Goal: Task Accomplishment & Management: Manage account settings

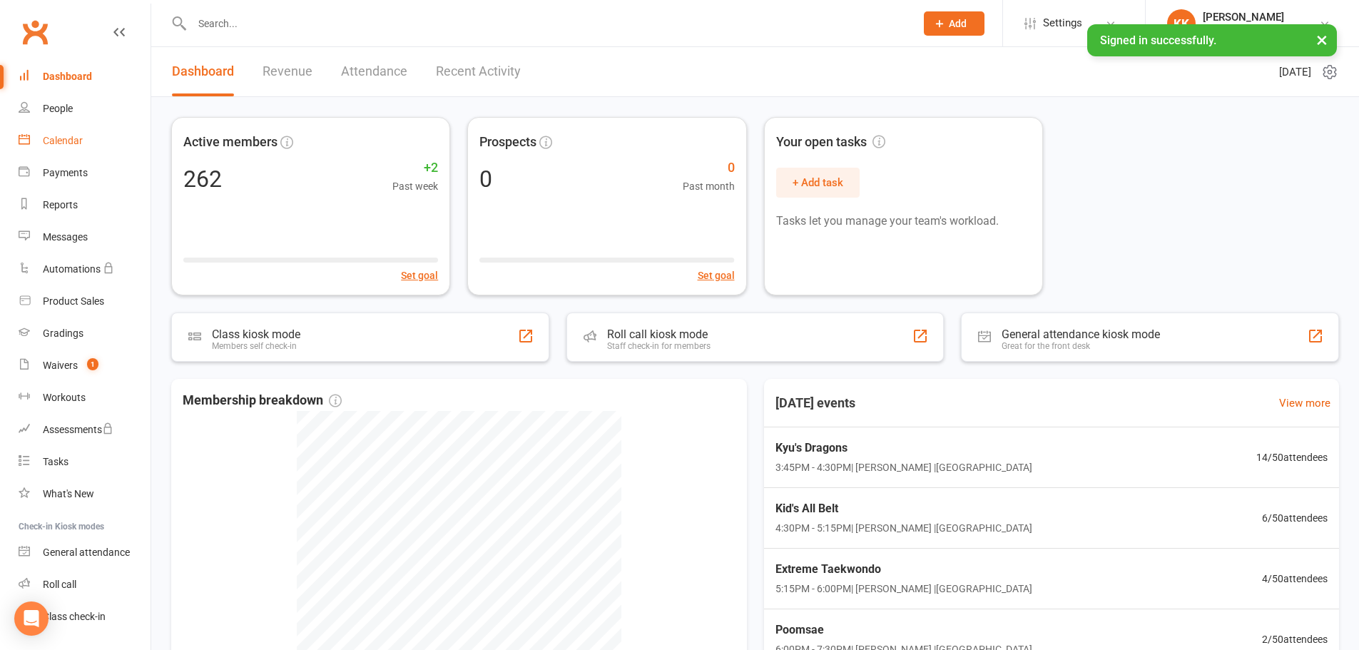
click at [73, 141] on div "Calendar" at bounding box center [63, 140] width 40 height 11
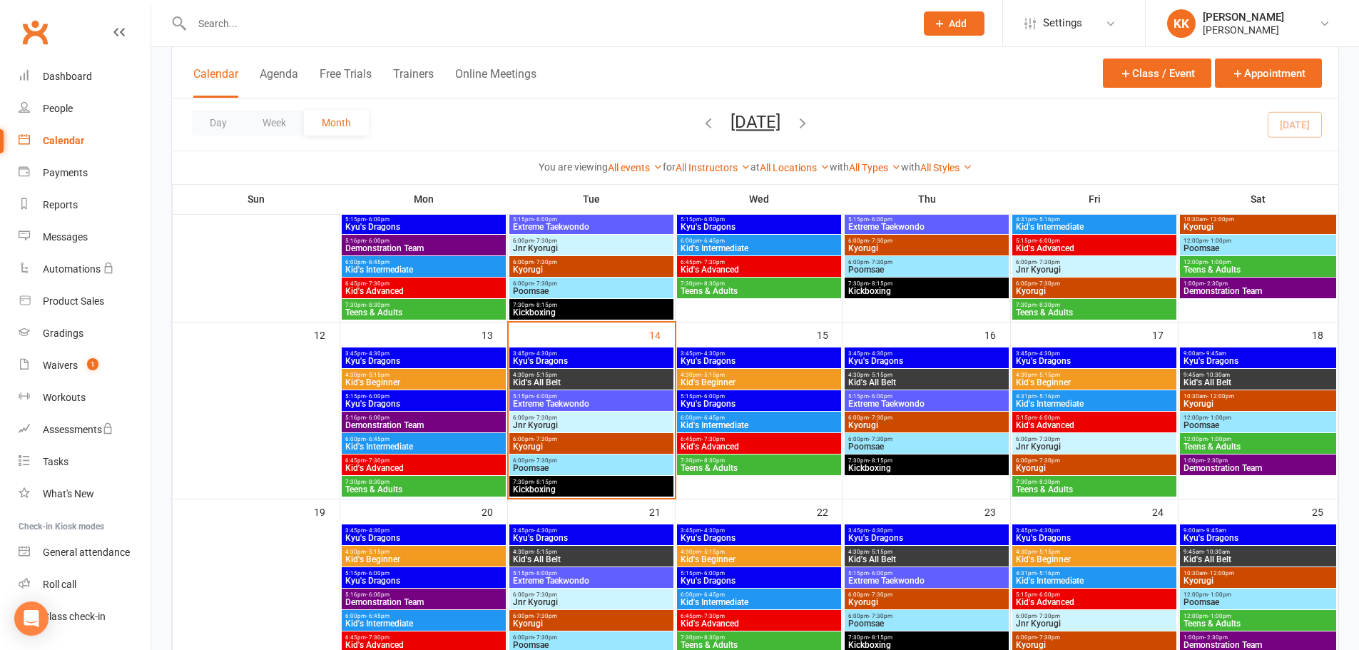
scroll to position [357, 0]
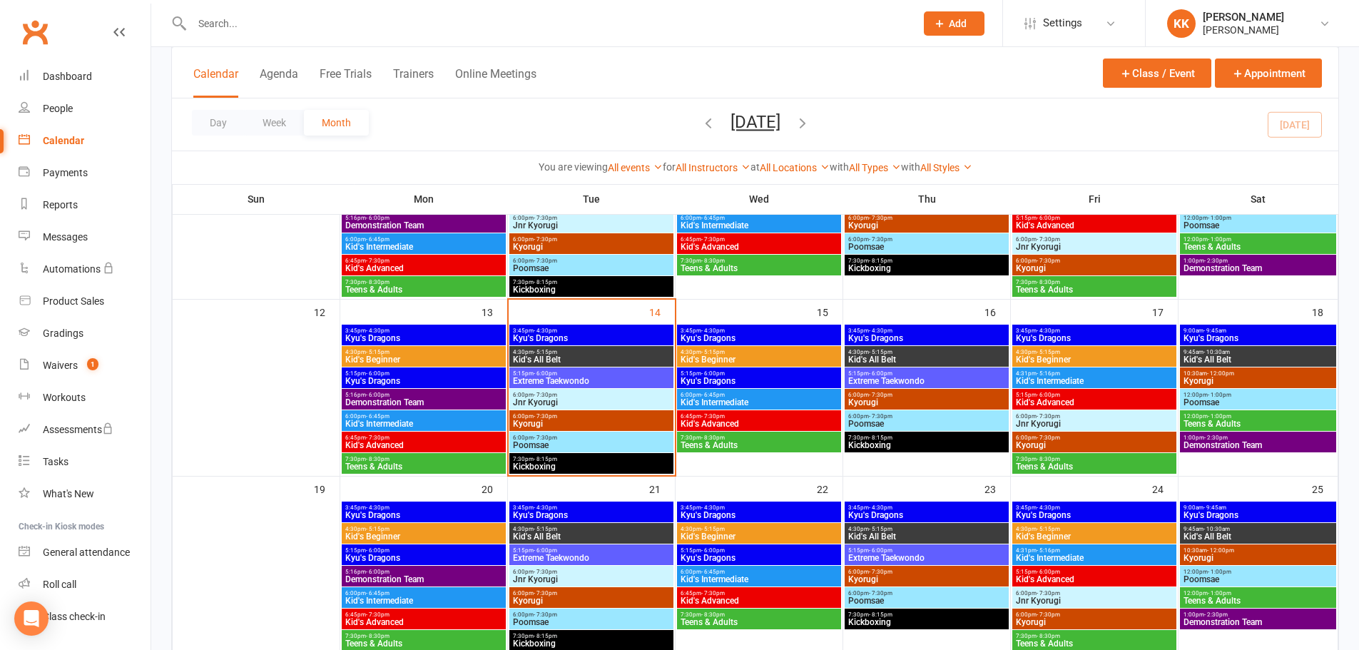
click at [602, 335] on span "Kyu's Dragons" at bounding box center [591, 338] width 158 height 9
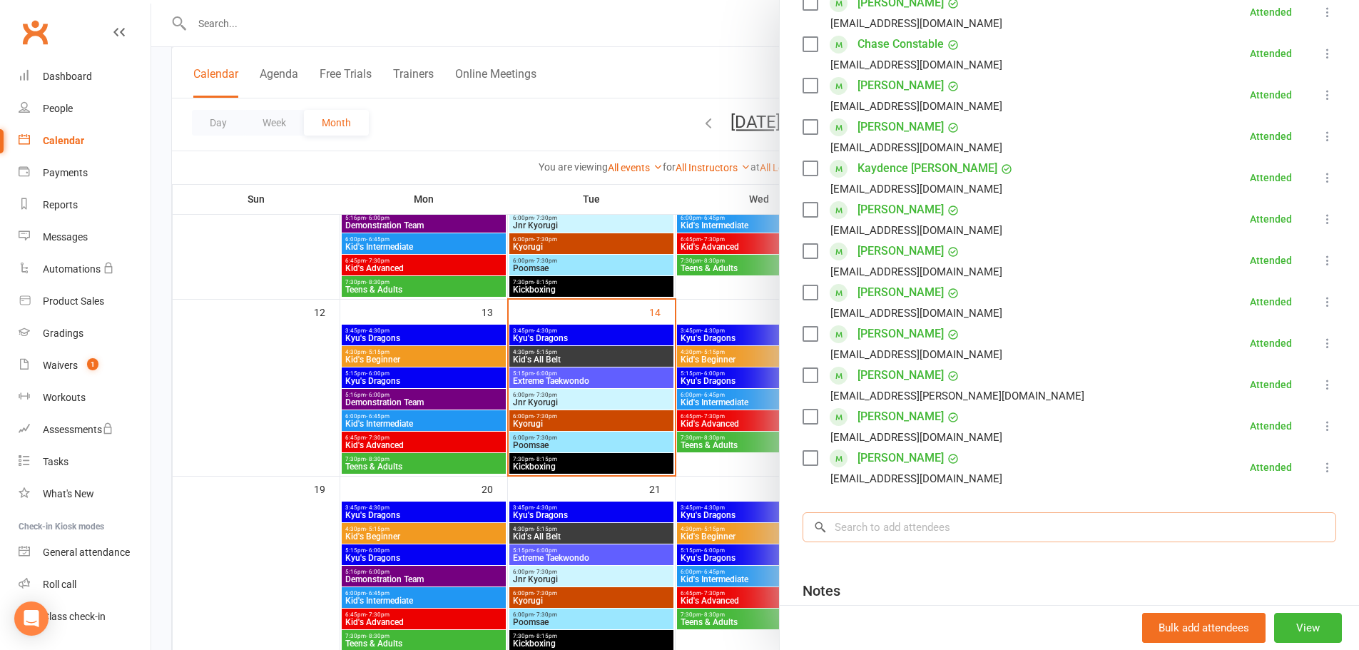
click at [946, 531] on input "search" at bounding box center [1069, 527] width 534 height 30
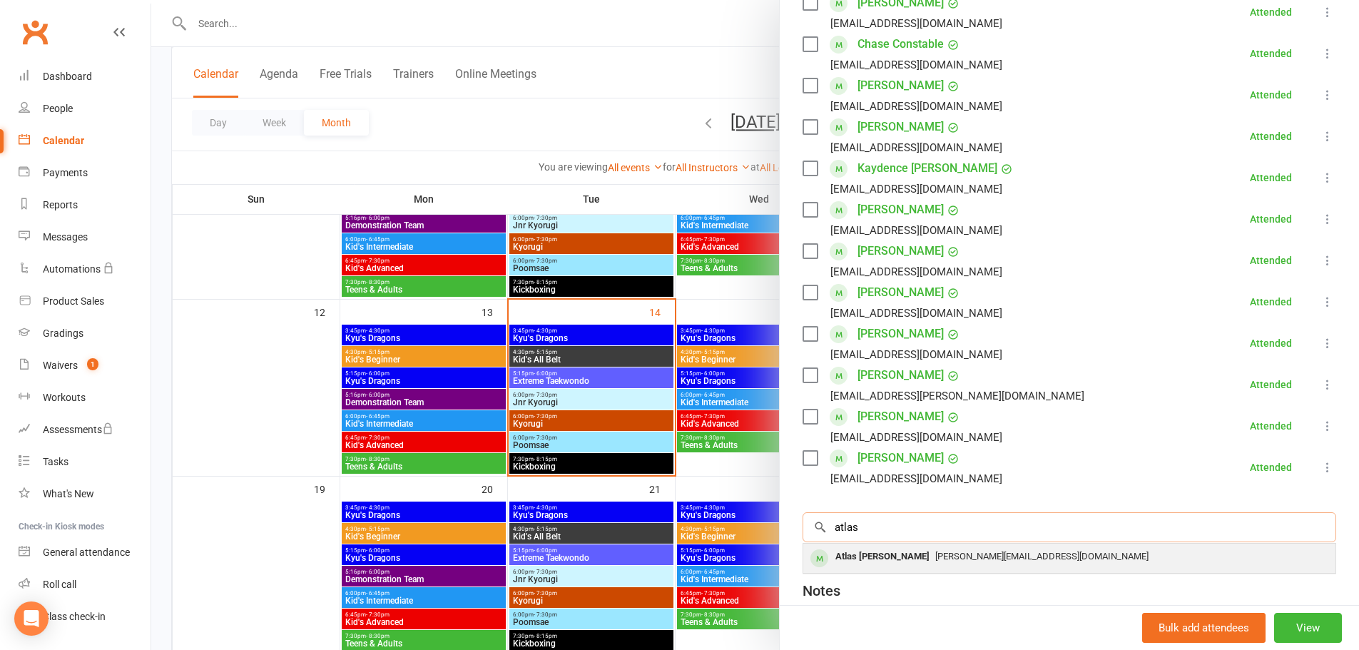
type input "atlas"
click at [935, 561] on span "[PERSON_NAME][EMAIL_ADDRESS][DOMAIN_NAME]" at bounding box center [1041, 556] width 213 height 11
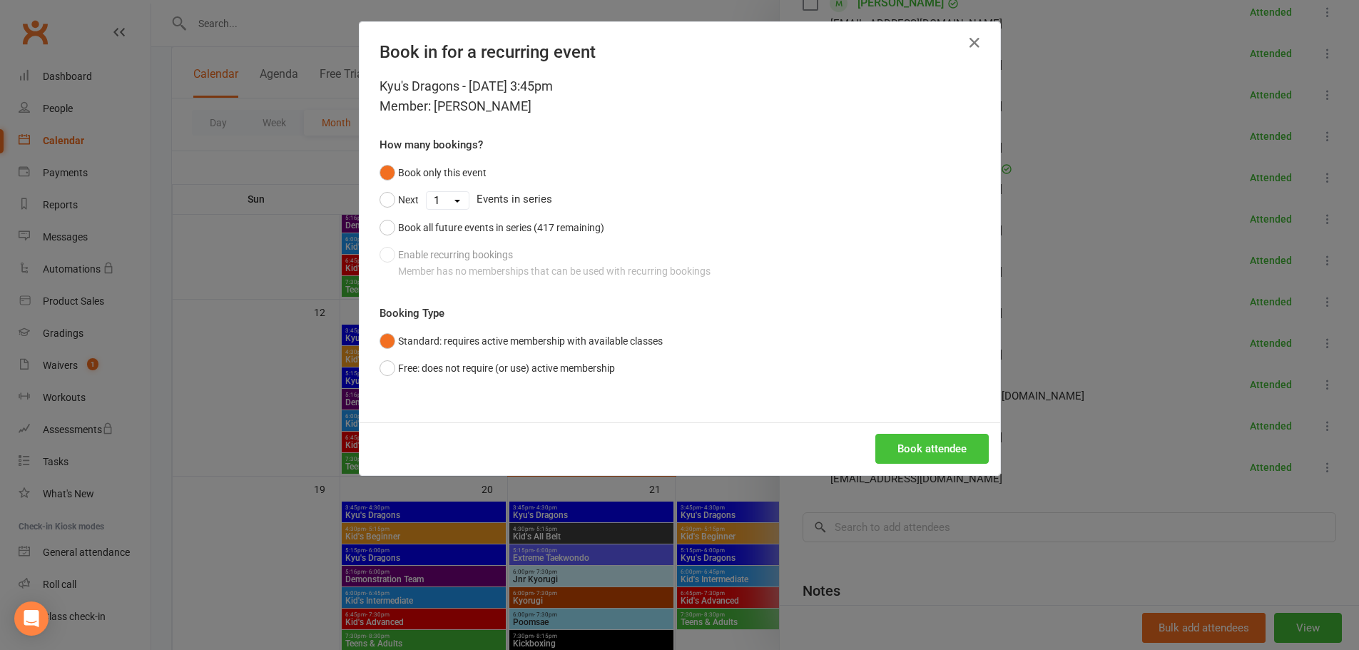
click at [892, 444] on button "Book attendee" at bounding box center [931, 449] width 113 height 30
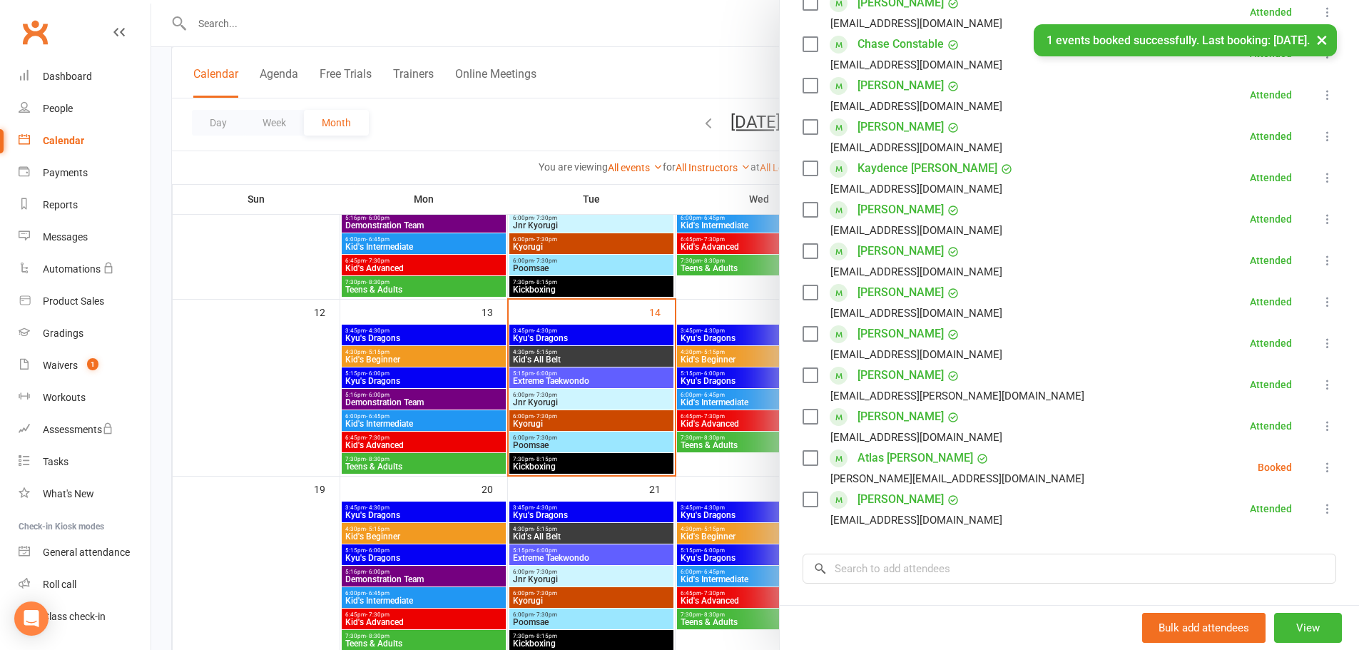
click at [1320, 469] on icon at bounding box center [1327, 467] width 14 height 14
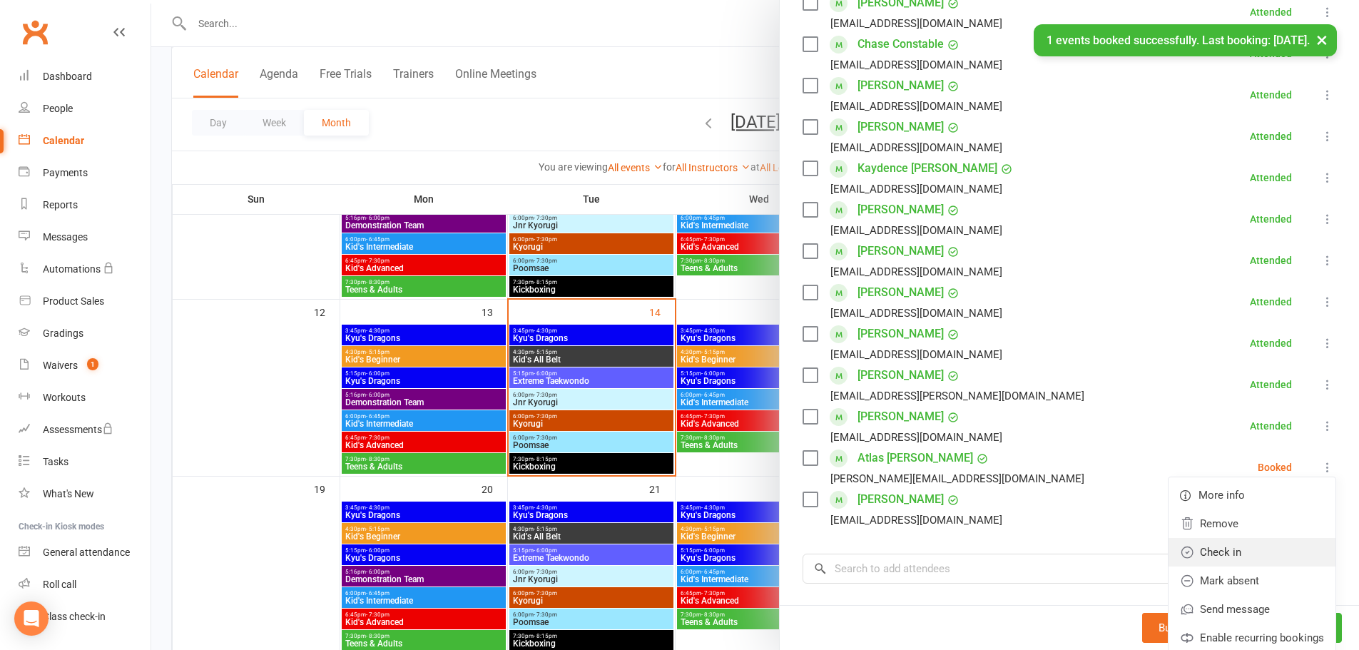
click at [1214, 550] on link "Check in" at bounding box center [1251, 552] width 167 height 29
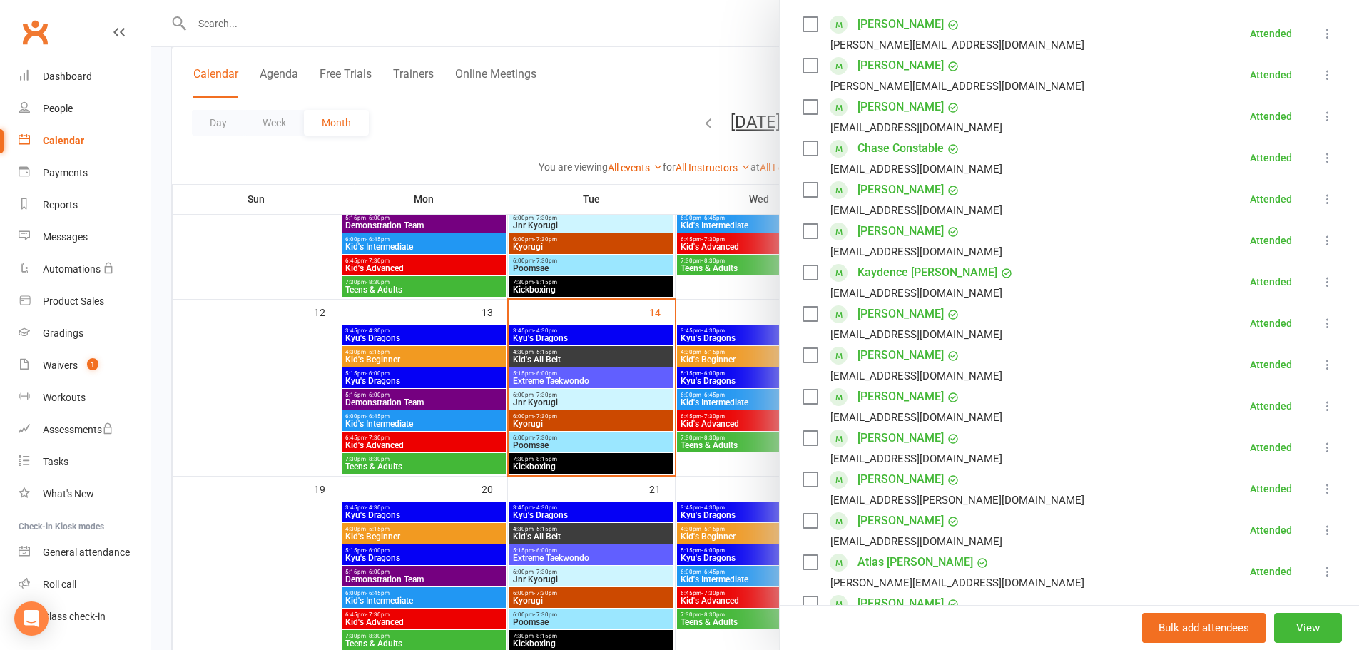
scroll to position [285, 0]
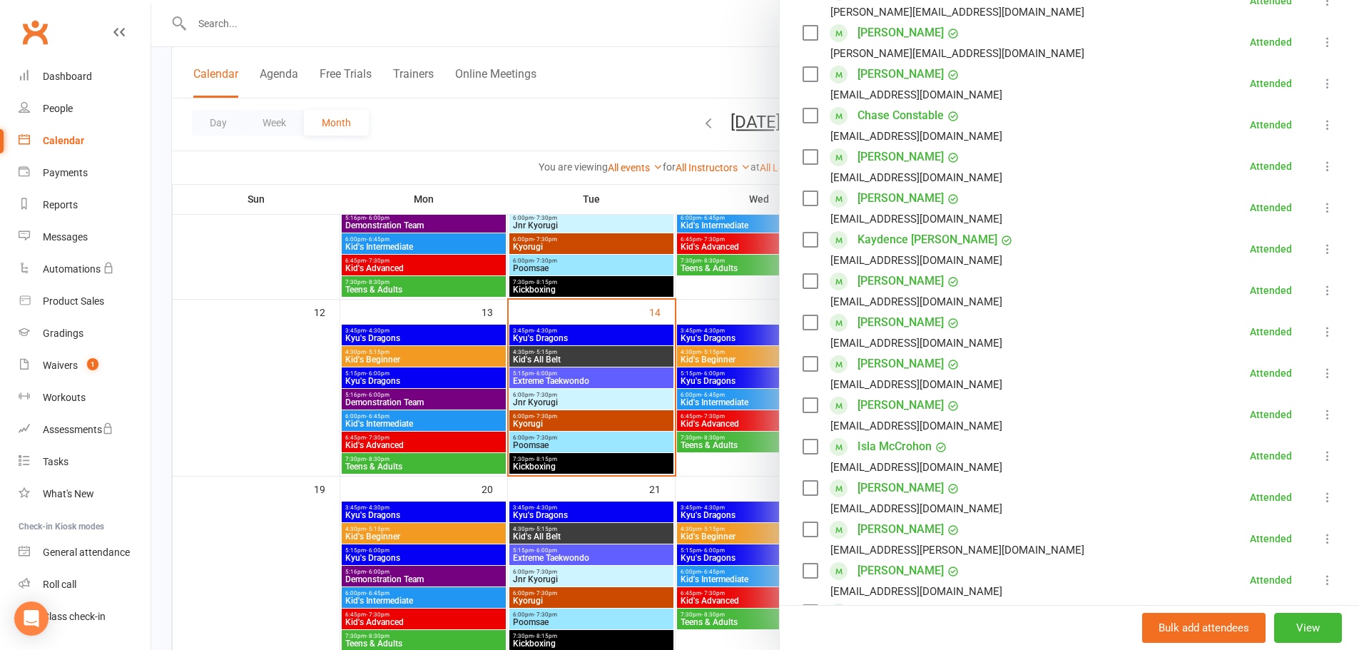
drag, startPoint x: 246, startPoint y: 385, endPoint x: 367, endPoint y: 390, distance: 121.4
click at [246, 385] on div at bounding box center [755, 325] width 1208 height 650
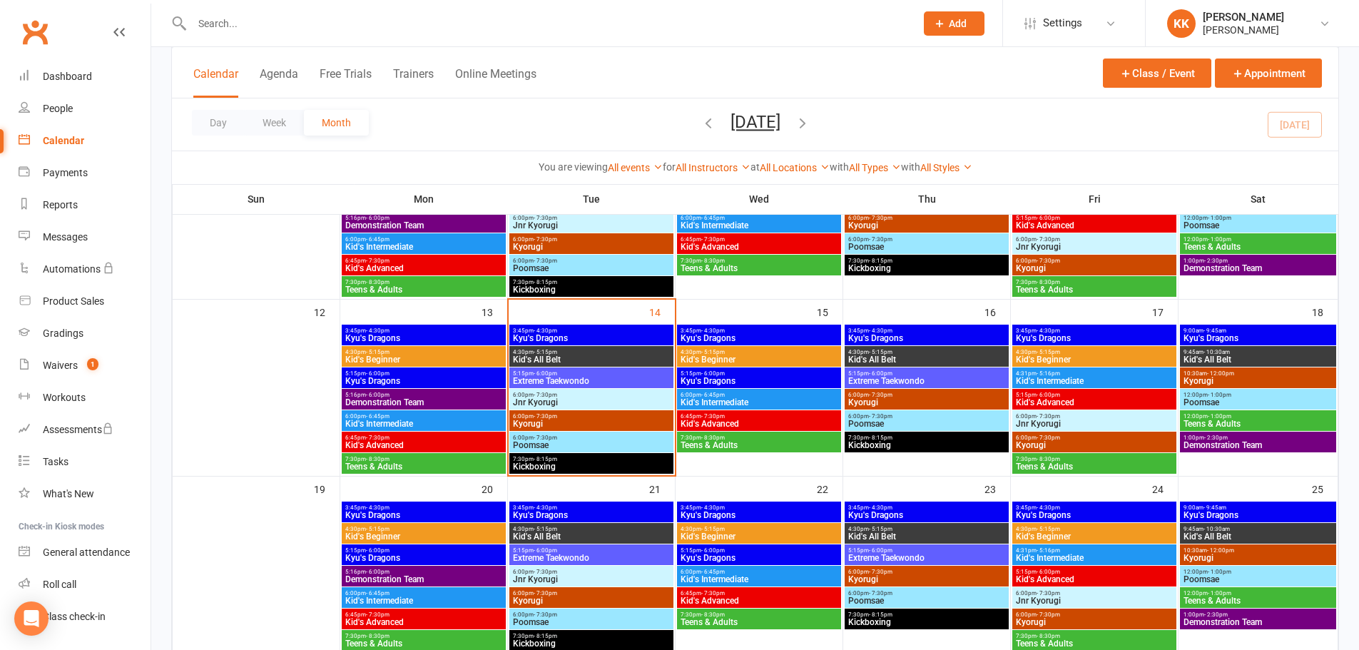
click at [596, 331] on span "3:45pm - 4:30pm" at bounding box center [591, 330] width 158 height 6
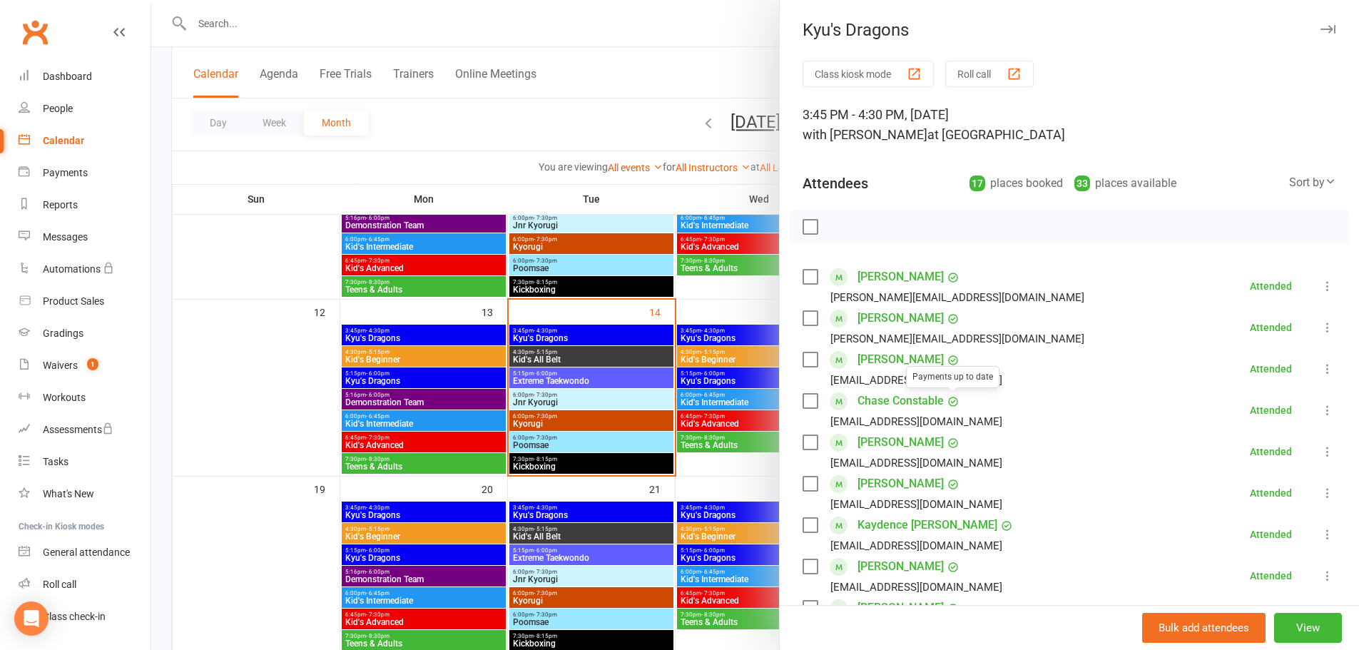
scroll to position [71, 0]
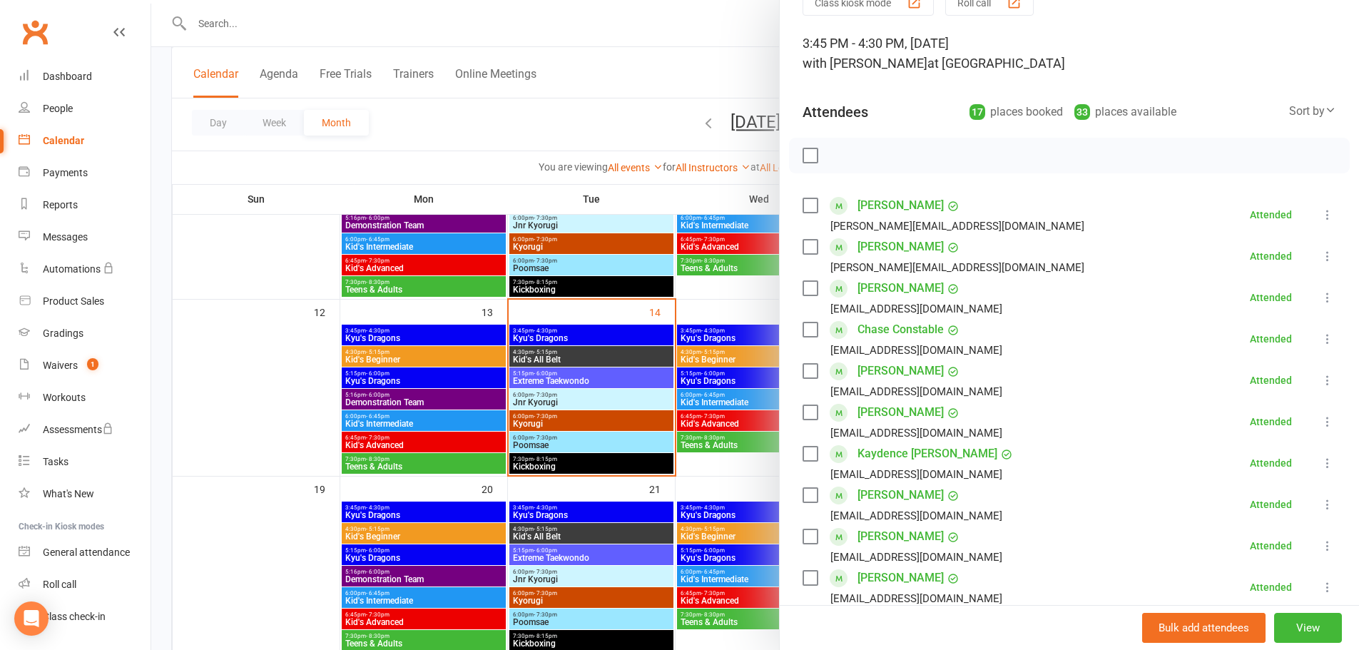
click at [208, 30] on div at bounding box center [755, 325] width 1208 height 650
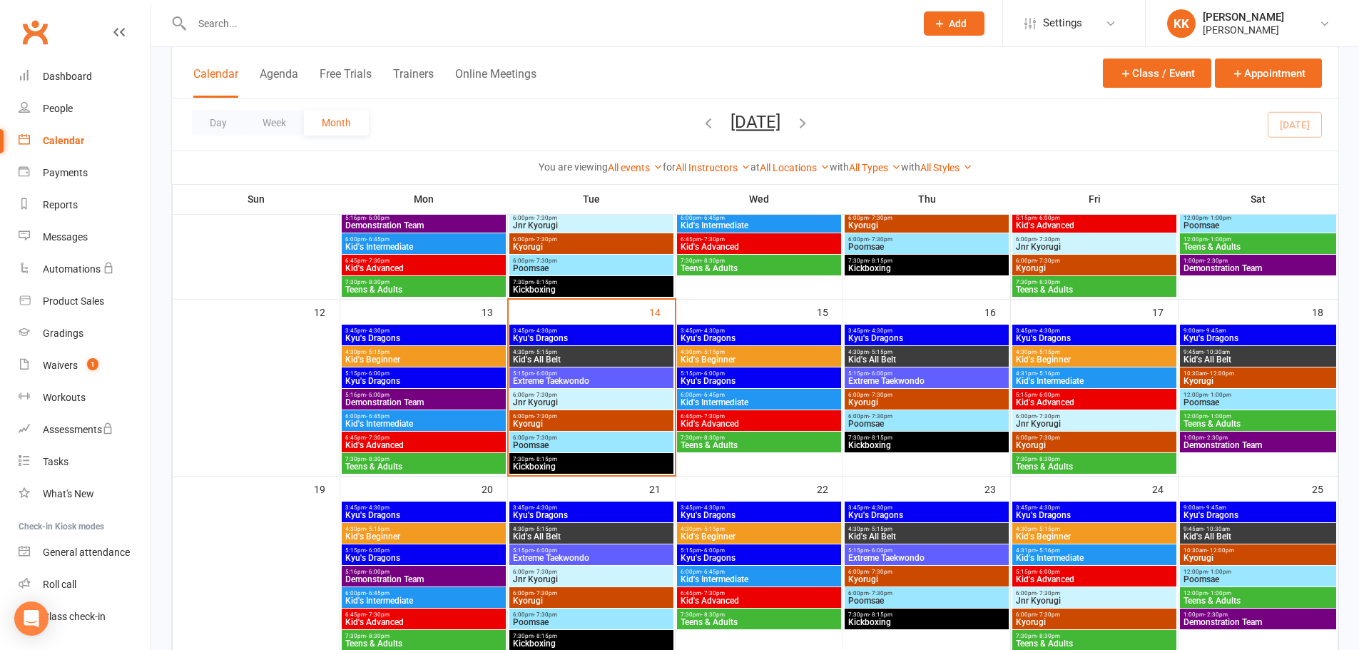
click at [208, 31] on input "text" at bounding box center [547, 24] width 718 height 20
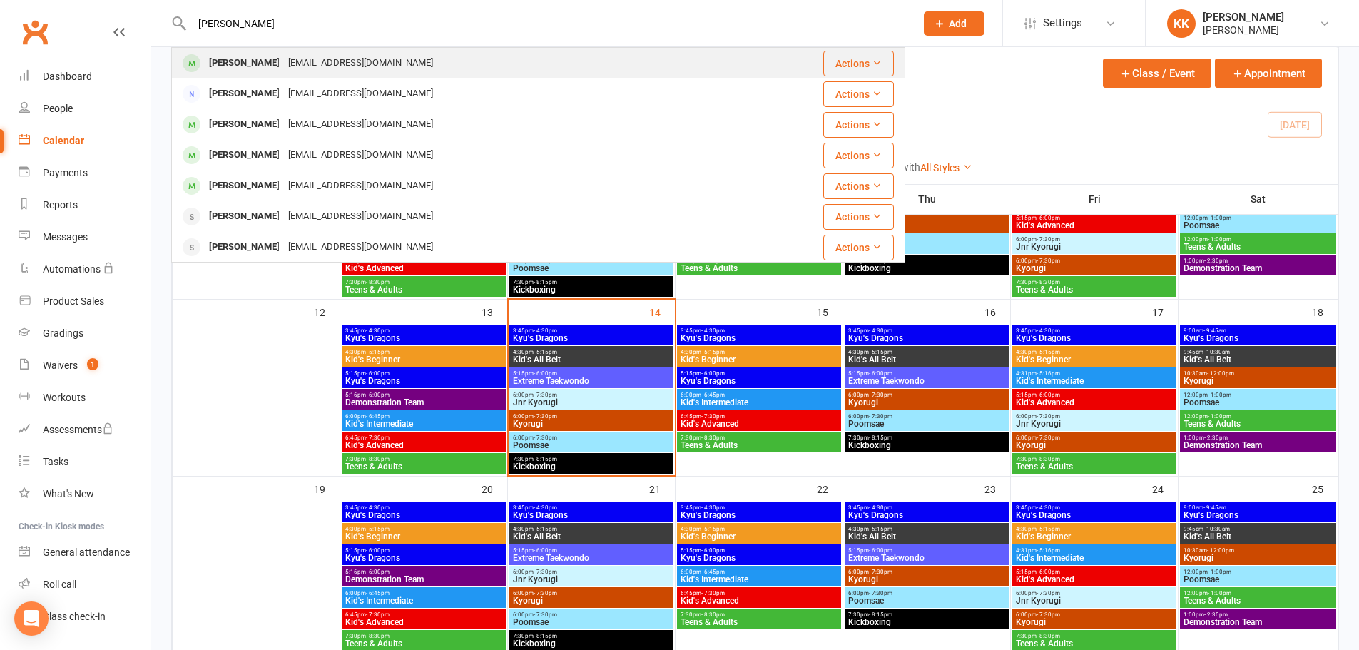
type input "[PERSON_NAME]"
click at [211, 62] on div "[PERSON_NAME]" at bounding box center [244, 63] width 79 height 21
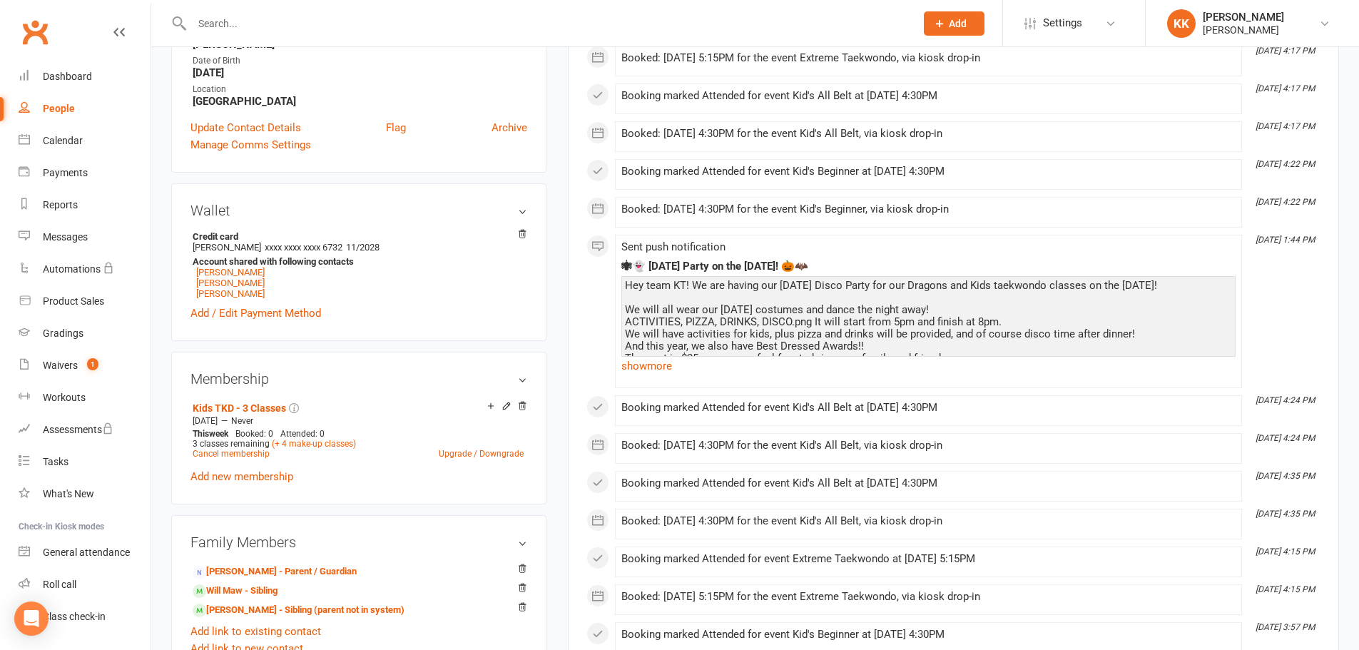
scroll to position [357, 0]
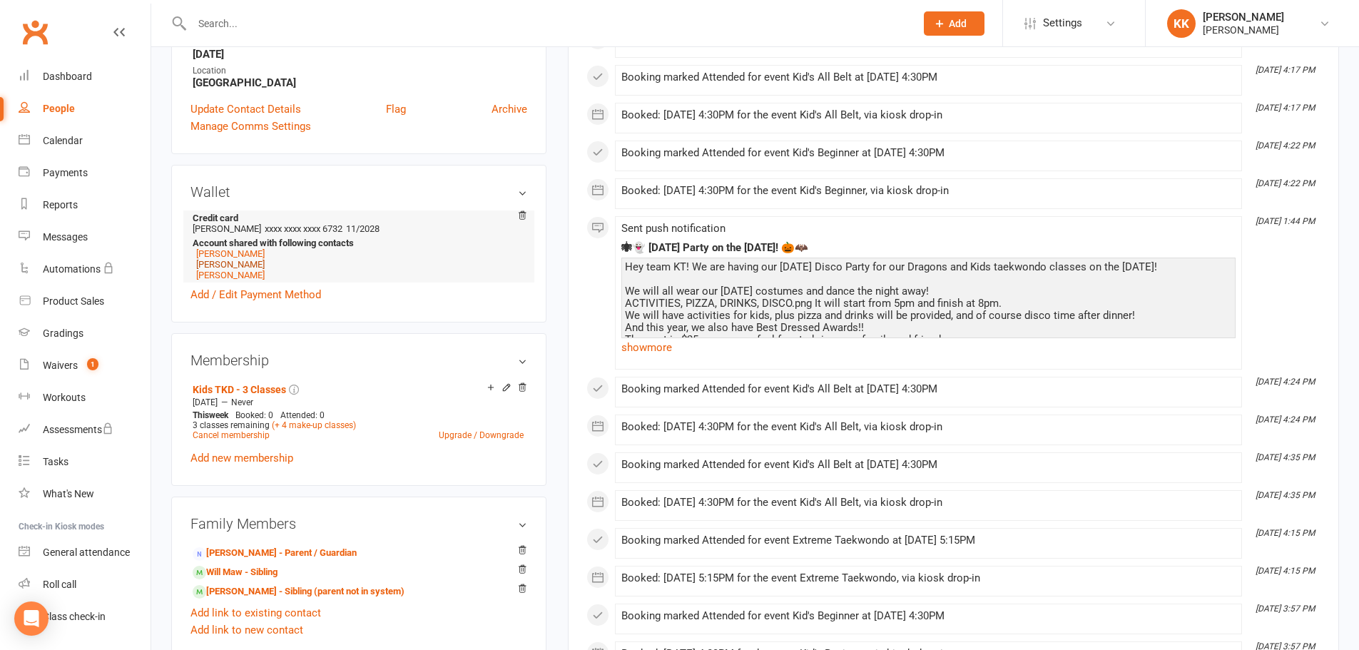
click at [208, 263] on link "[PERSON_NAME]" at bounding box center [230, 264] width 68 height 11
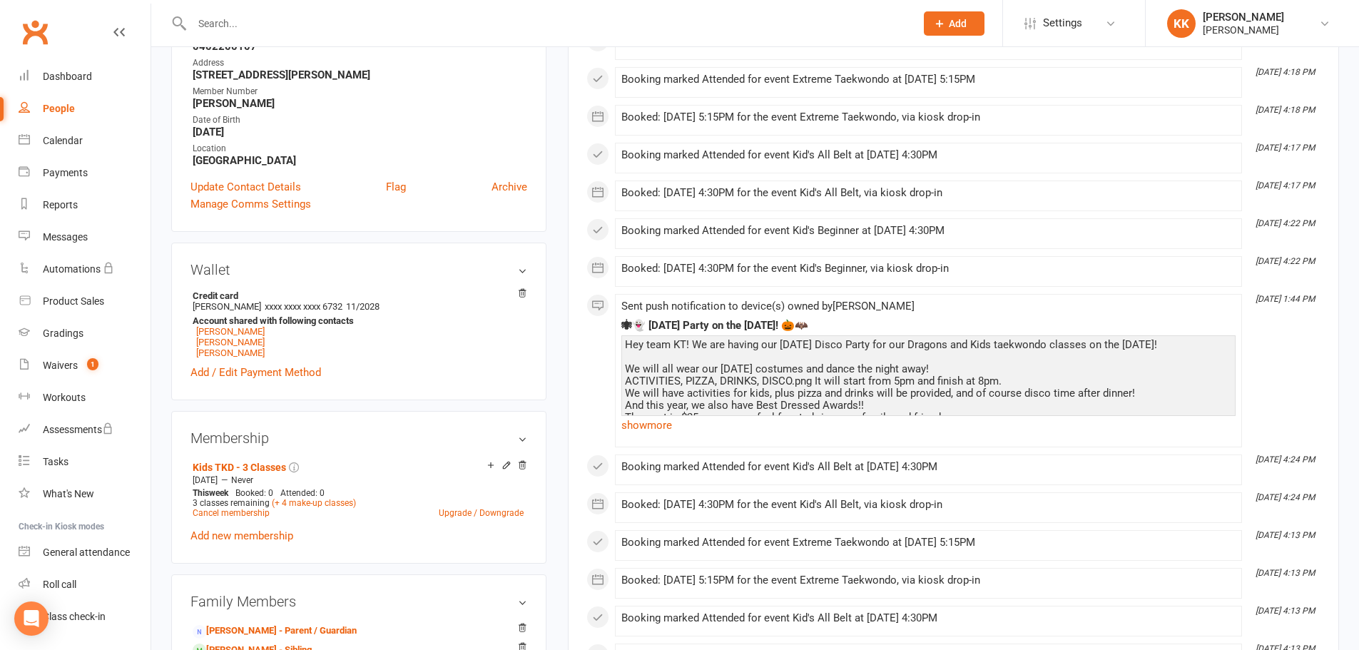
scroll to position [285, 0]
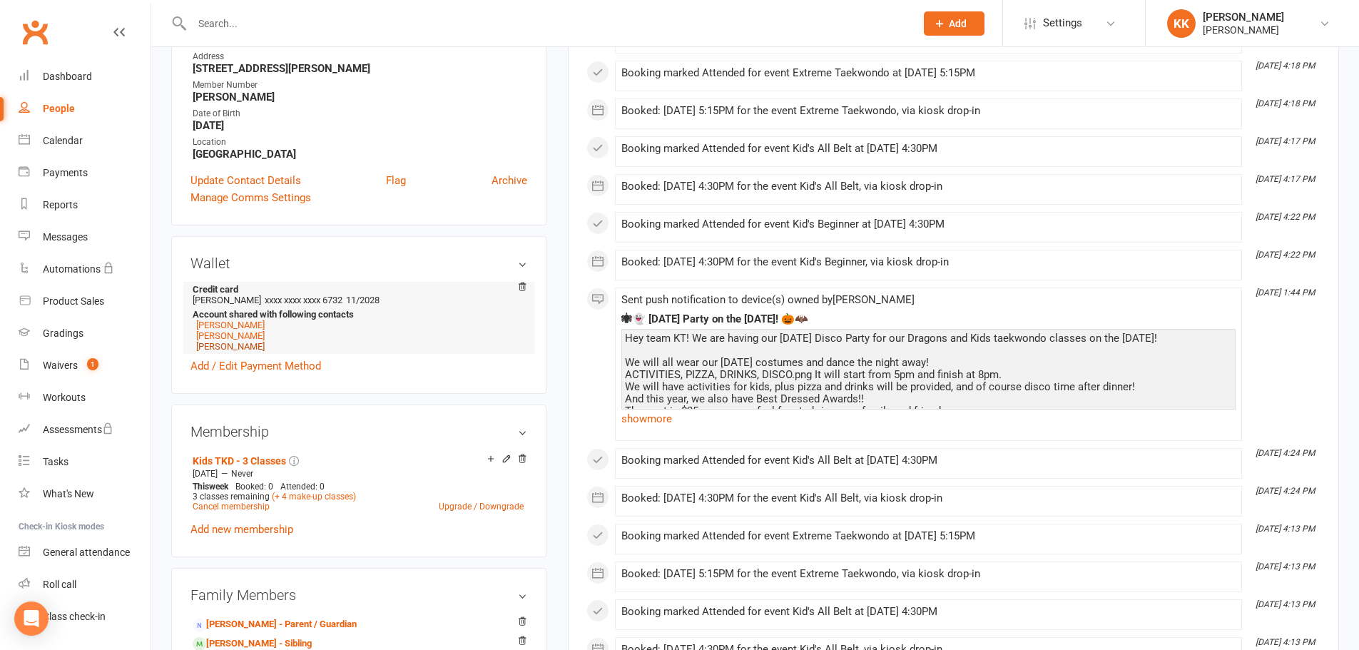
click at [208, 345] on link "[PERSON_NAME]" at bounding box center [230, 346] width 68 height 11
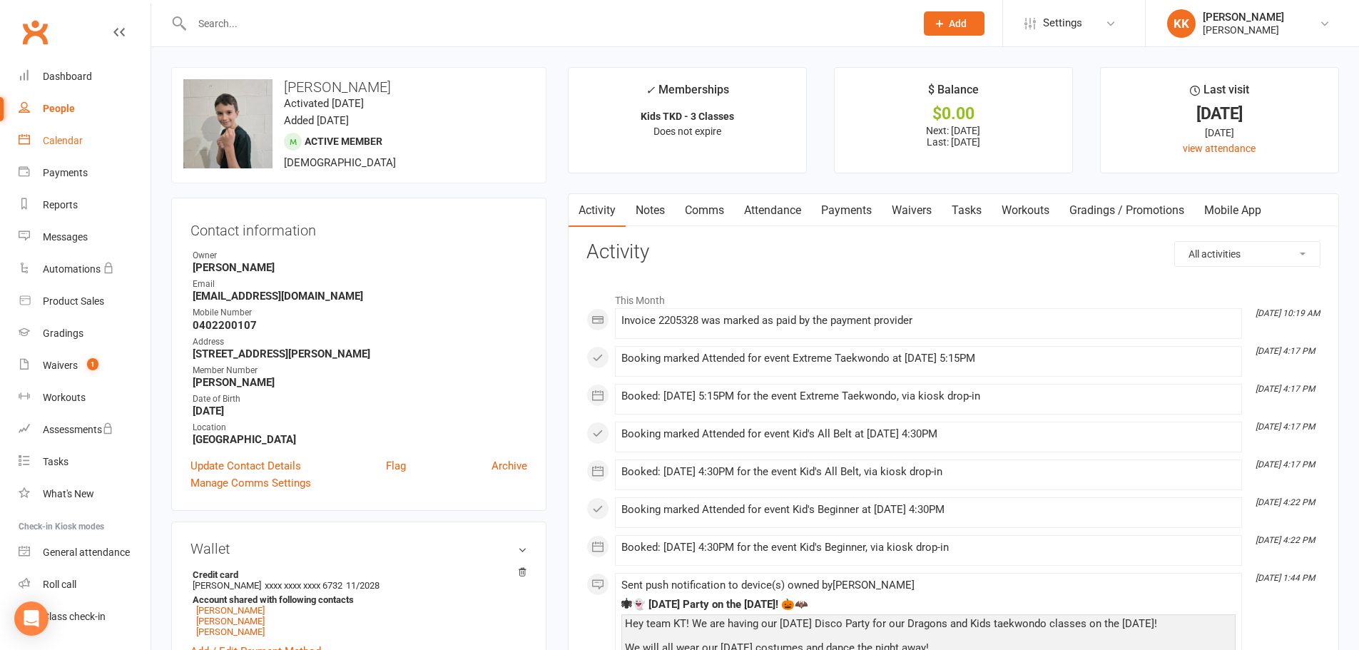
click at [61, 141] on div "Calendar" at bounding box center [63, 140] width 40 height 11
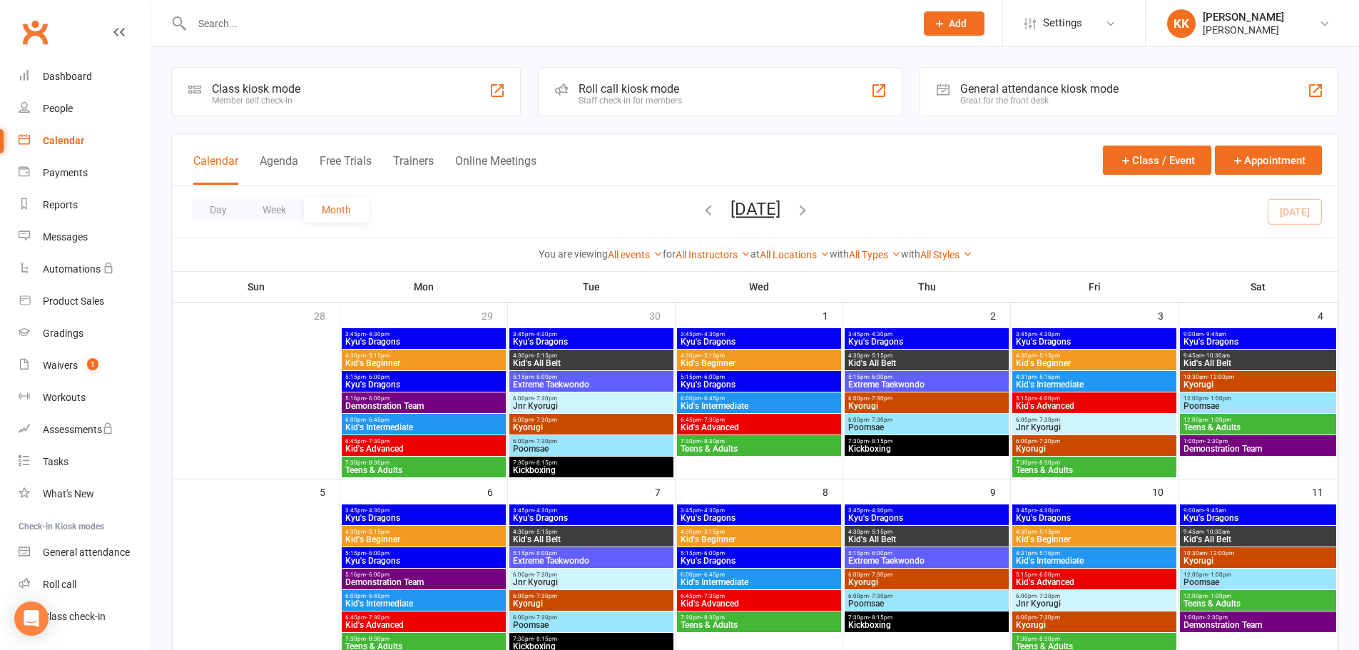
click at [216, 19] on input "text" at bounding box center [547, 24] width 718 height 20
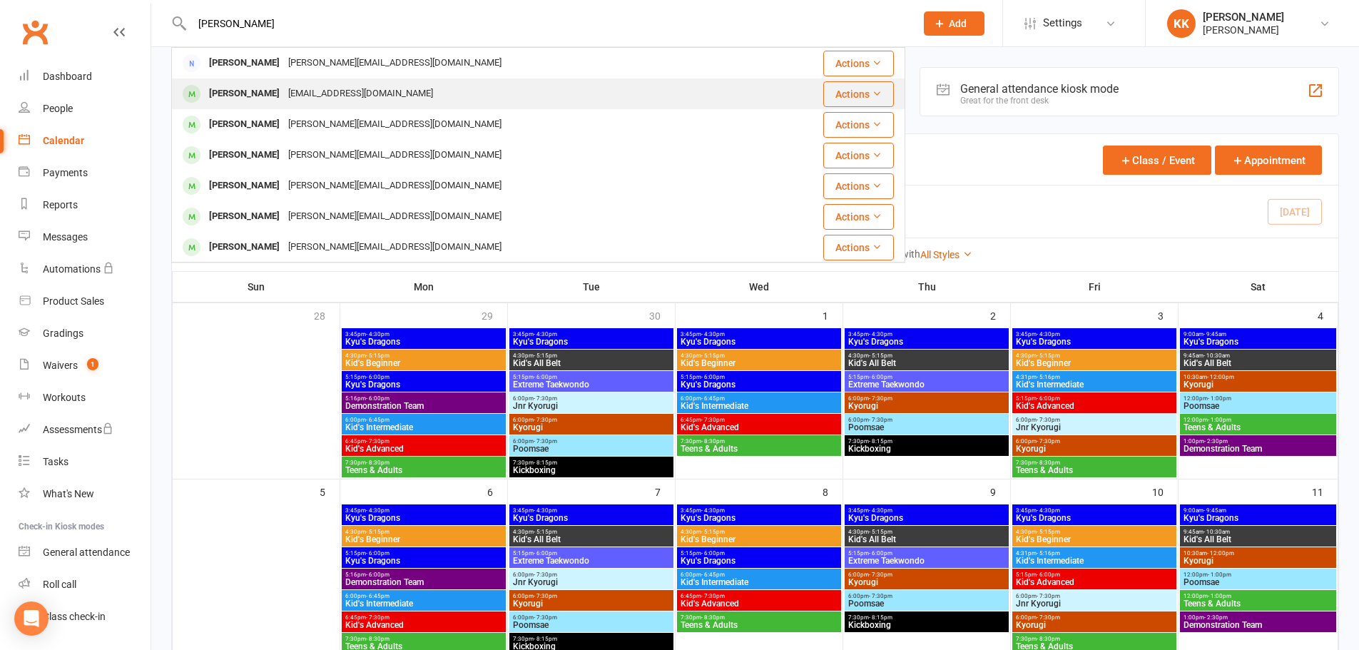
type input "[PERSON_NAME]"
click at [231, 91] on div "[PERSON_NAME]" at bounding box center [244, 93] width 79 height 21
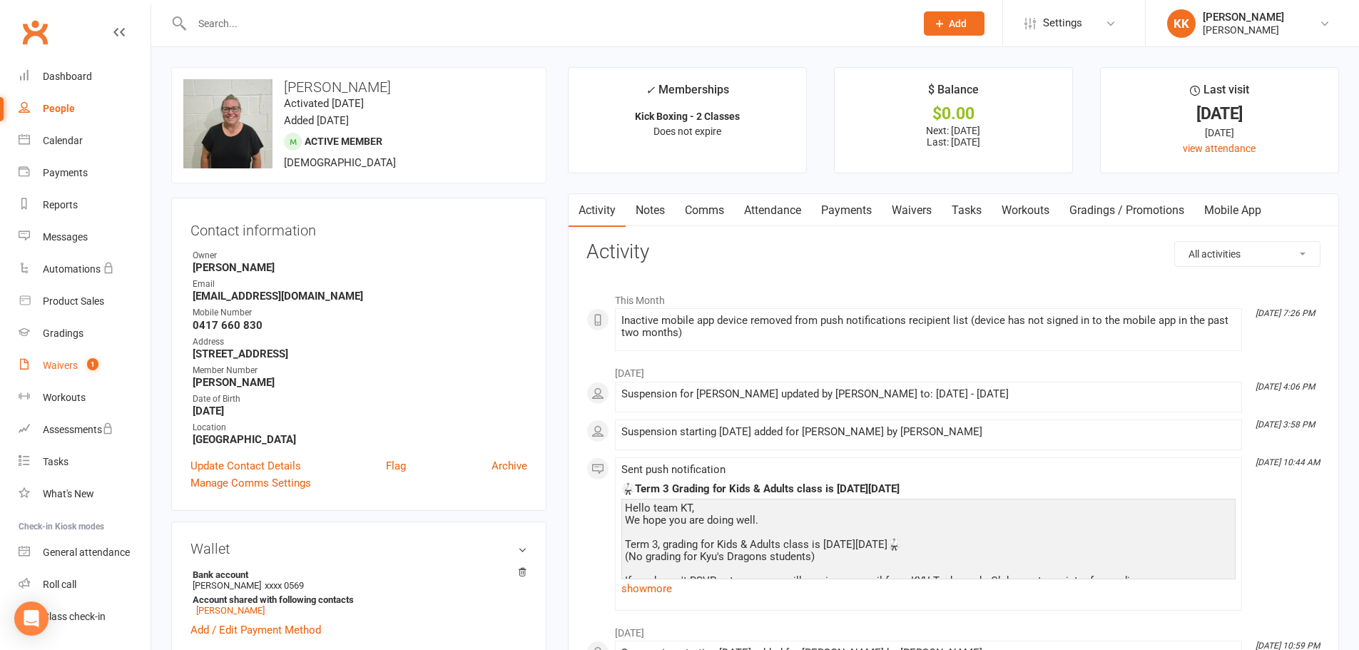
click at [60, 366] on div "Waivers" at bounding box center [60, 364] width 35 height 11
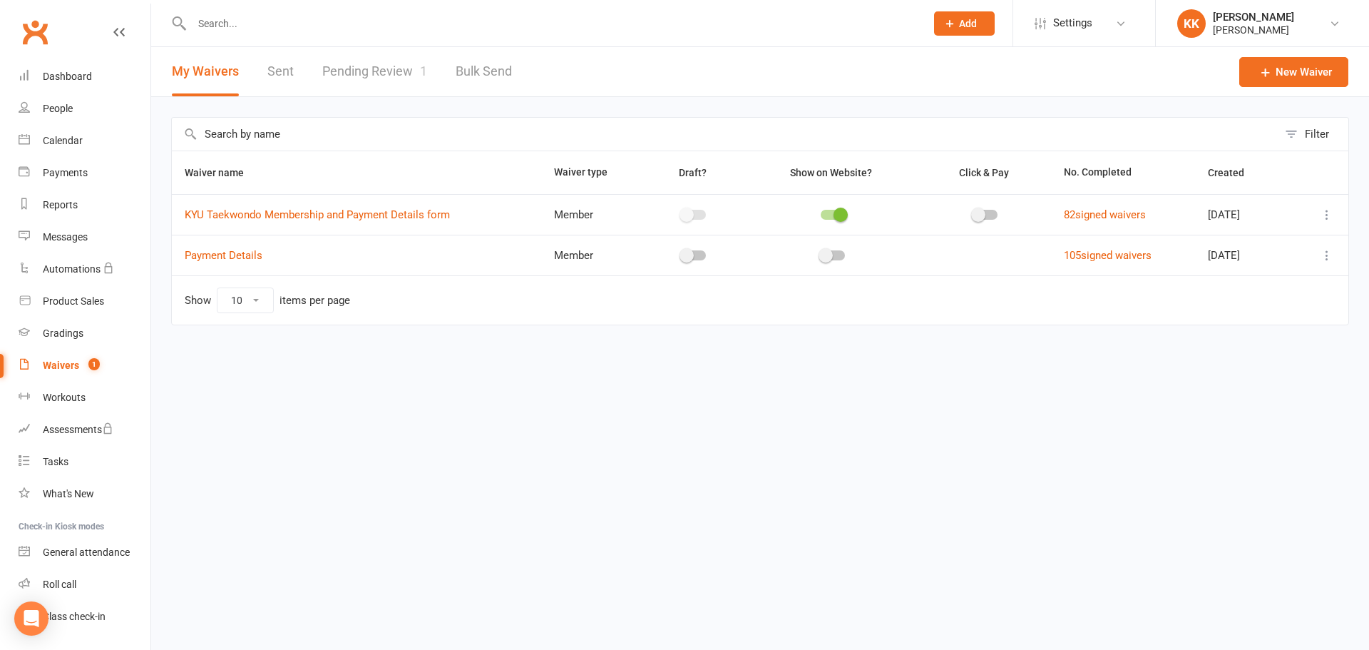
click at [359, 74] on link "Pending Review 1" at bounding box center [374, 71] width 105 height 49
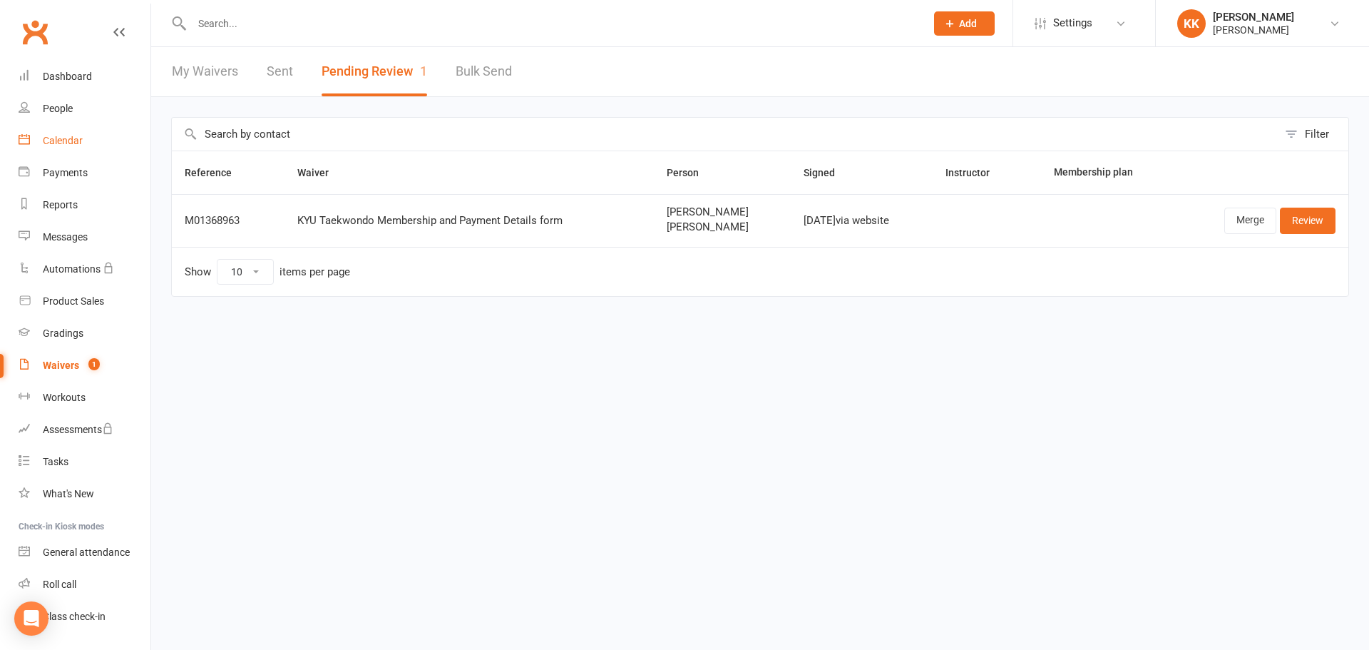
click at [55, 142] on div "Calendar" at bounding box center [63, 140] width 40 height 11
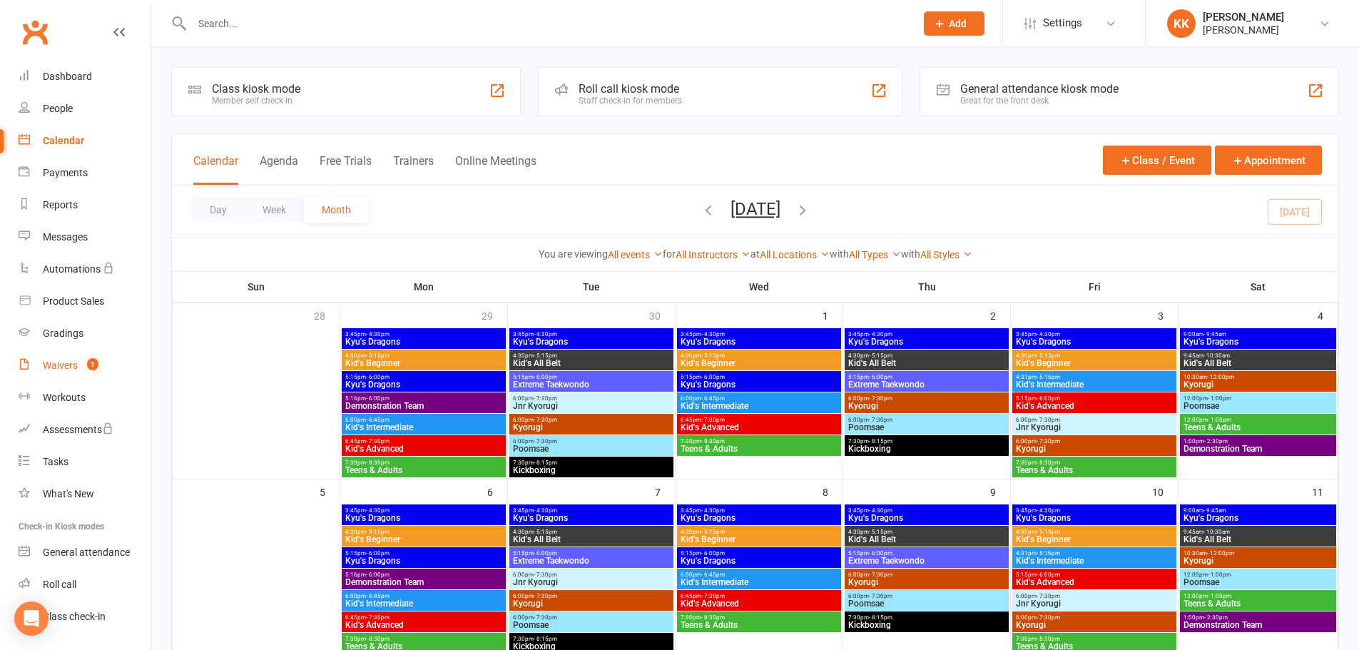
click at [61, 366] on div "Waivers" at bounding box center [60, 364] width 35 height 11
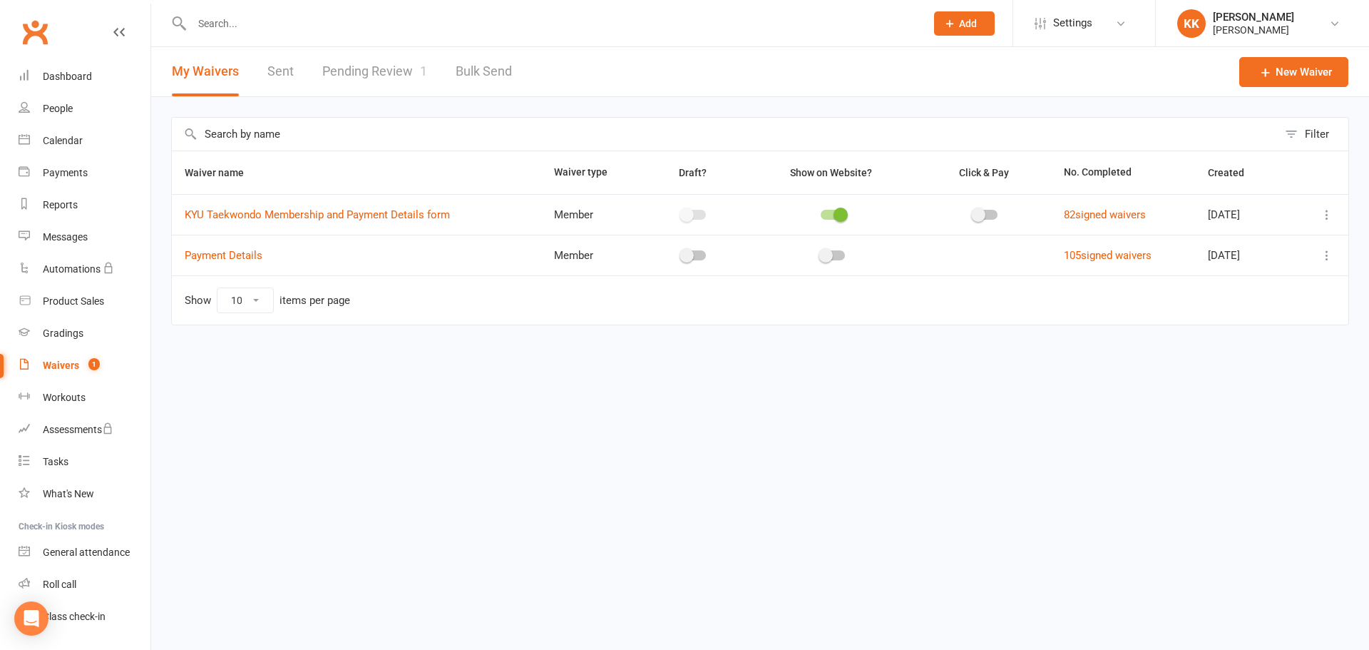
click at [393, 71] on link "Pending Review 1" at bounding box center [374, 71] width 105 height 49
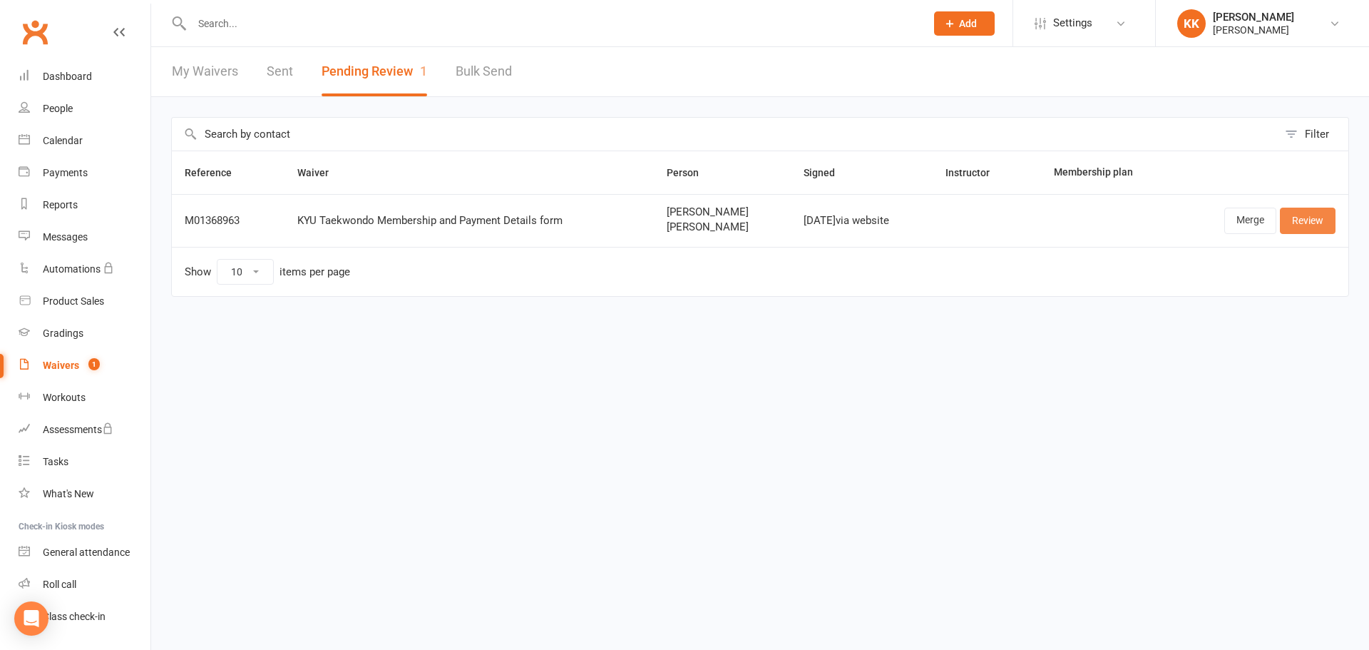
click at [1297, 225] on link "Review" at bounding box center [1308, 221] width 56 height 26
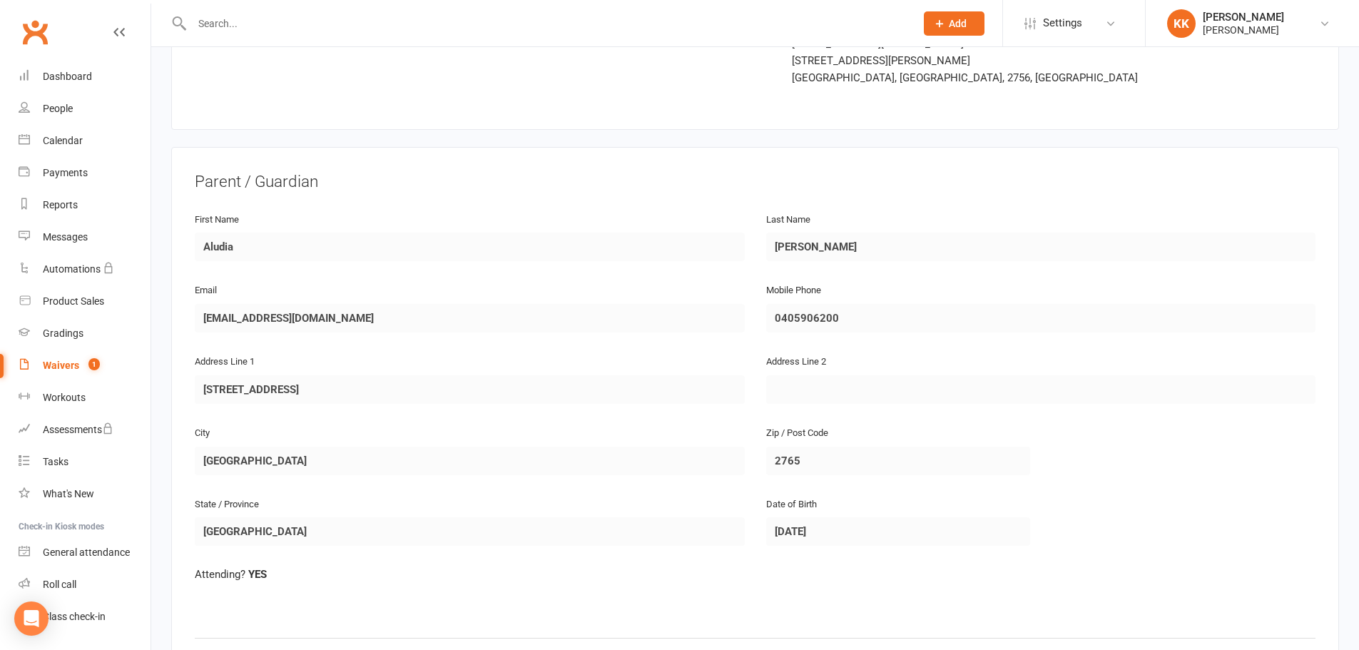
scroll to position [143, 0]
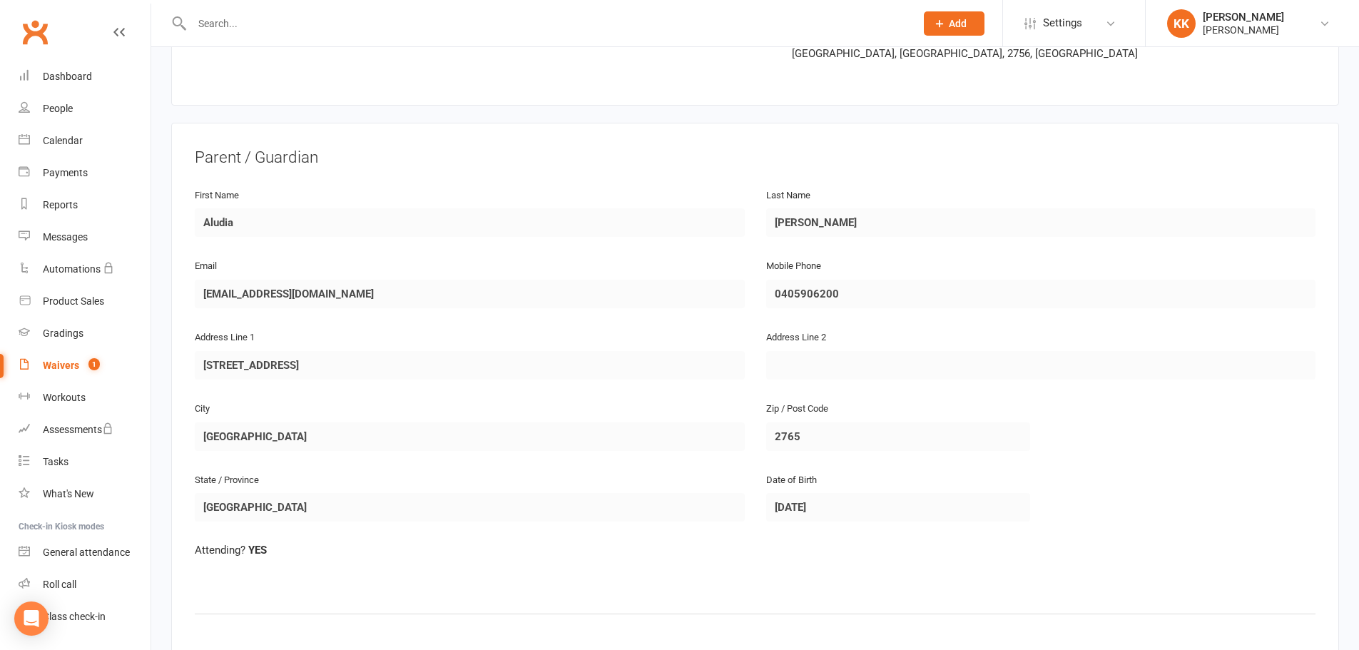
click at [226, 21] on input "text" at bounding box center [547, 24] width 718 height 20
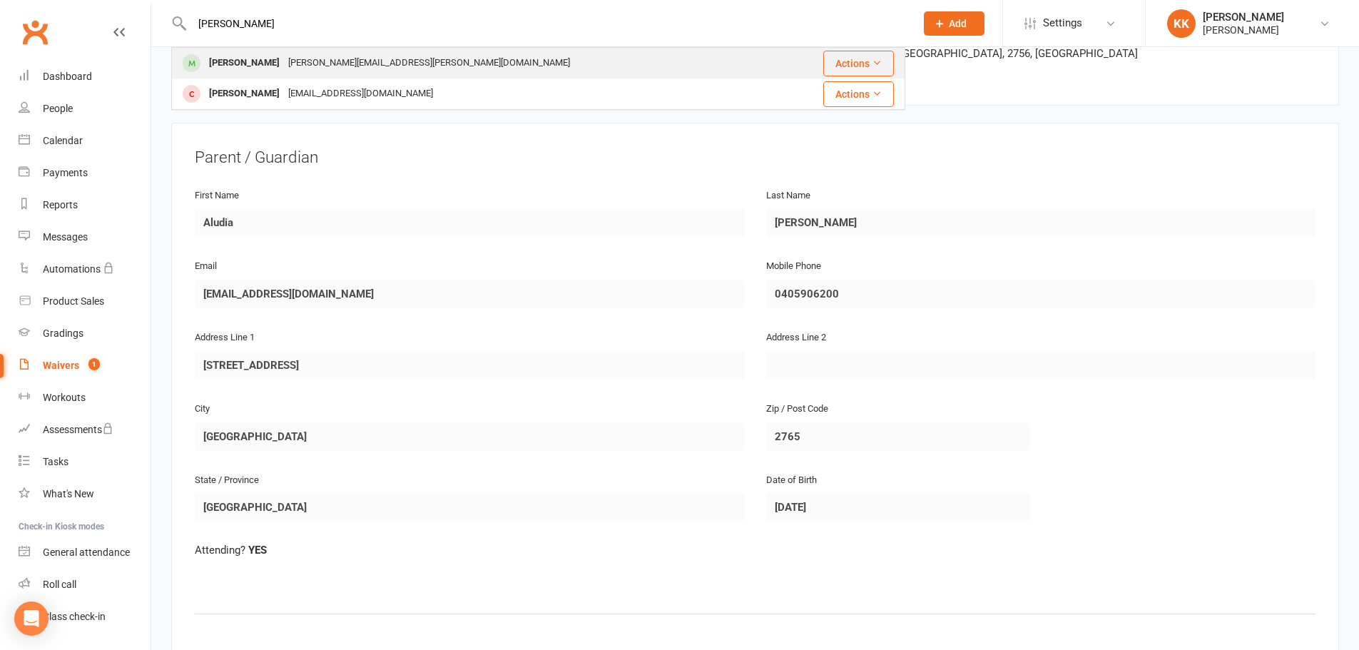
type input "[PERSON_NAME]"
click at [243, 59] on div "[PERSON_NAME]" at bounding box center [244, 63] width 79 height 21
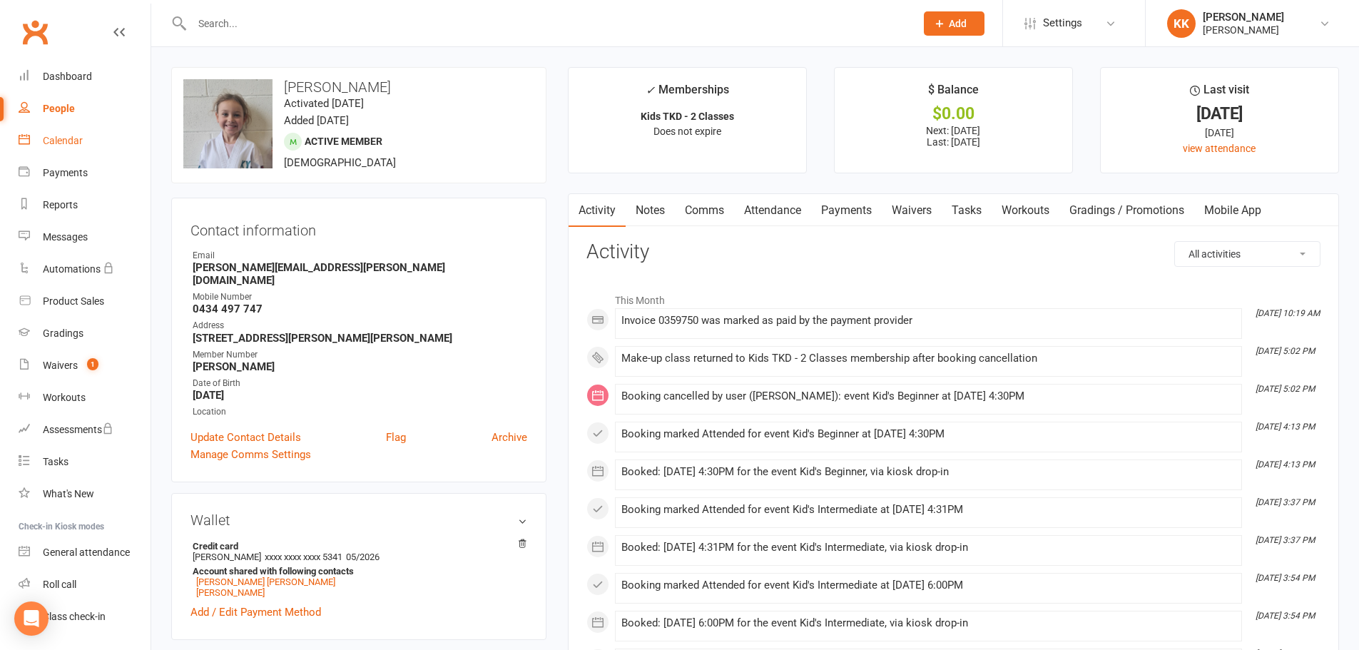
click at [70, 145] on div "Calendar" at bounding box center [63, 140] width 40 height 11
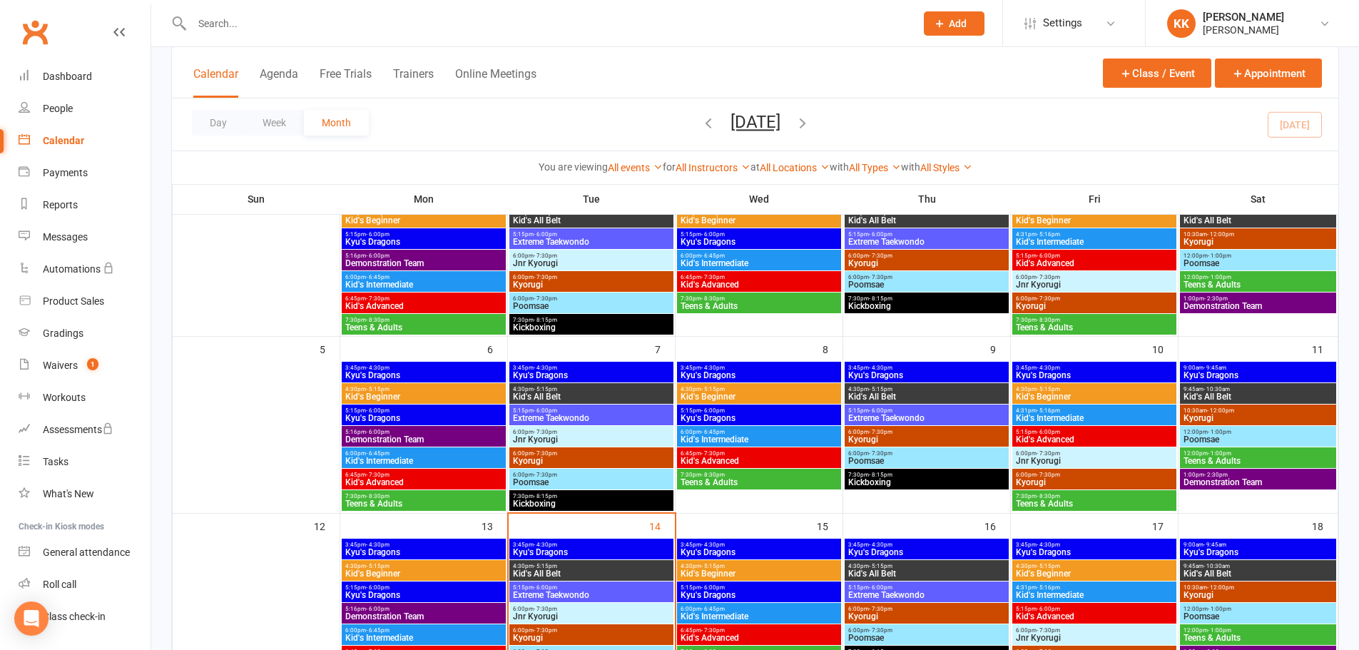
scroll to position [214, 0]
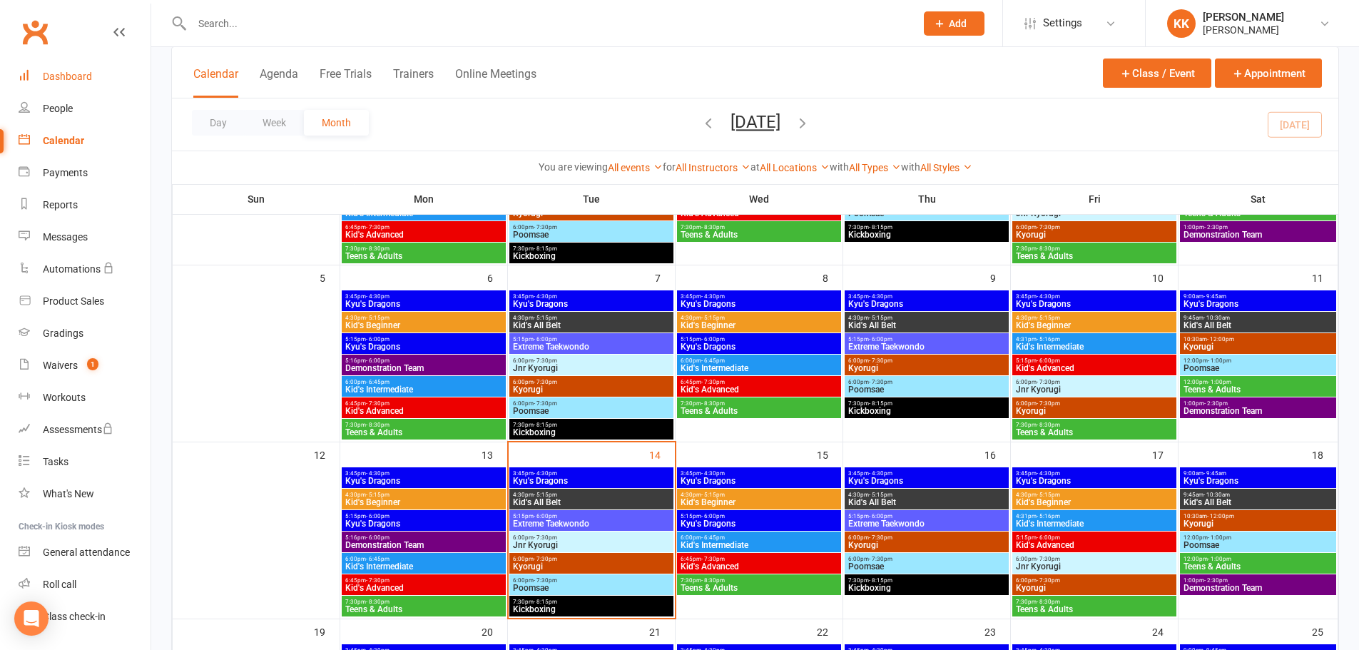
click at [56, 76] on div "Dashboard" at bounding box center [67, 76] width 49 height 11
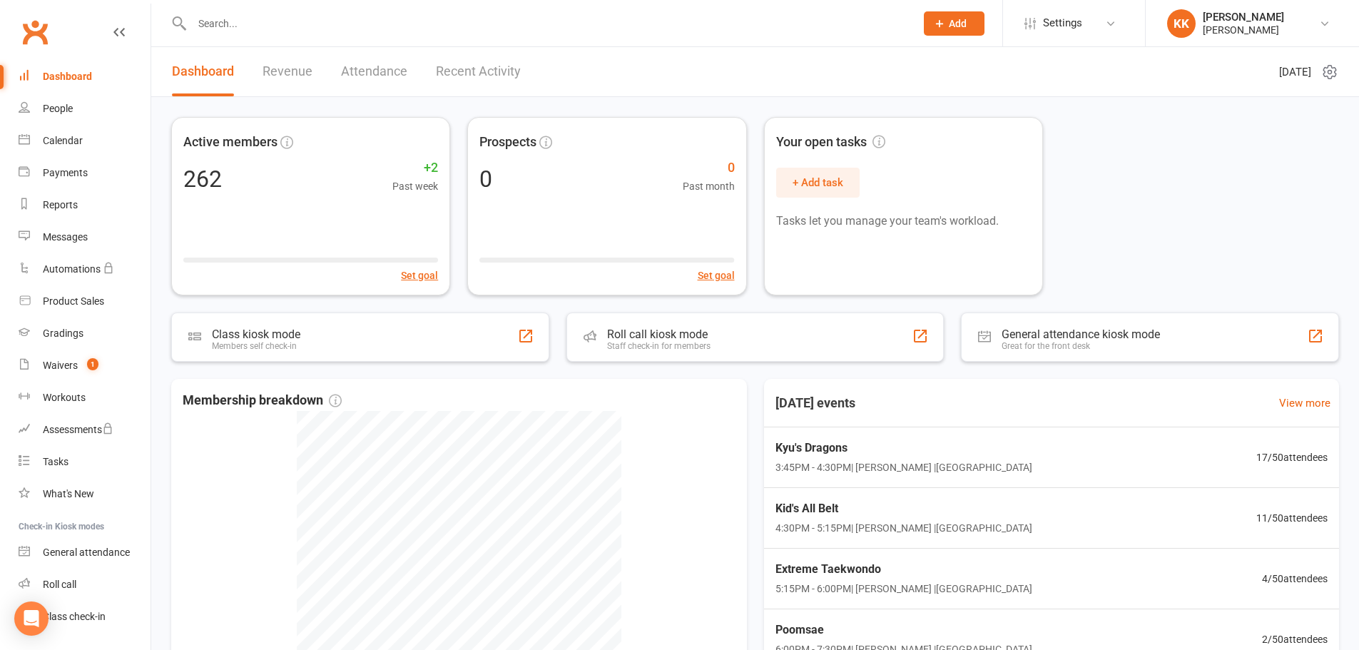
click at [371, 71] on link "Attendance" at bounding box center [374, 71] width 66 height 49
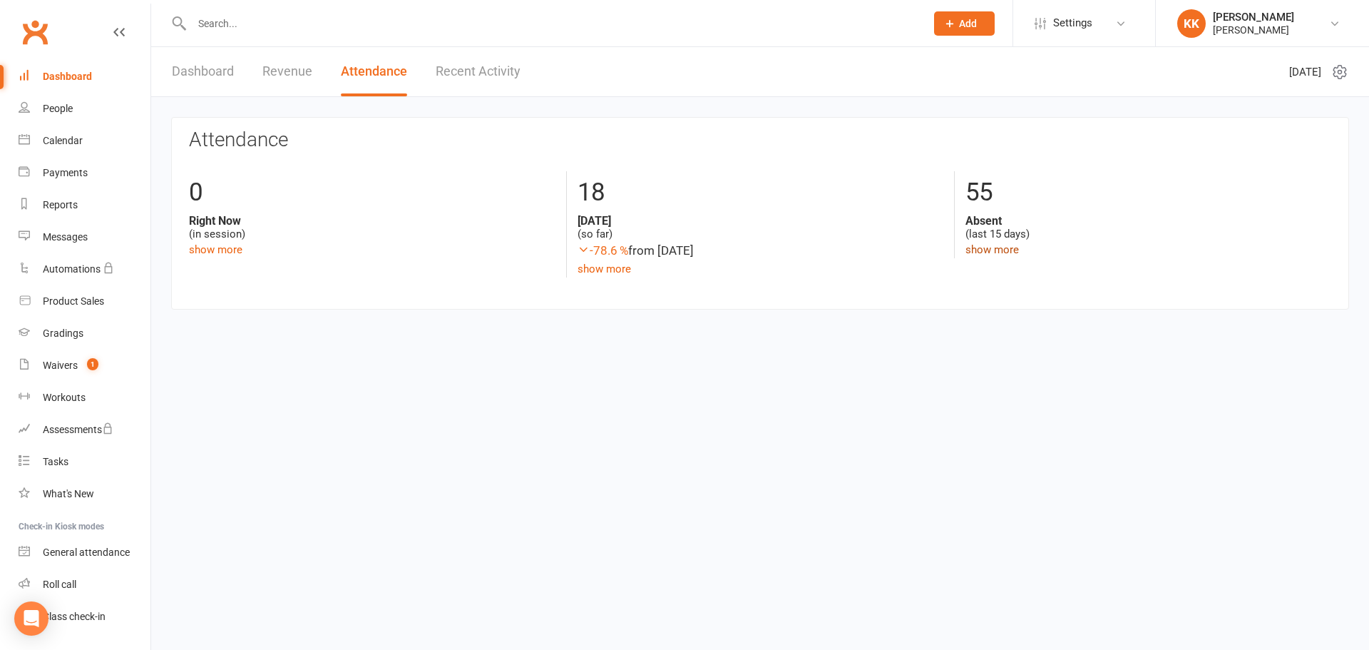
click at [999, 250] on link "show more" at bounding box center [992, 249] width 53 height 13
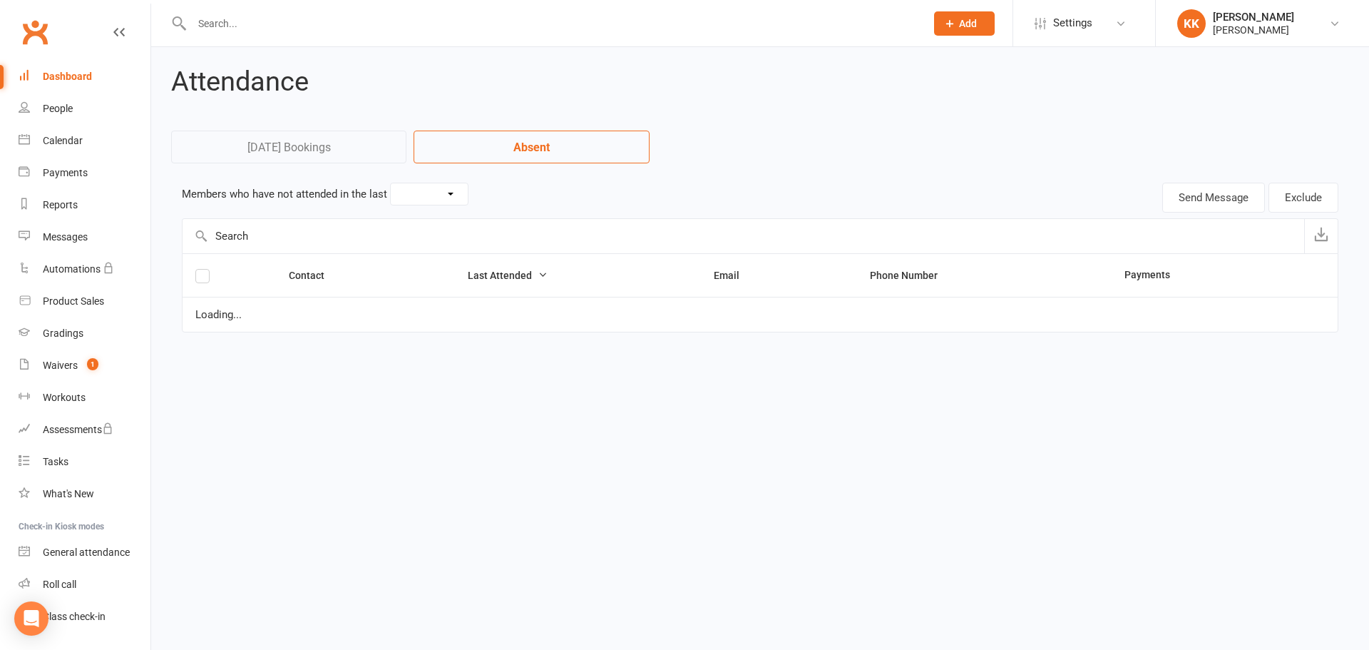
select select "15"
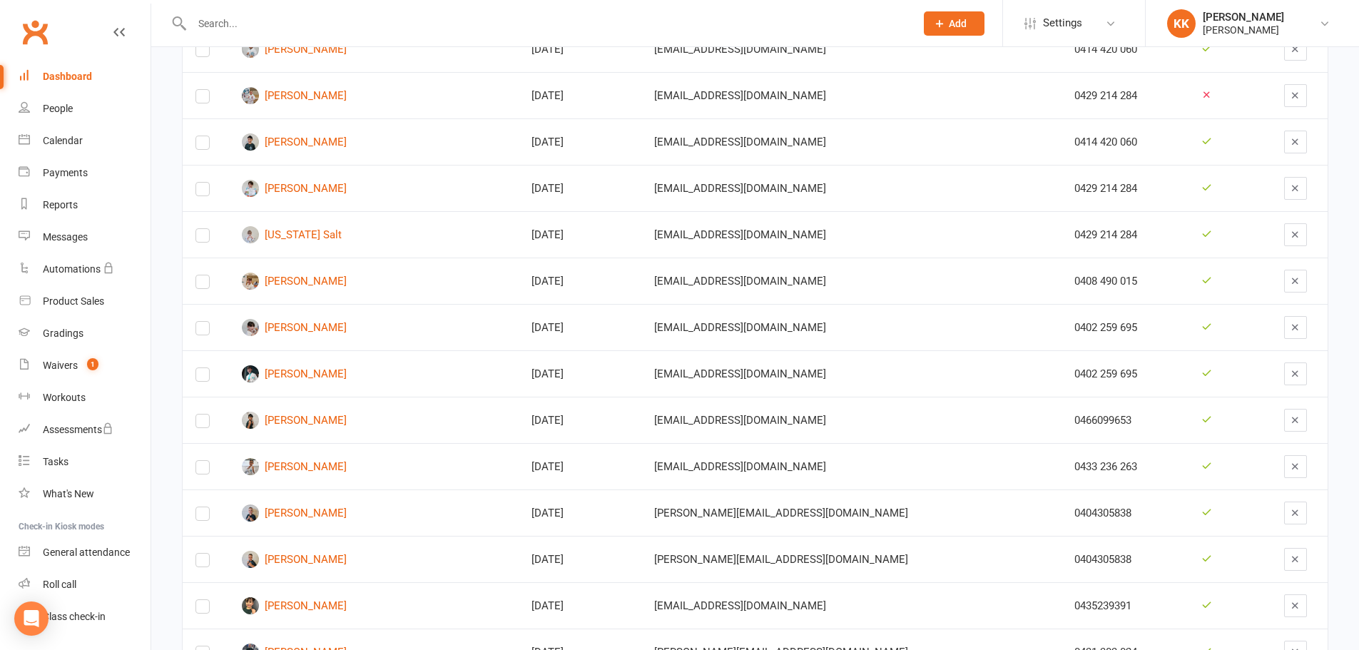
scroll to position [713, 0]
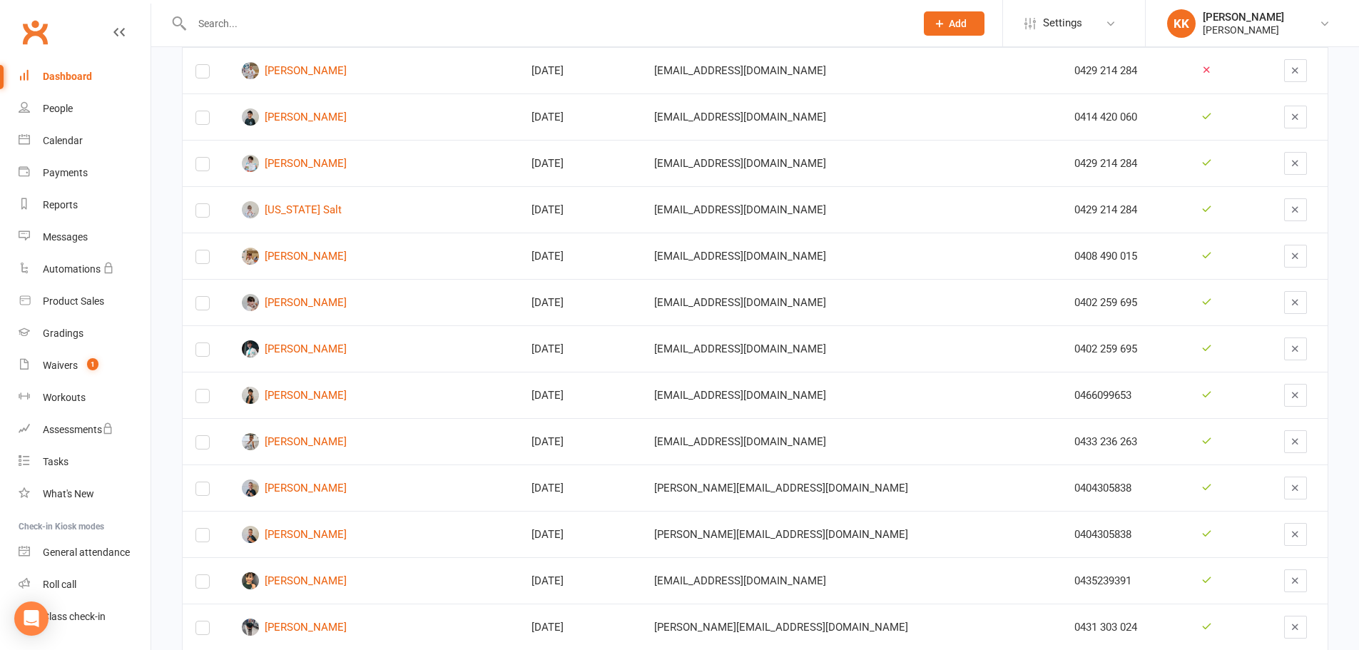
click at [228, 19] on input "text" at bounding box center [547, 24] width 718 height 20
click at [330, 443] on link "[PERSON_NAME]" at bounding box center [374, 441] width 264 height 17
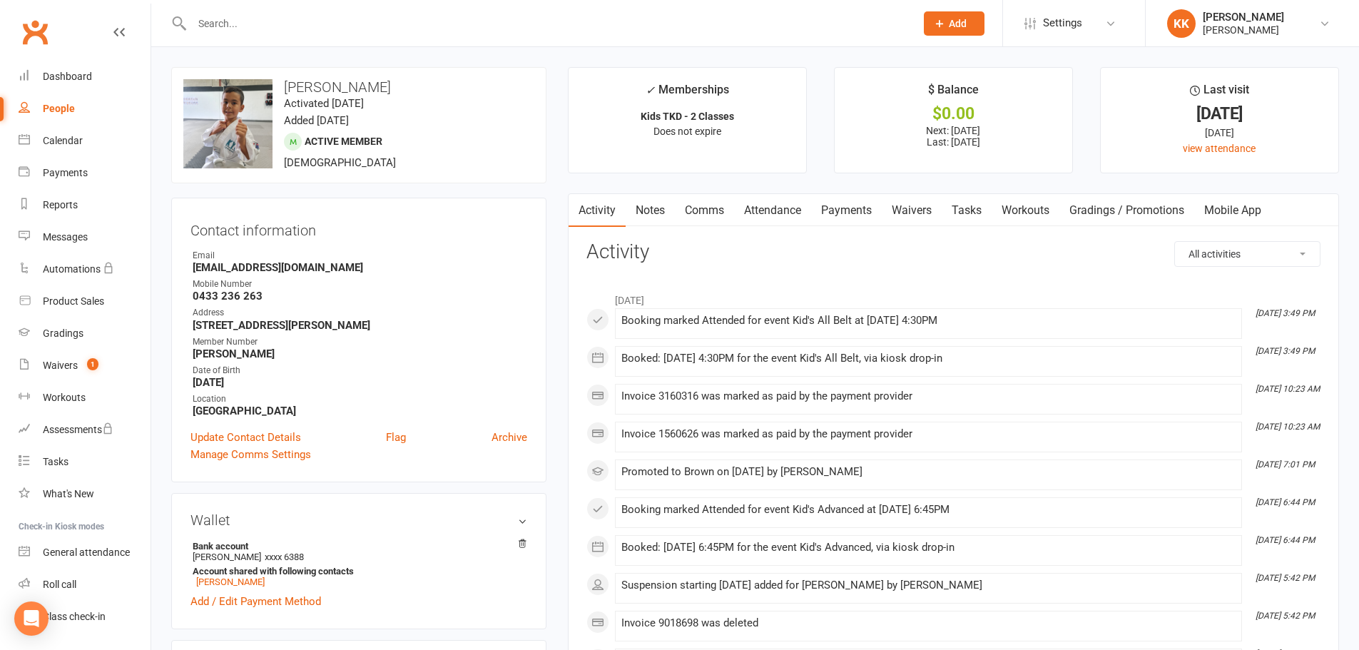
click at [226, 21] on input "text" at bounding box center [547, 24] width 718 height 20
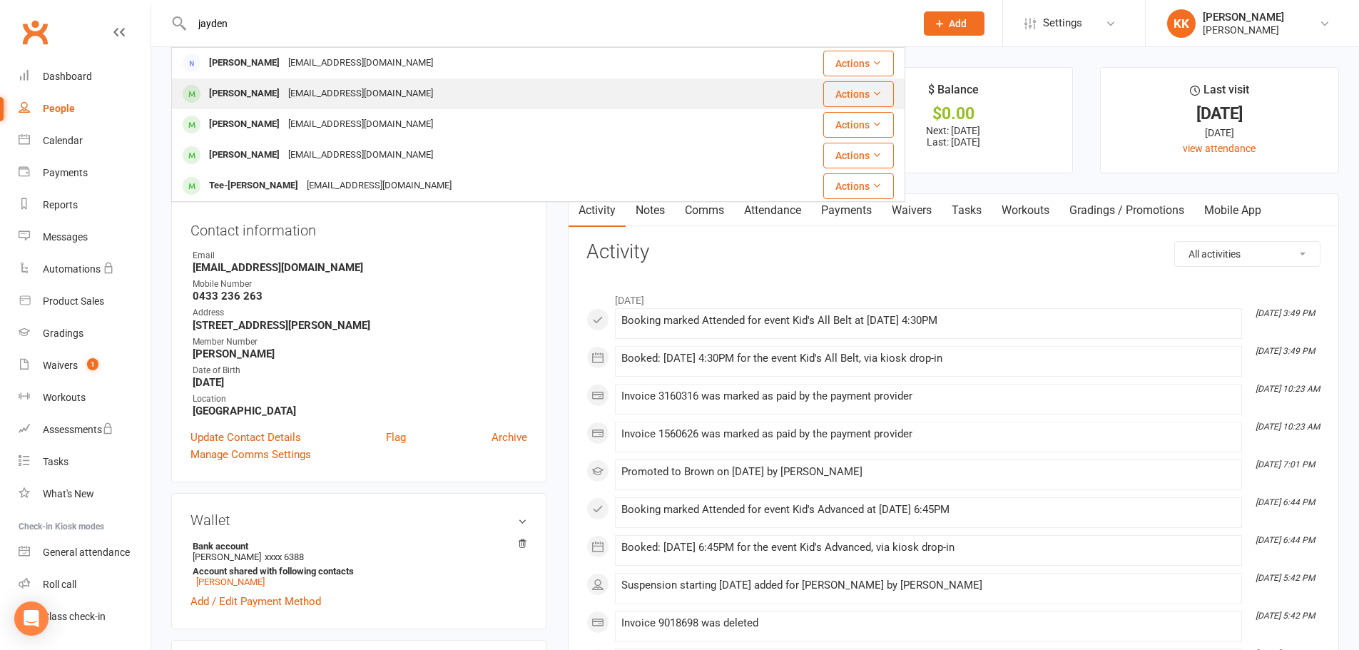
type input "jayden"
click at [275, 86] on div "[PERSON_NAME]" at bounding box center [244, 93] width 79 height 21
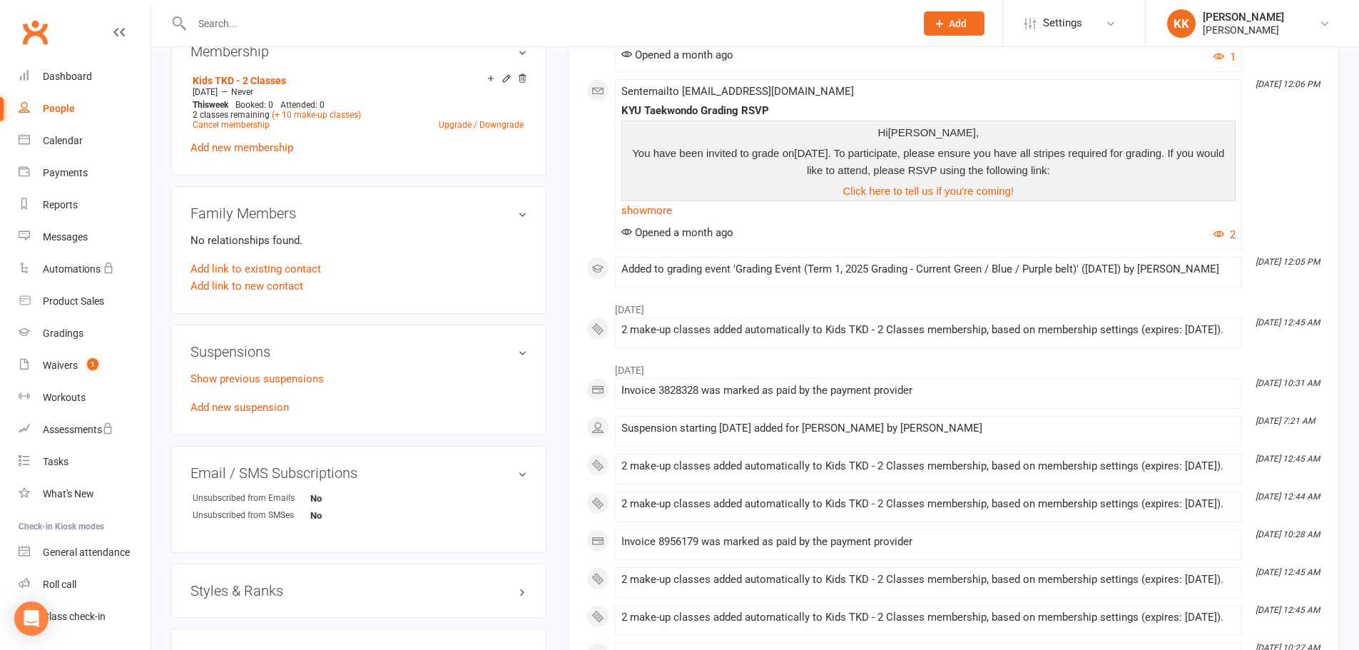
scroll to position [642, 0]
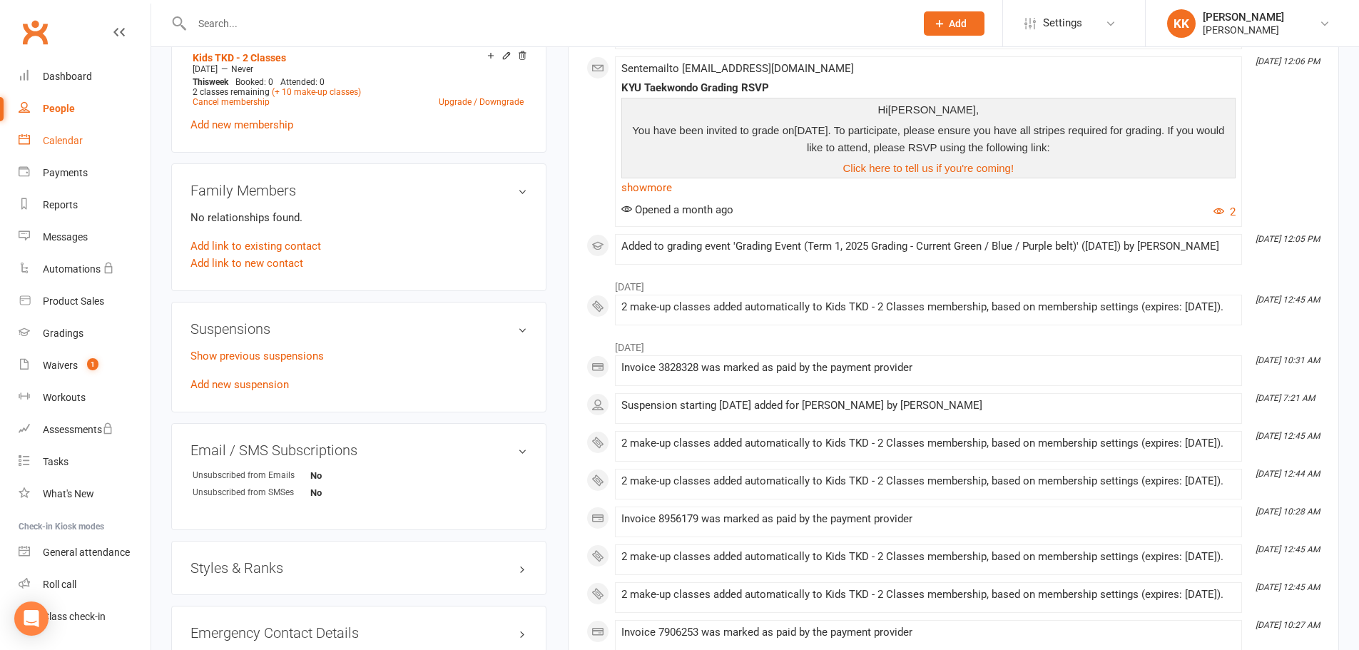
click at [57, 138] on div "Calendar" at bounding box center [63, 140] width 40 height 11
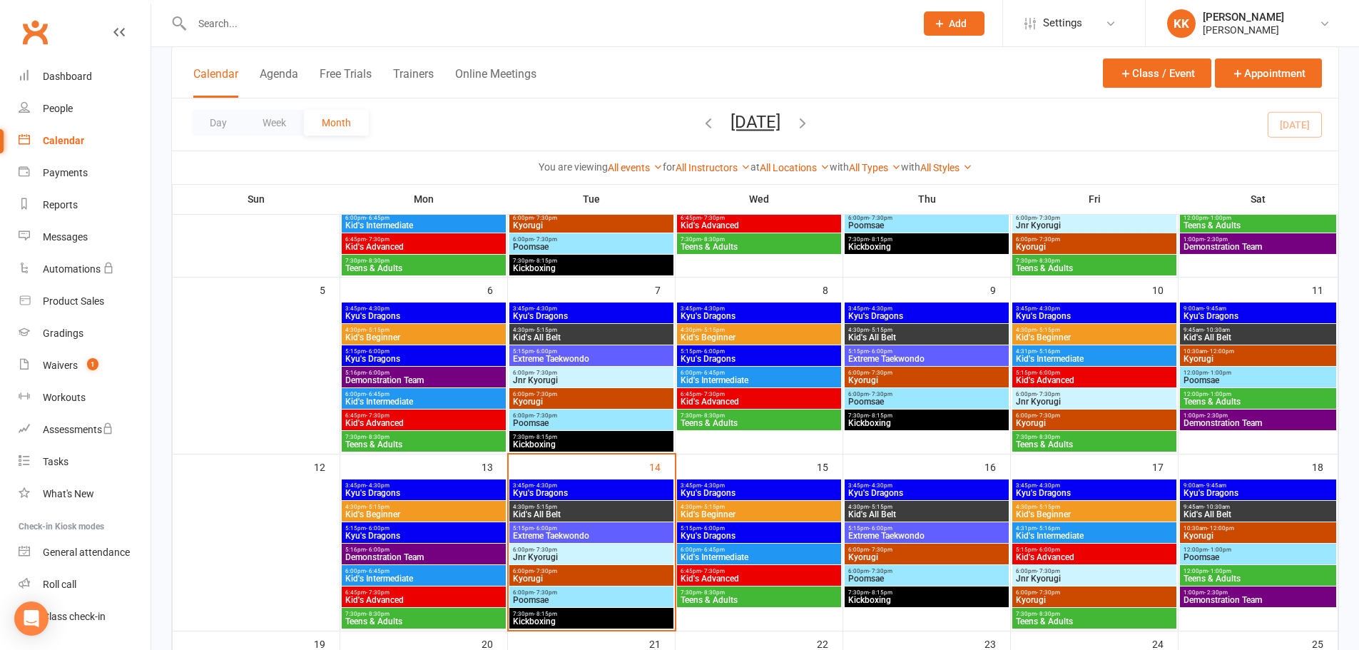
scroll to position [285, 0]
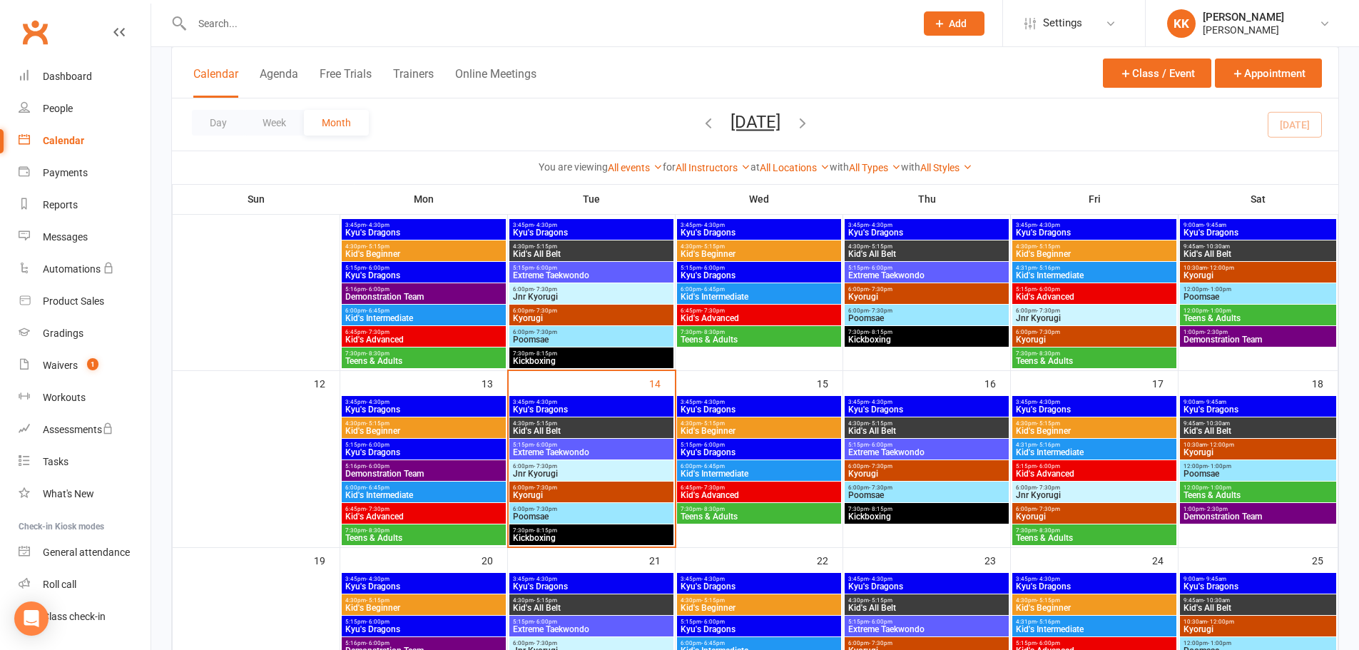
click at [590, 397] on div "3:45pm - 4:30pm Kyu's Dragons" at bounding box center [591, 406] width 164 height 21
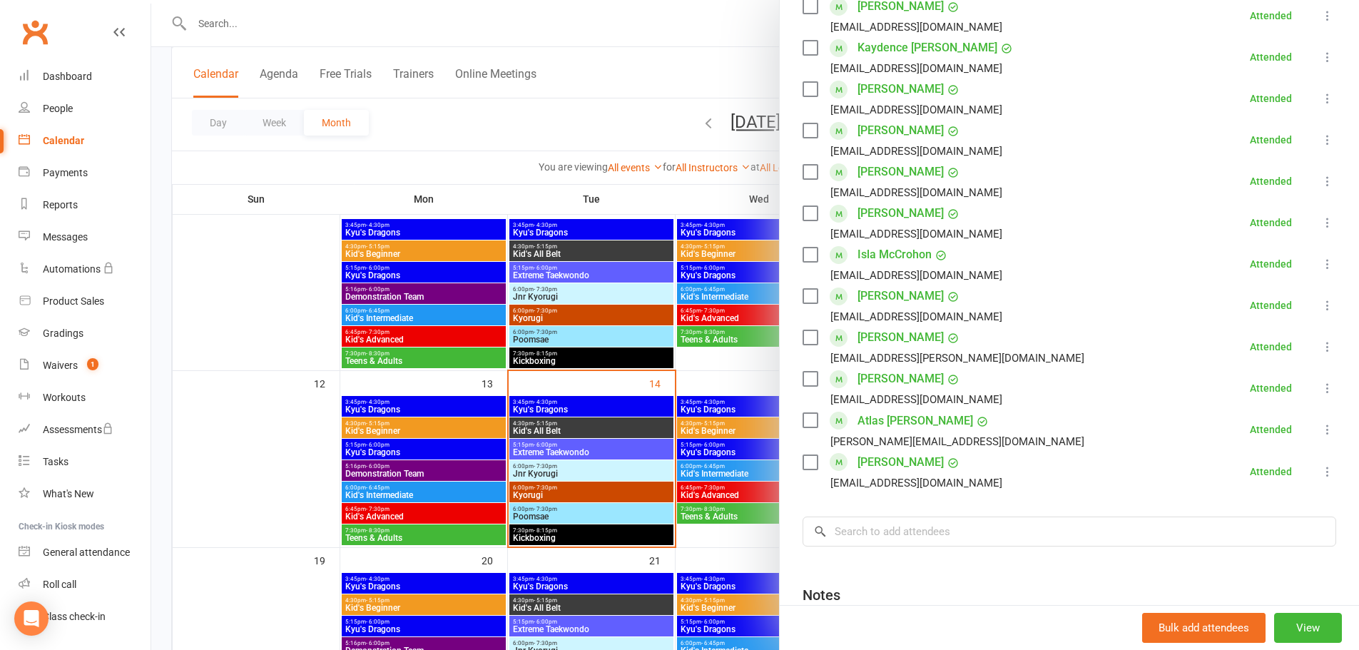
scroll to position [499, 0]
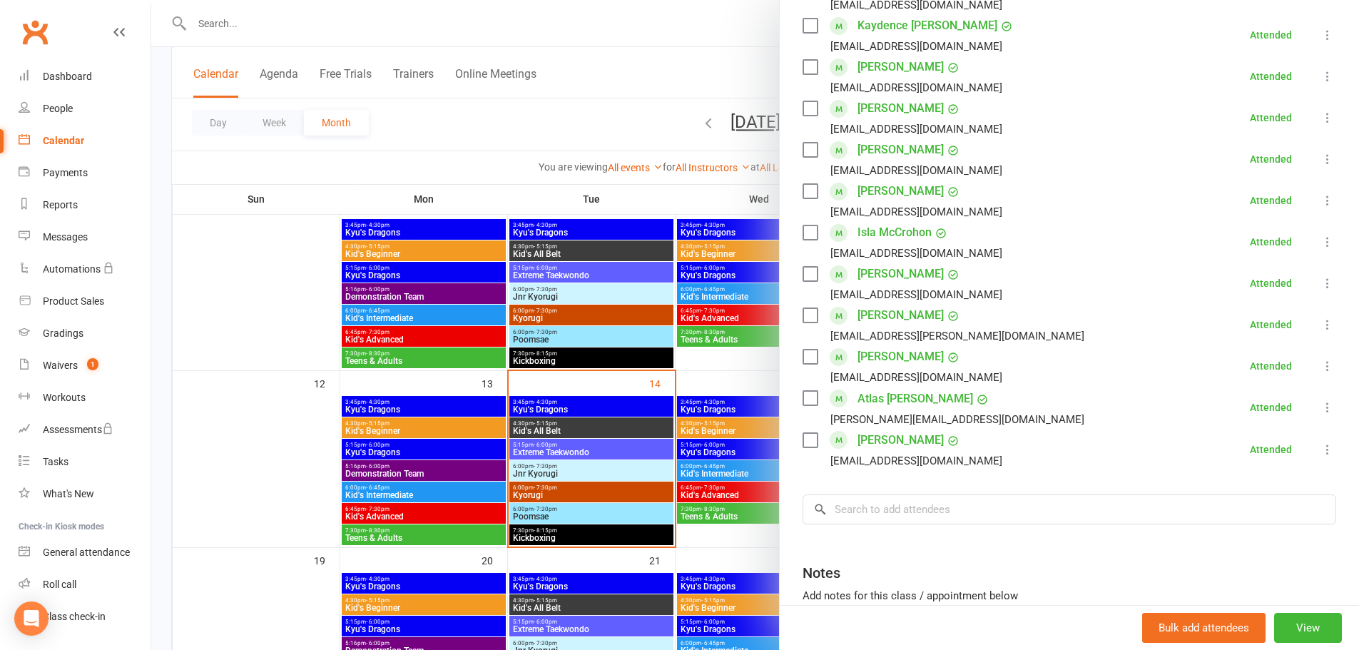
click at [588, 429] on div at bounding box center [755, 325] width 1208 height 650
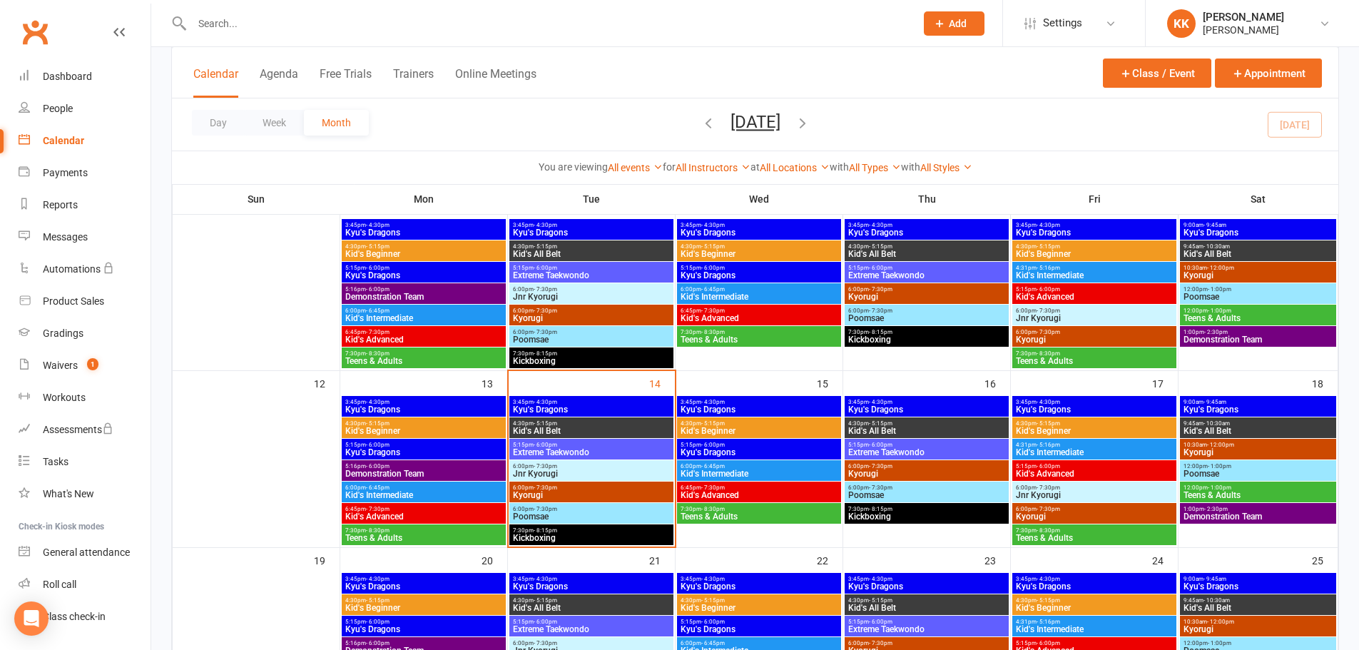
click at [606, 428] on span "Kid's All Belt" at bounding box center [591, 431] width 158 height 9
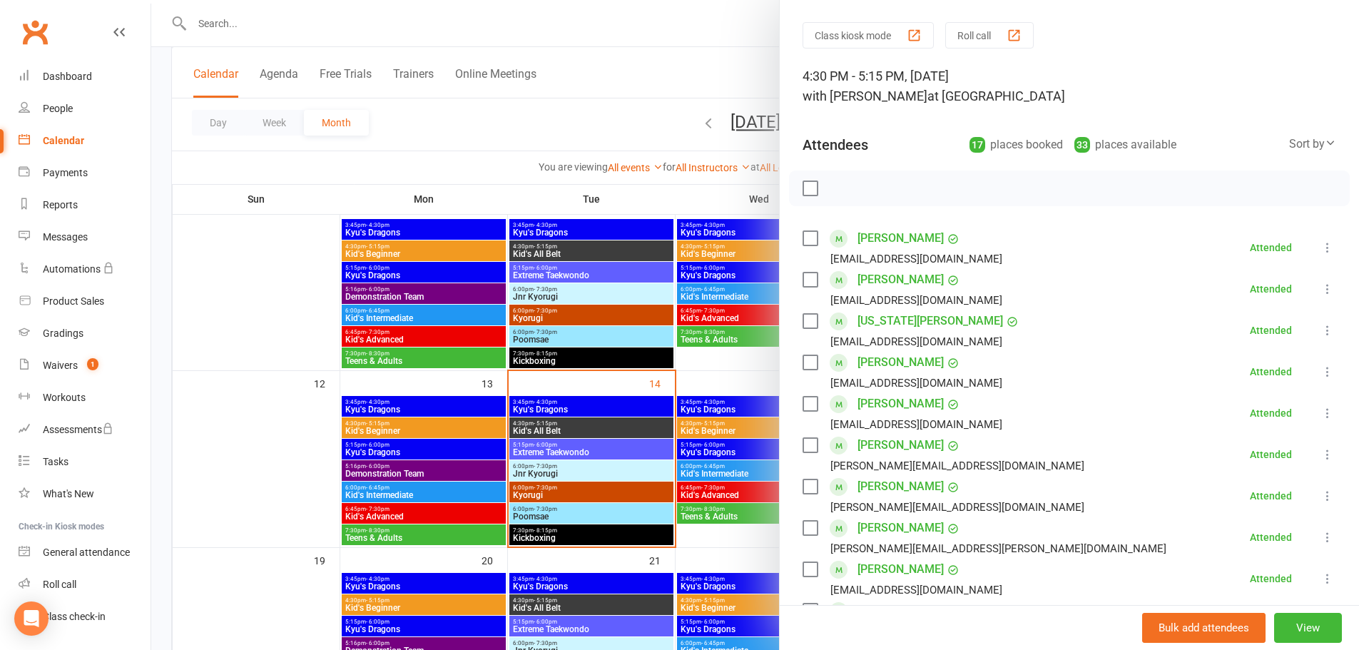
scroll to position [0, 0]
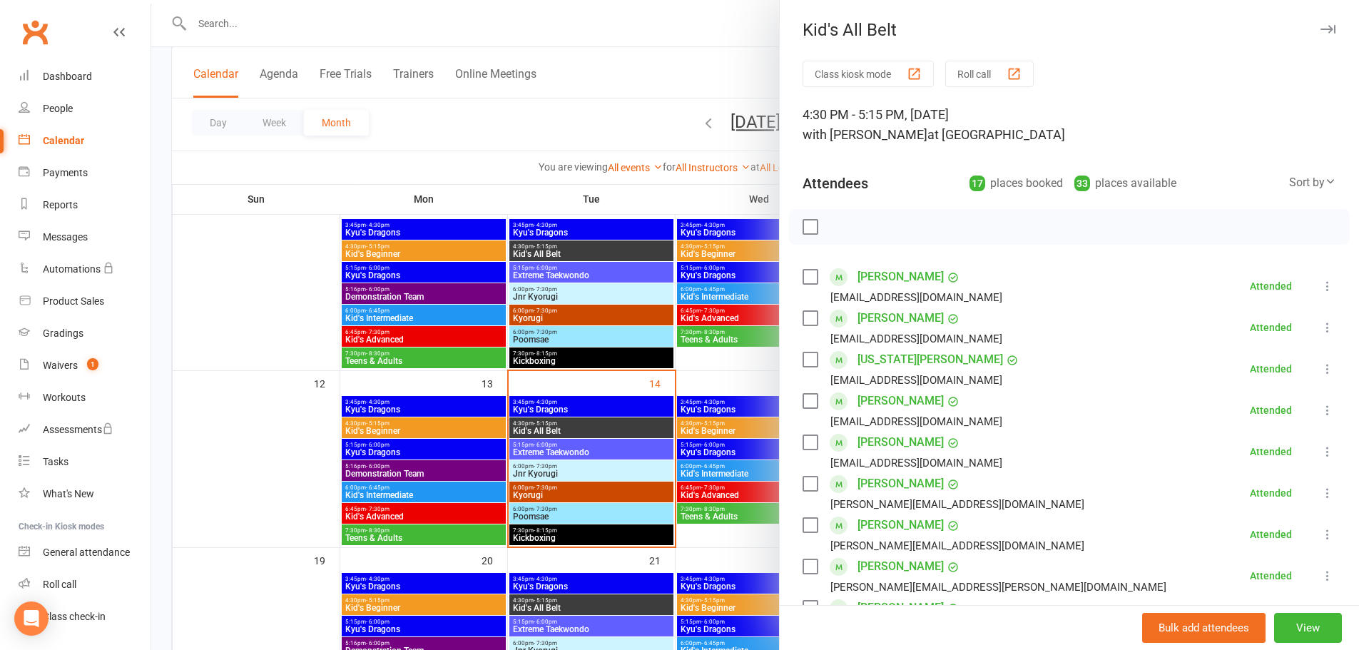
click at [285, 470] on div at bounding box center [755, 325] width 1208 height 650
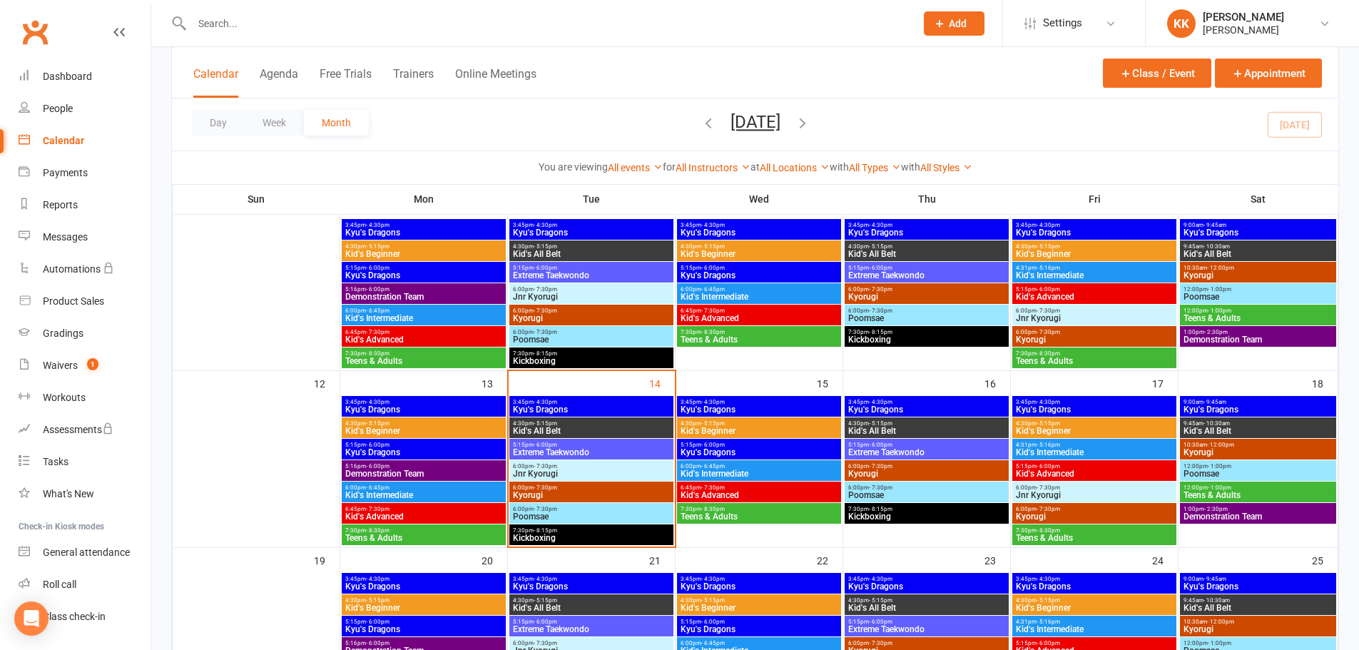
click at [603, 427] on span "Kid's All Belt" at bounding box center [591, 431] width 158 height 9
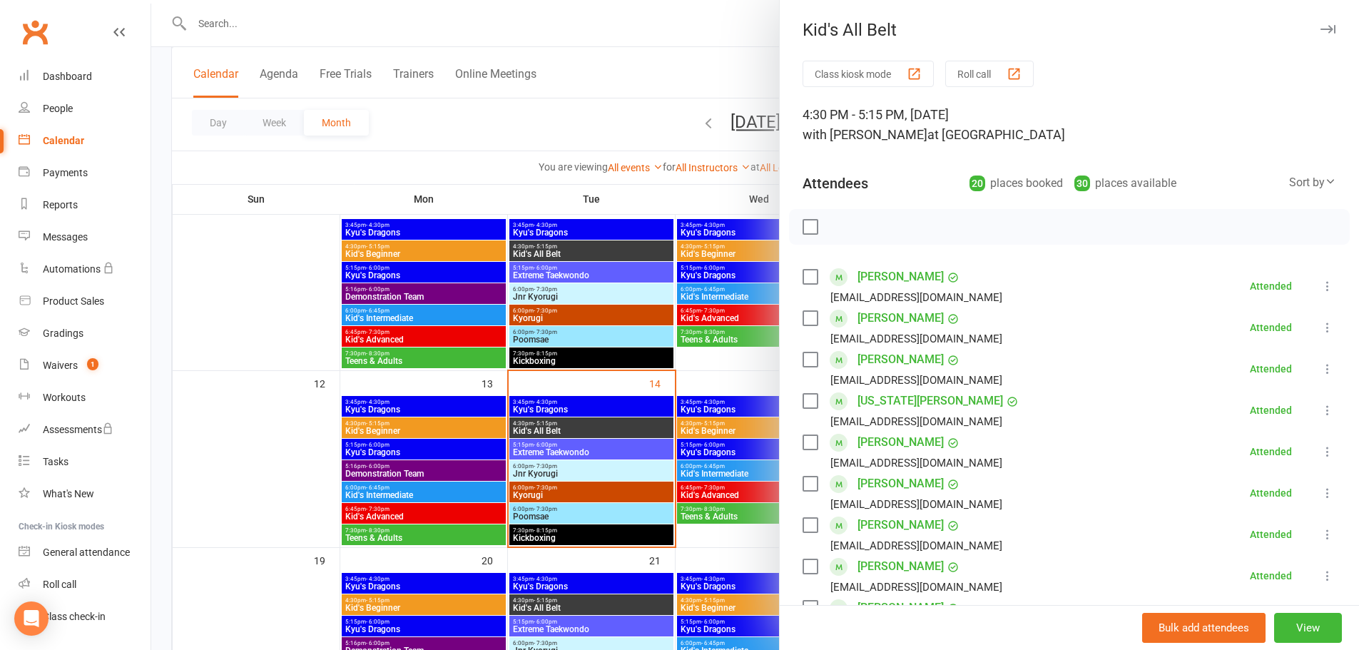
drag, startPoint x: 255, startPoint y: 452, endPoint x: 303, endPoint y: 455, distance: 48.6
click at [257, 452] on div at bounding box center [755, 325] width 1208 height 650
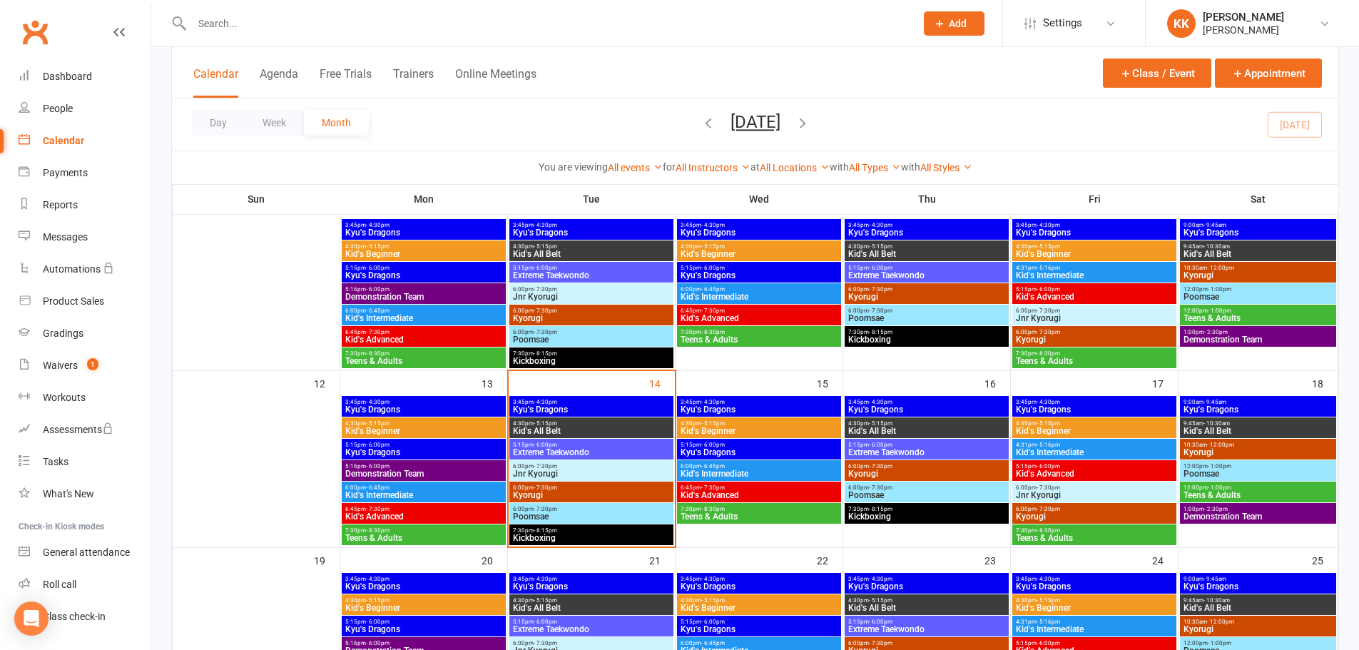
click at [633, 421] on span "4:30pm - 5:15pm" at bounding box center [591, 423] width 158 height 6
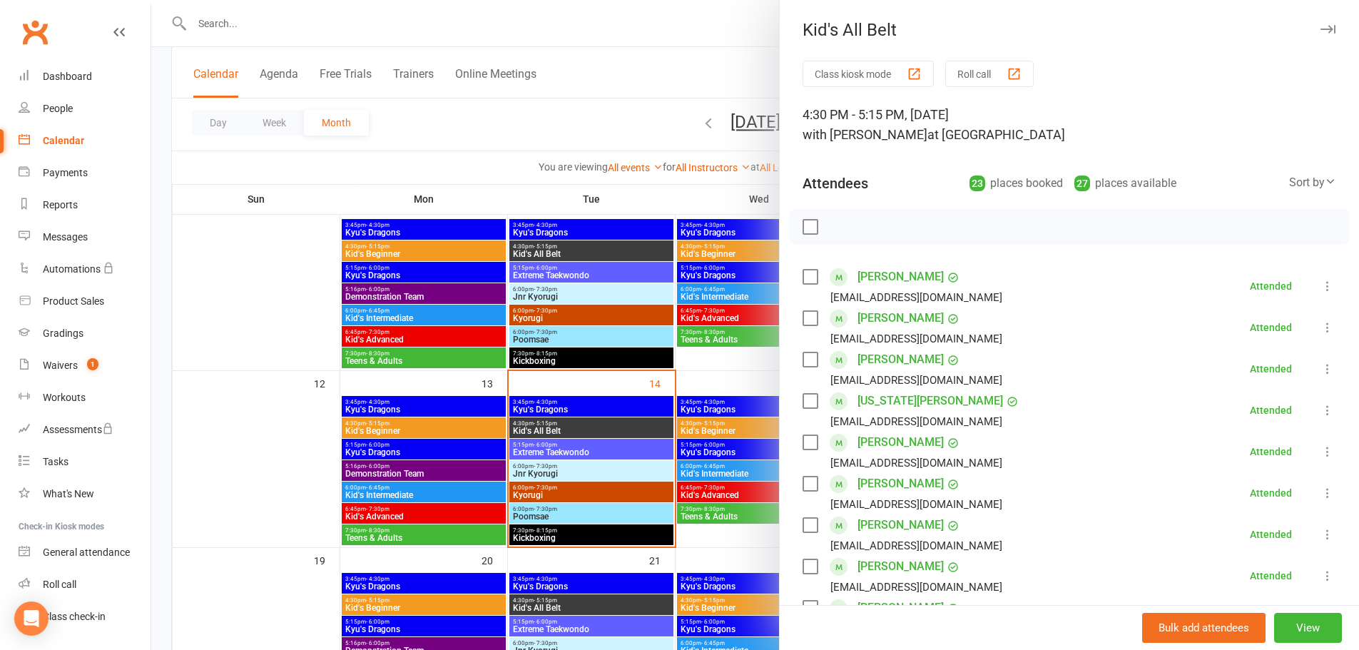
click at [226, 22] on div at bounding box center [755, 325] width 1208 height 650
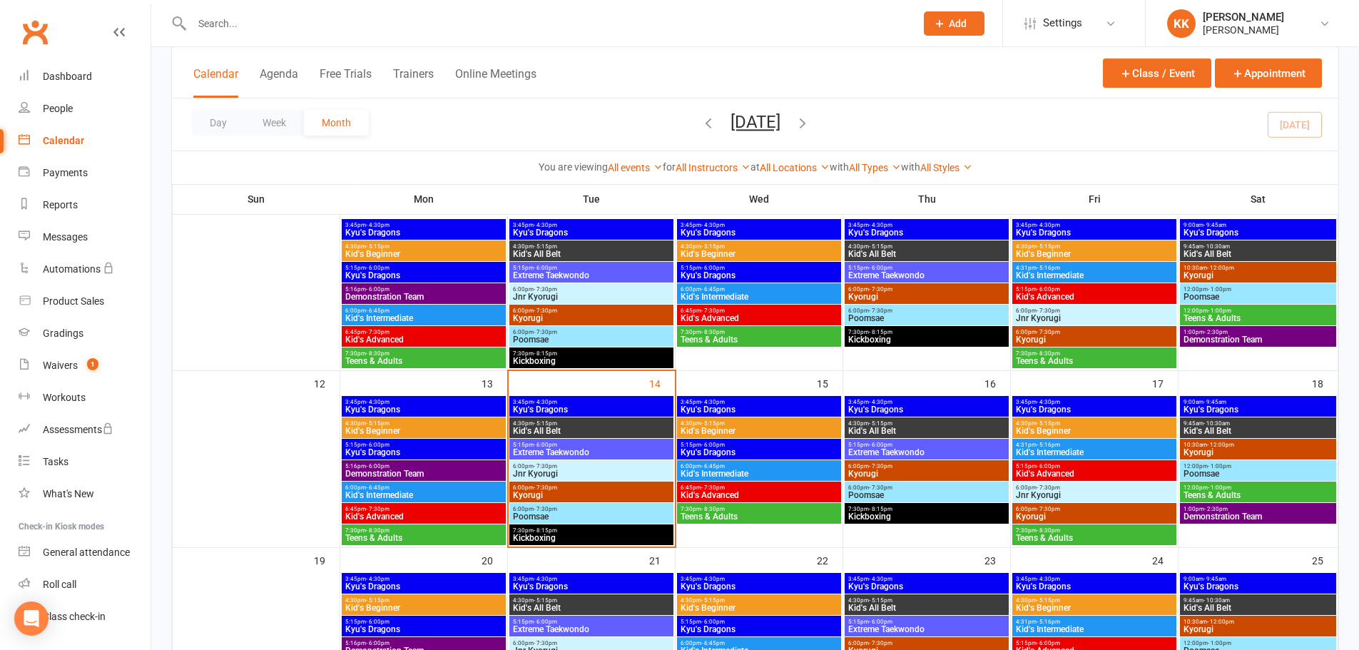
click at [226, 23] on input "text" at bounding box center [547, 24] width 718 height 20
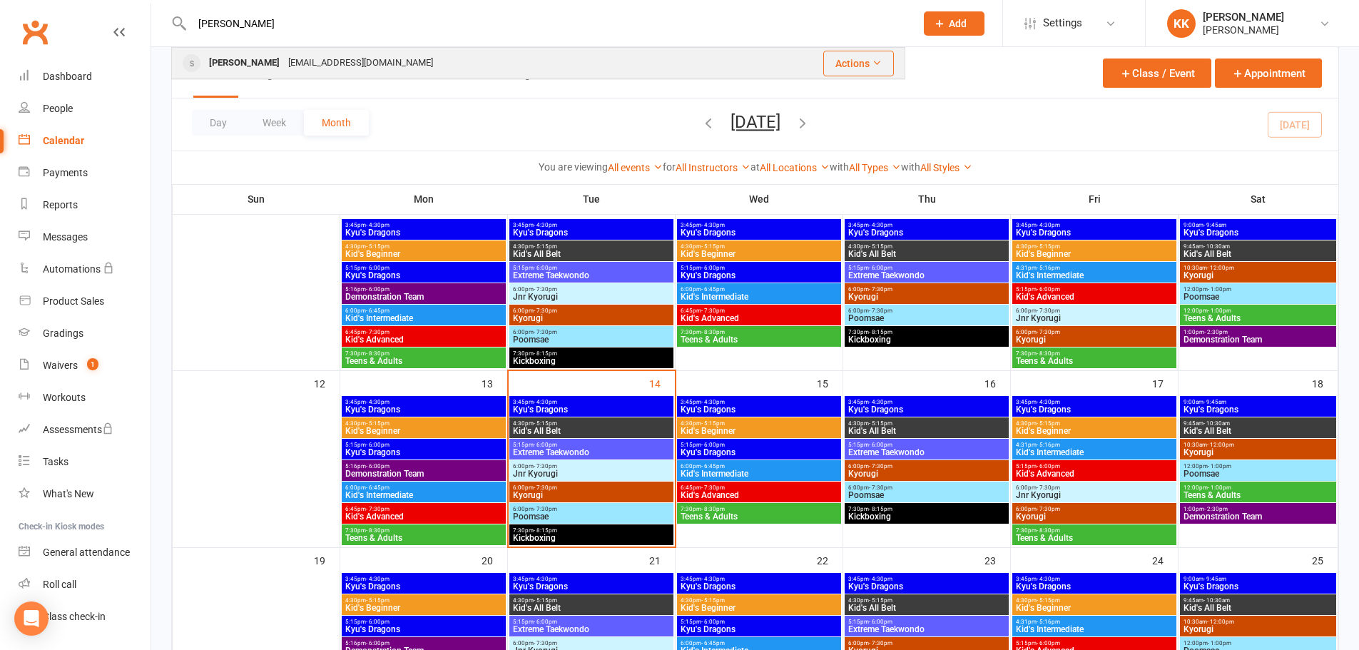
type input "[PERSON_NAME]"
click at [235, 61] on div "[PERSON_NAME]" at bounding box center [244, 63] width 79 height 21
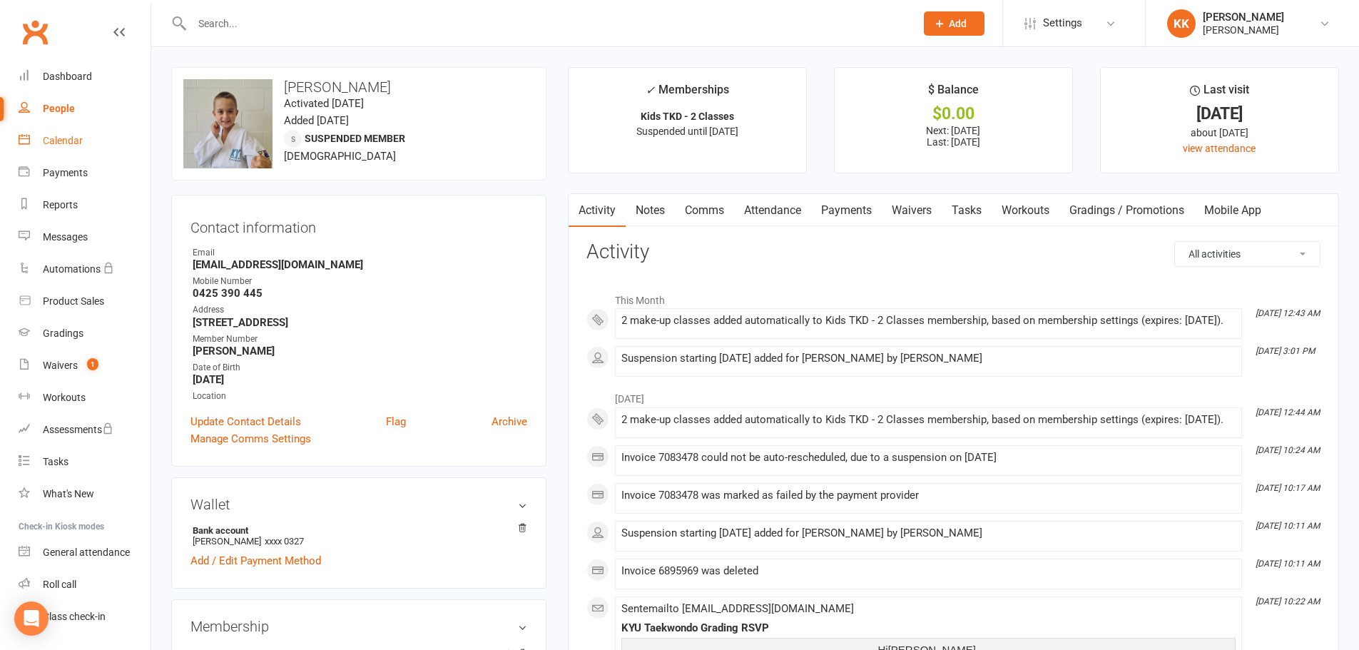
click at [64, 141] on div "Calendar" at bounding box center [63, 140] width 40 height 11
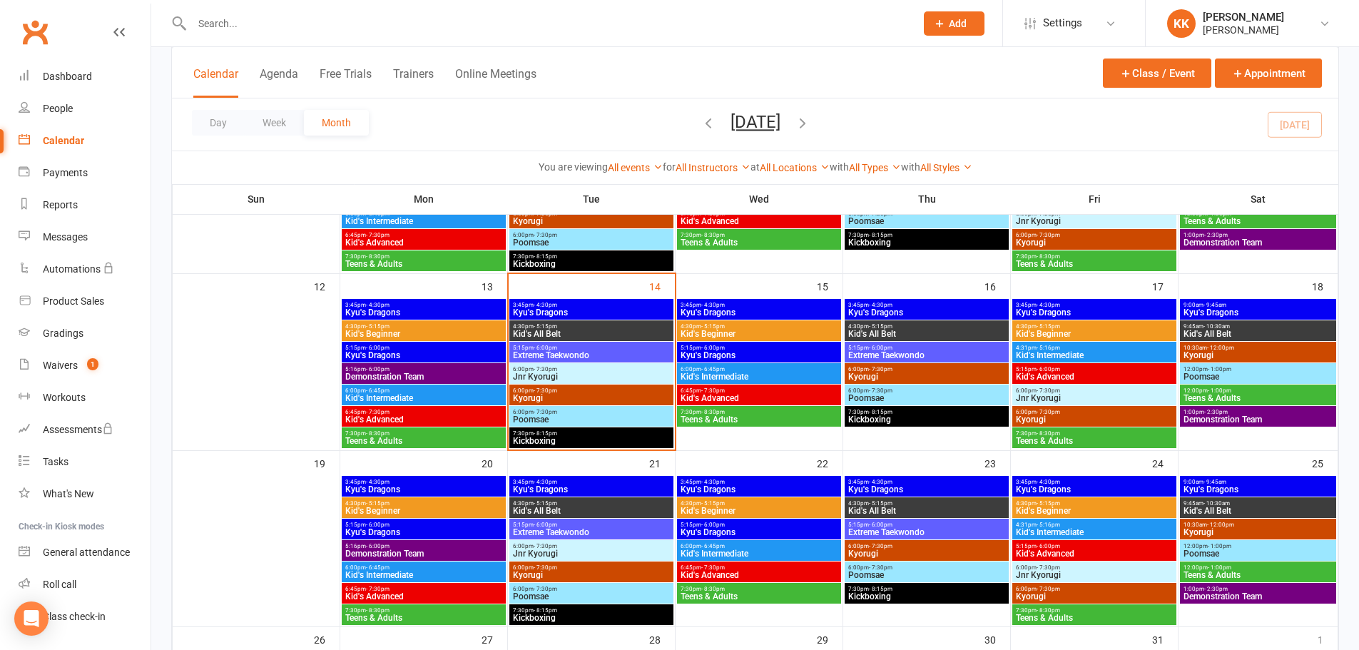
scroll to position [428, 0]
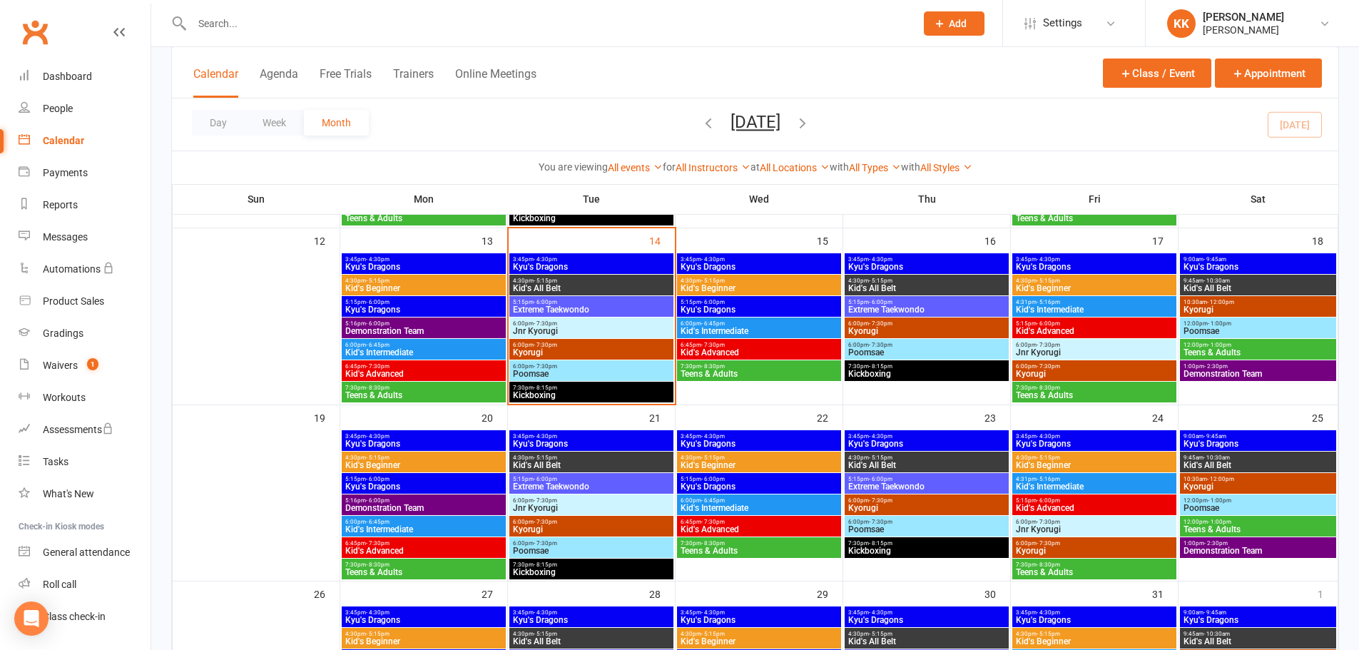
click at [559, 284] on span "Kid's All Belt" at bounding box center [591, 288] width 158 height 9
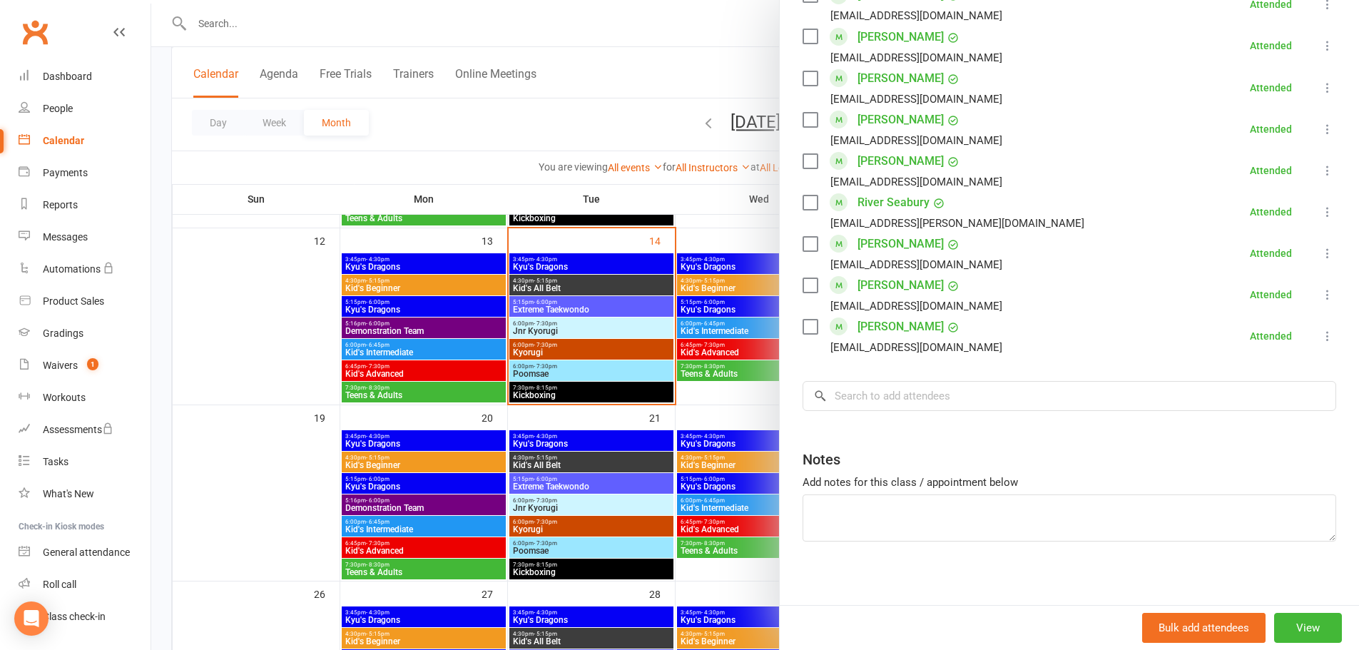
scroll to position [869, 0]
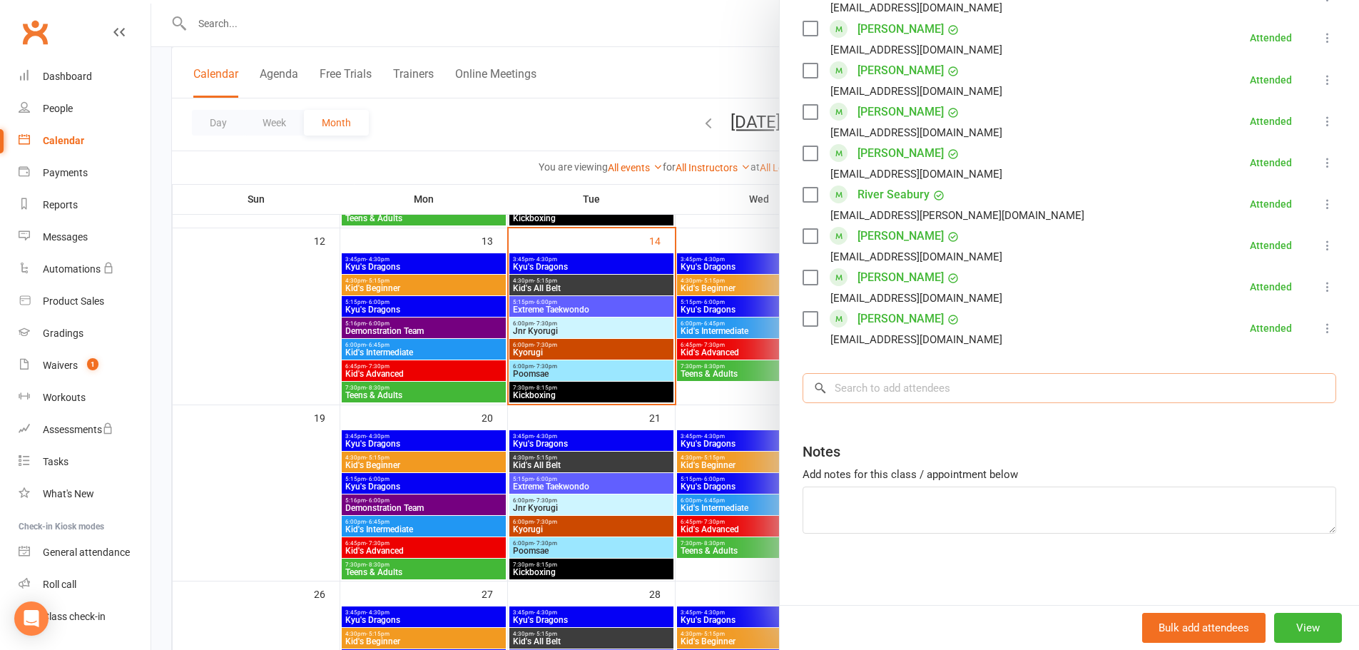
click at [886, 384] on input "search" at bounding box center [1069, 388] width 534 height 30
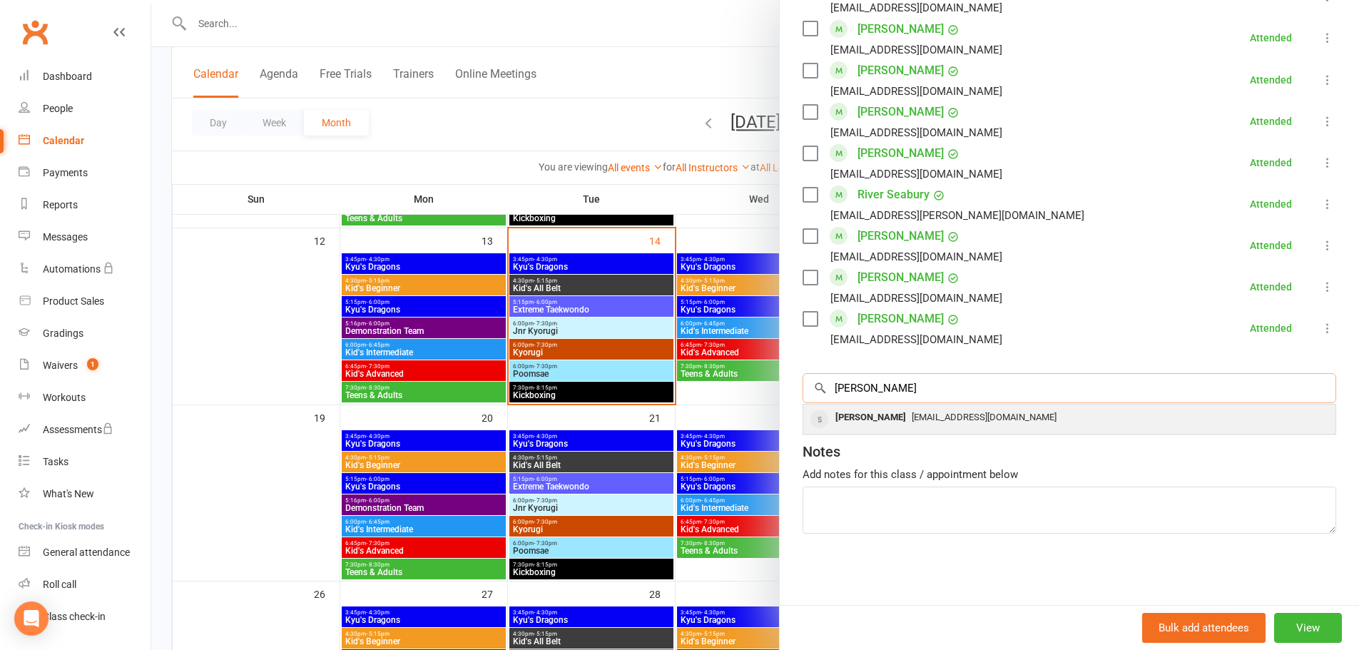
type input "[PERSON_NAME]"
click at [869, 414] on div "[PERSON_NAME]" at bounding box center [871, 417] width 82 height 21
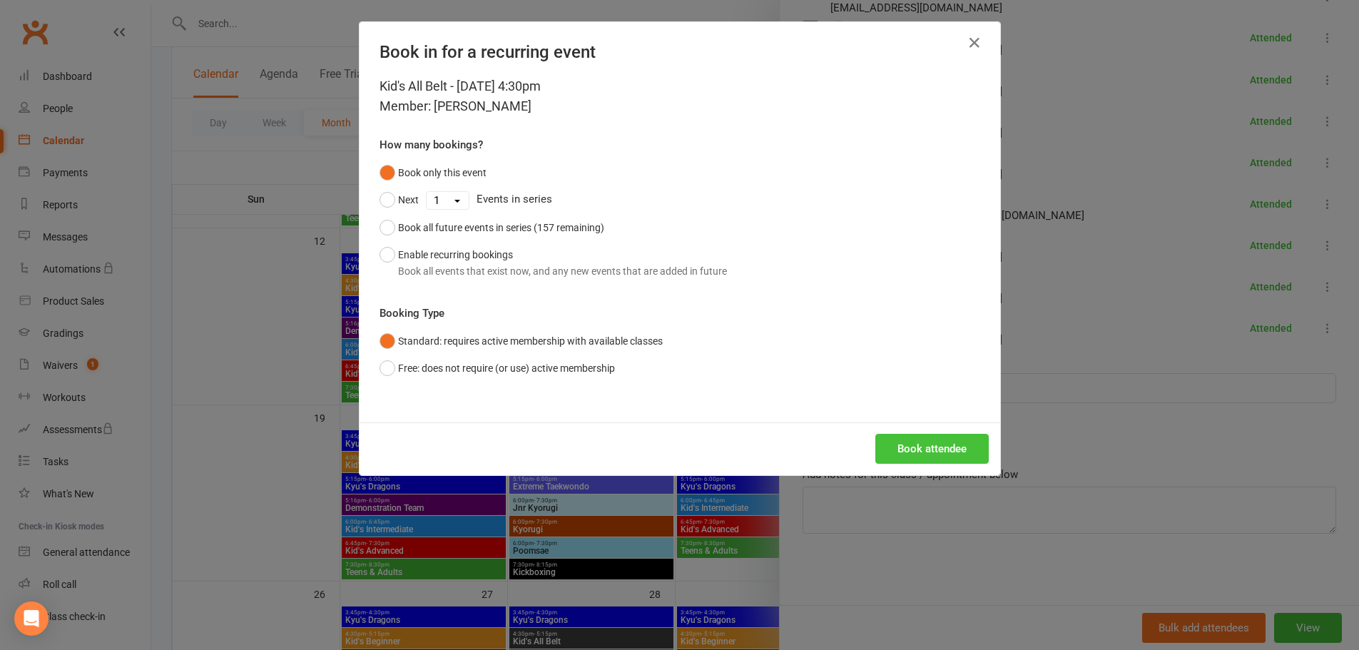
click at [949, 454] on button "Book attendee" at bounding box center [931, 449] width 113 height 30
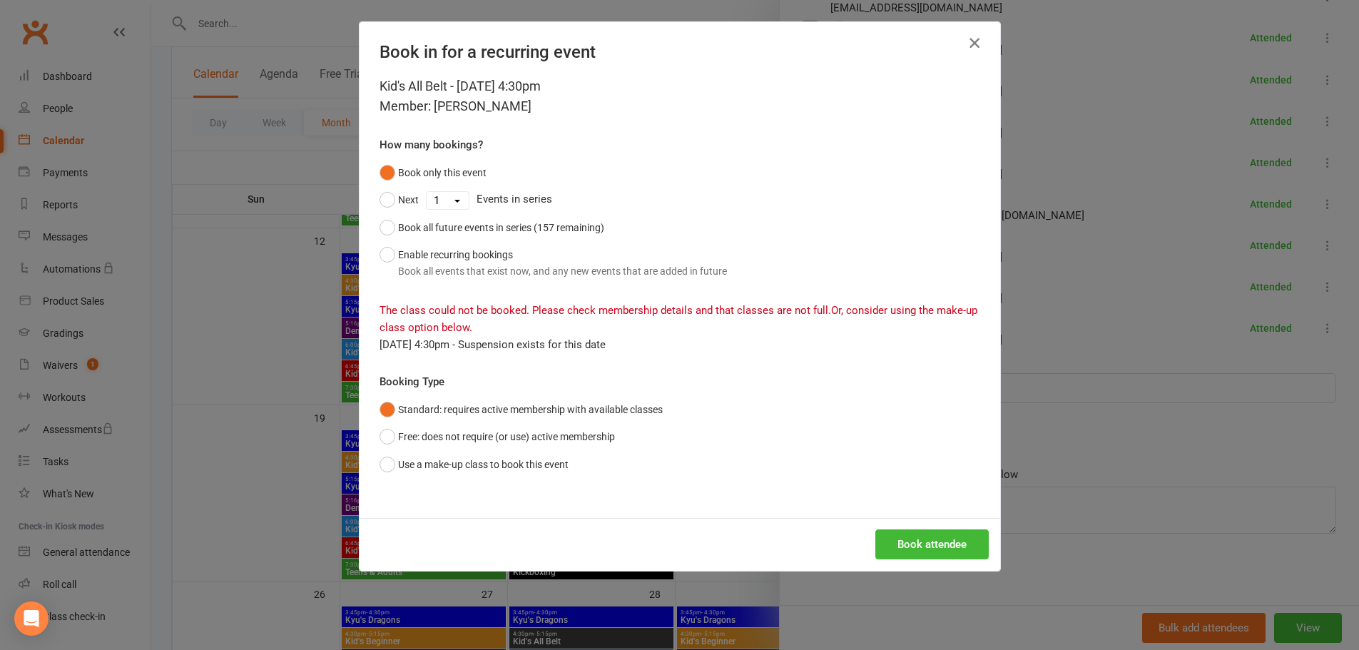
click at [975, 41] on icon "button" at bounding box center [974, 42] width 17 height 17
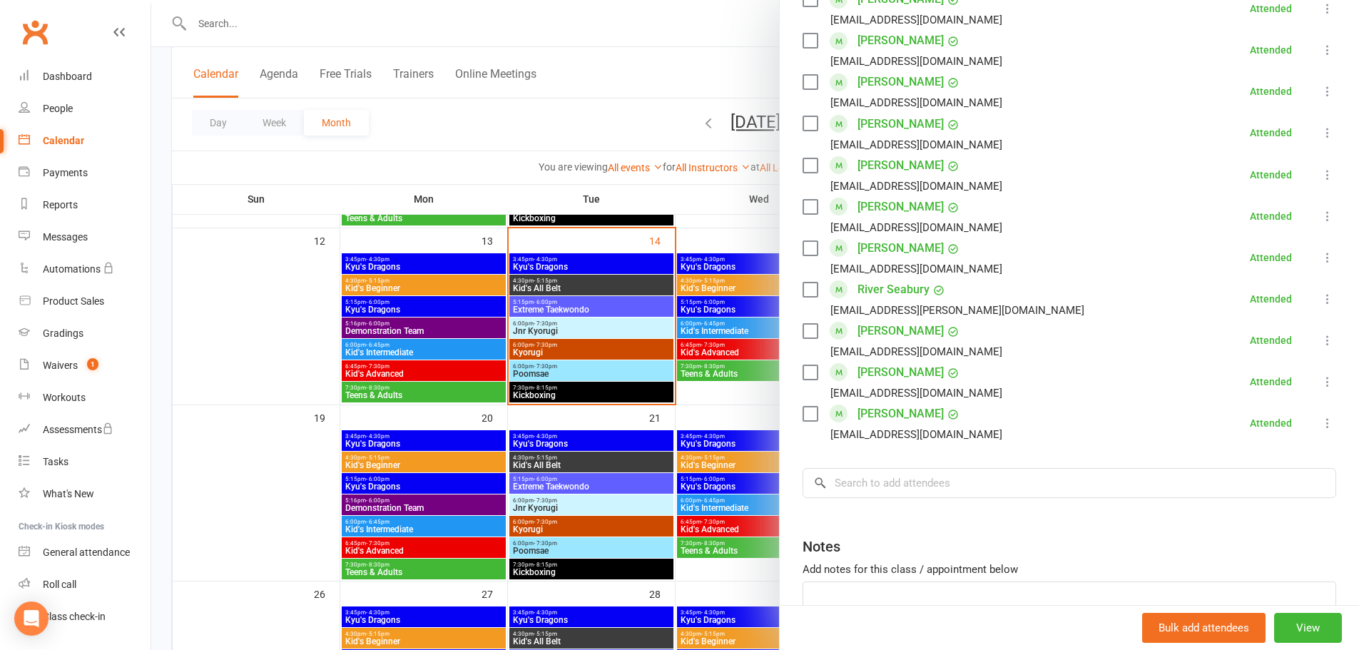
scroll to position [797, 0]
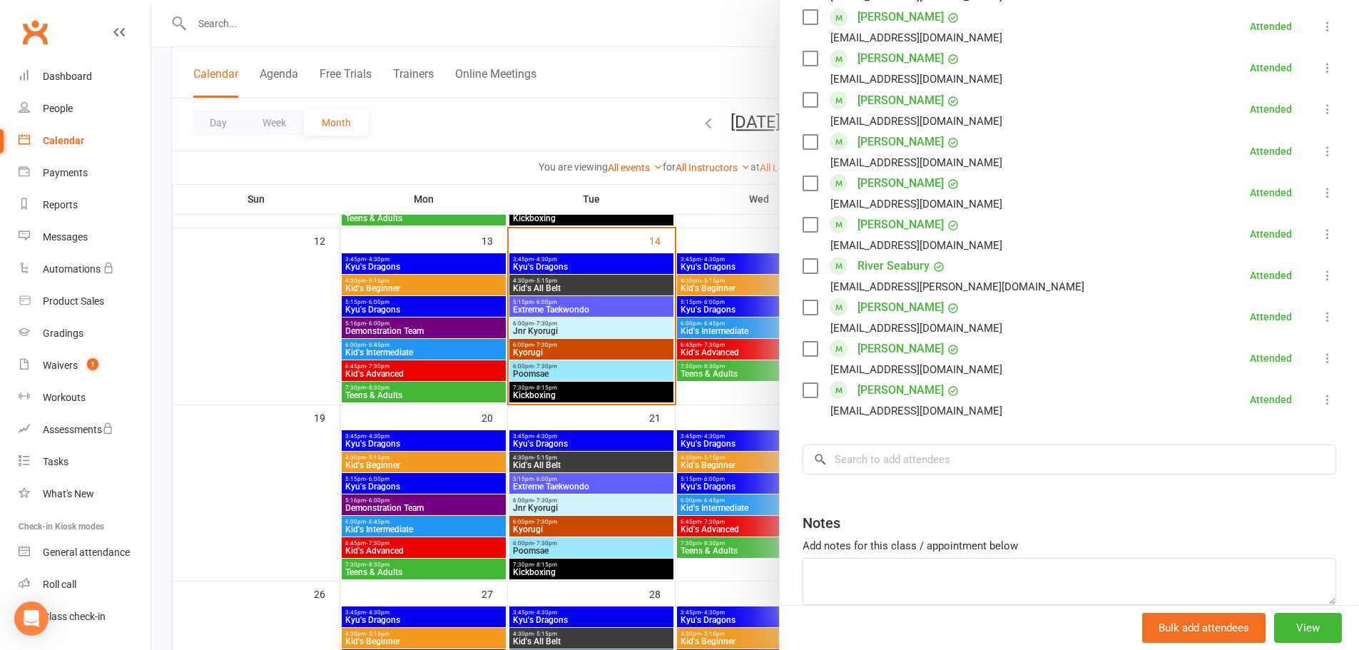
click at [211, 26] on div at bounding box center [755, 325] width 1208 height 650
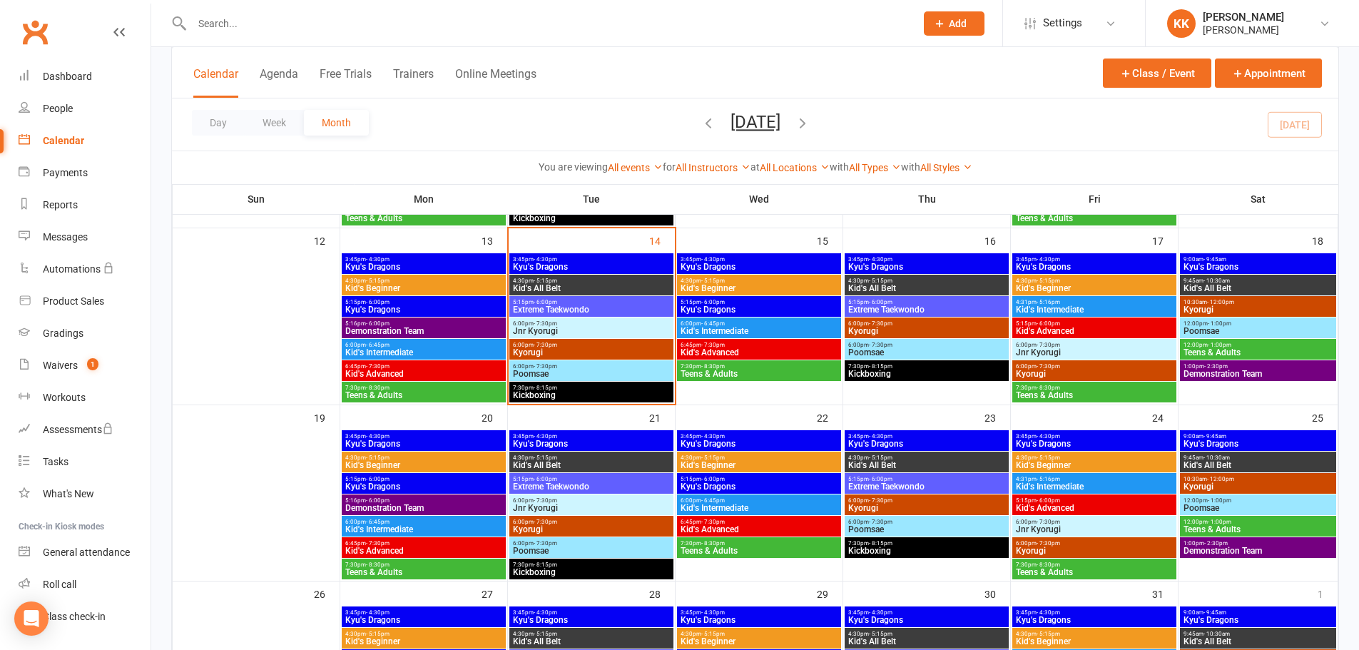
click at [208, 20] on input "text" at bounding box center [547, 24] width 718 height 20
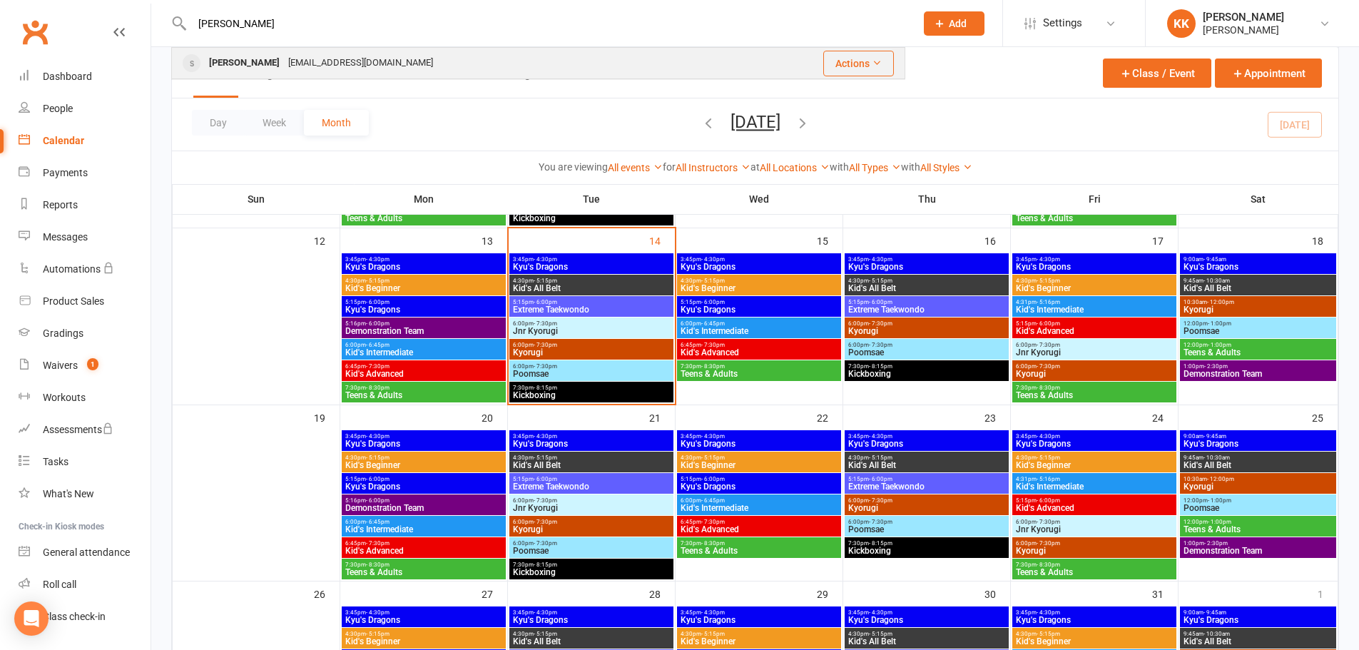
type input "[PERSON_NAME]"
click at [232, 66] on div "[PERSON_NAME]" at bounding box center [244, 63] width 79 height 21
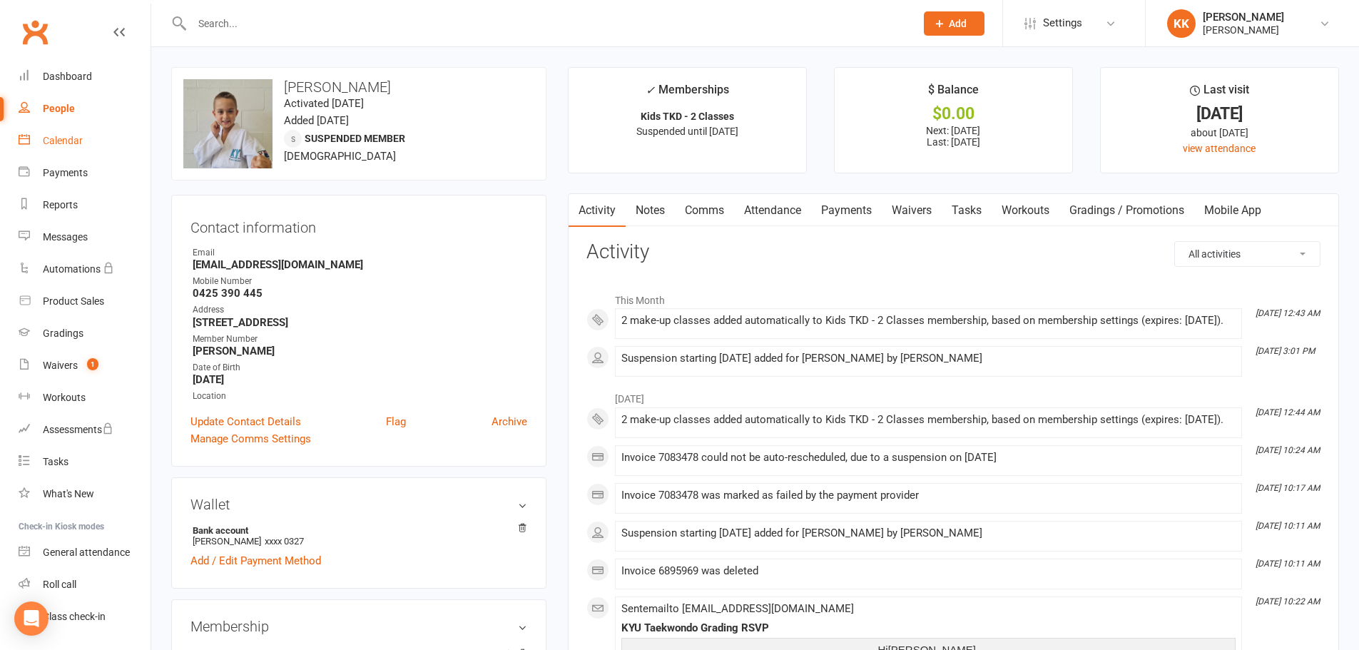
click at [54, 141] on div "Calendar" at bounding box center [63, 140] width 40 height 11
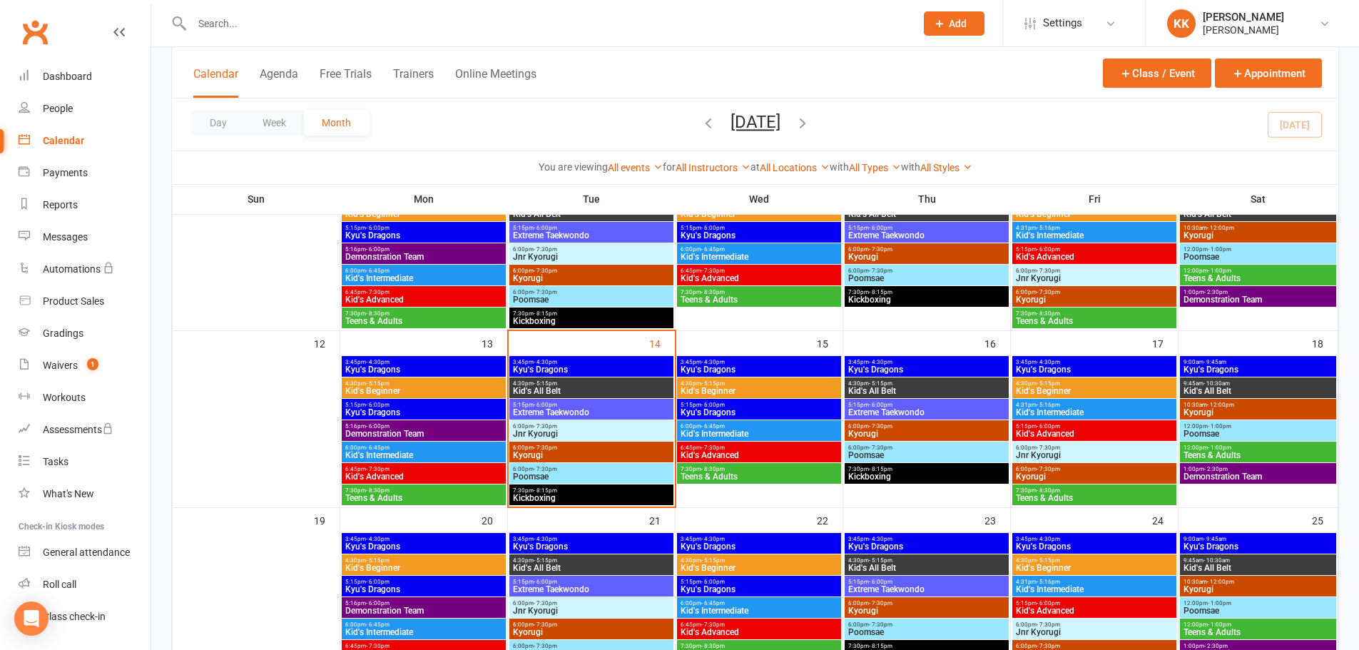
scroll to position [357, 0]
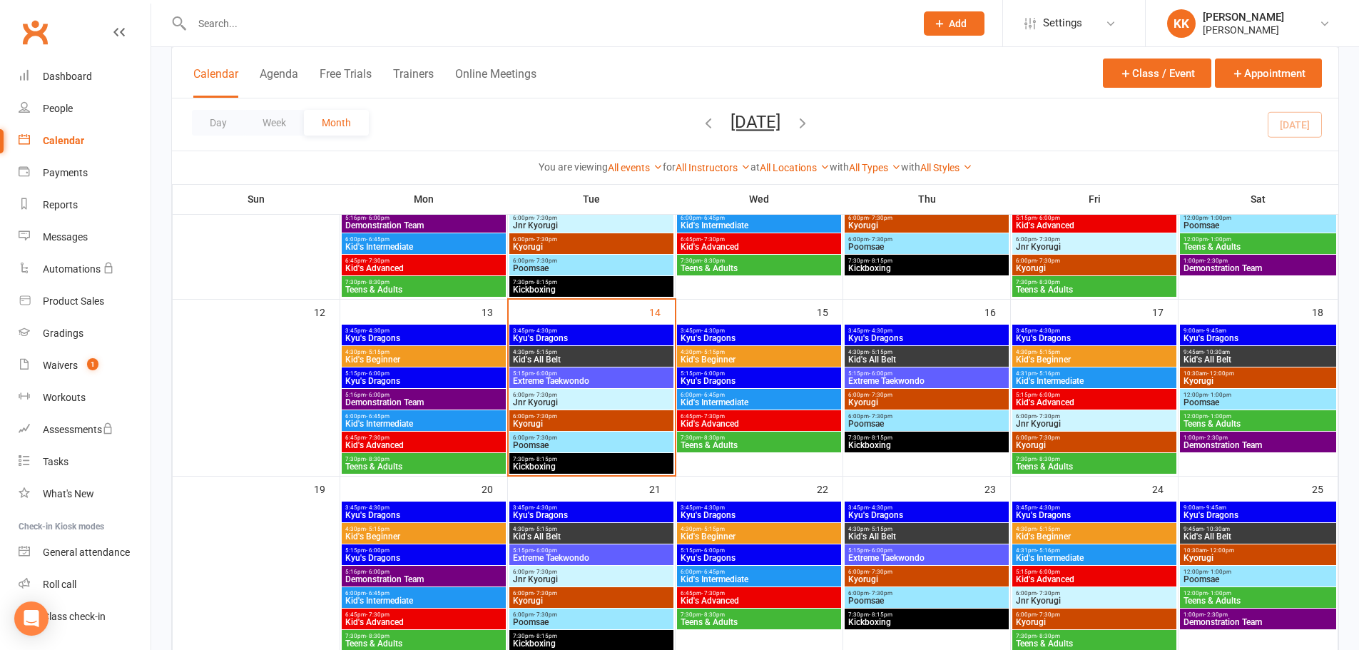
click at [656, 355] on span "Kid's All Belt" at bounding box center [591, 359] width 158 height 9
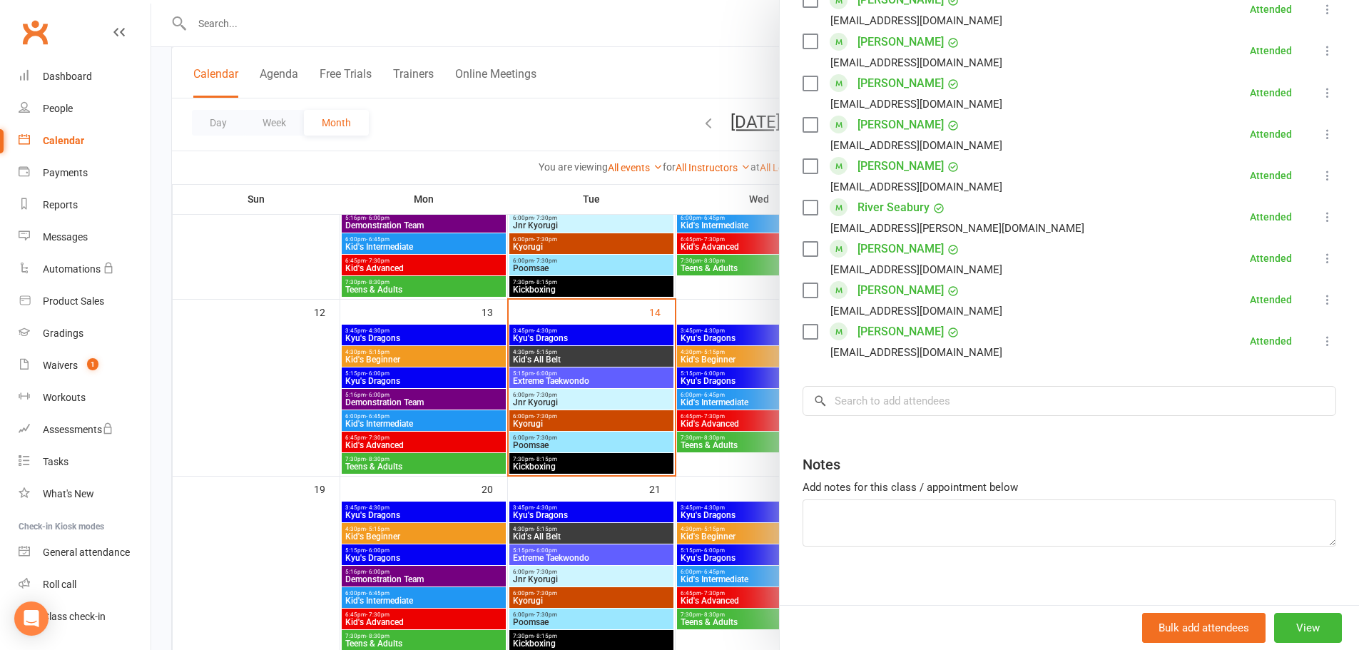
scroll to position [869, 0]
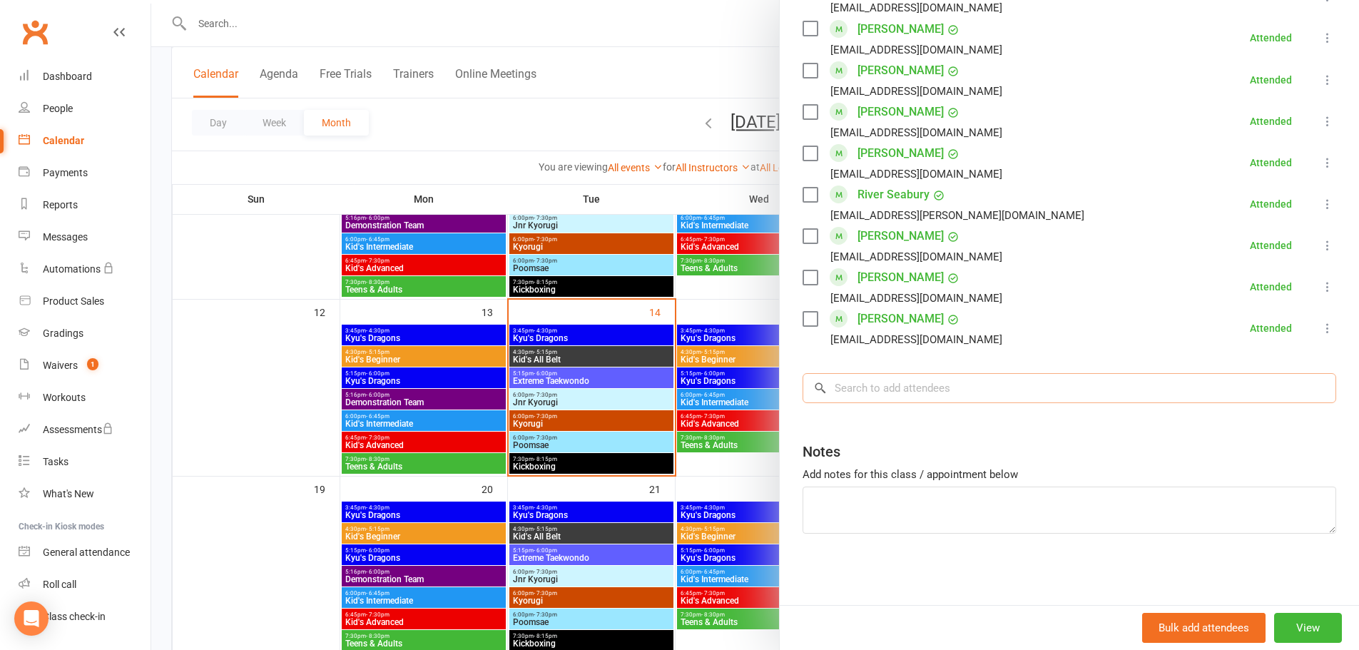
click at [899, 388] on input "search" at bounding box center [1069, 388] width 534 height 30
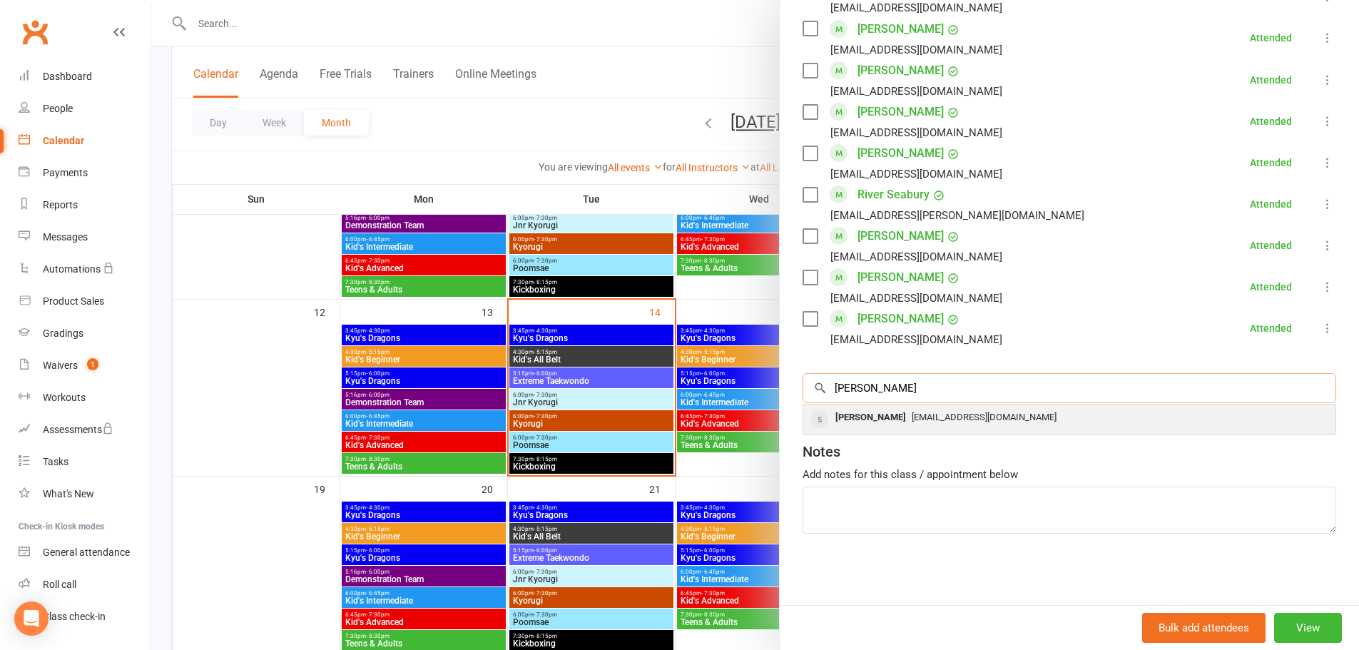
type input "[PERSON_NAME]"
click at [875, 410] on div "[PERSON_NAME]" at bounding box center [871, 417] width 82 height 21
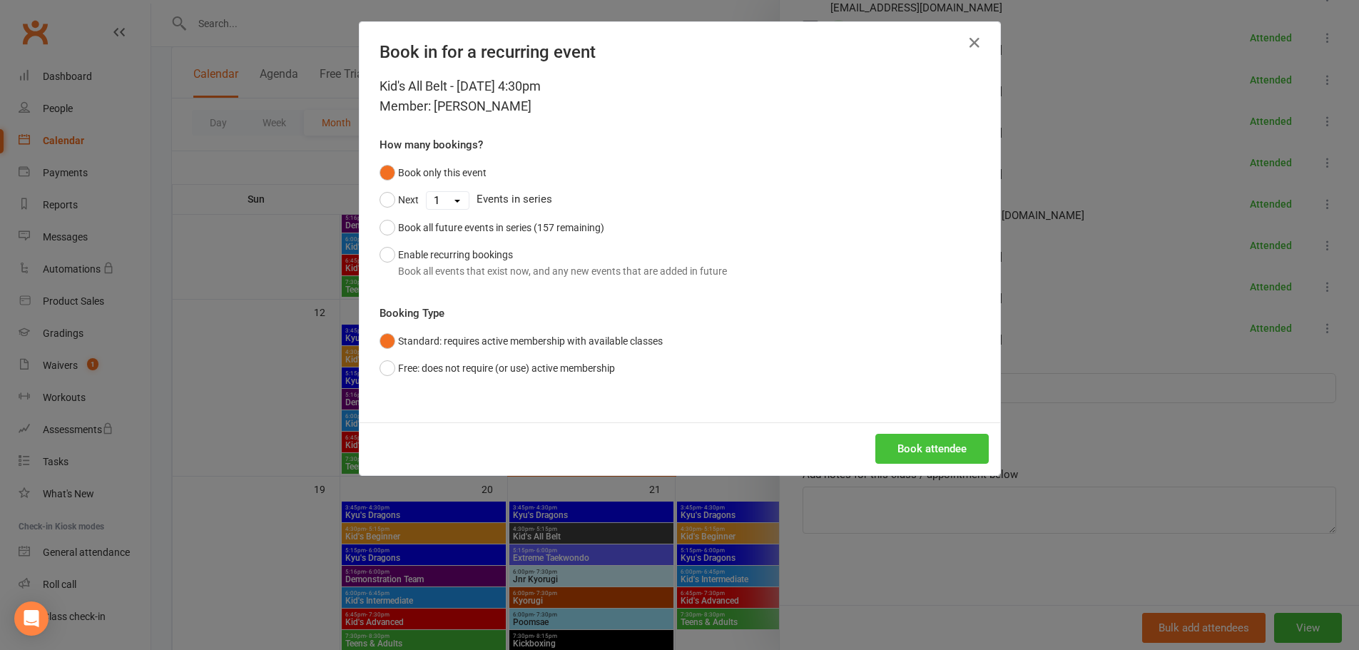
click at [954, 454] on button "Book attendee" at bounding box center [931, 449] width 113 height 30
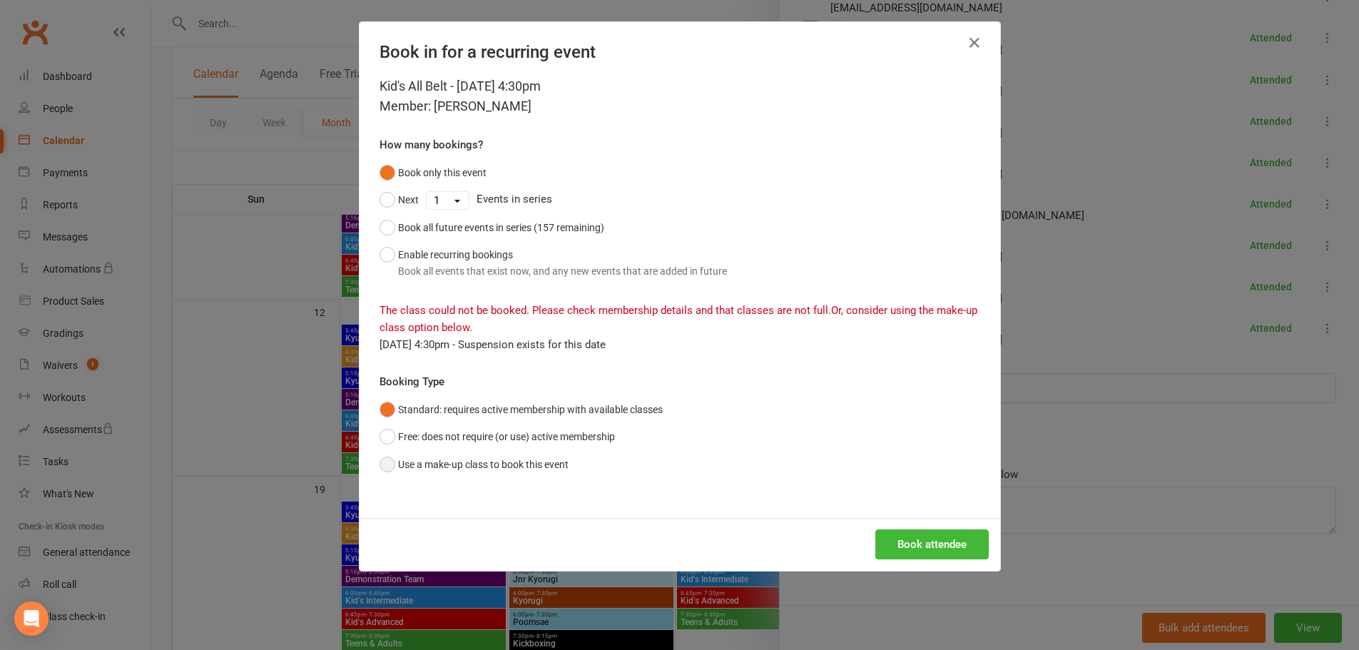
click at [379, 465] on button "Use a make-up class to book this event" at bounding box center [473, 464] width 189 height 27
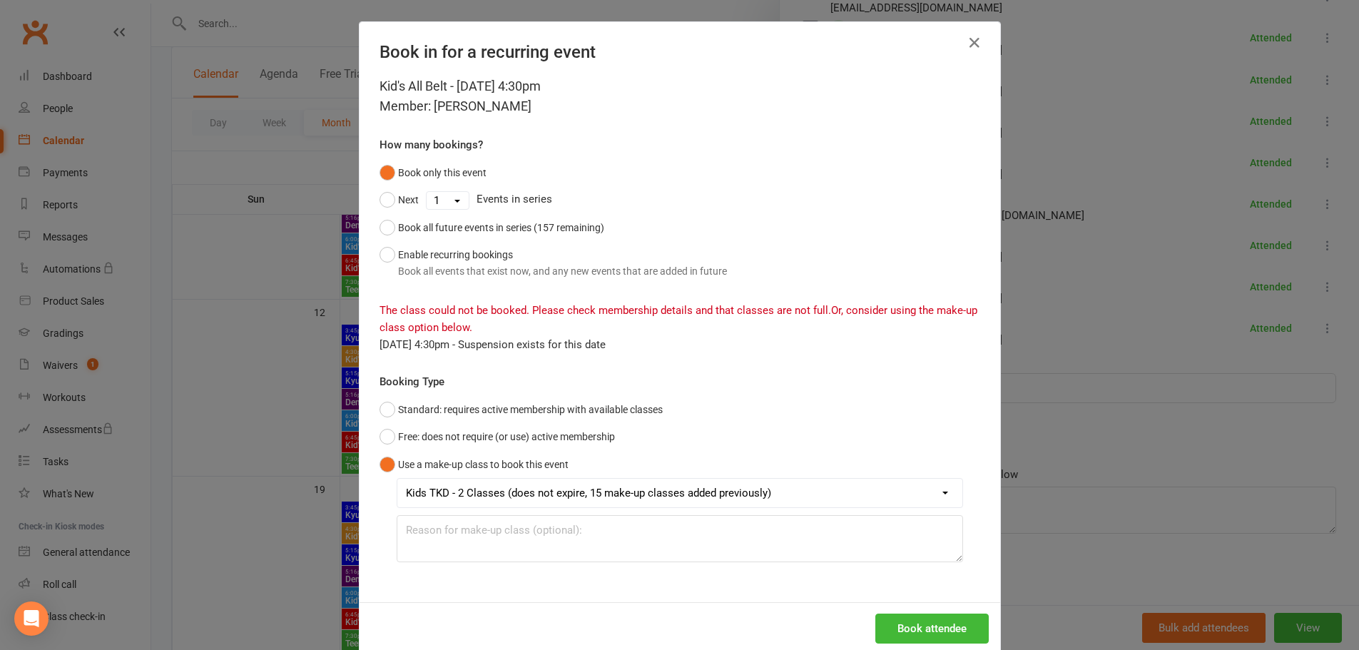
click at [943, 494] on select "Kids TKD - 2 Classes (does not expire, 15 make-up classes added previously)" at bounding box center [679, 493] width 565 height 29
click at [952, 631] on button "Book attendee" at bounding box center [931, 628] width 113 height 30
click at [1089, 362] on div "Book in for a recurring event Kid's All Belt - [DATE] 4:30pm Member: [PERSON_NA…" at bounding box center [679, 325] width 1359 height 650
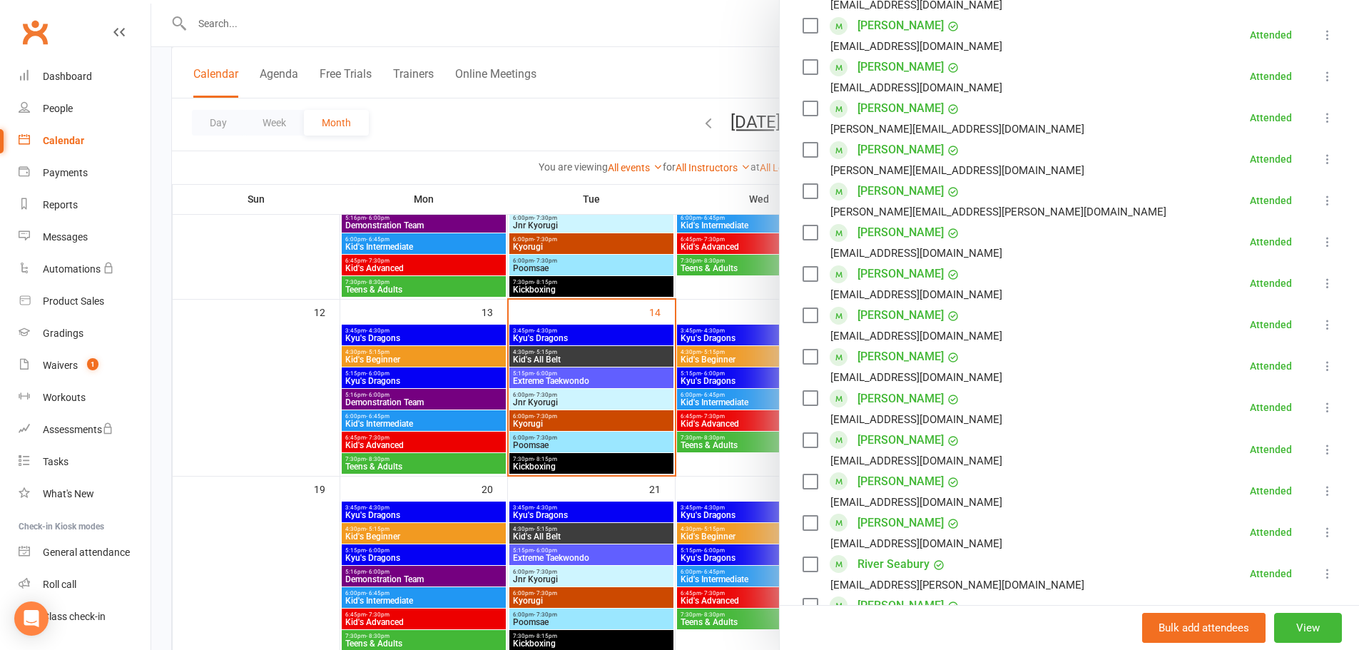
scroll to position [785, 0]
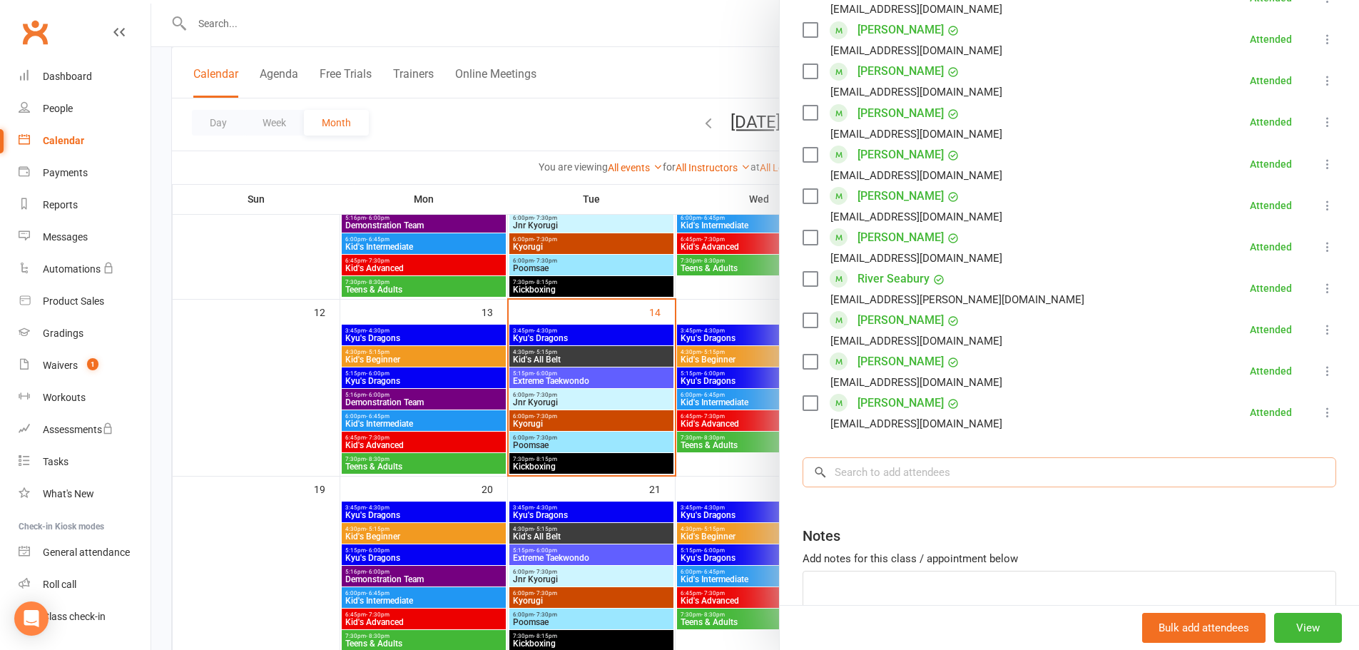
click at [876, 481] on input "search" at bounding box center [1069, 472] width 534 height 30
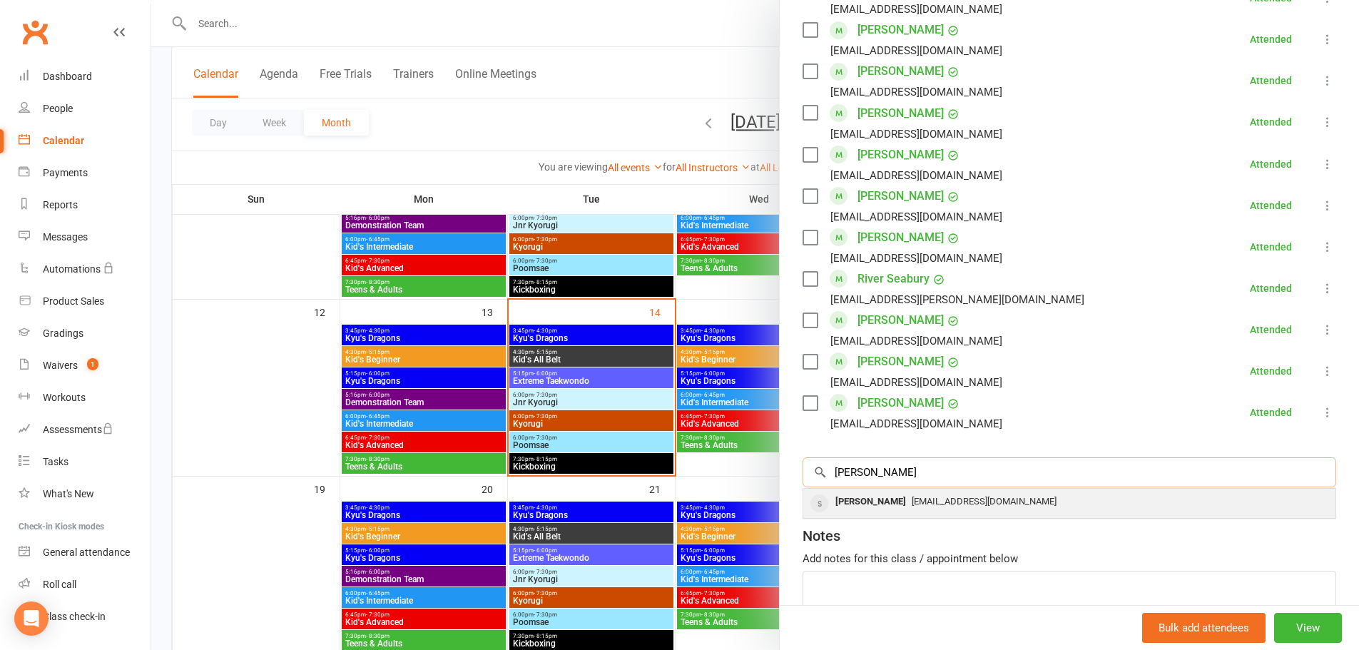
type input "[PERSON_NAME]"
click at [871, 499] on div "[PERSON_NAME]" at bounding box center [871, 501] width 82 height 21
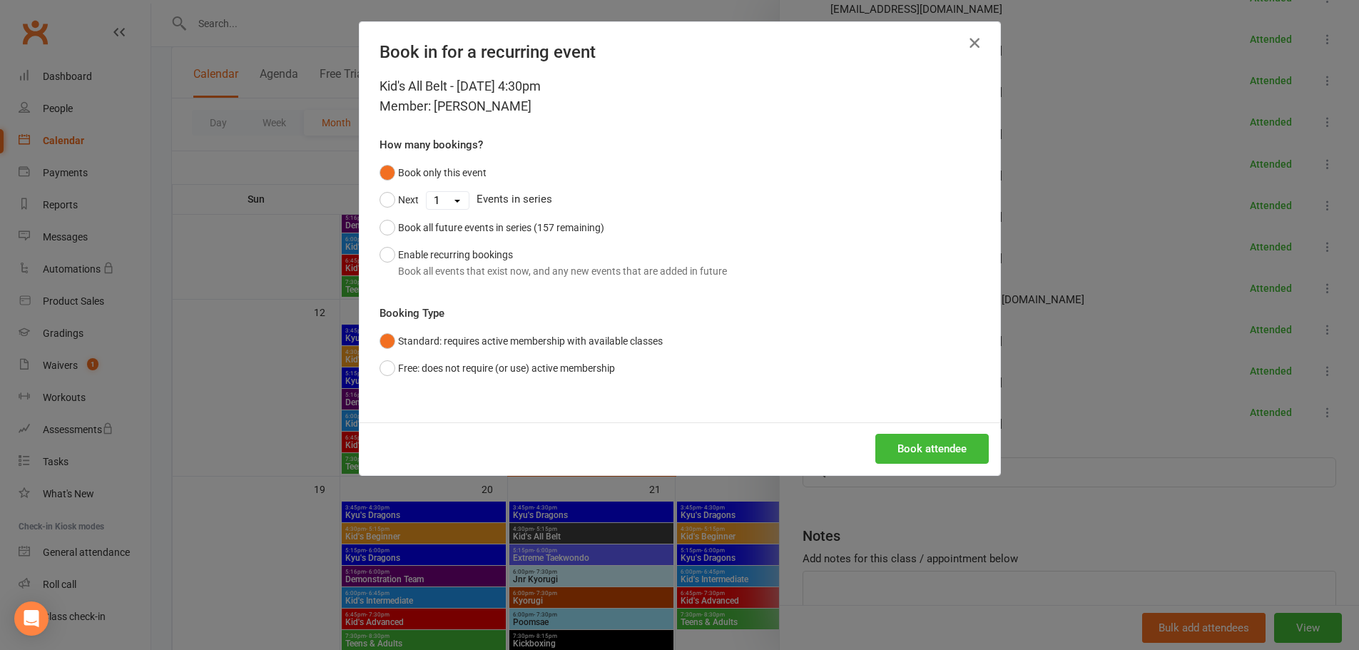
click at [966, 39] on icon "button" at bounding box center [974, 42] width 17 height 17
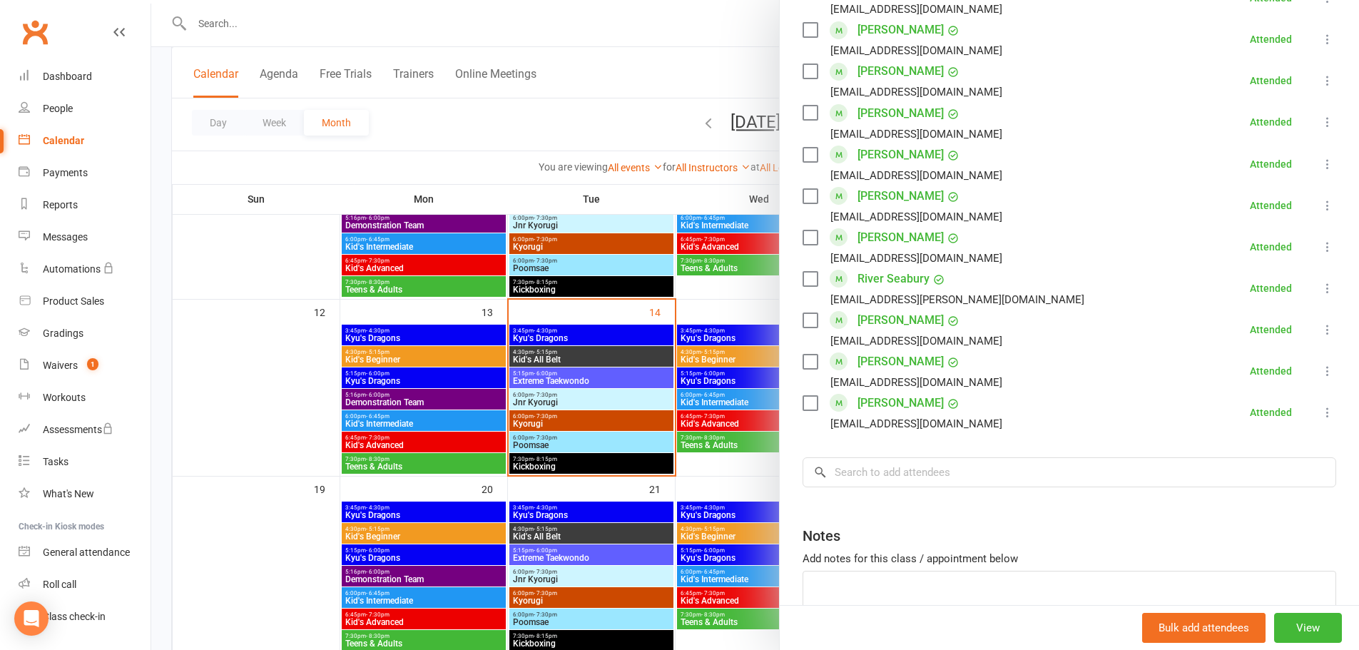
click at [222, 26] on div at bounding box center [755, 325] width 1208 height 650
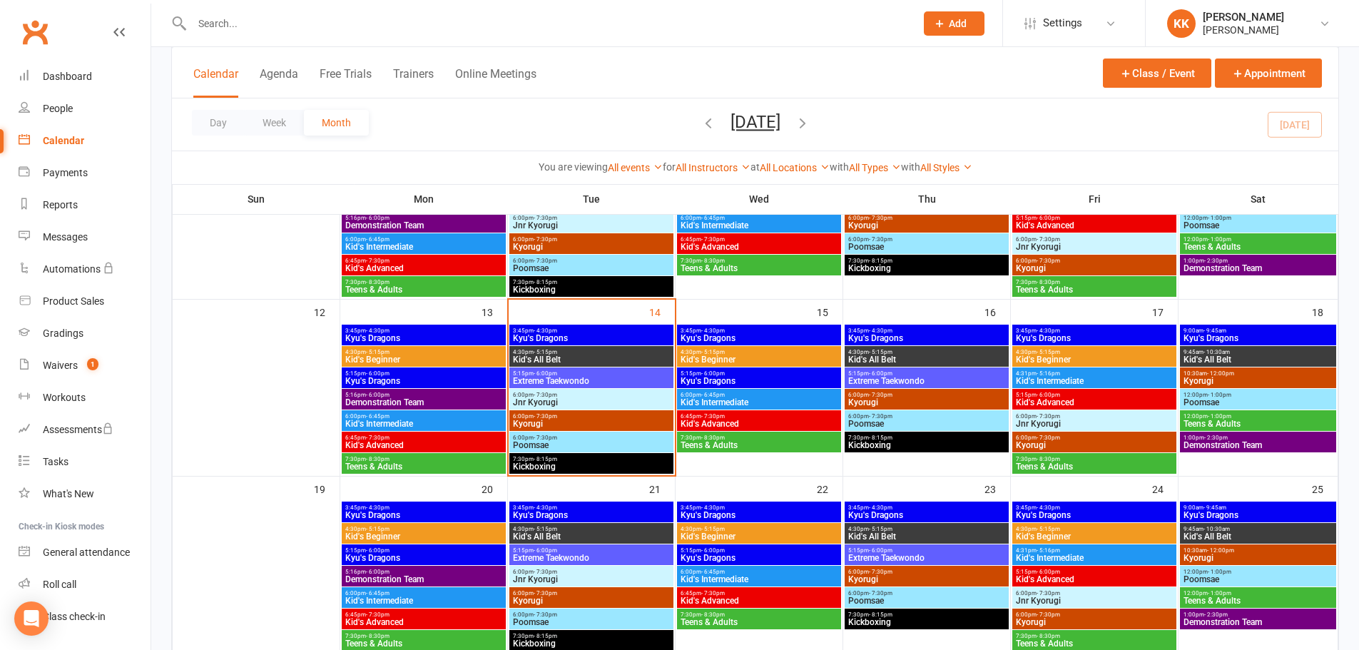
click at [220, 24] on input "text" at bounding box center [547, 24] width 718 height 20
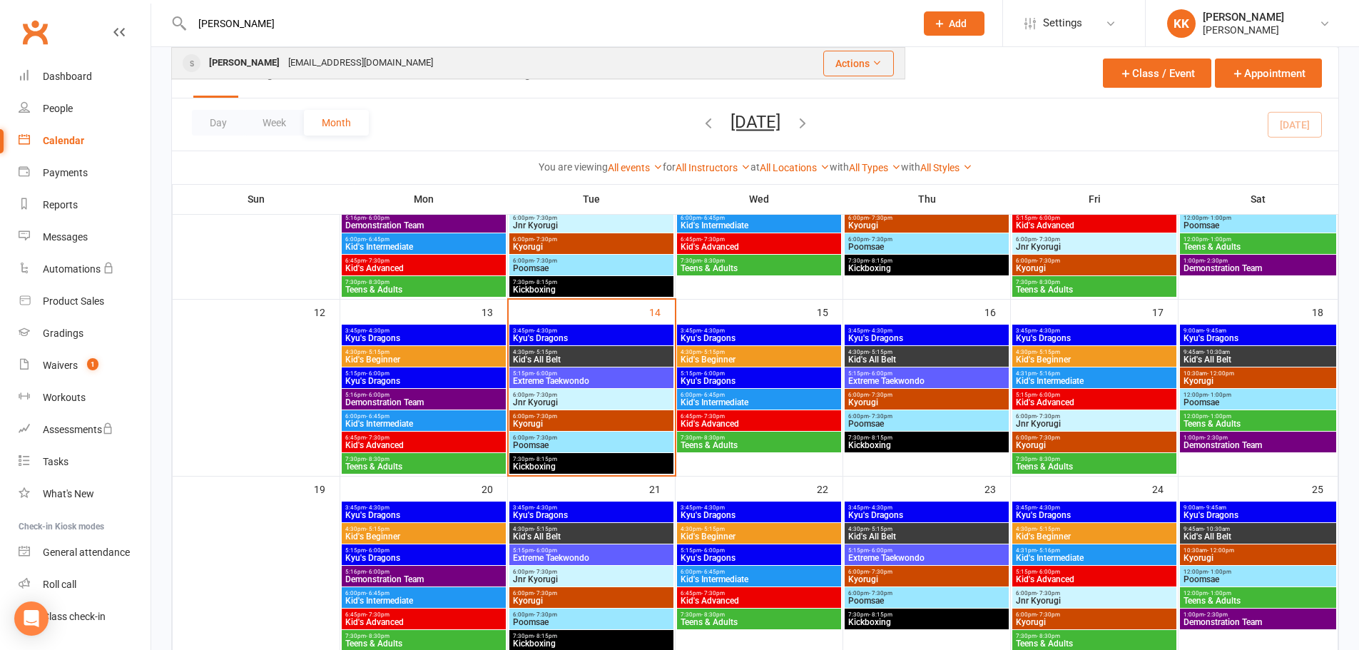
type input "[PERSON_NAME]"
click at [246, 63] on div "[PERSON_NAME]" at bounding box center [244, 63] width 79 height 21
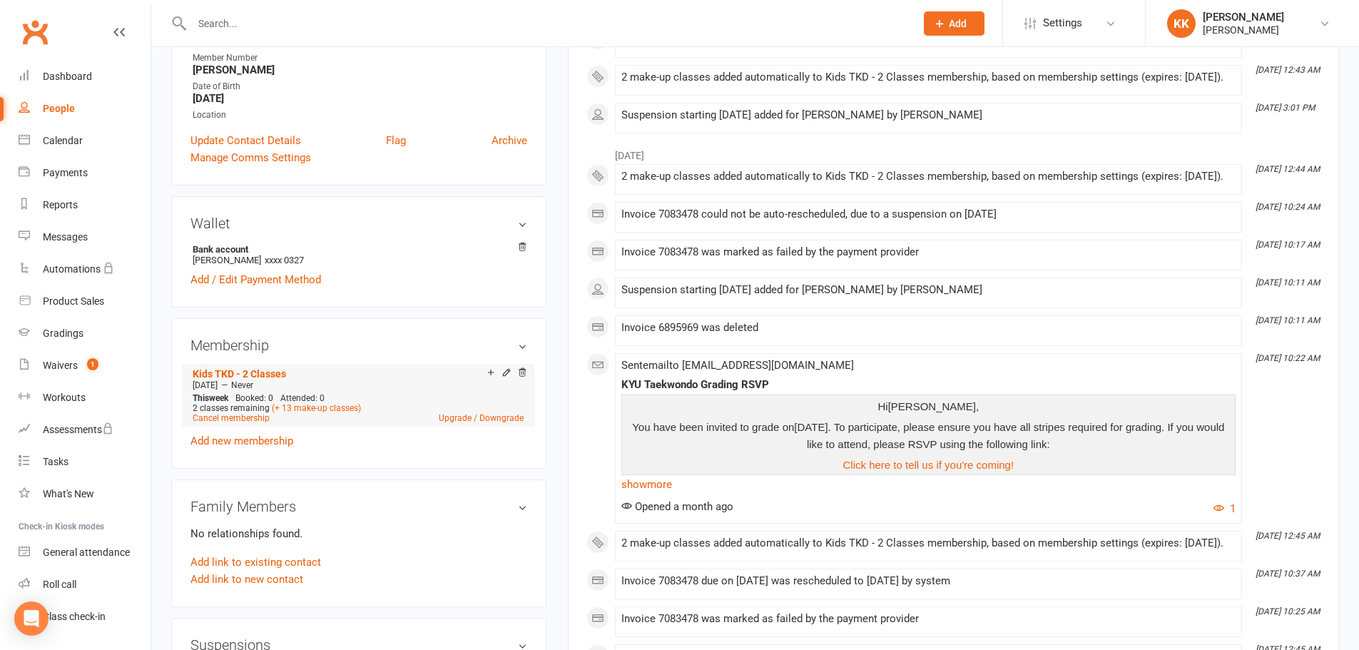
scroll to position [285, 0]
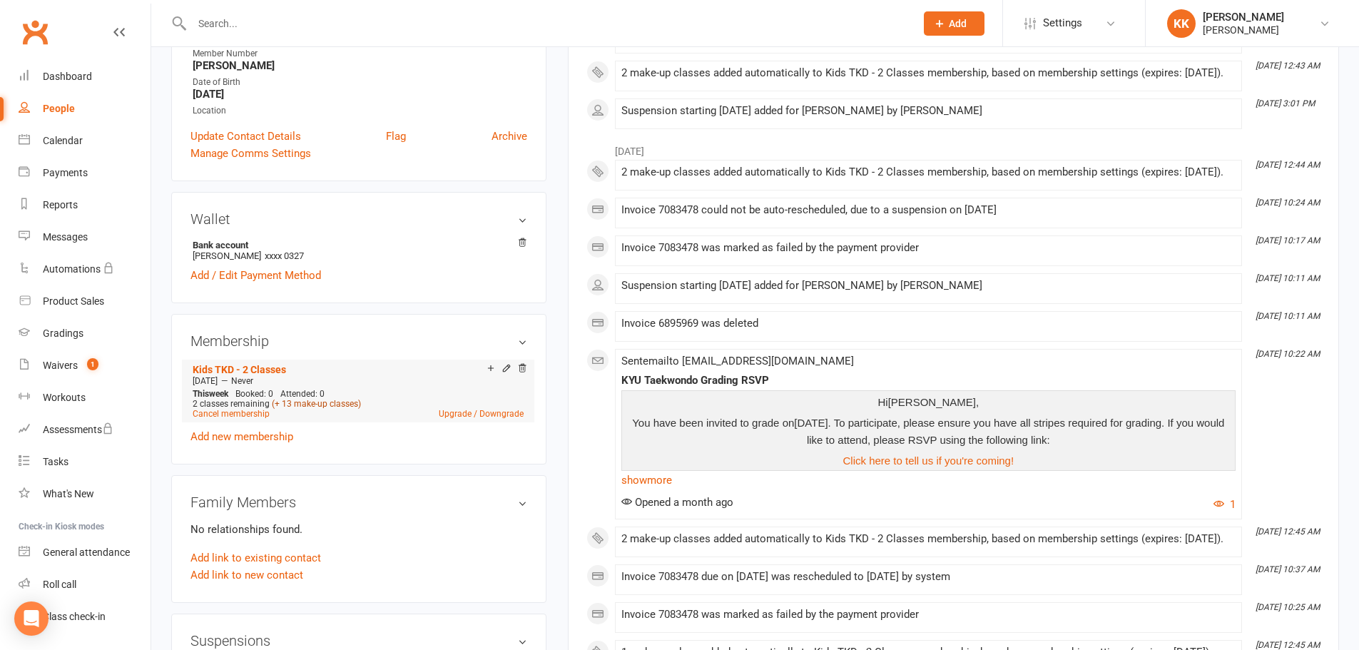
click at [315, 402] on link "(+ 13 make-up classes)" at bounding box center [316, 404] width 89 height 10
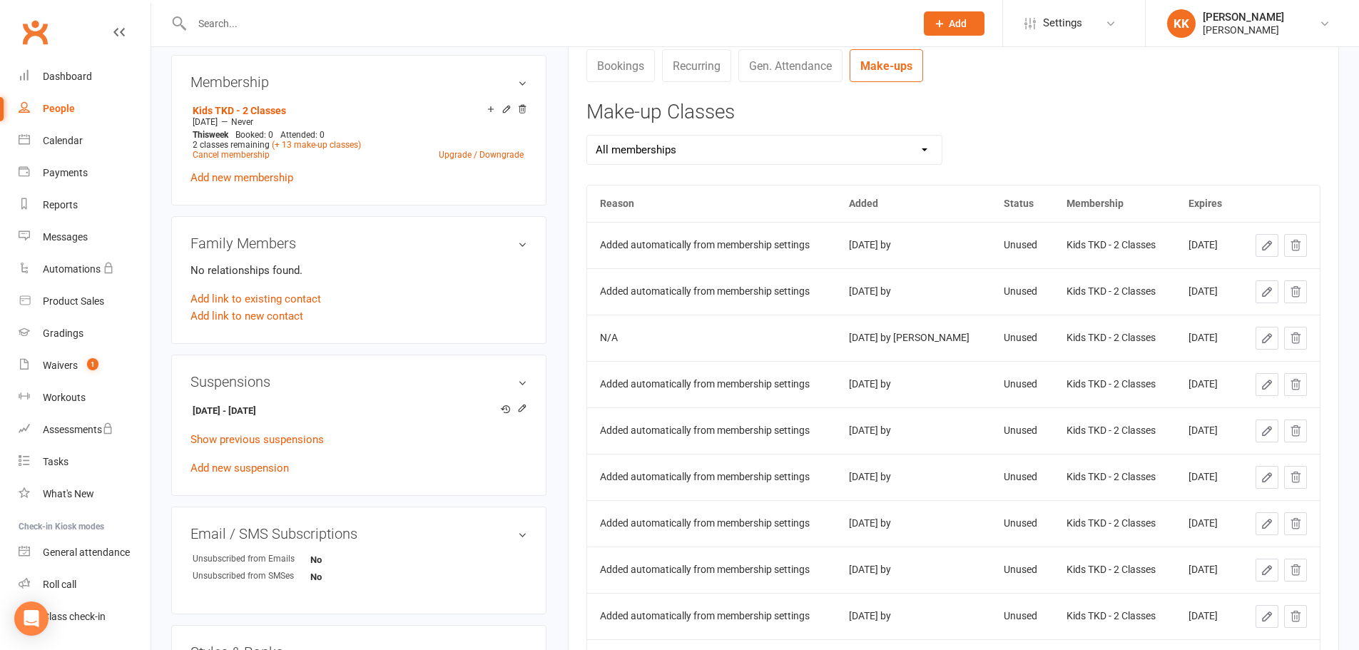
scroll to position [571, 0]
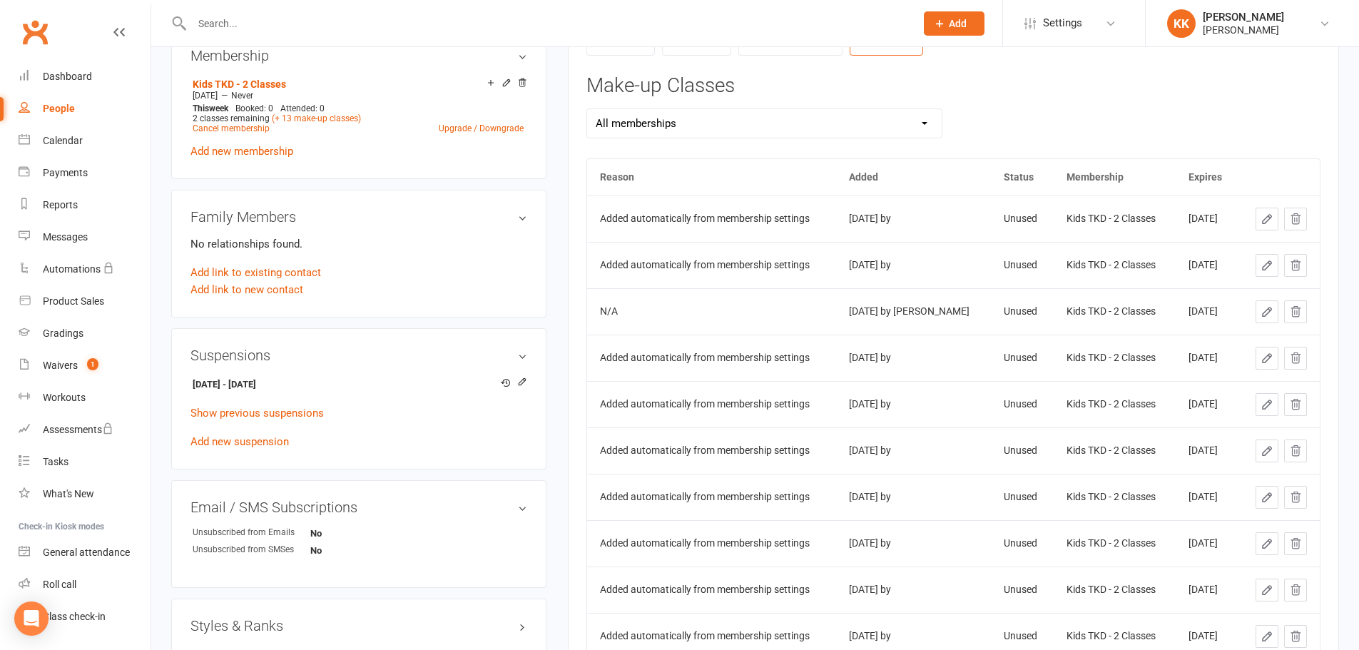
click at [1300, 219] on icon at bounding box center [1295, 219] width 13 height 13
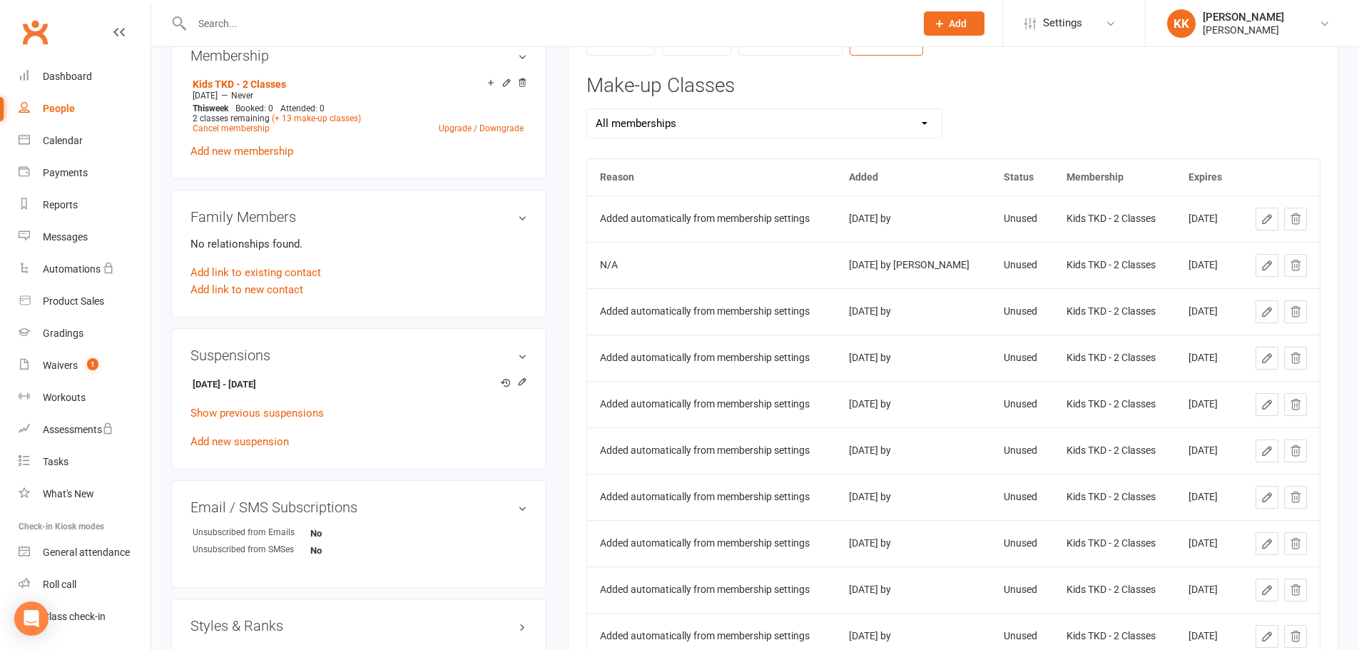
click at [1302, 217] on button at bounding box center [1295, 219] width 23 height 23
click at [1295, 215] on icon at bounding box center [1295, 218] width 9 height 10
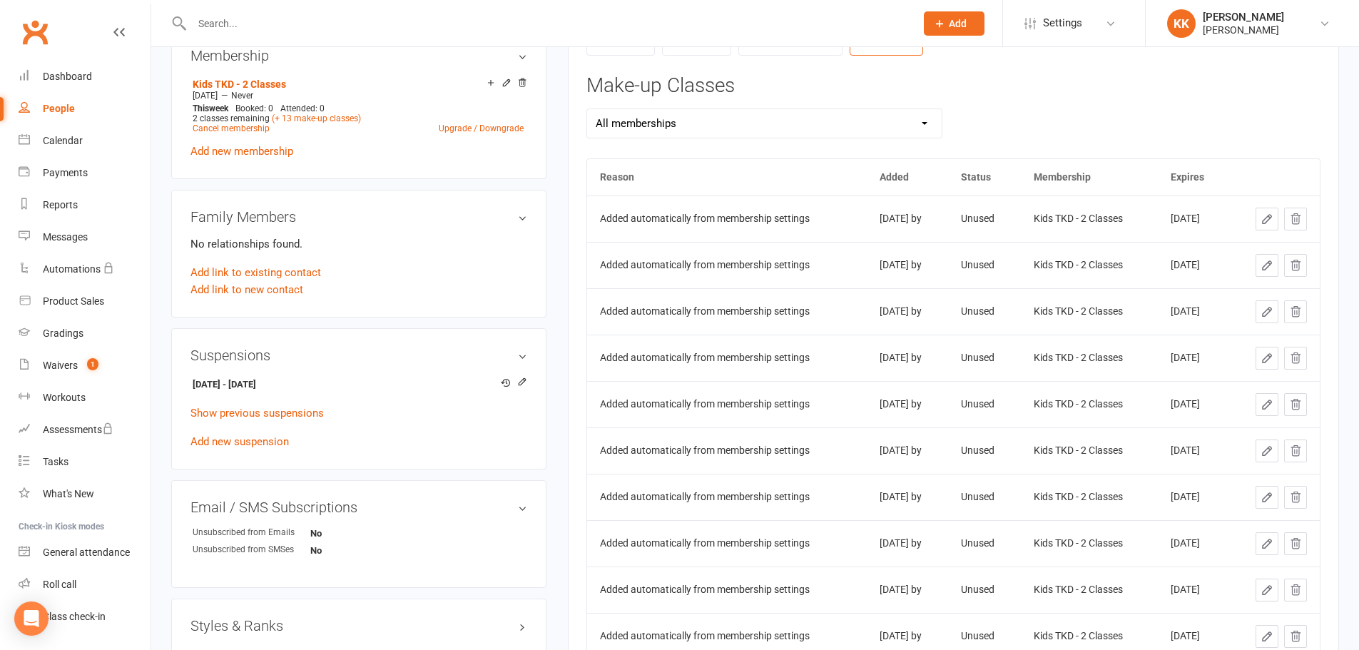
click at [1267, 223] on icon at bounding box center [1266, 219] width 13 height 13
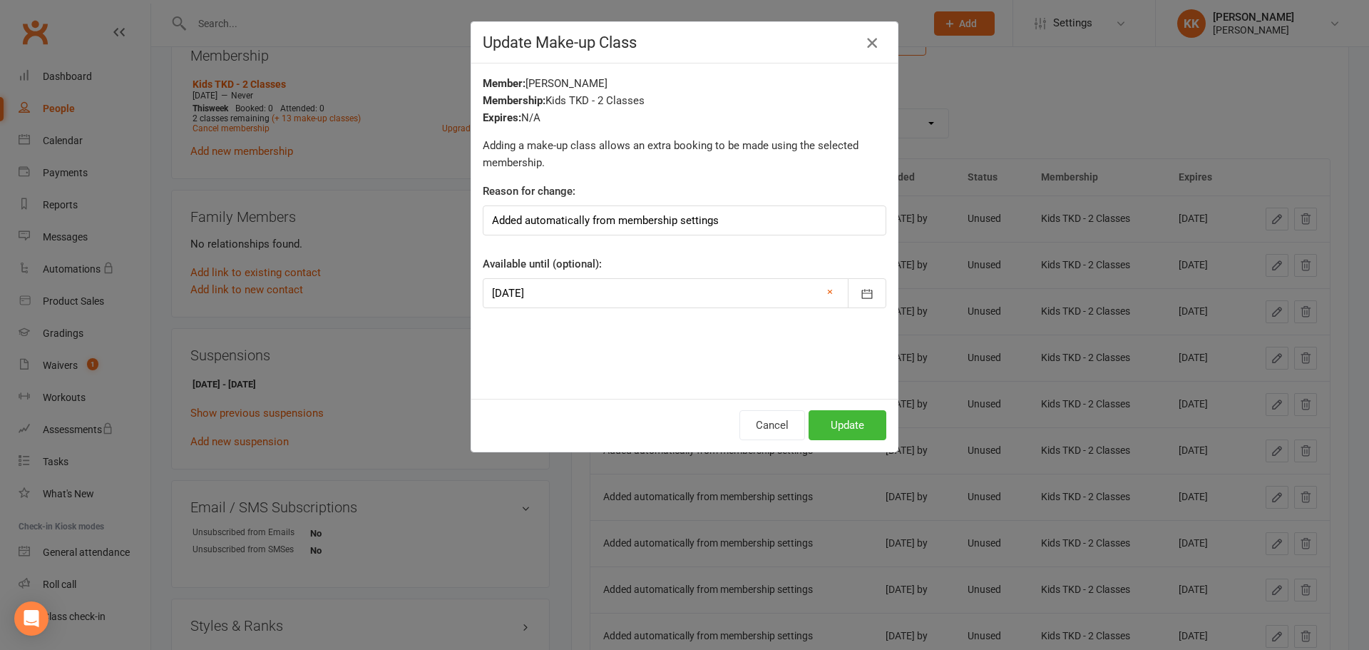
click at [867, 46] on icon "button" at bounding box center [872, 42] width 17 height 17
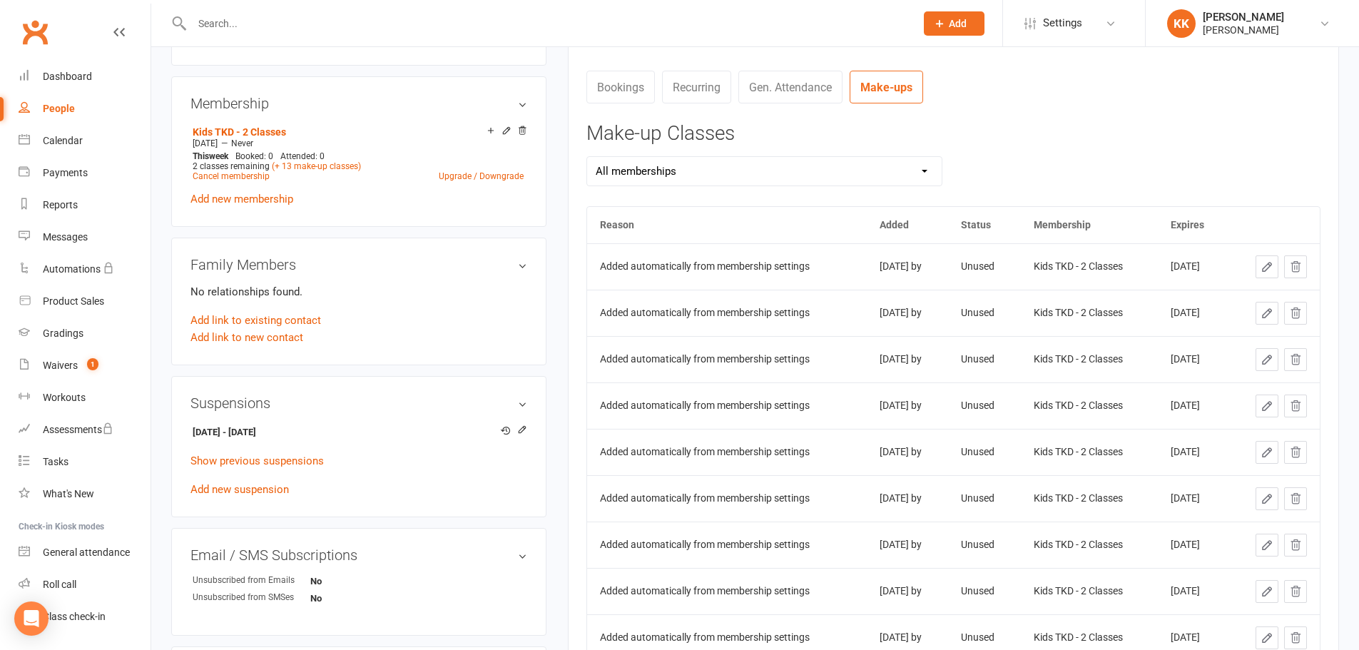
scroll to position [499, 0]
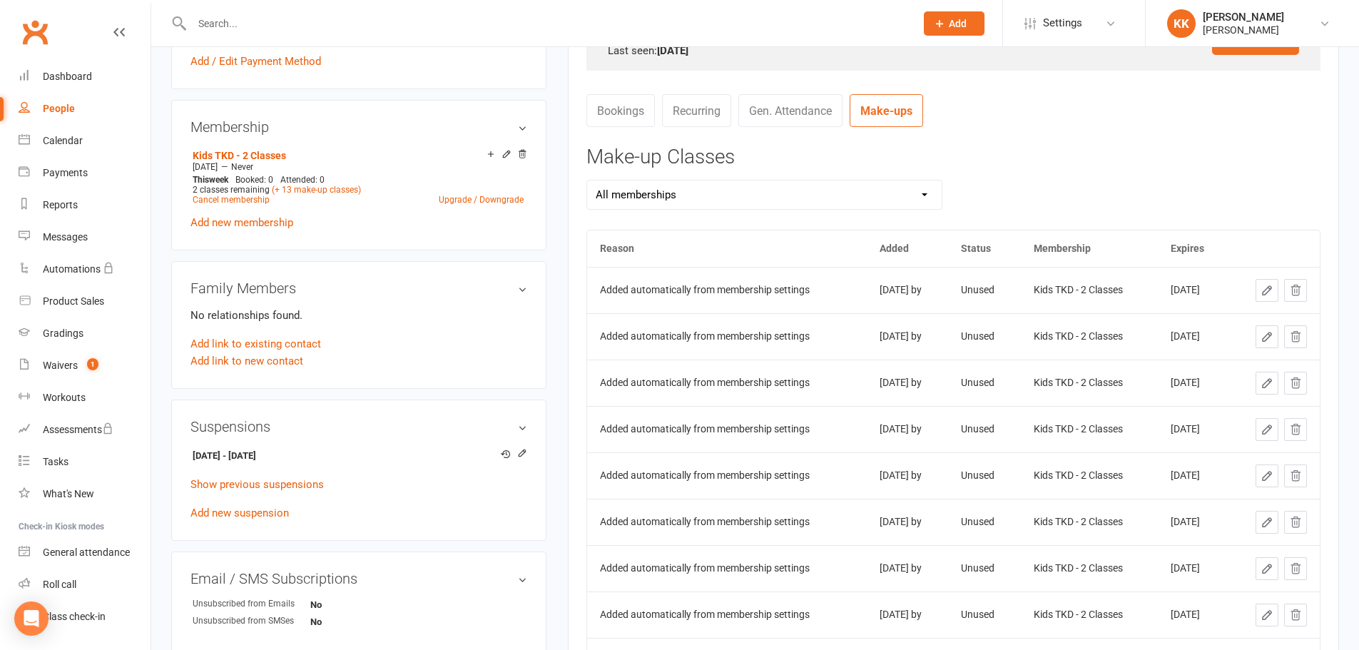
click at [1295, 287] on icon at bounding box center [1295, 290] width 9 height 10
click at [291, 188] on link "(+ 13 make-up classes)" at bounding box center [316, 190] width 89 height 10
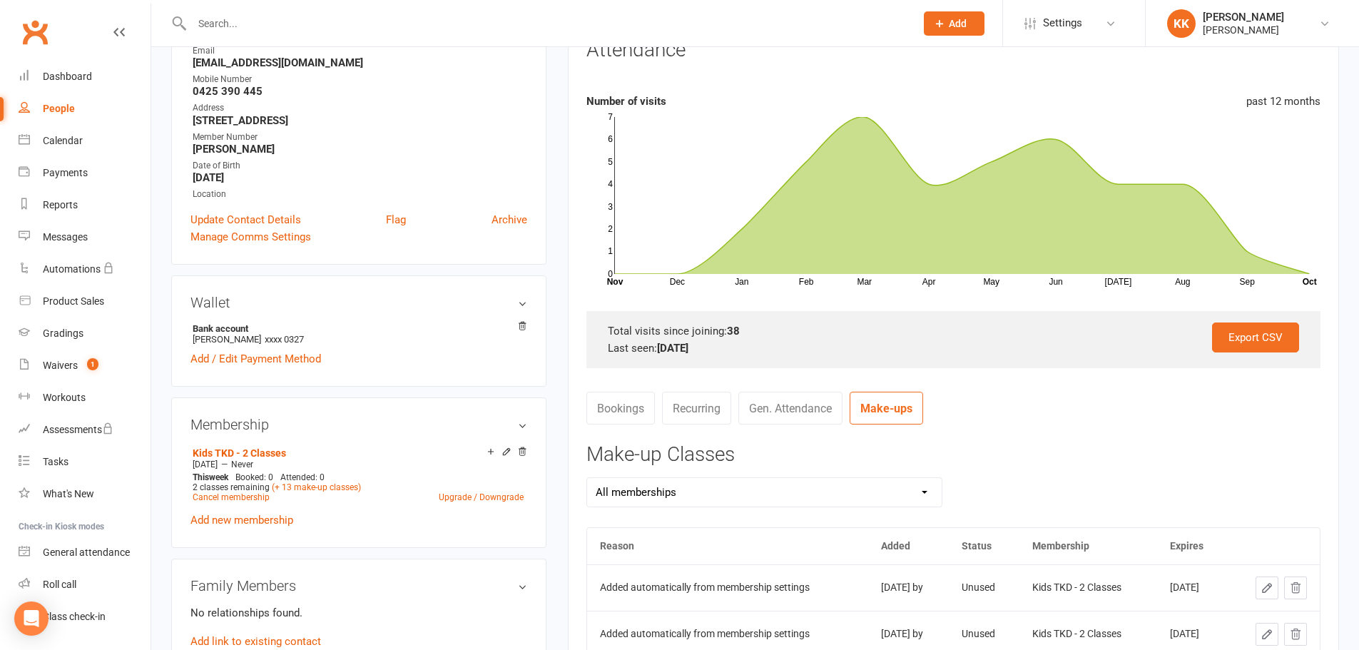
scroll to position [0, 0]
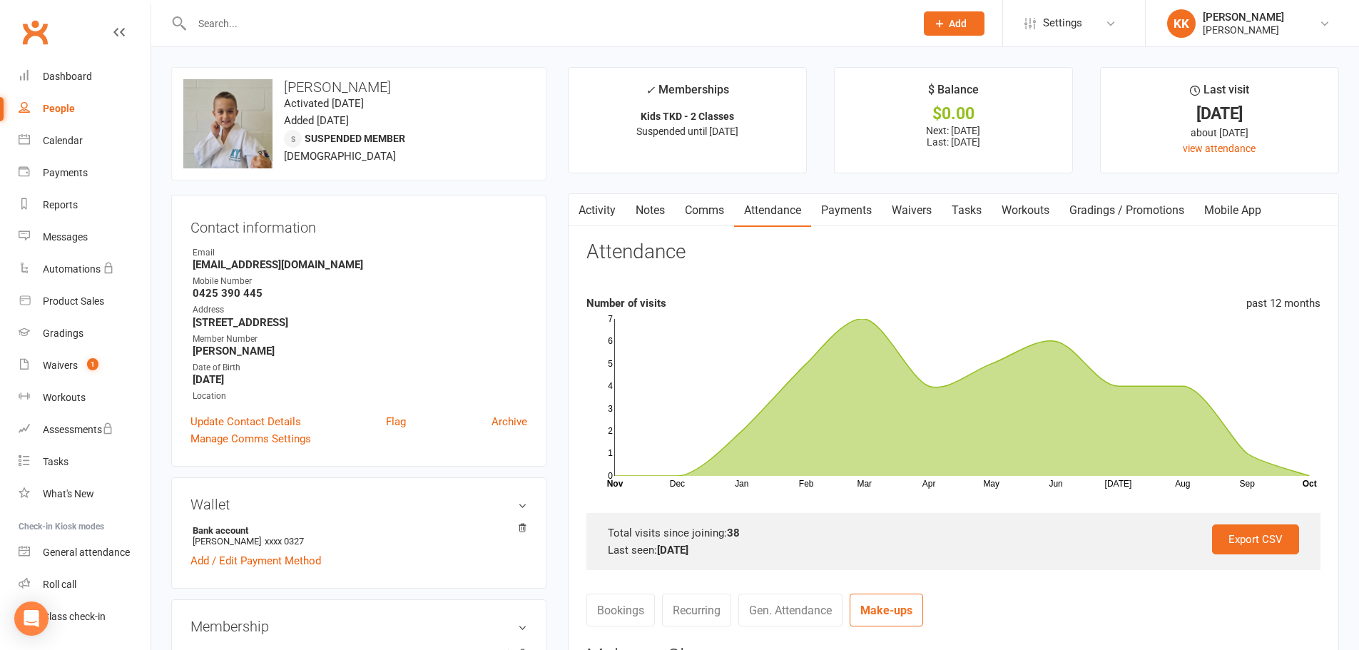
click at [240, 25] on input "text" at bounding box center [547, 24] width 718 height 20
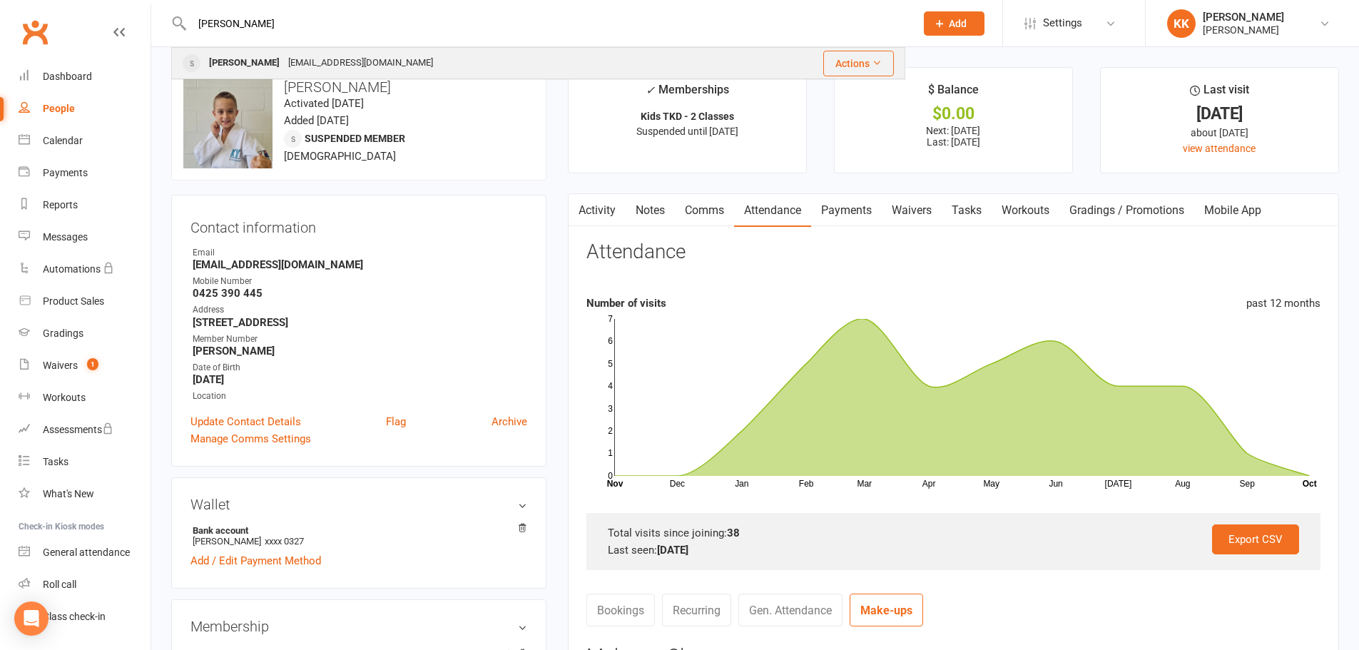
type input "[PERSON_NAME]"
click at [257, 62] on div "[PERSON_NAME]" at bounding box center [244, 63] width 79 height 21
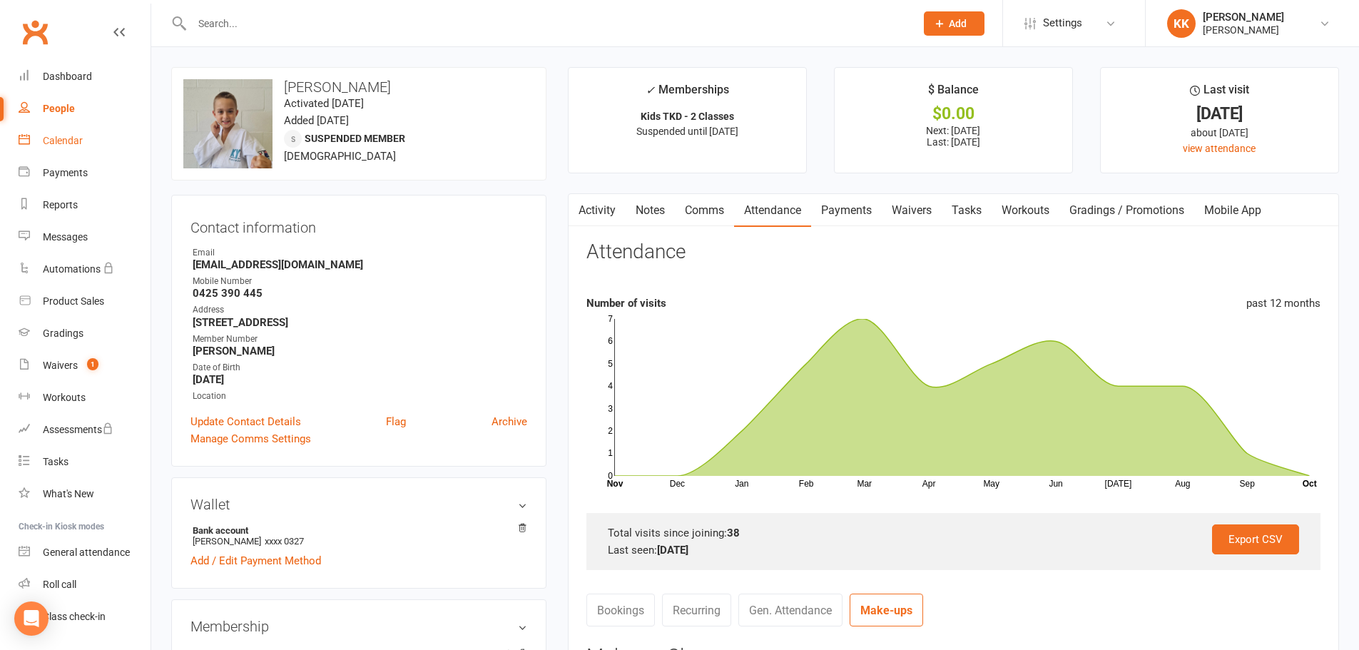
click at [53, 139] on div "Calendar" at bounding box center [63, 140] width 40 height 11
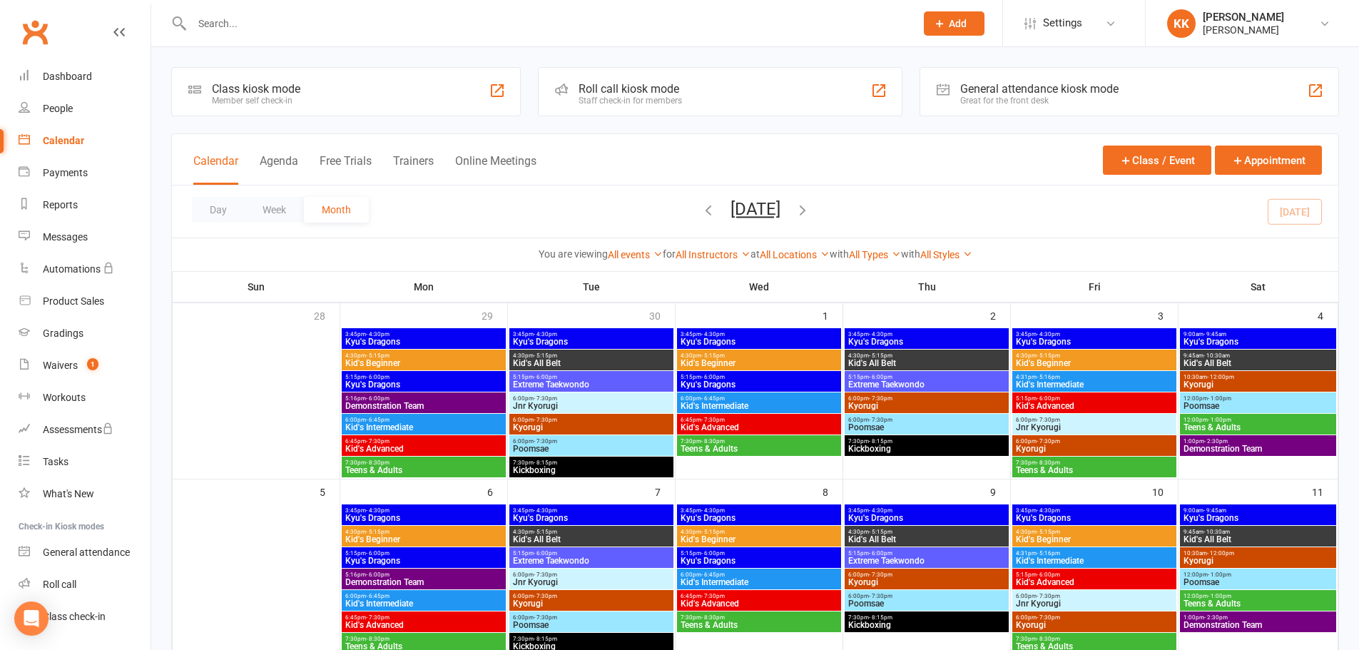
click at [228, 22] on input "text" at bounding box center [547, 24] width 718 height 20
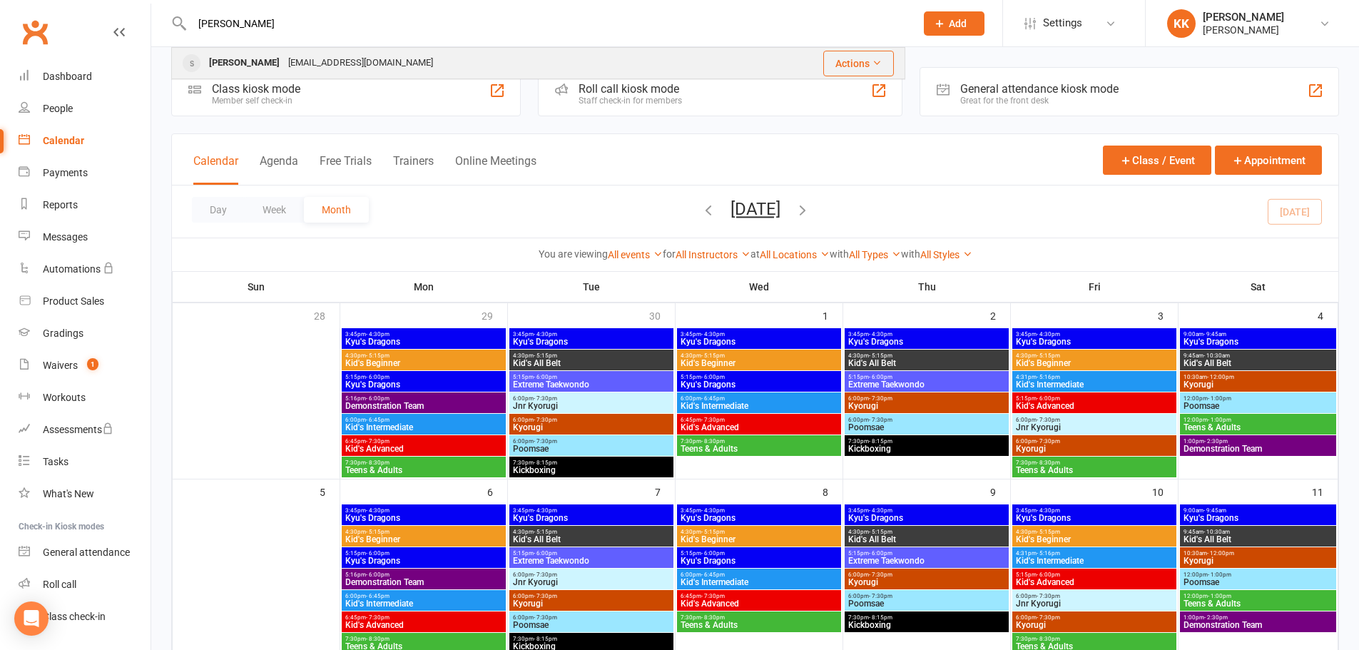
type input "[PERSON_NAME]"
click at [237, 54] on div "[PERSON_NAME]" at bounding box center [244, 63] width 79 height 21
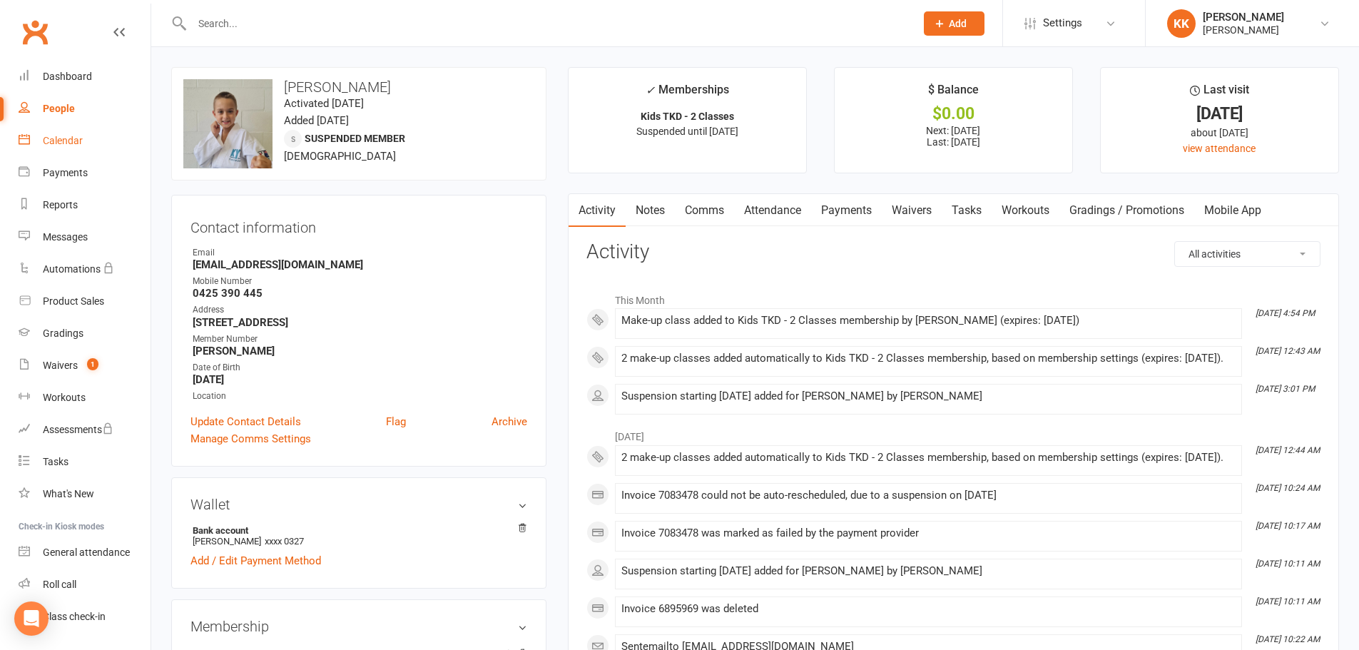
click at [56, 141] on div "Calendar" at bounding box center [63, 140] width 40 height 11
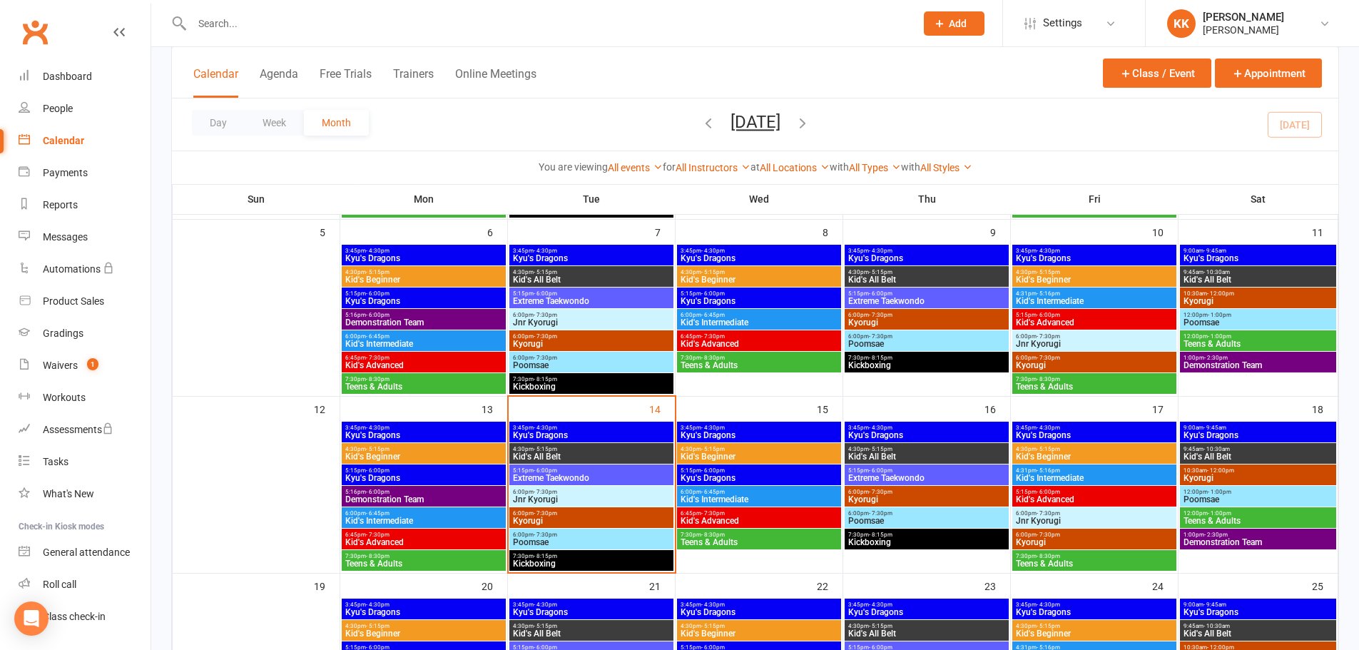
scroll to position [285, 0]
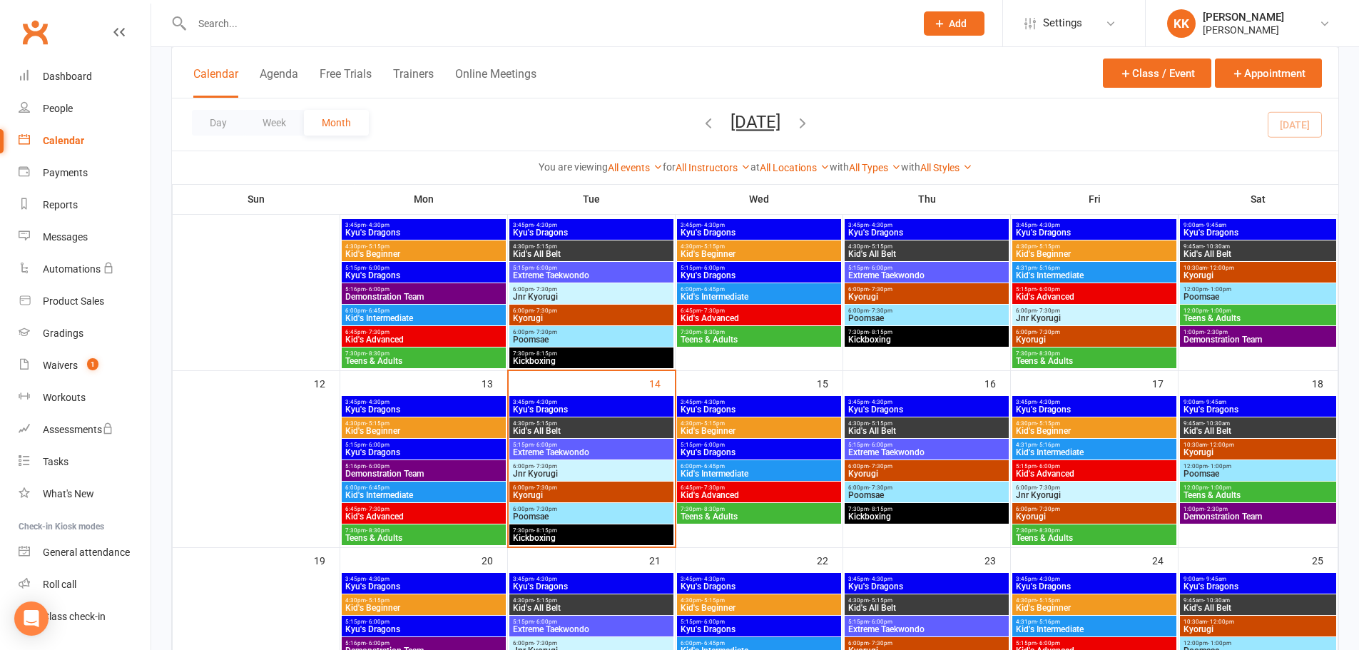
click at [213, 31] on input "text" at bounding box center [547, 24] width 718 height 20
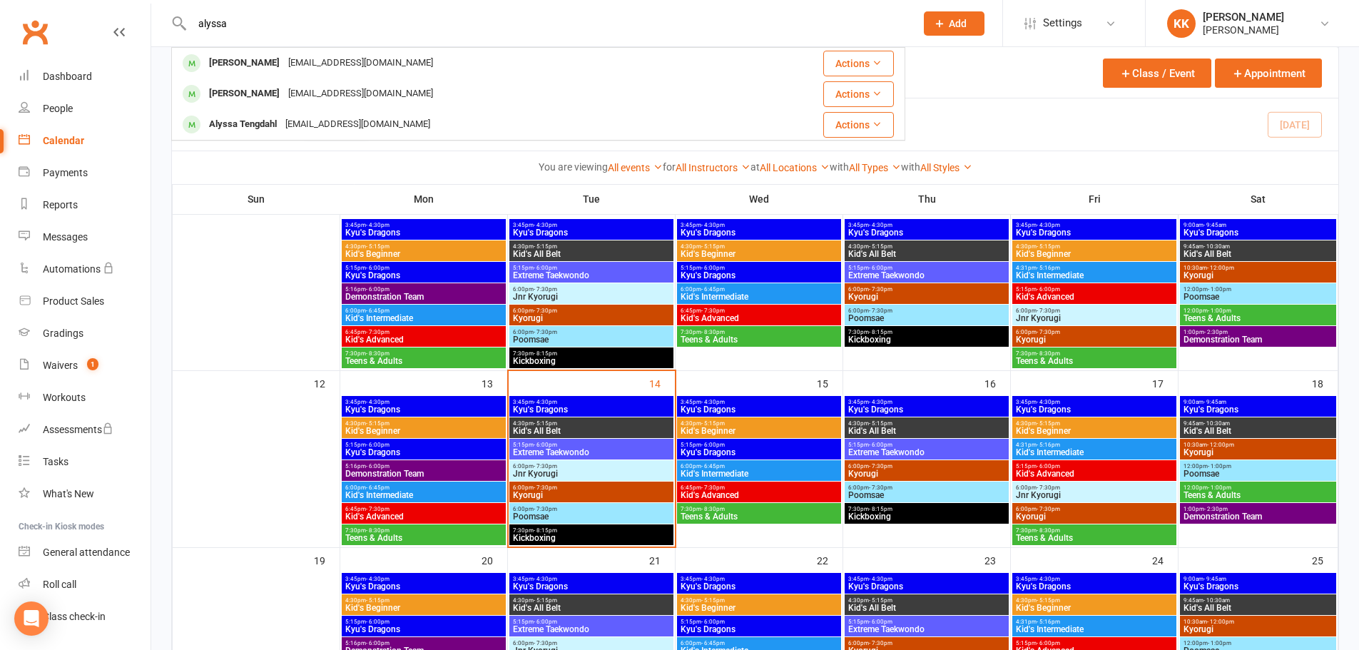
type input "alyssa"
drag, startPoint x: 51, startPoint y: 137, endPoint x: 57, endPoint y: 130, distance: 9.6
click at [51, 136] on div "Calendar" at bounding box center [63, 140] width 41 height 11
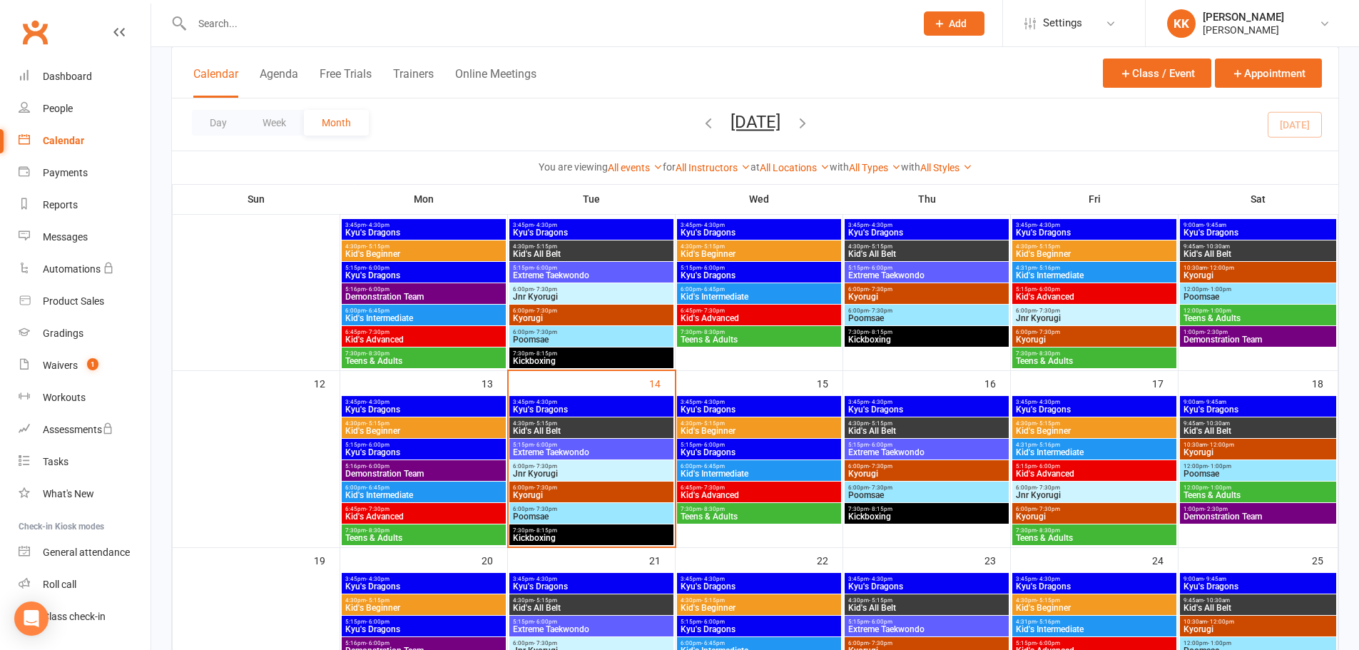
click at [574, 440] on div "5:15pm - 6:00pm Extreme Taekwondo" at bounding box center [591, 449] width 164 height 21
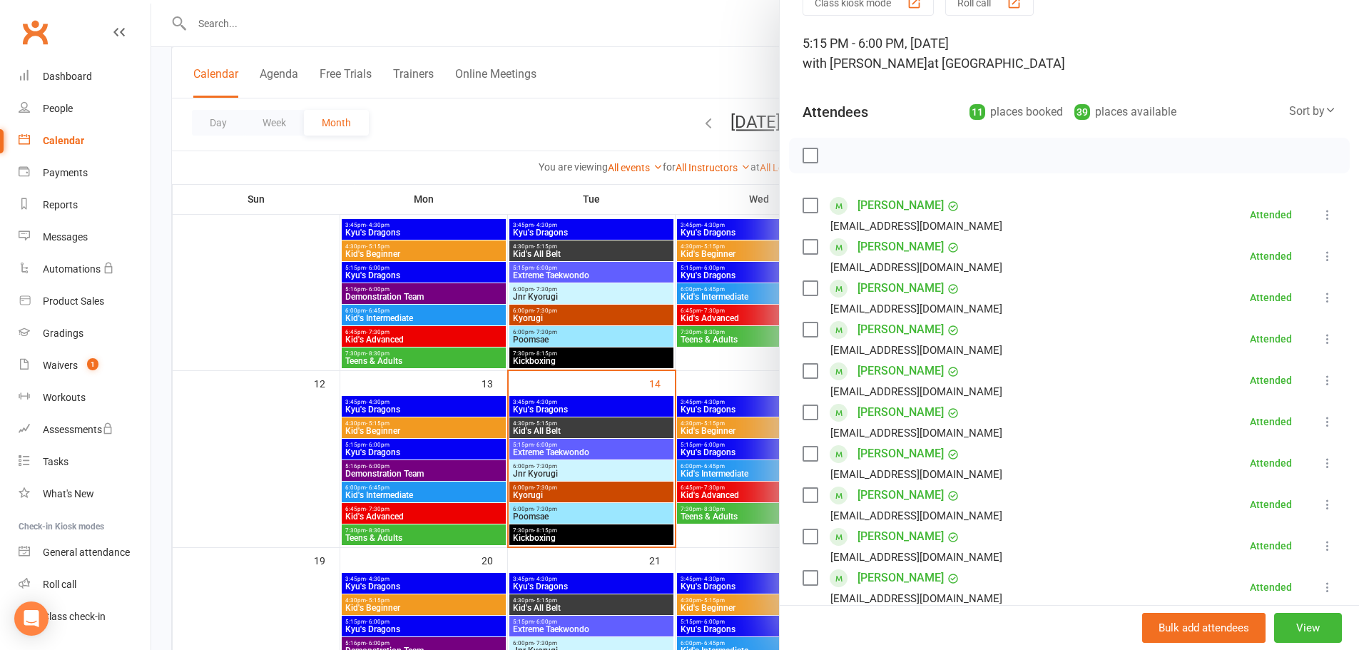
scroll to position [143, 0]
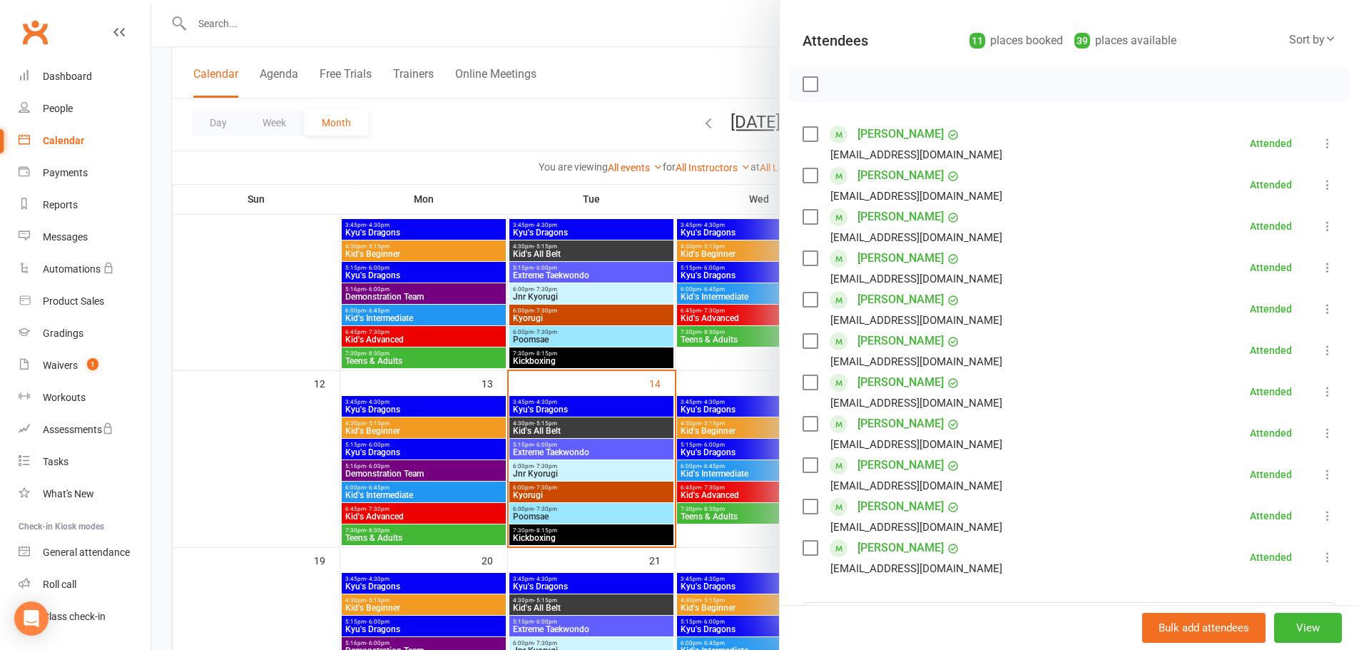
click at [883, 260] on link "[PERSON_NAME]" at bounding box center [900, 258] width 86 height 23
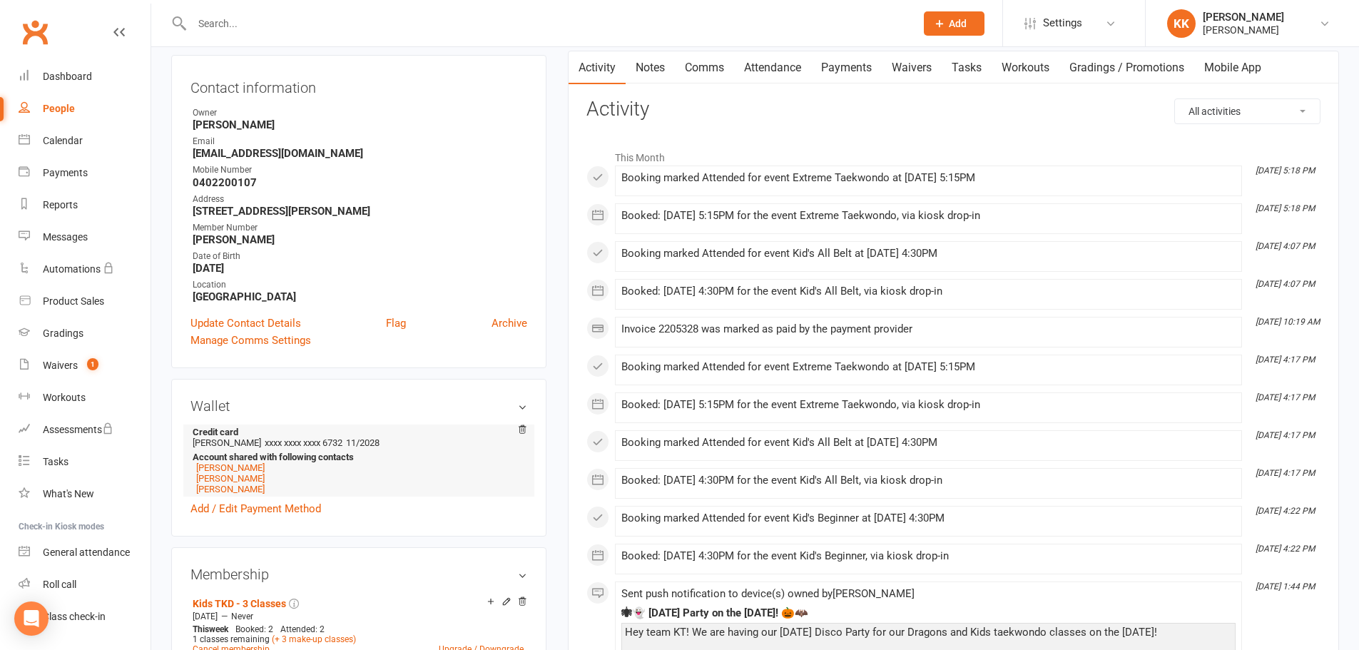
scroll to position [214, 0]
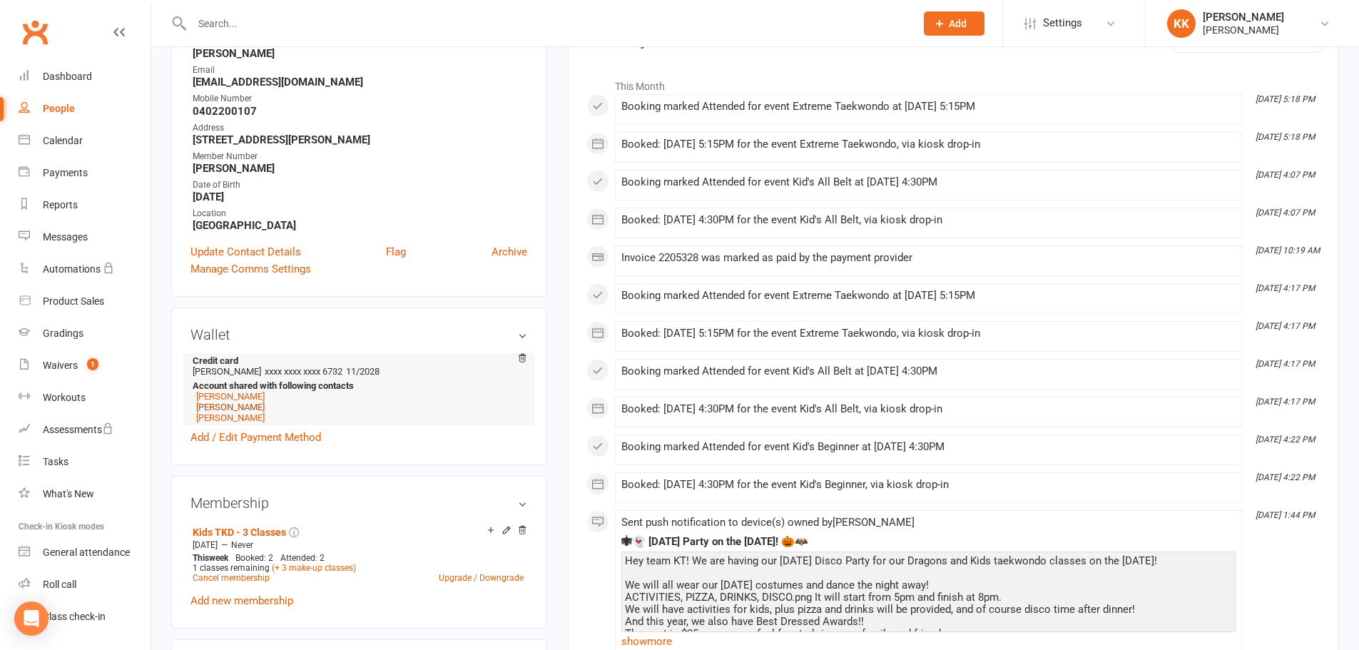
click at [215, 404] on link "[PERSON_NAME]" at bounding box center [230, 407] width 68 height 11
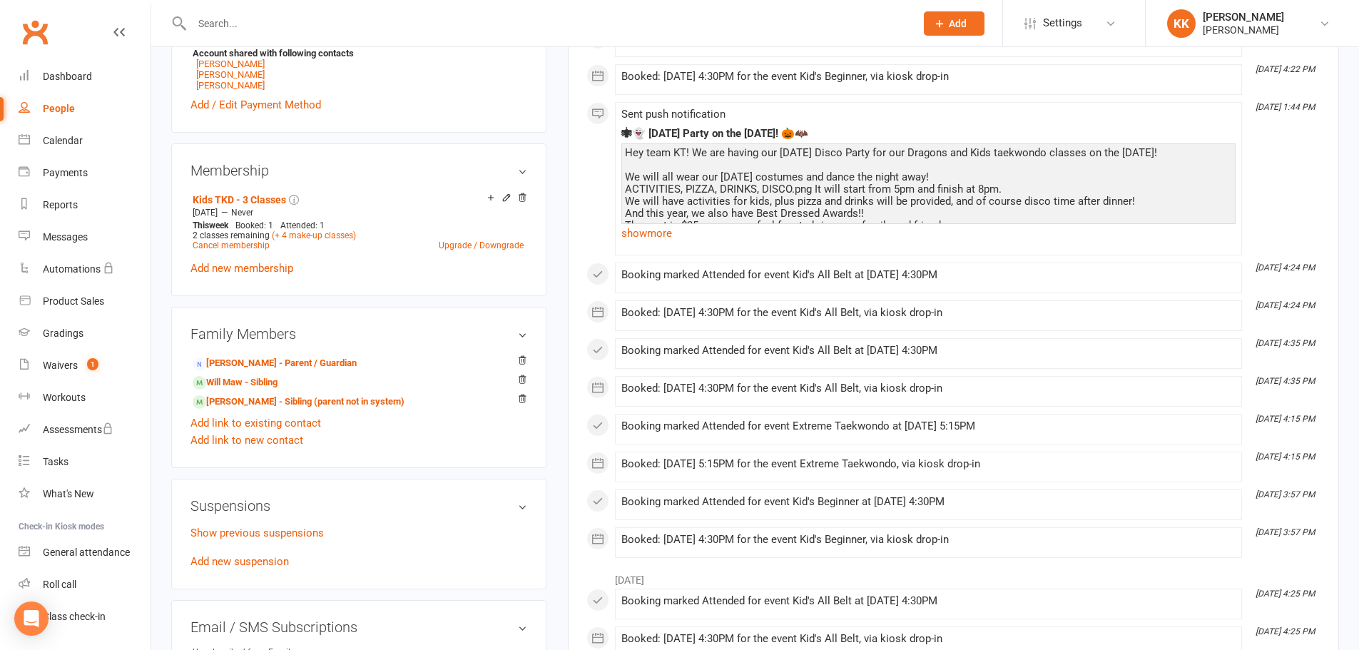
scroll to position [571, 0]
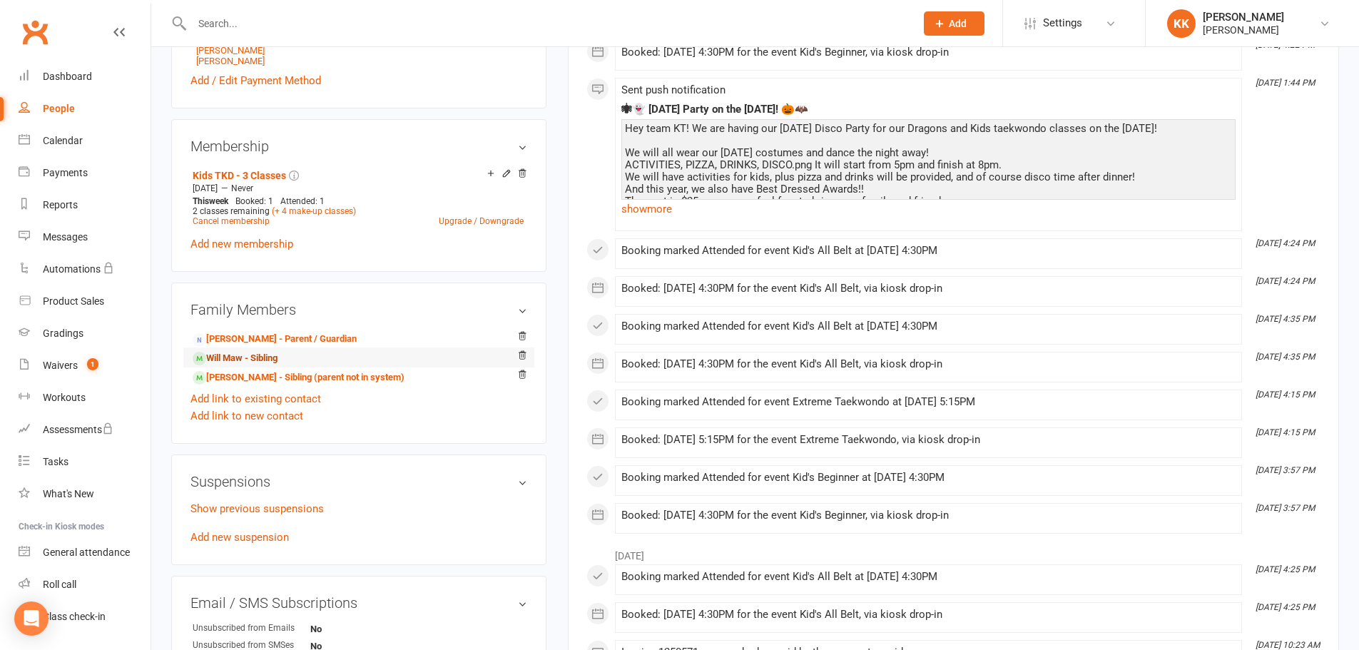
click at [230, 352] on link "Will Maw - Sibling" at bounding box center [235, 358] width 85 height 15
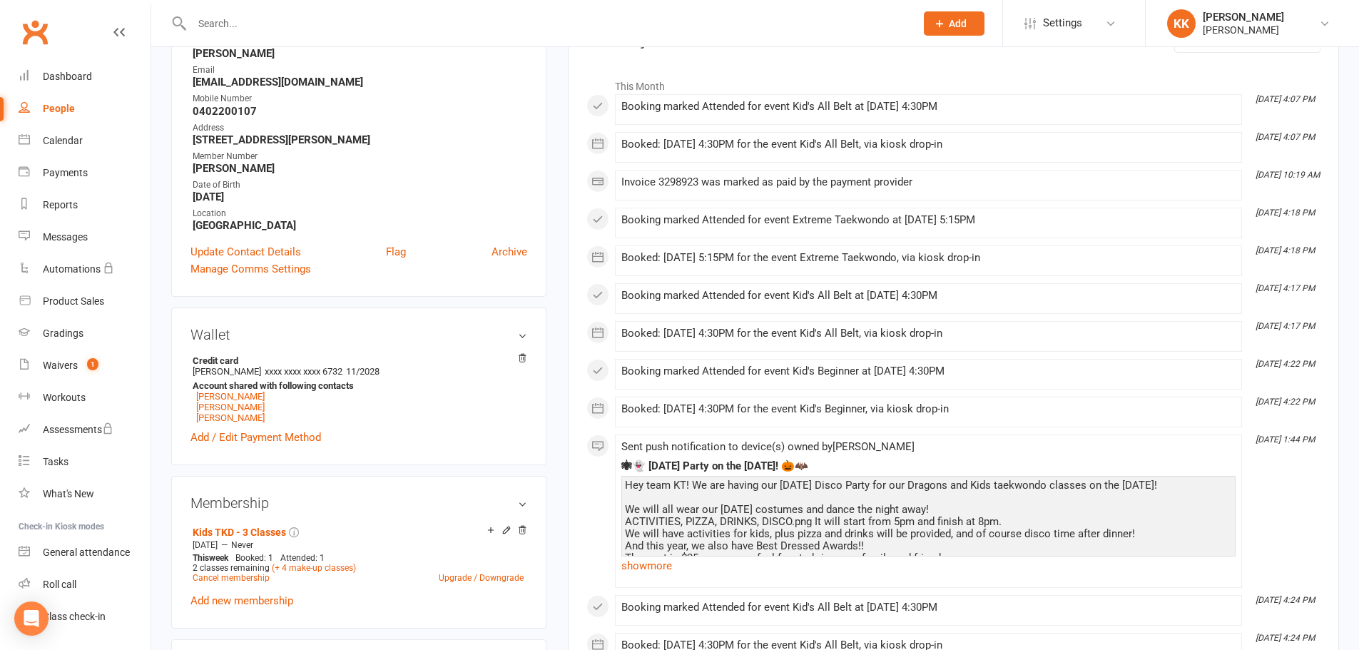
scroll to position [285, 0]
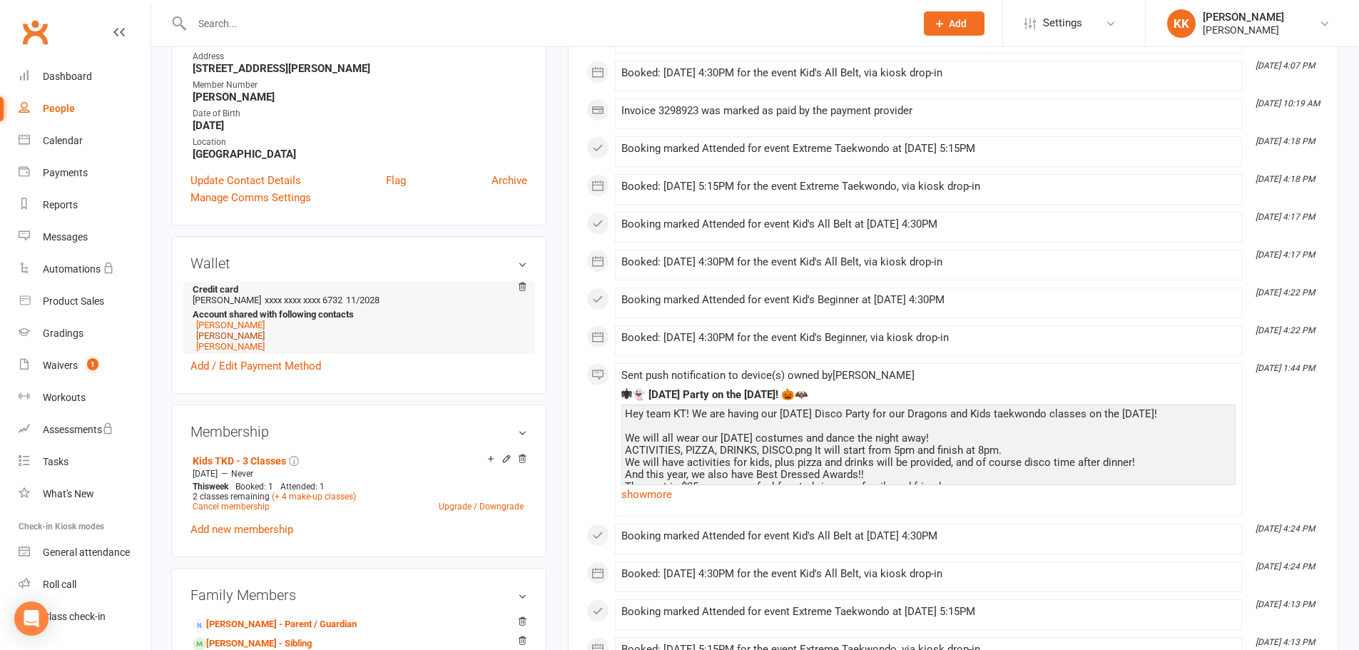
click at [216, 336] on link "[PERSON_NAME]" at bounding box center [230, 335] width 68 height 11
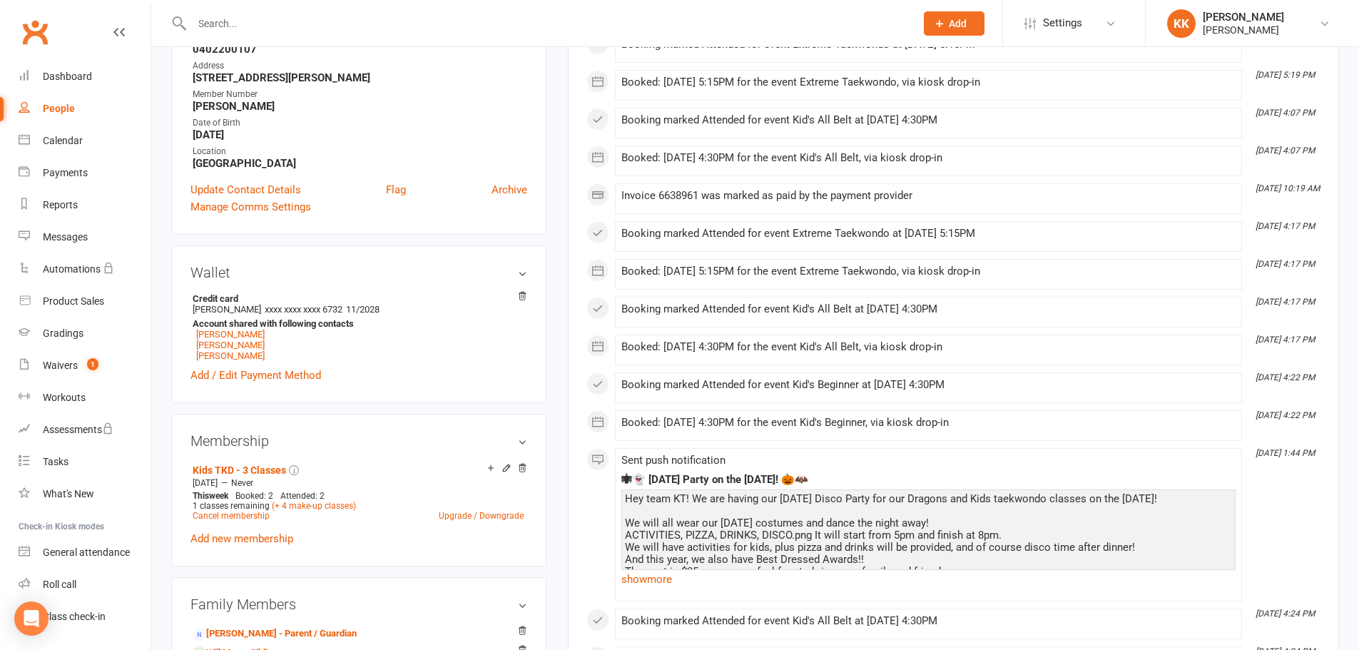
scroll to position [285, 0]
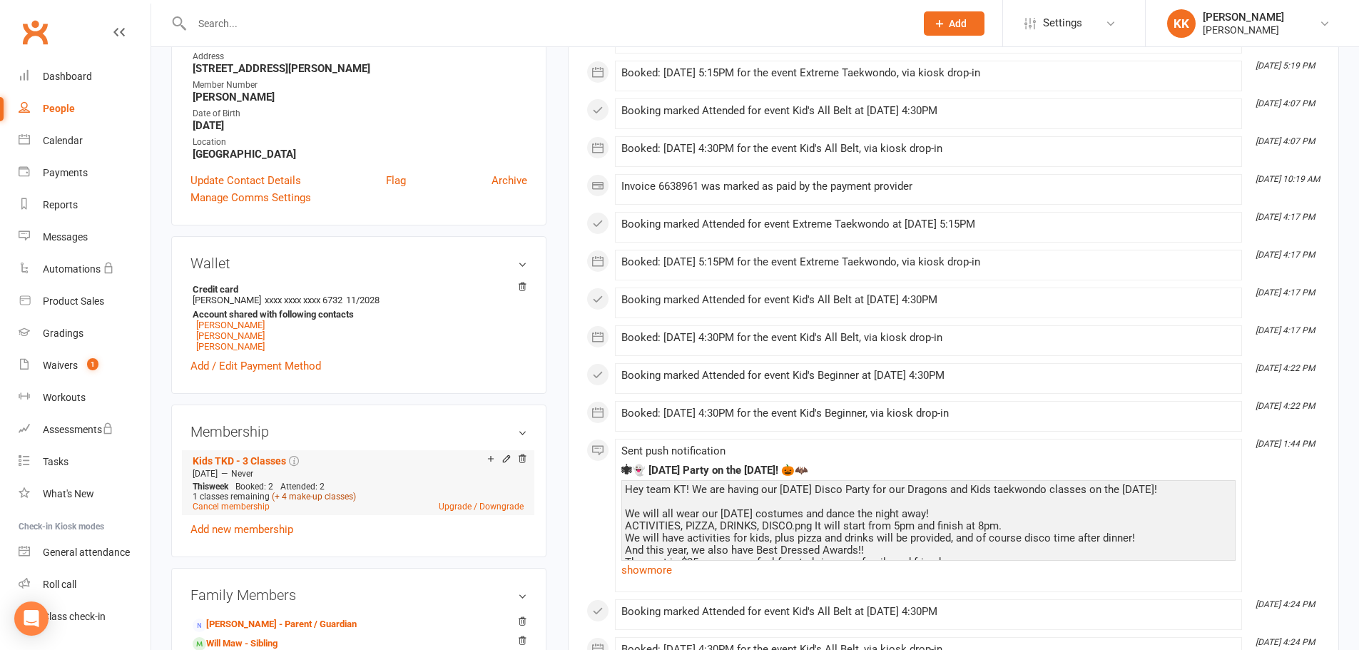
click at [302, 499] on link "(+ 4 make-up classes)" at bounding box center [314, 496] width 84 height 10
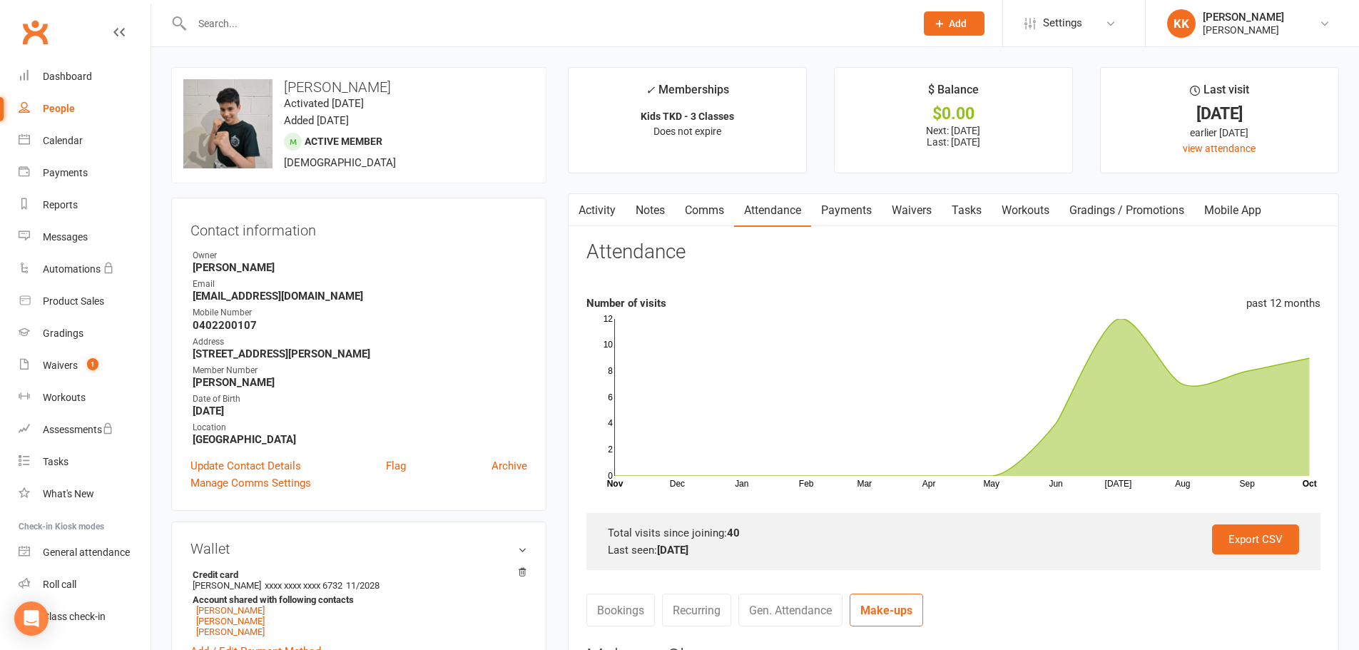
click at [218, 11] on div at bounding box center [538, 23] width 734 height 46
click at [215, 26] on input "text" at bounding box center [547, 24] width 718 height 20
click at [208, 17] on input "text" at bounding box center [547, 24] width 718 height 20
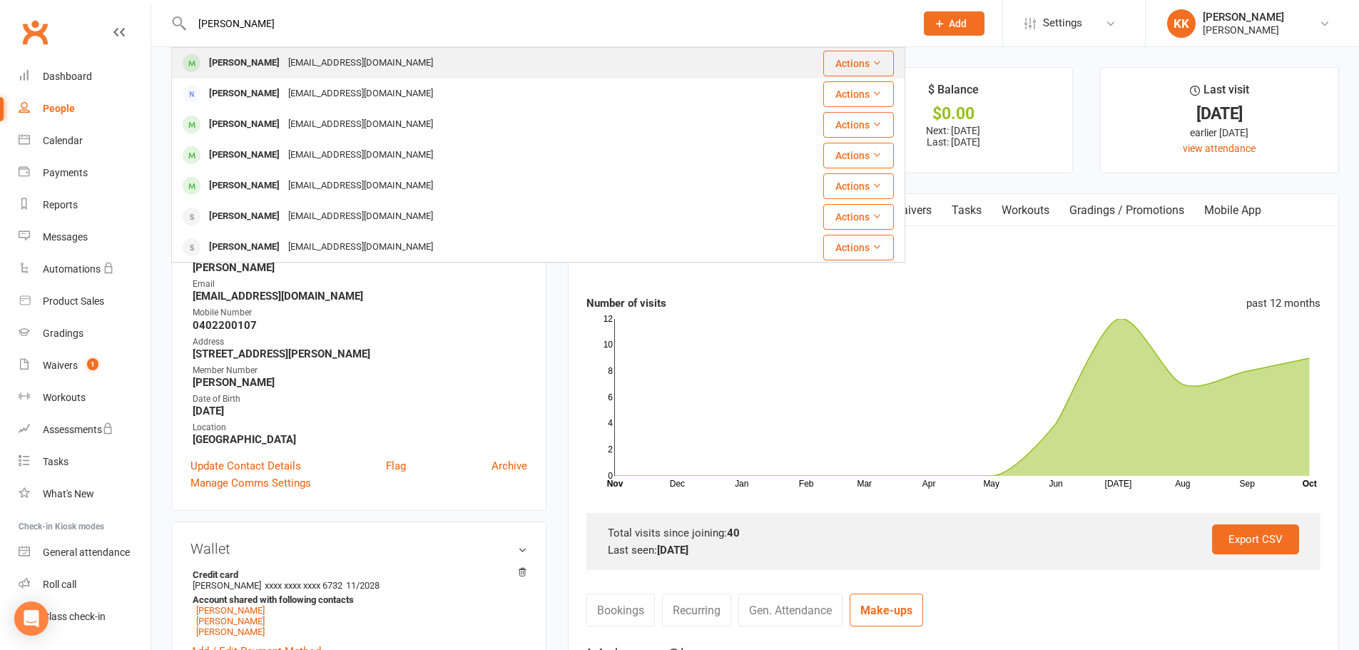
type input "[PERSON_NAME]"
click at [224, 58] on div "[PERSON_NAME]" at bounding box center [244, 63] width 79 height 21
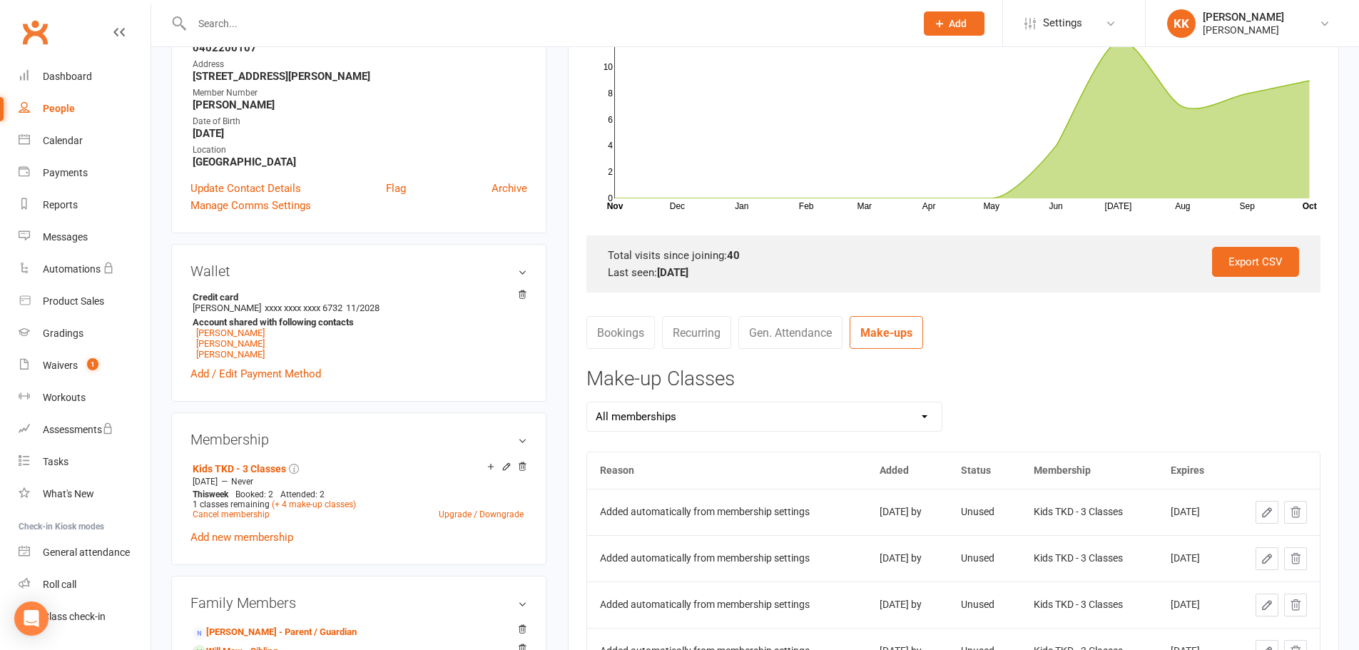
scroll to position [285, 0]
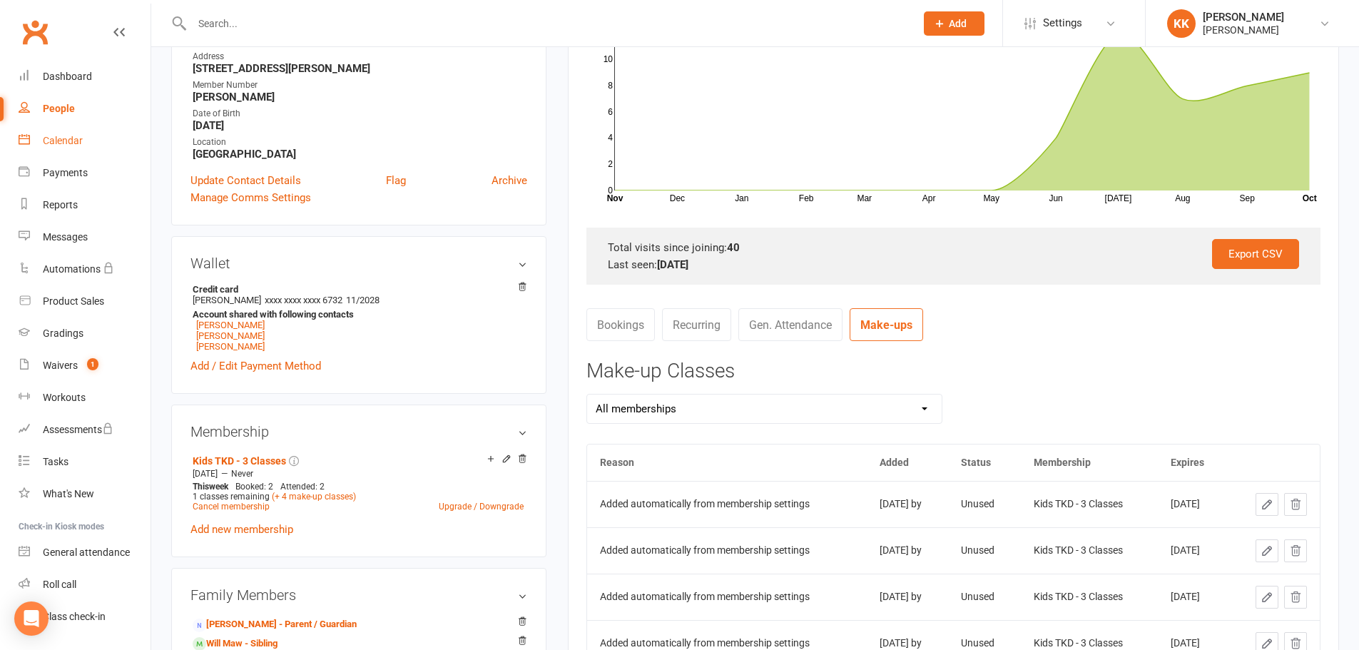
click at [58, 139] on div "Calendar" at bounding box center [63, 140] width 40 height 11
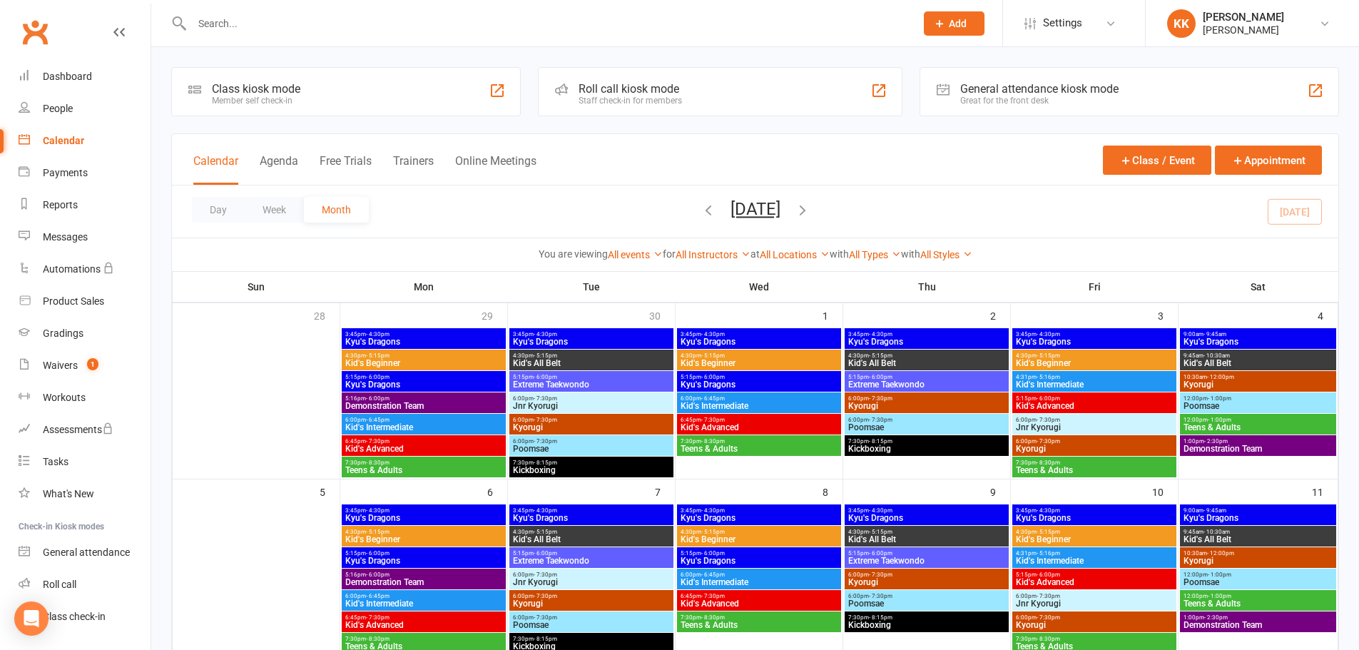
click at [223, 21] on input "text" at bounding box center [547, 24] width 718 height 20
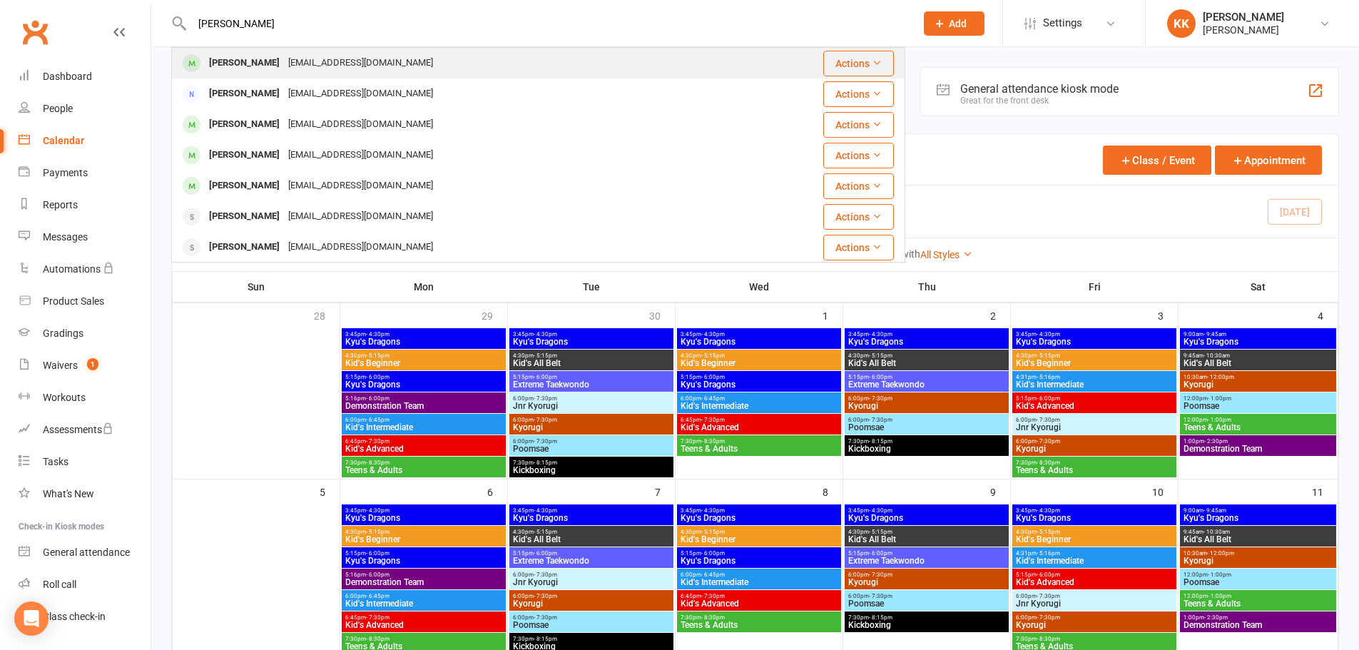
type input "[PERSON_NAME]"
click at [226, 60] on div "[PERSON_NAME]" at bounding box center [244, 63] width 79 height 21
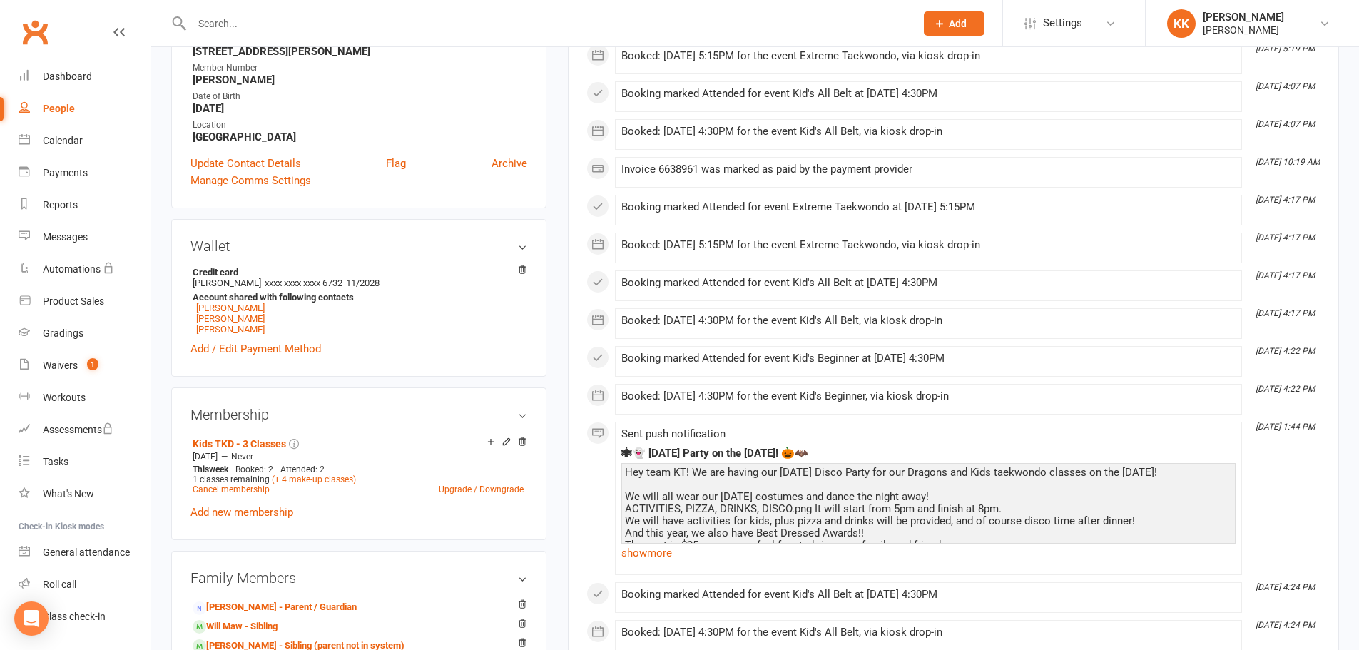
scroll to position [71, 0]
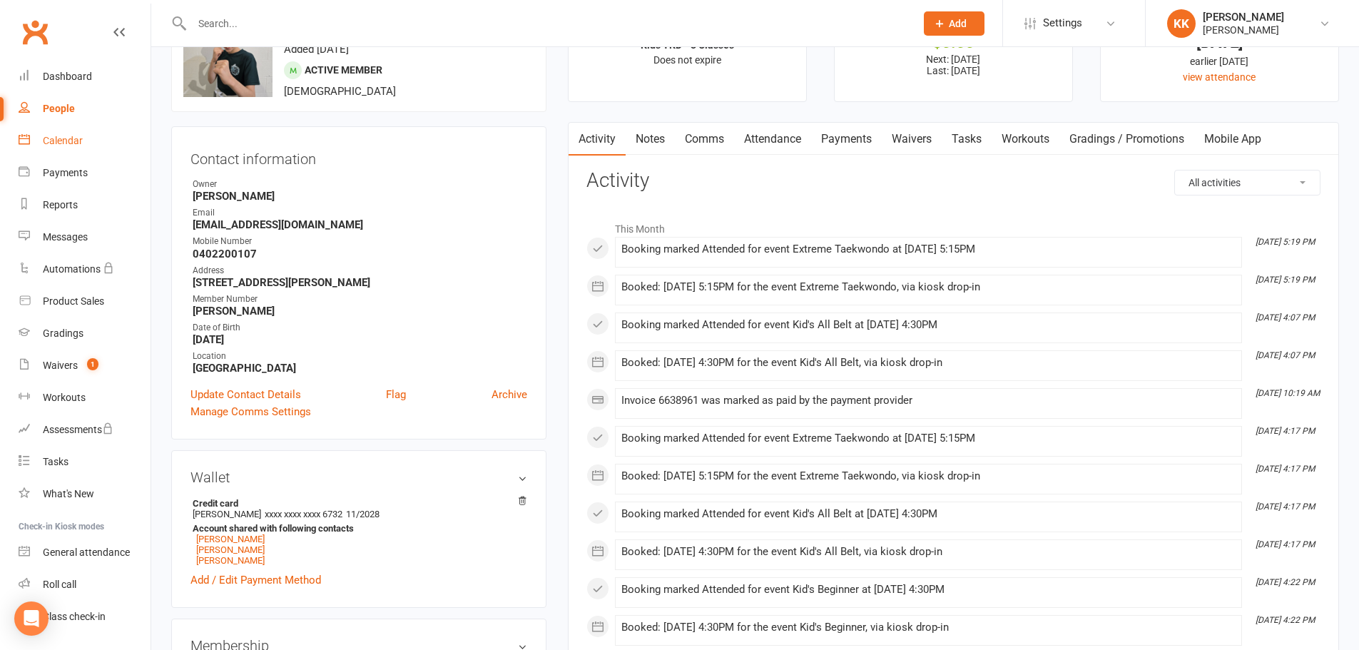
click at [60, 135] on div "Calendar" at bounding box center [63, 140] width 40 height 11
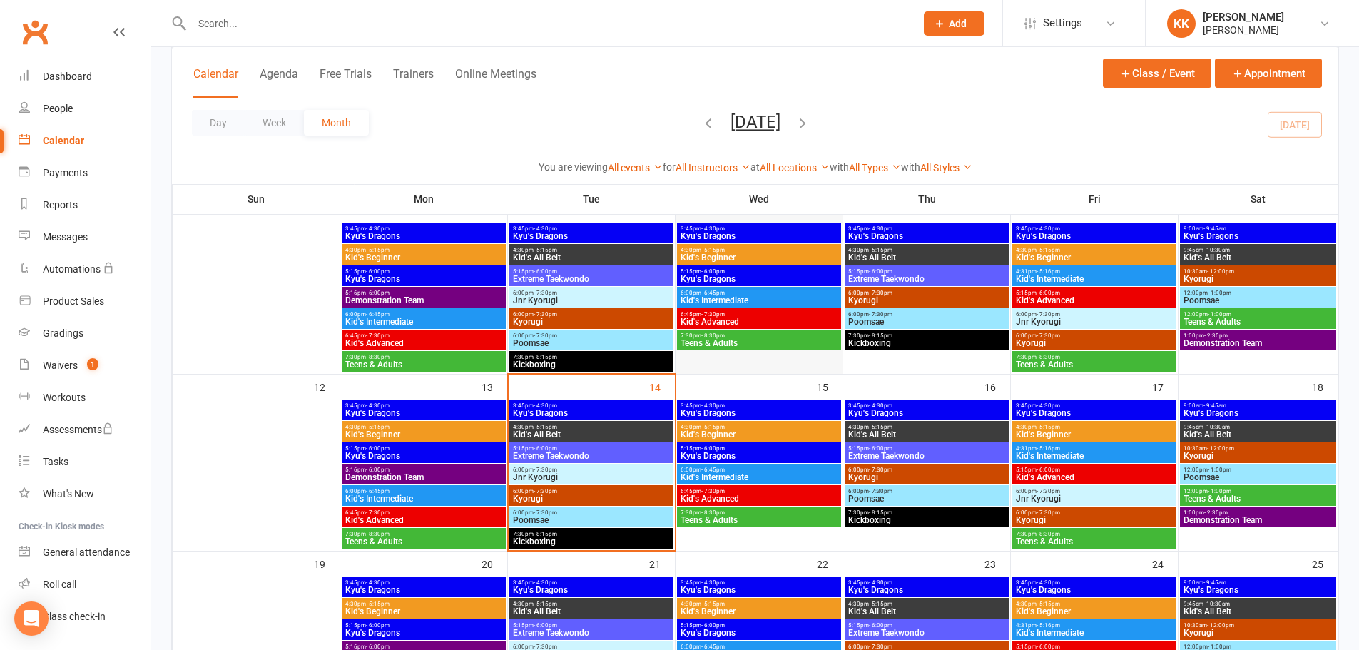
scroll to position [357, 0]
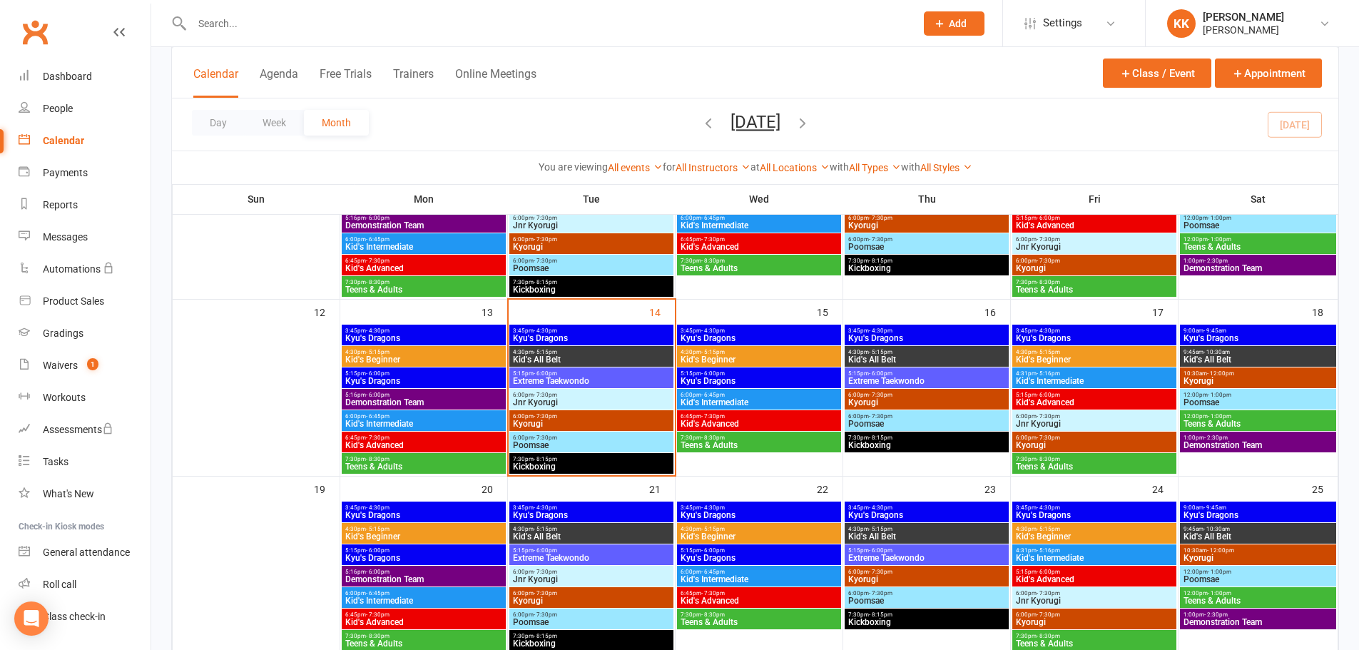
click at [592, 375] on span "5:15pm - 6:00pm" at bounding box center [591, 373] width 158 height 6
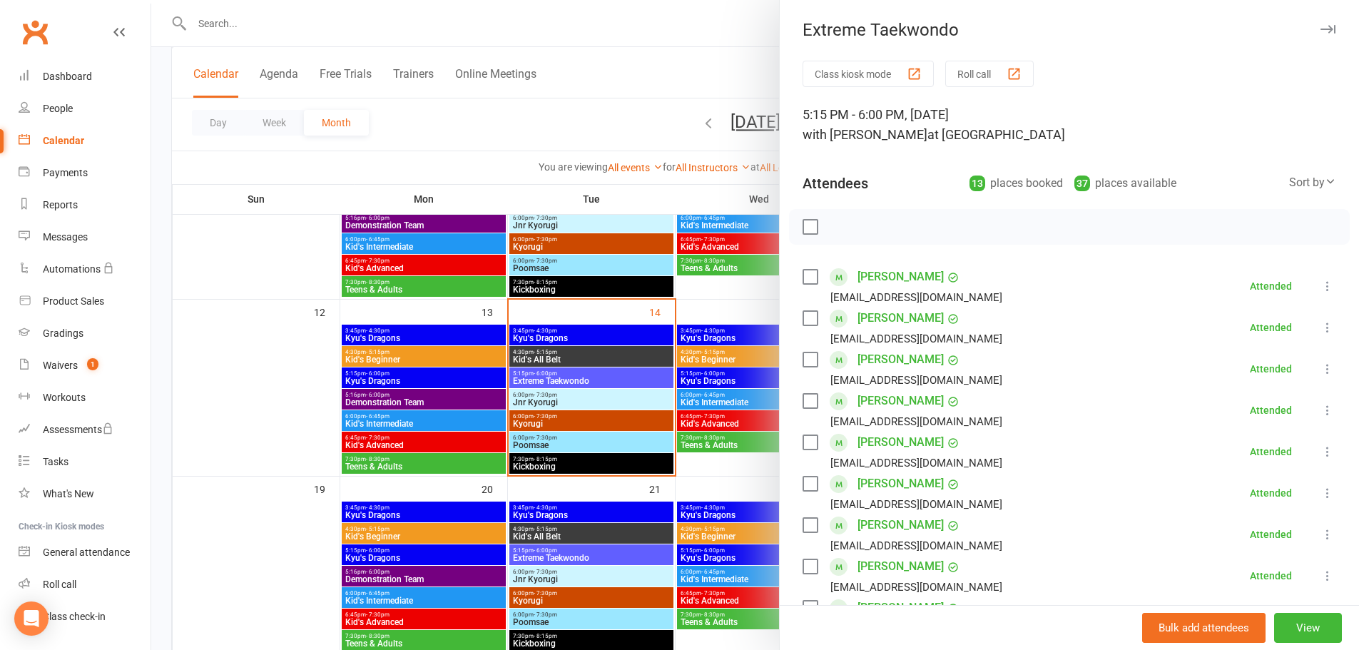
click at [216, 24] on div at bounding box center [755, 325] width 1208 height 650
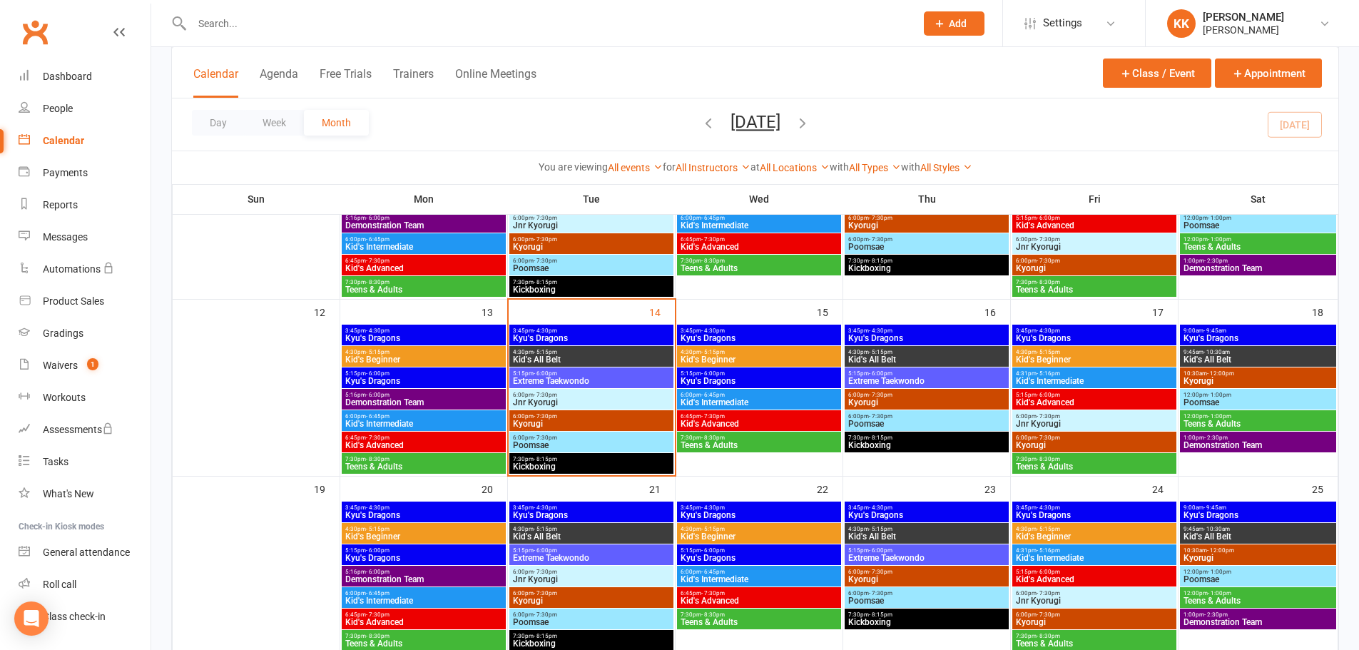
click at [216, 24] on input "text" at bounding box center [547, 24] width 718 height 20
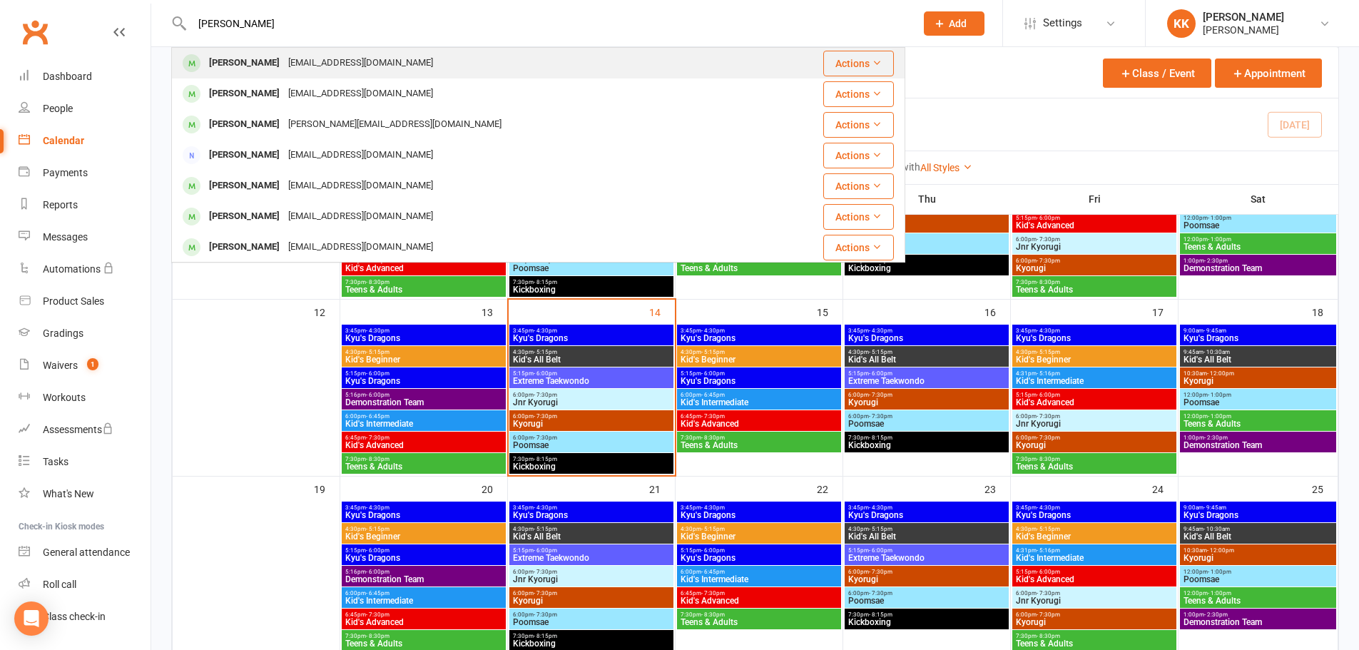
type input "[PERSON_NAME]"
click at [225, 63] on div "[PERSON_NAME]" at bounding box center [244, 63] width 79 height 21
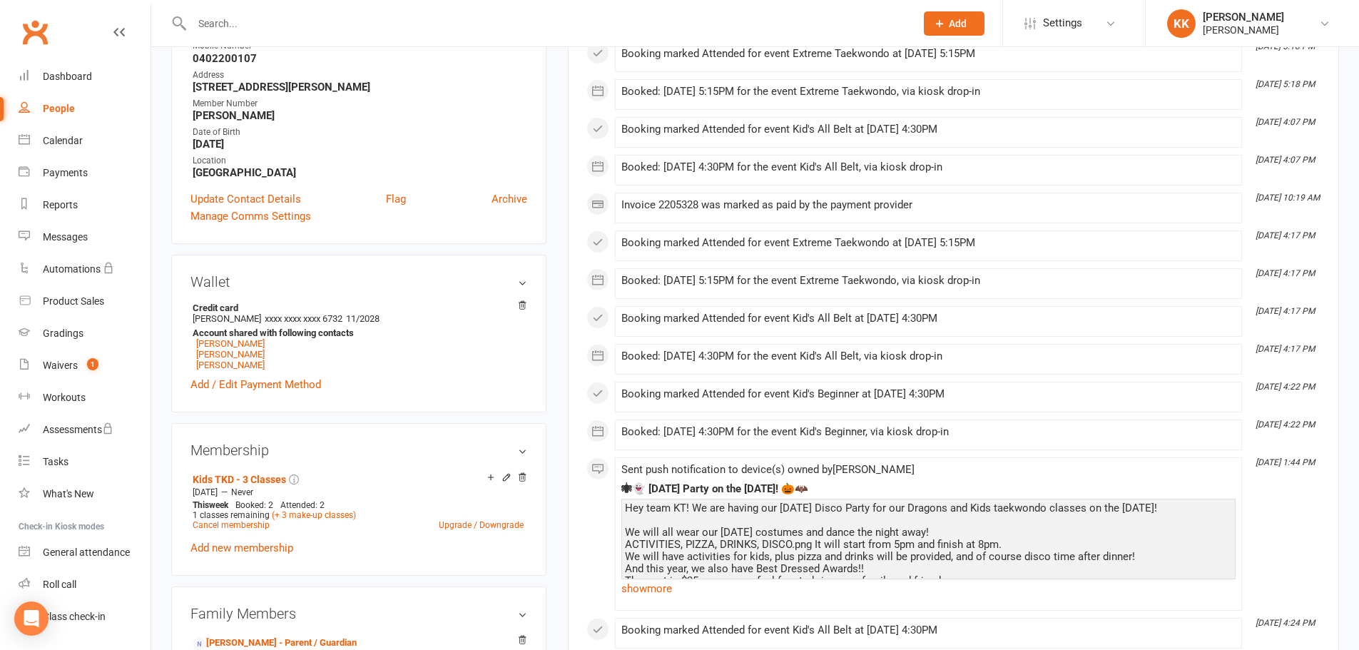
scroll to position [285, 0]
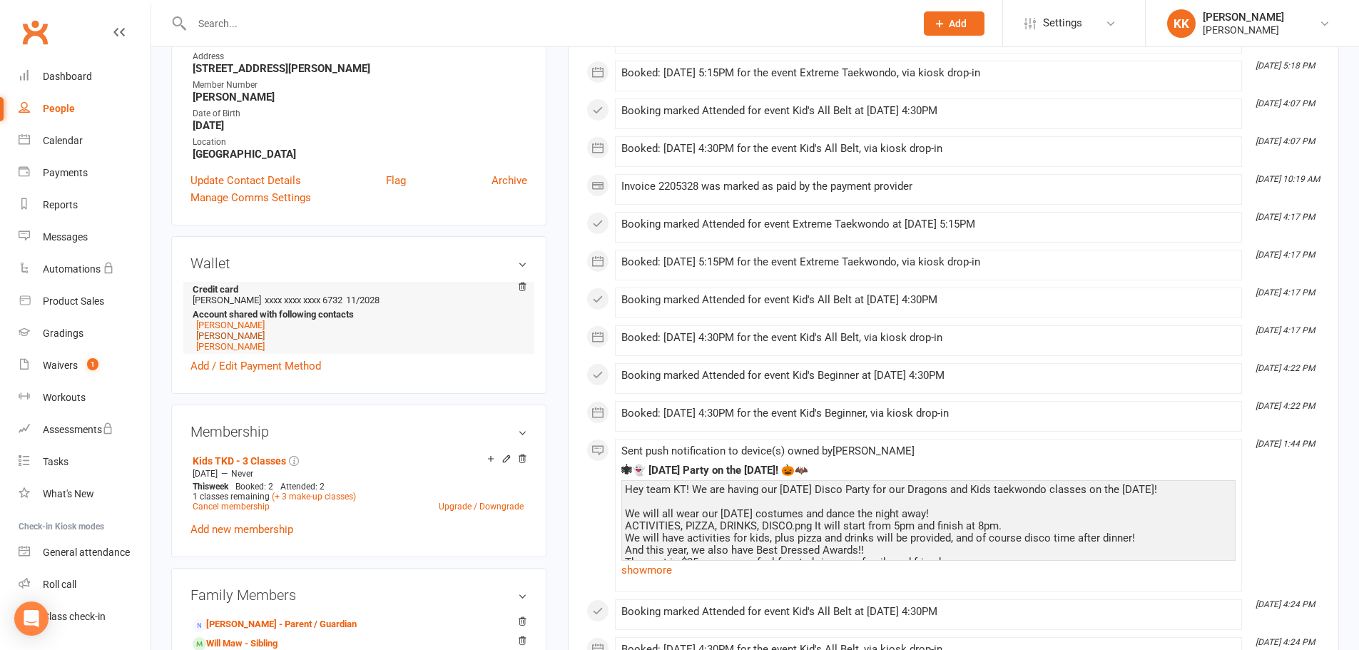
click at [230, 335] on link "[PERSON_NAME]" at bounding box center [230, 335] width 68 height 11
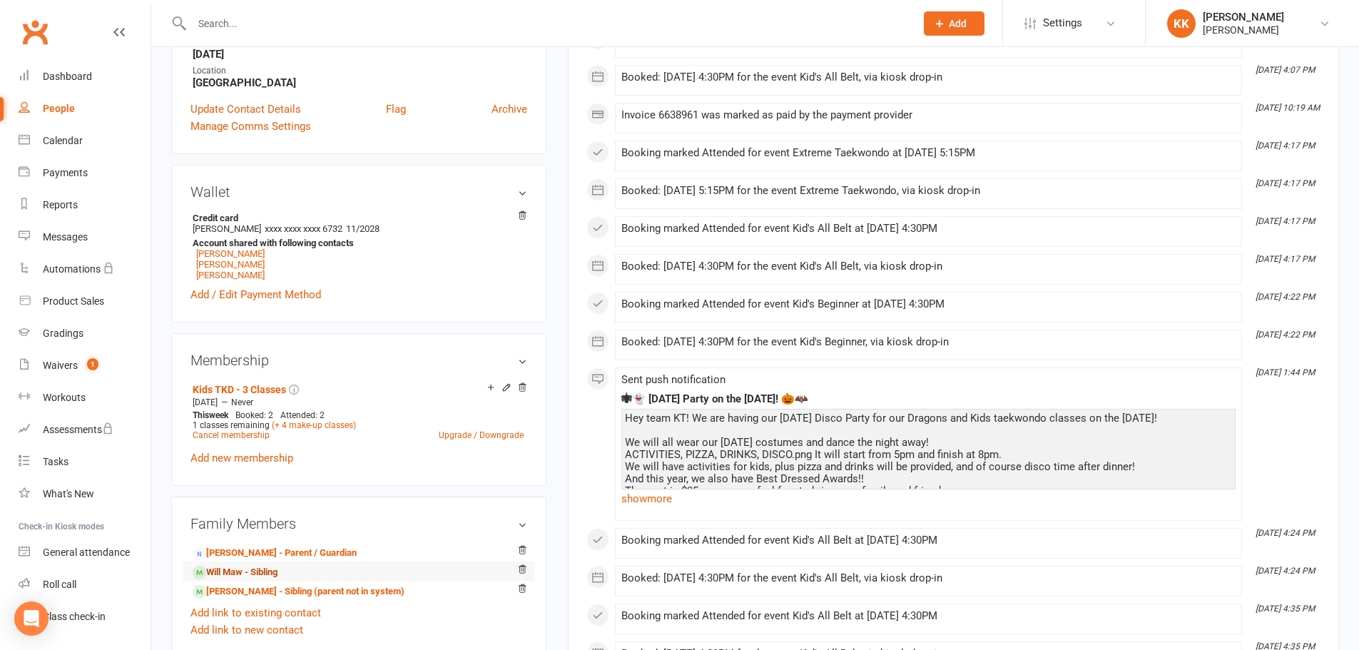
click at [228, 566] on link "Will Maw - Sibling" at bounding box center [235, 572] width 85 height 15
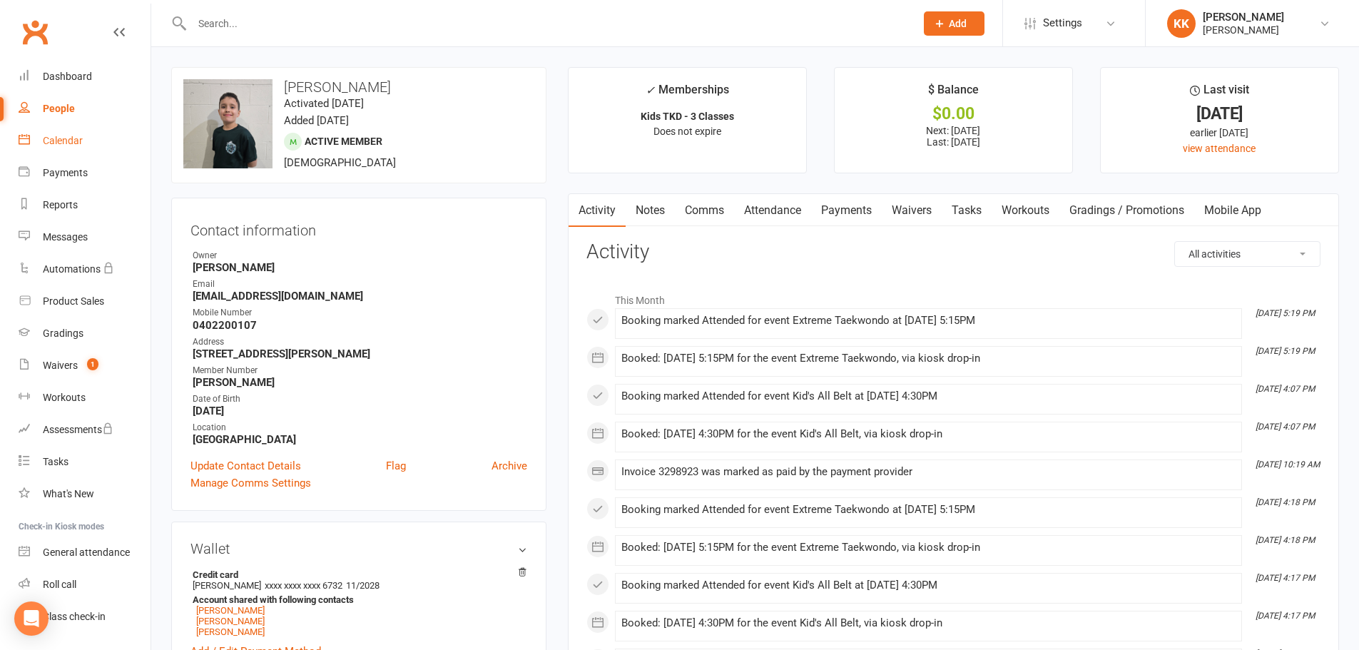
click at [72, 141] on div "Calendar" at bounding box center [63, 140] width 40 height 11
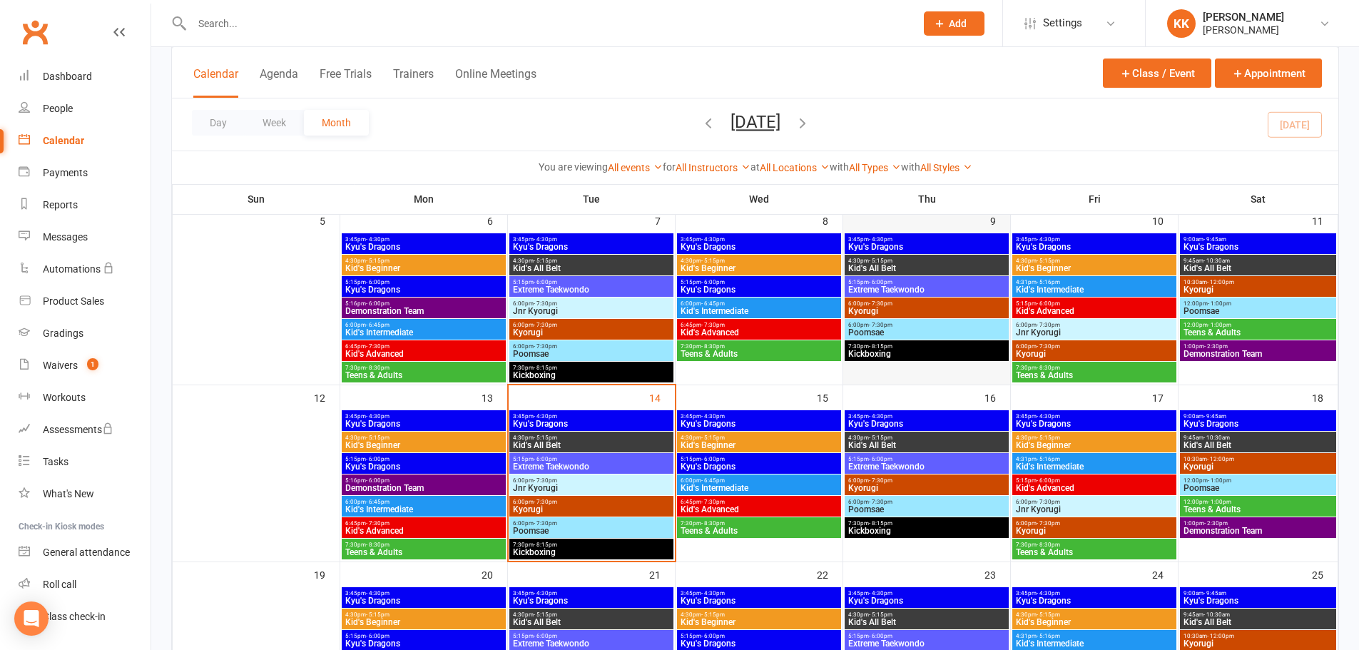
scroll to position [285, 0]
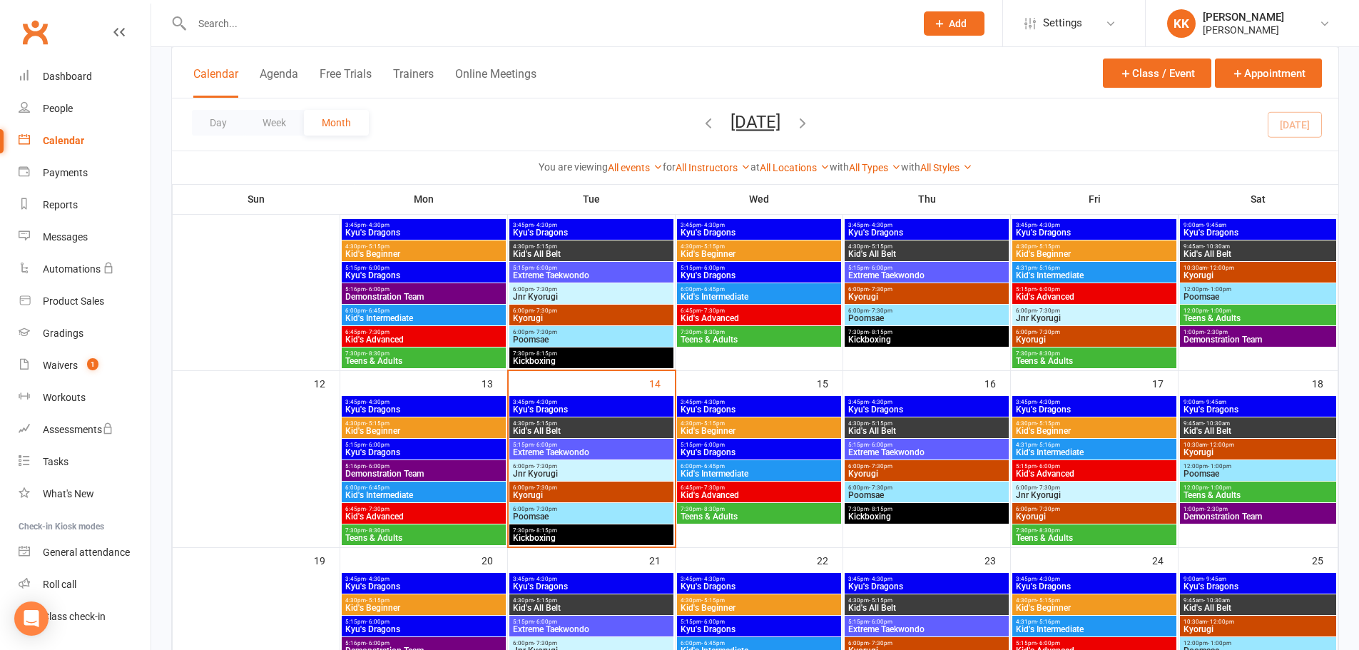
click at [582, 444] on span "5:15pm - 6:00pm" at bounding box center [591, 445] width 158 height 6
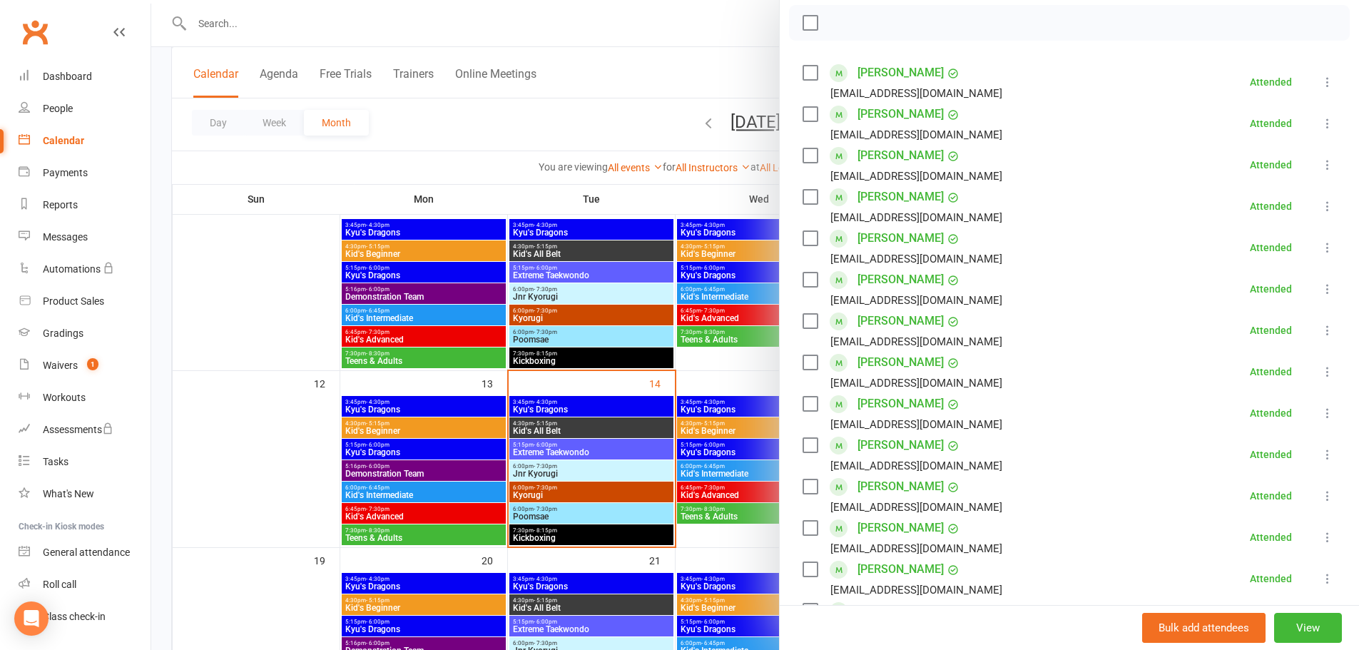
scroll to position [214, 0]
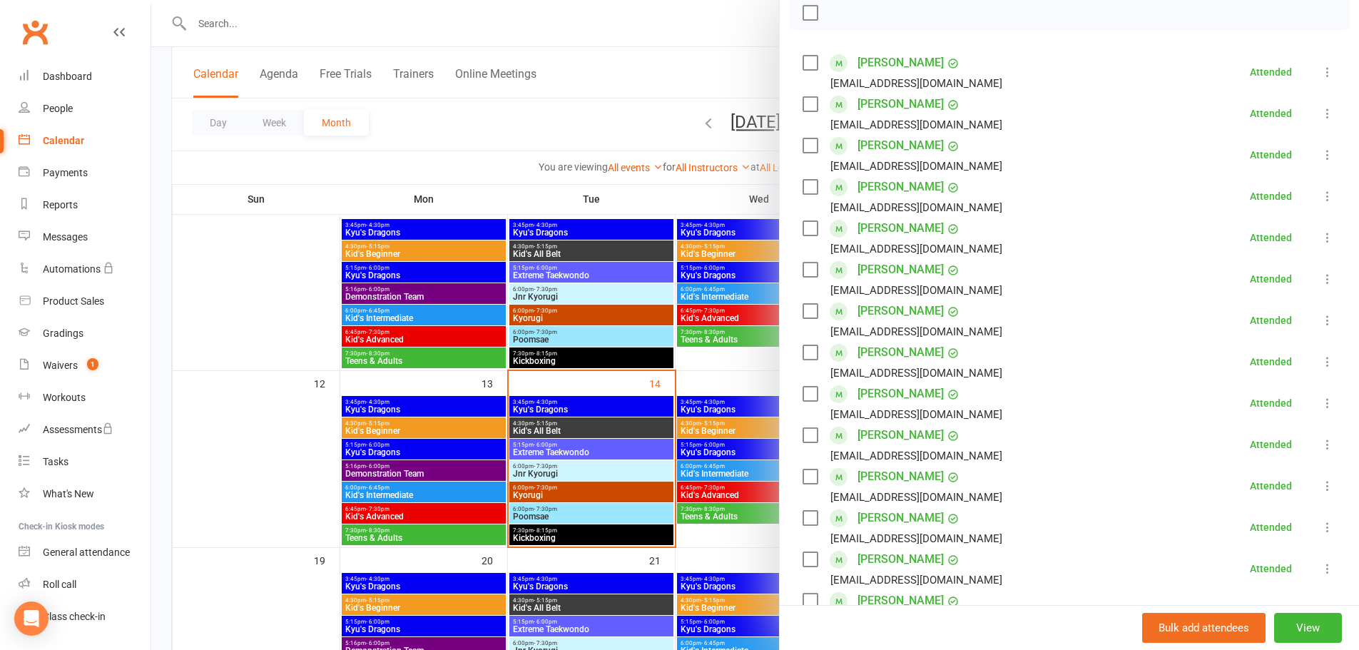
click at [861, 226] on link "[PERSON_NAME]" at bounding box center [900, 228] width 86 height 23
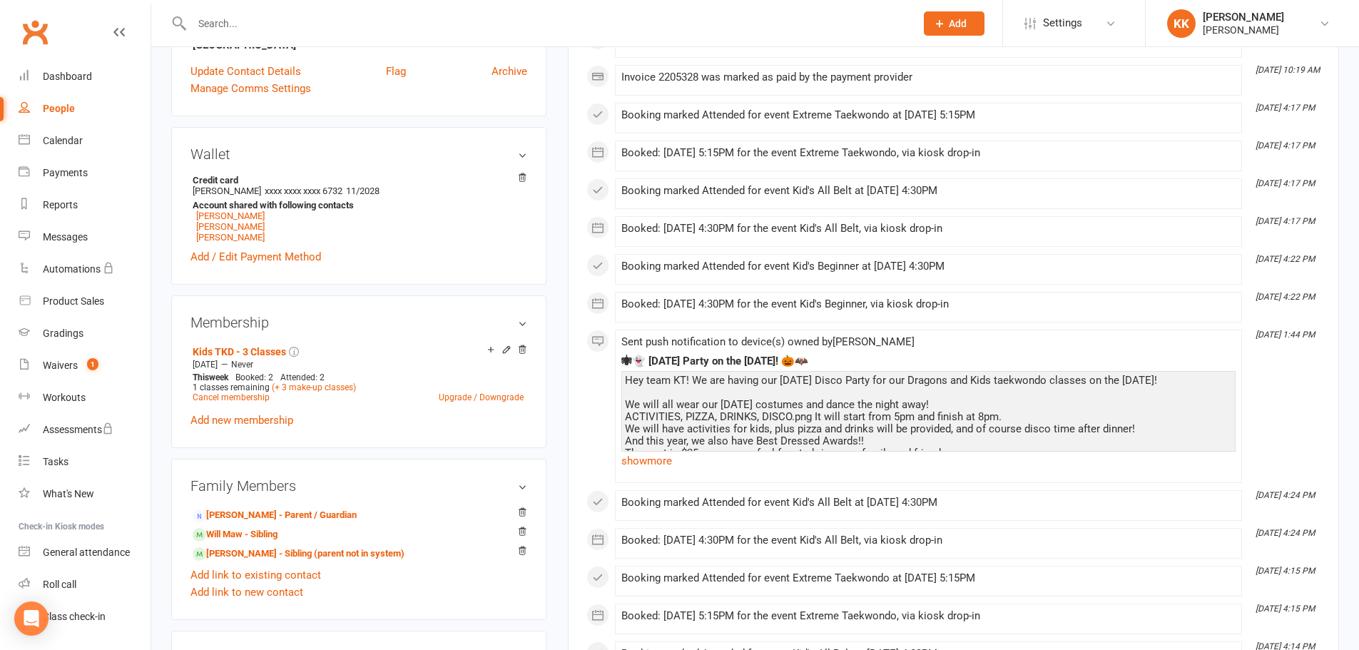
scroll to position [428, 0]
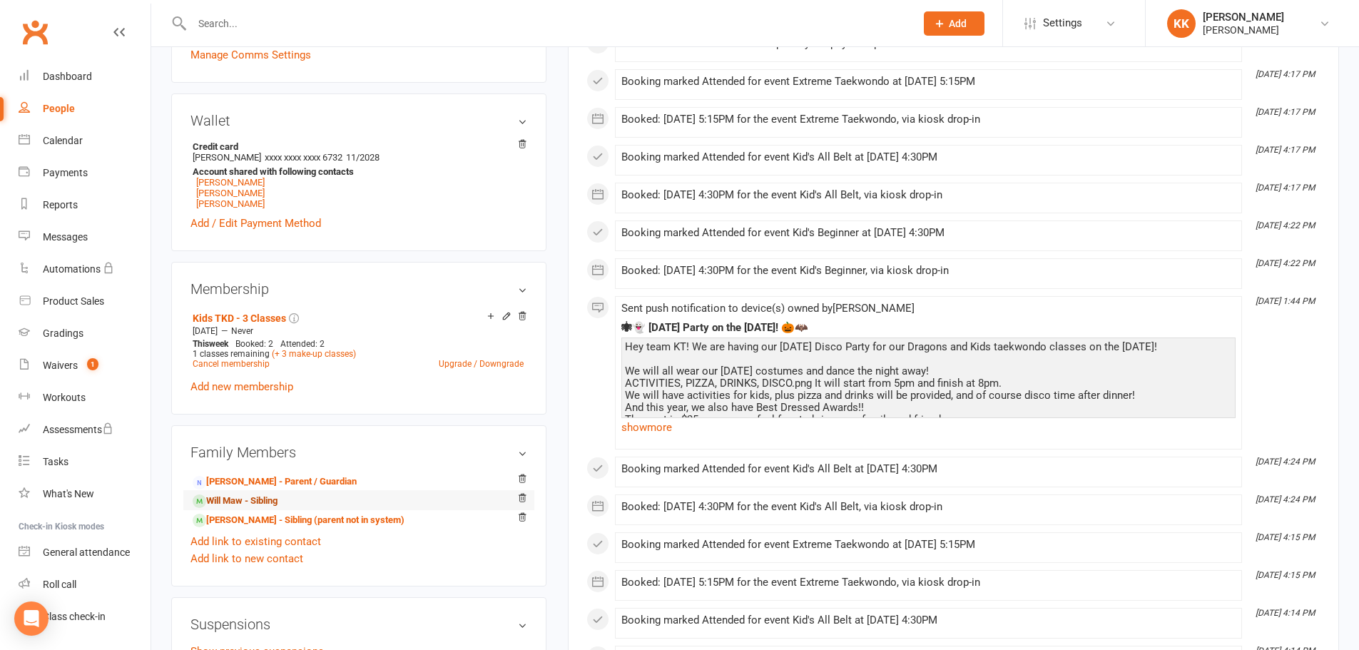
click at [236, 504] on link "Will Maw - Sibling" at bounding box center [235, 501] width 85 height 15
click at [232, 504] on link "[PERSON_NAME] - Sibling" at bounding box center [252, 501] width 119 height 15
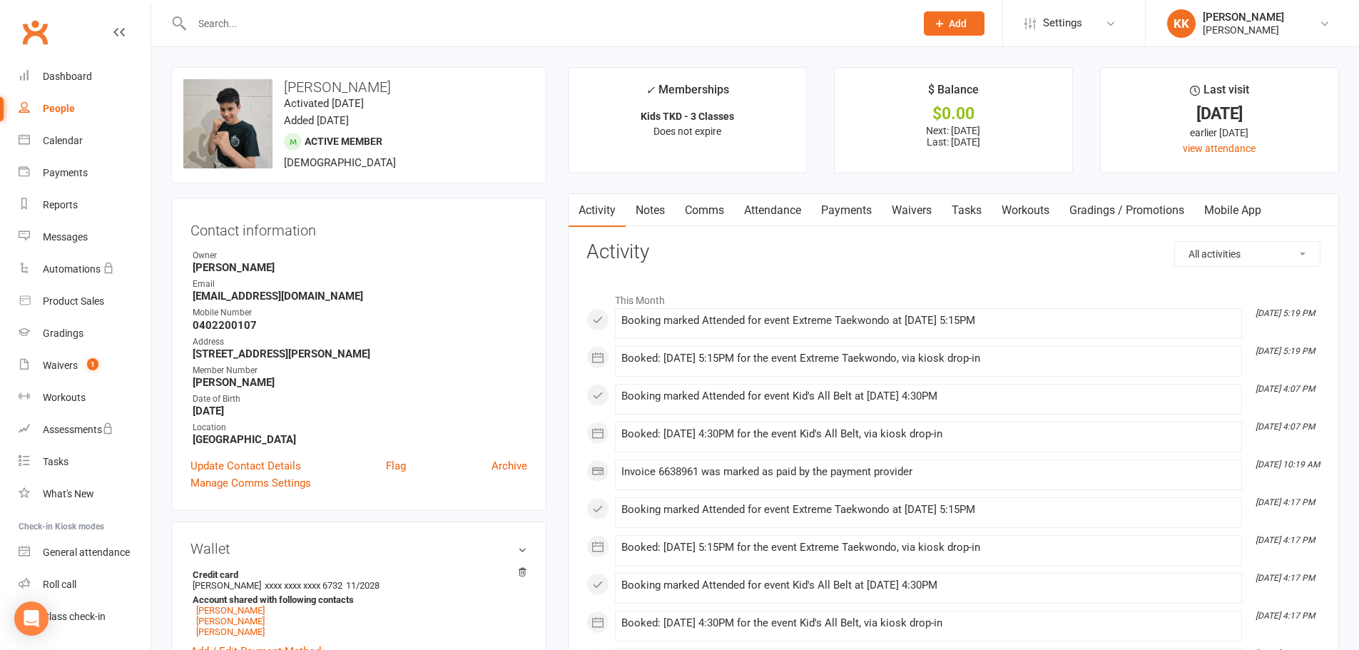
scroll to position [143, 0]
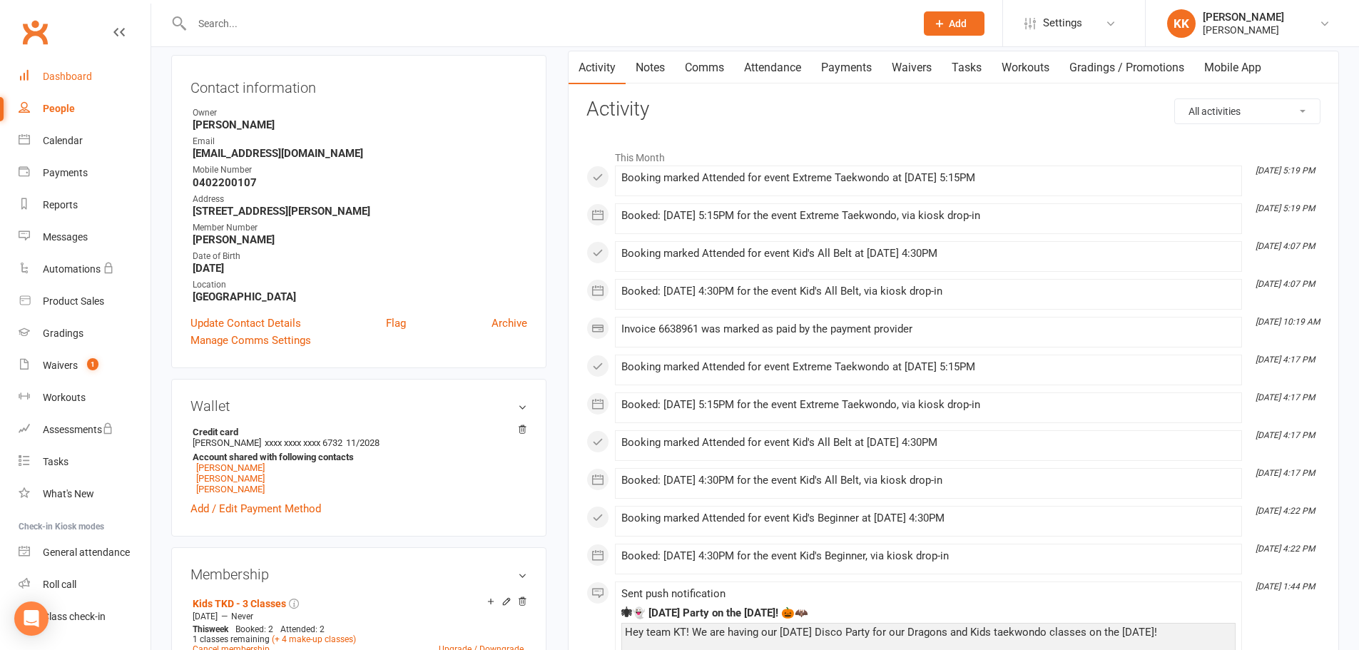
click at [55, 80] on div "Dashboard" at bounding box center [67, 76] width 49 height 11
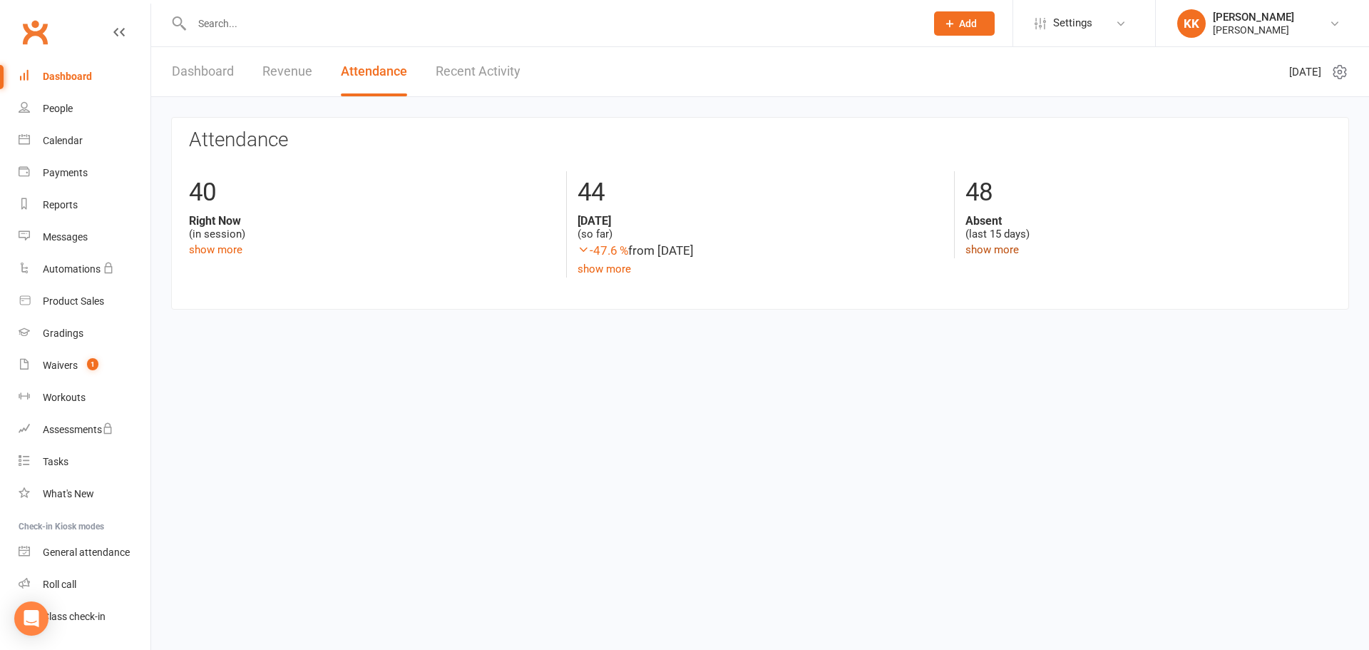
click at [998, 250] on link "show more" at bounding box center [992, 249] width 53 height 13
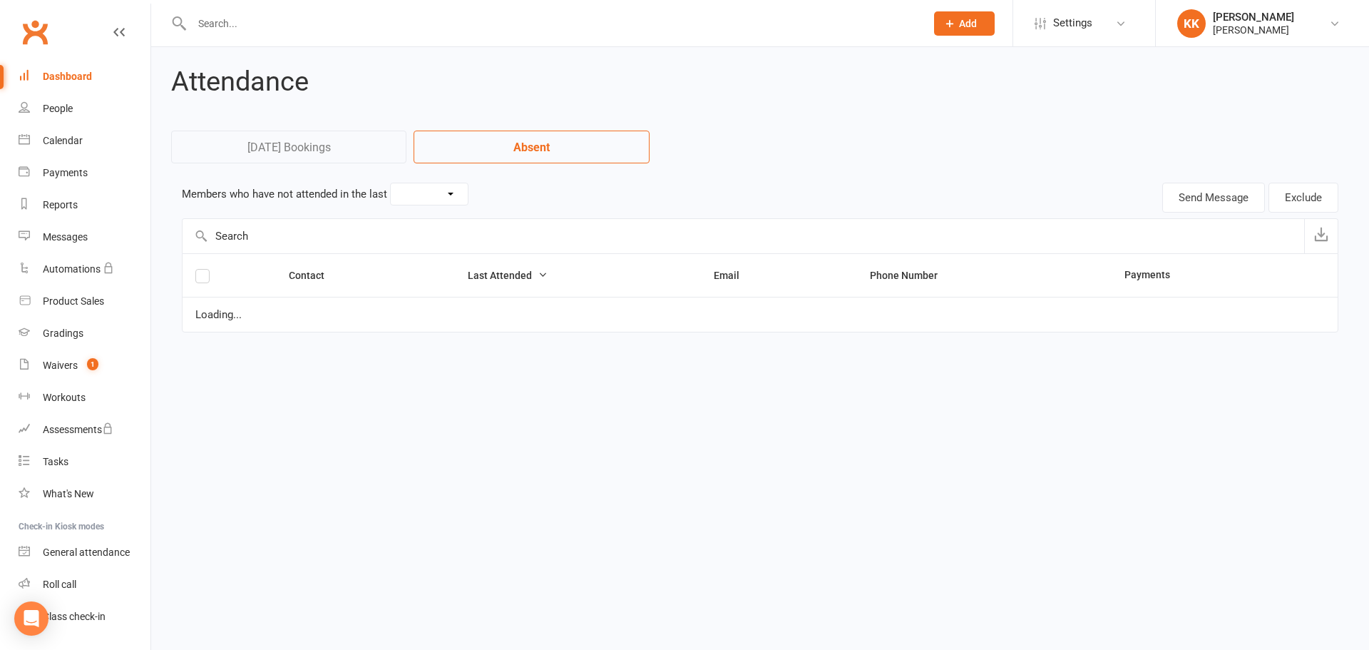
select select "15"
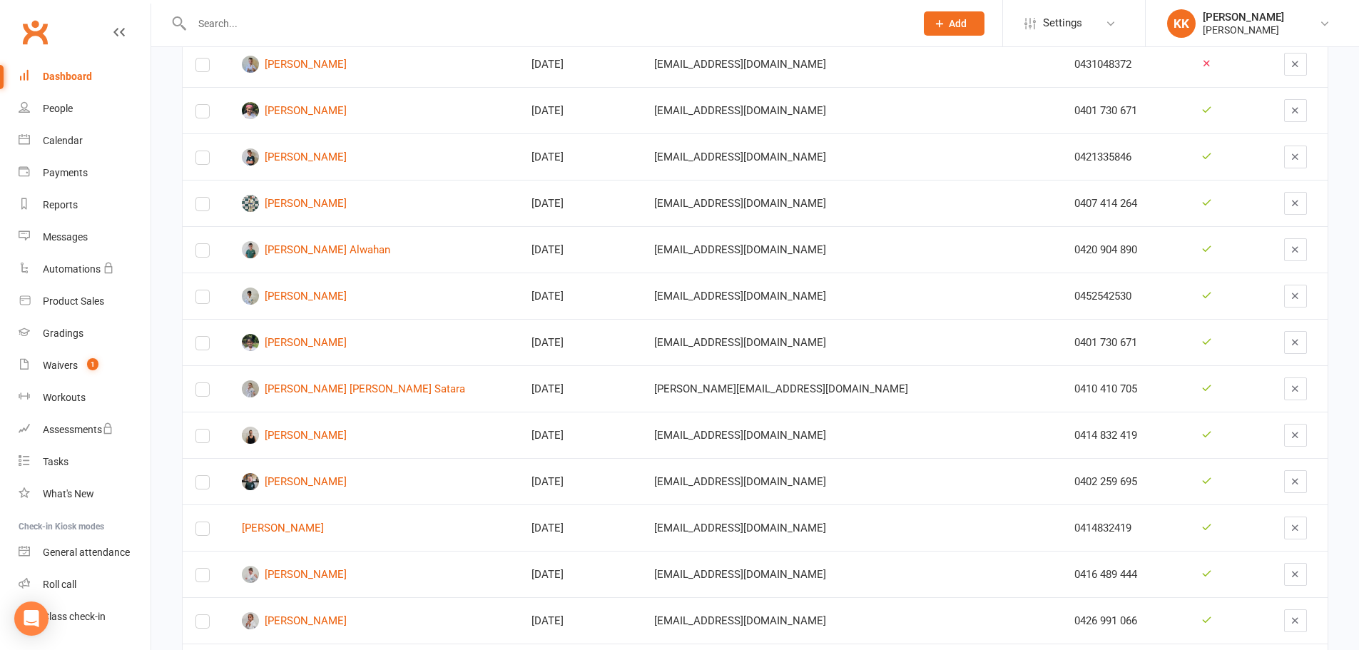
scroll to position [1498, 0]
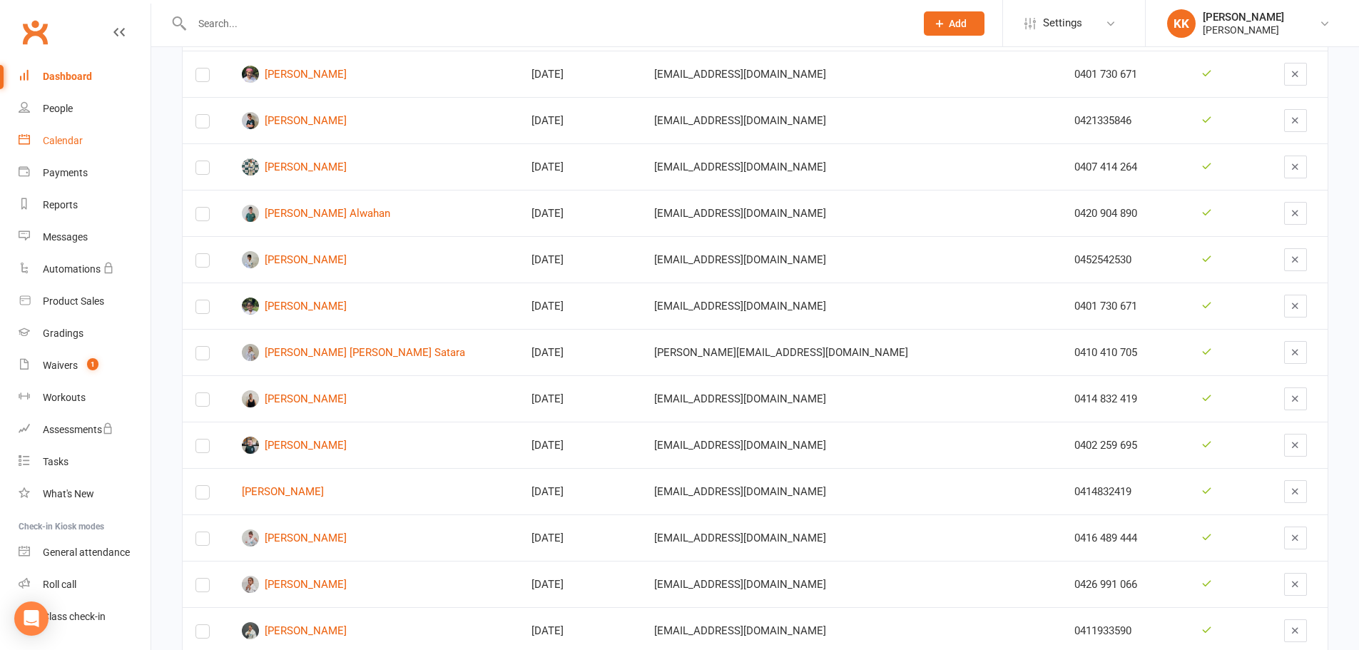
click at [68, 142] on div "Calendar" at bounding box center [63, 140] width 40 height 11
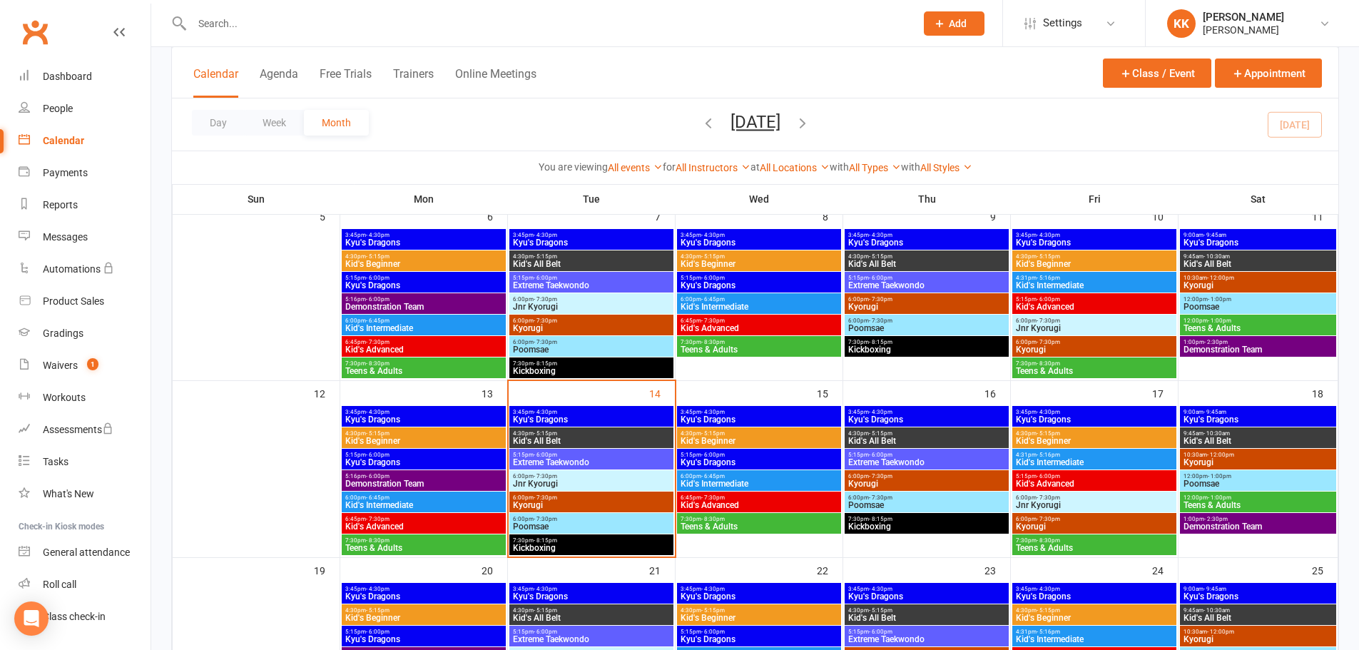
scroll to position [357, 0]
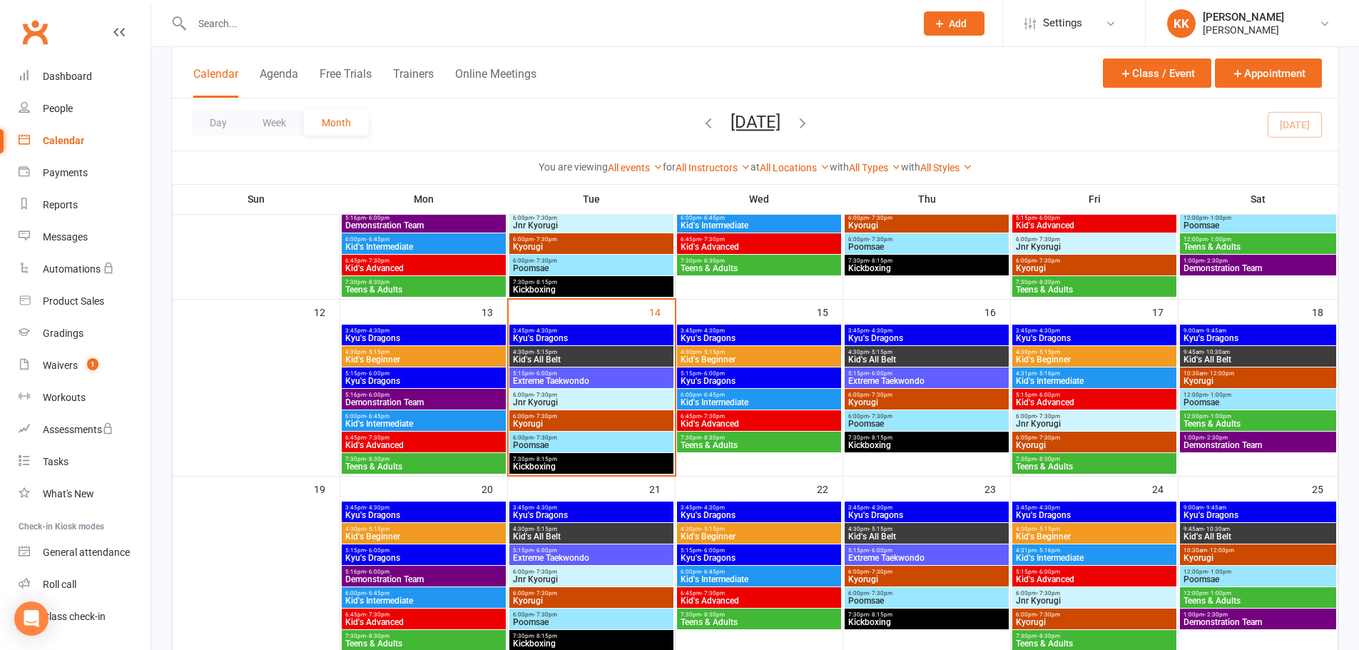
click at [653, 355] on span "Kid's All Belt" at bounding box center [591, 359] width 158 height 9
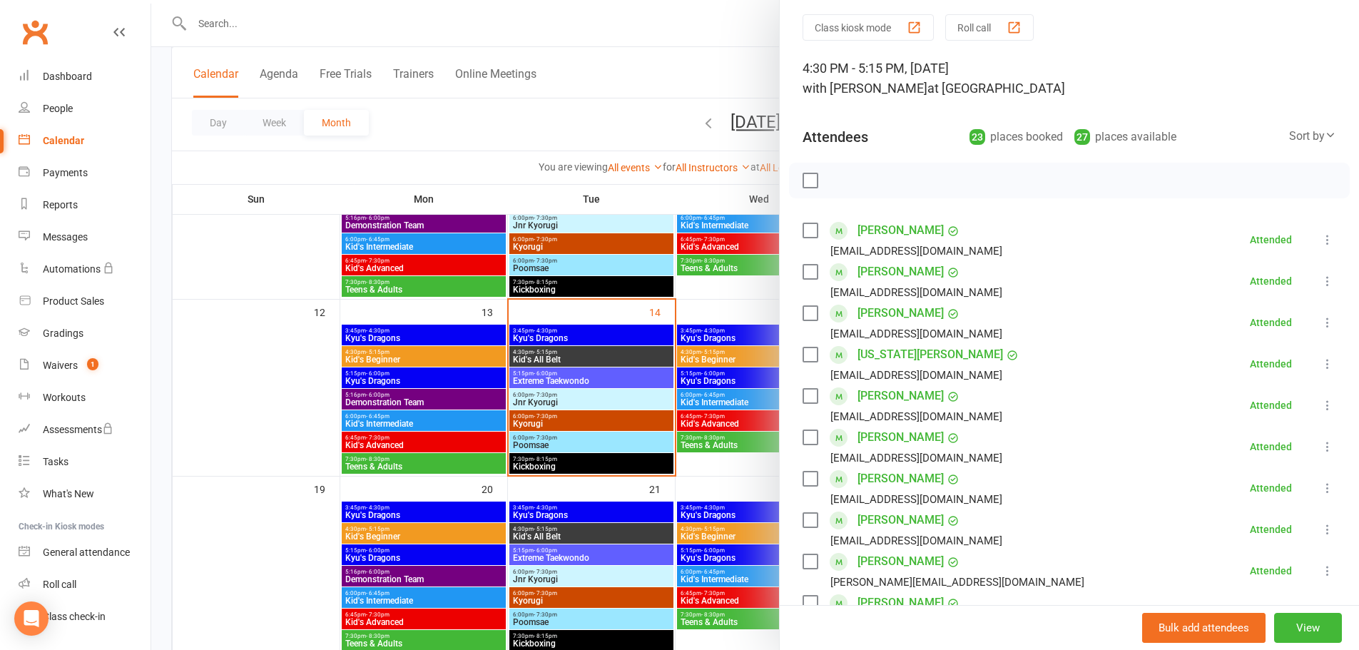
scroll to position [71, 0]
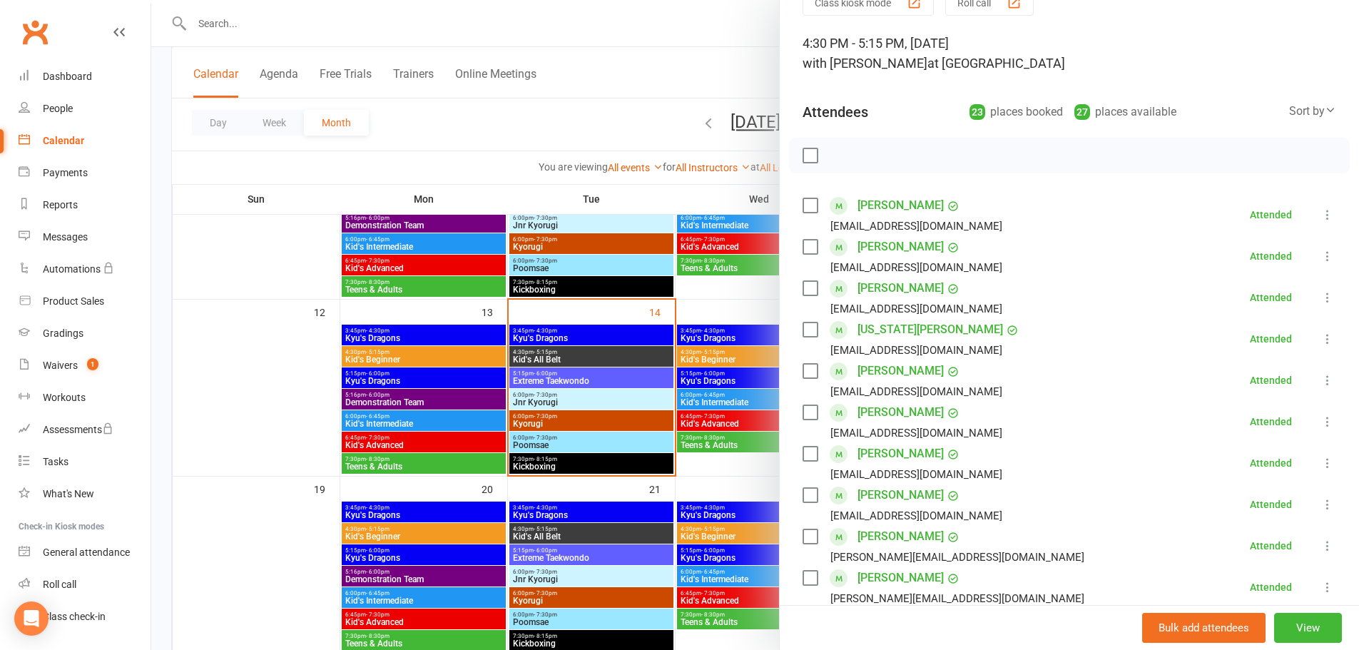
click at [302, 367] on div at bounding box center [755, 325] width 1208 height 650
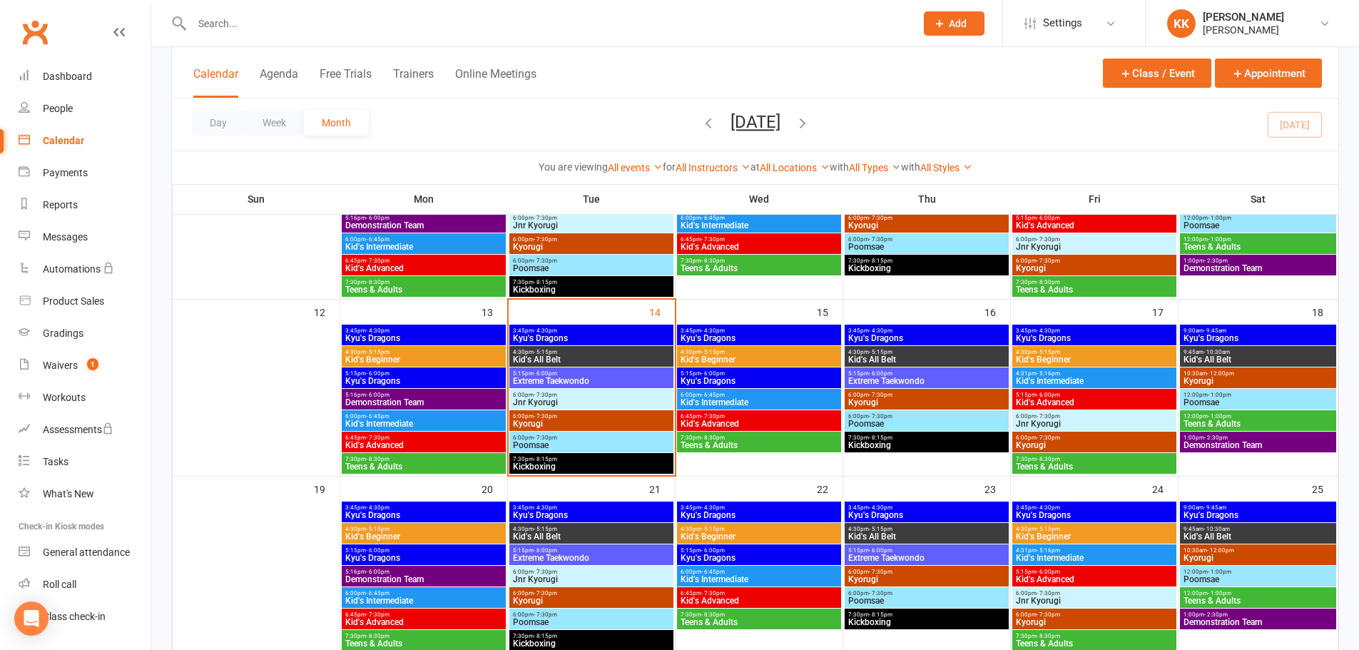
click at [625, 377] on span "Extreme Taekwondo" at bounding box center [591, 381] width 158 height 9
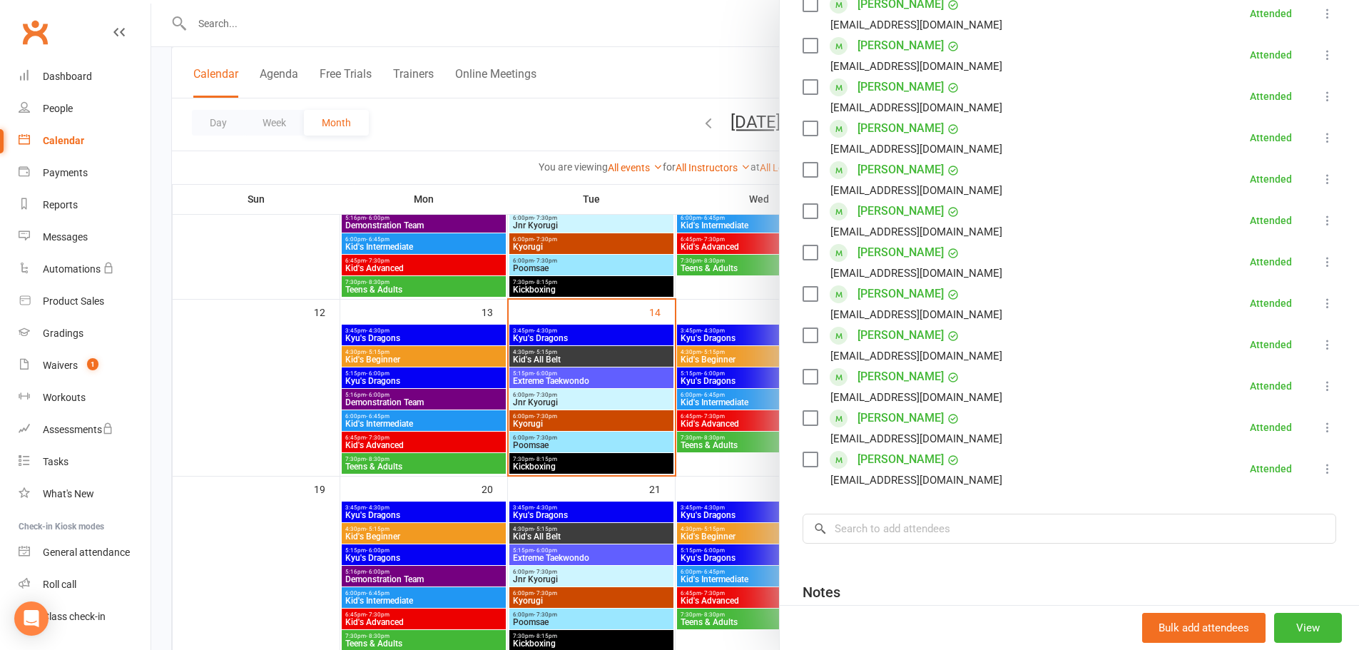
scroll to position [357, 0]
click at [315, 398] on div at bounding box center [755, 325] width 1208 height 650
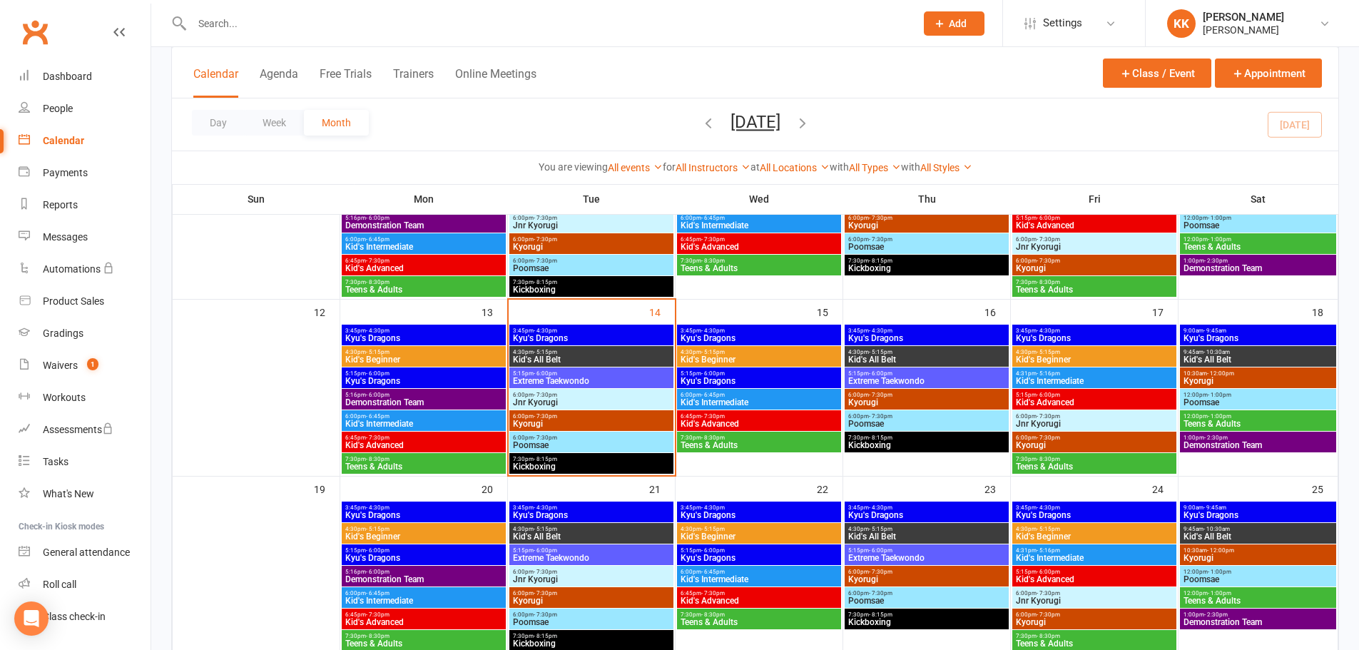
scroll to position [428, 0]
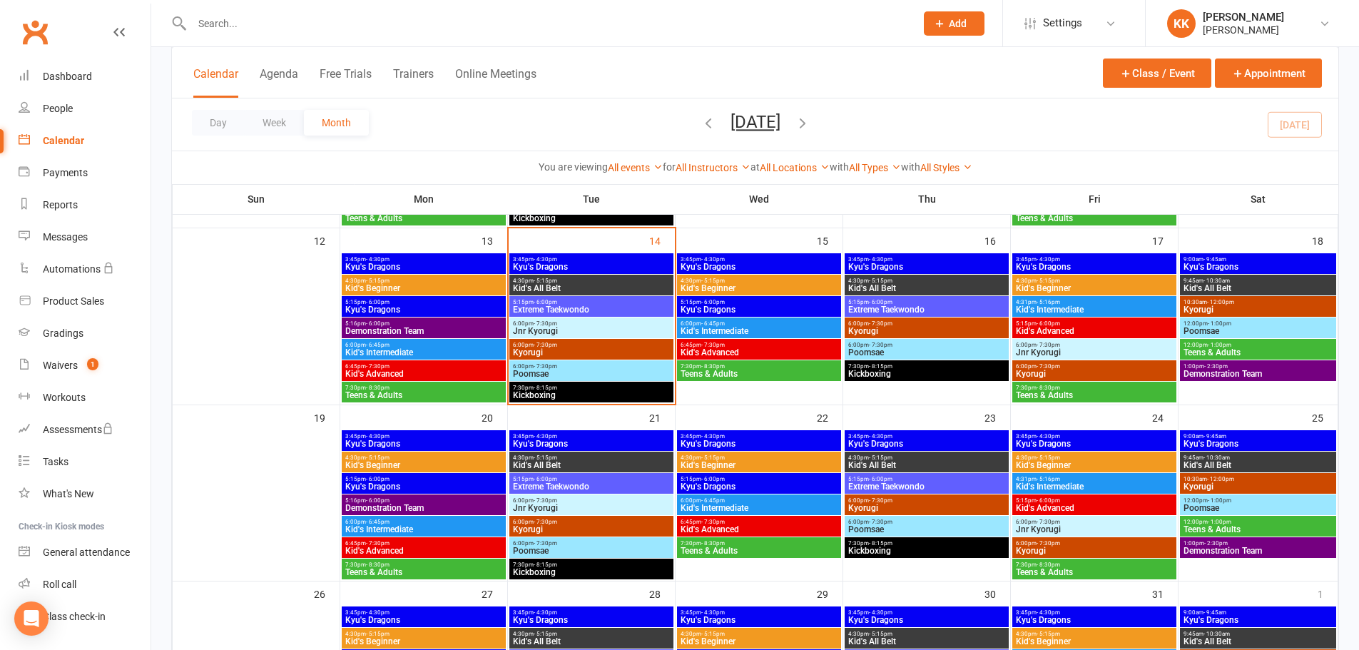
click at [238, 21] on input "text" at bounding box center [547, 24] width 718 height 20
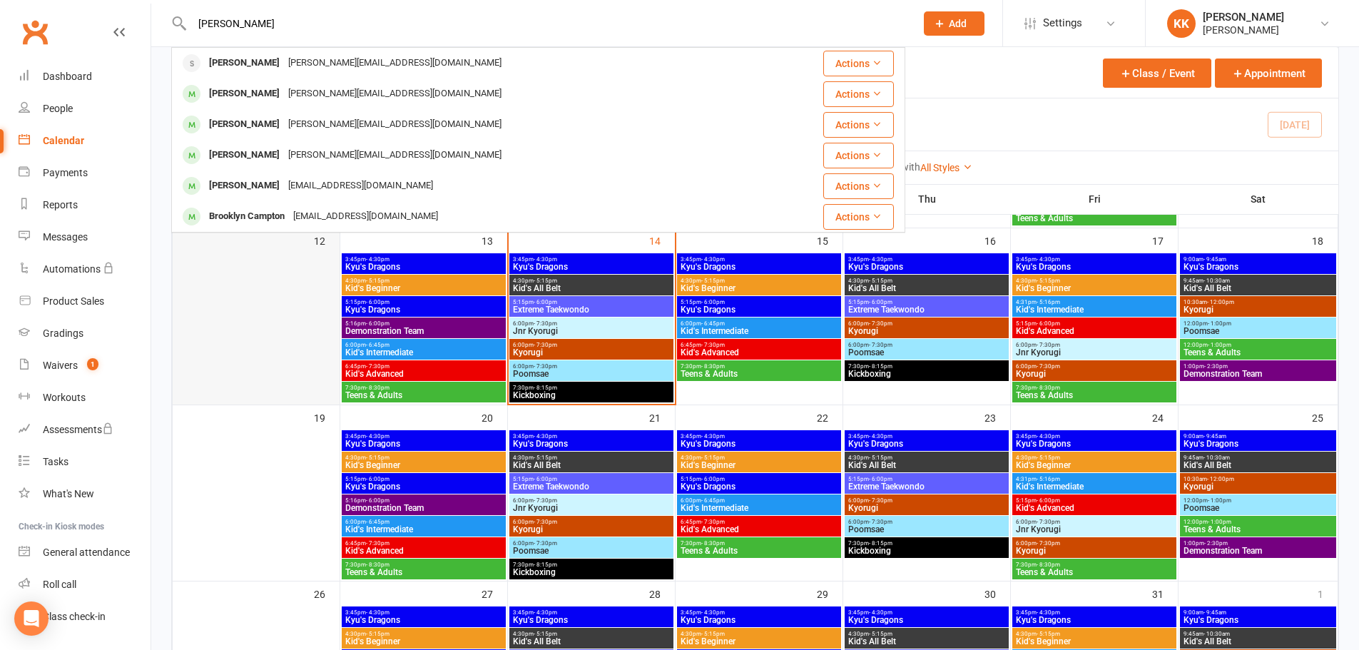
type input "[PERSON_NAME]"
click at [291, 300] on div at bounding box center [256, 328] width 164 height 150
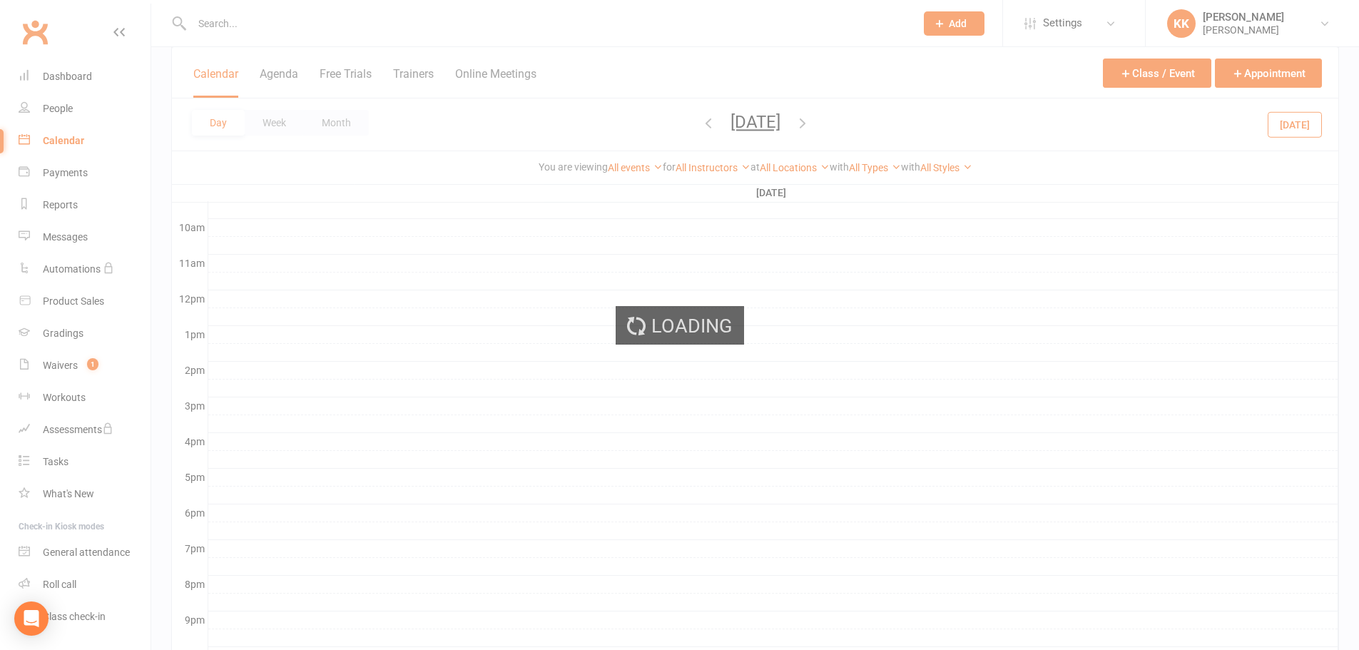
scroll to position [0, 0]
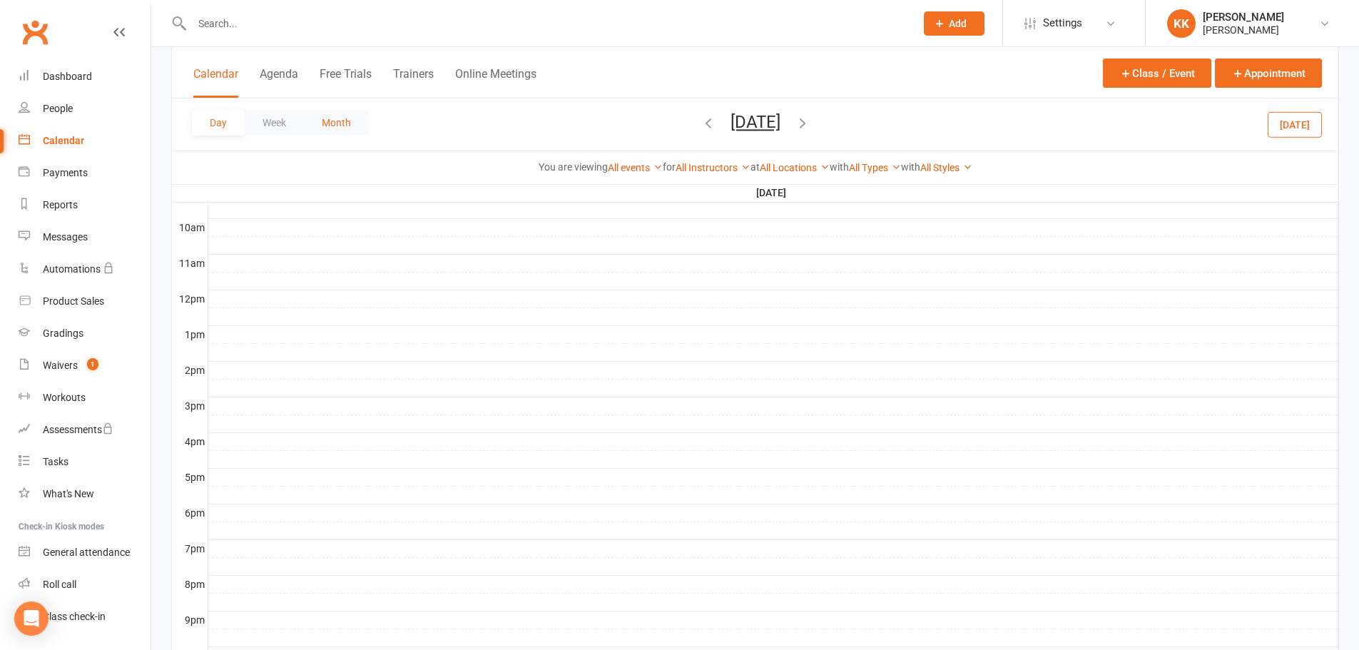
click at [320, 127] on button "Month" at bounding box center [336, 123] width 65 height 26
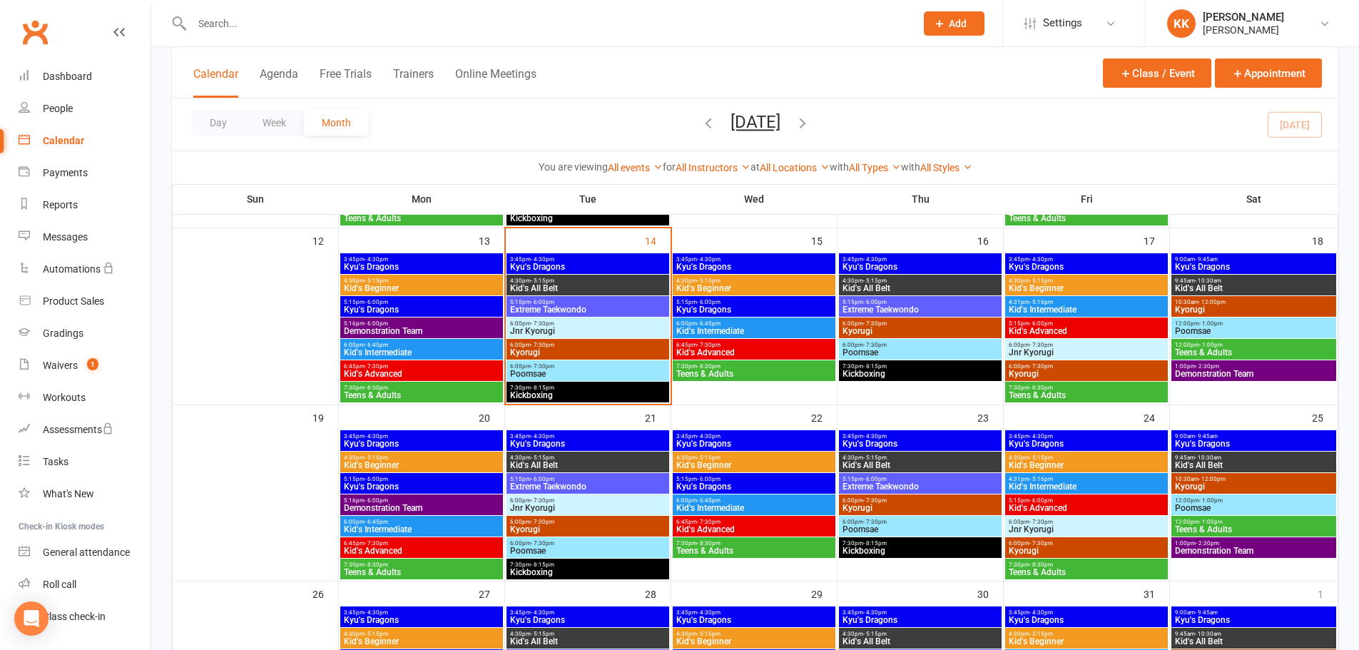
click at [603, 332] on span "Jnr Kyorugi" at bounding box center [587, 331] width 157 height 9
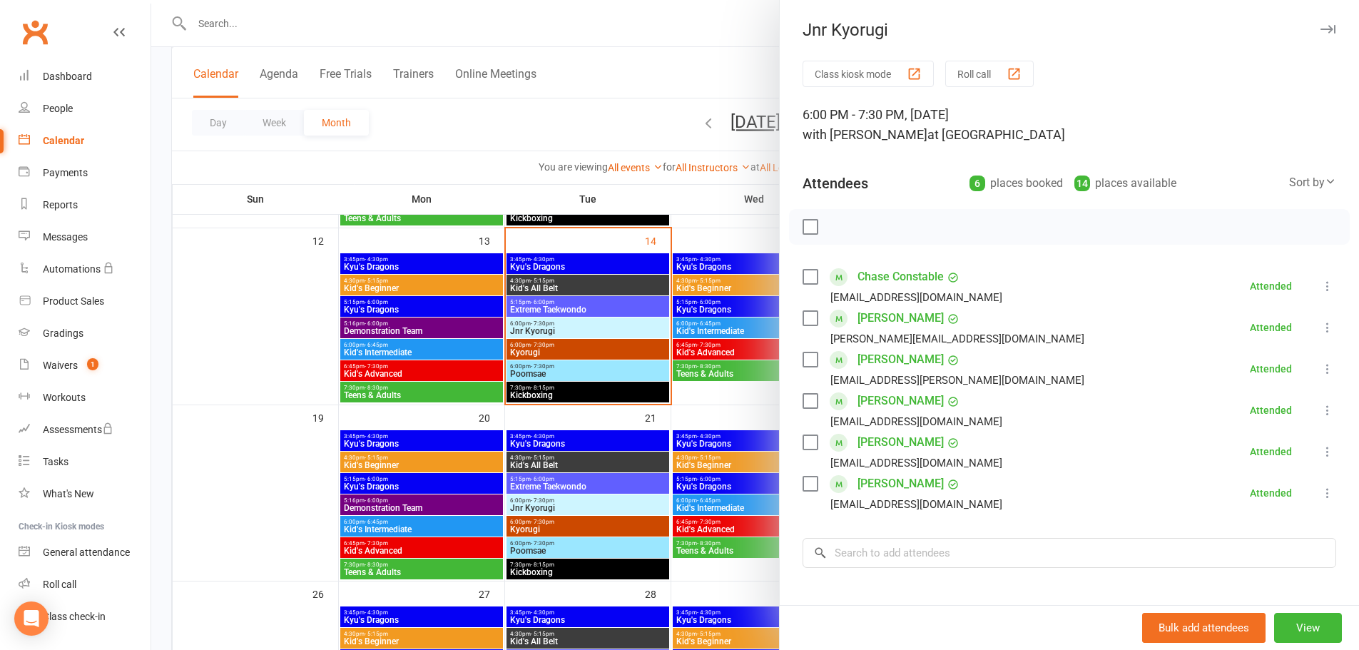
click at [303, 320] on div at bounding box center [755, 325] width 1208 height 650
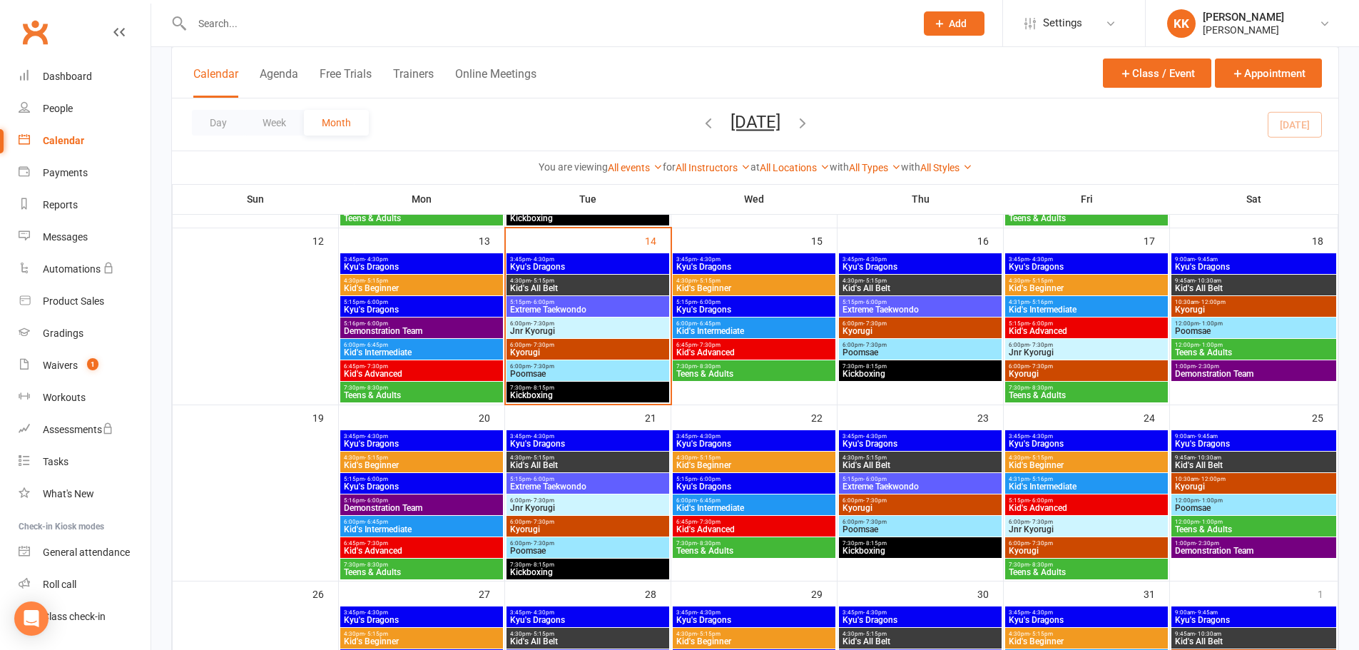
click at [561, 345] on span "6:00pm - 7:30pm" at bounding box center [587, 345] width 157 height 6
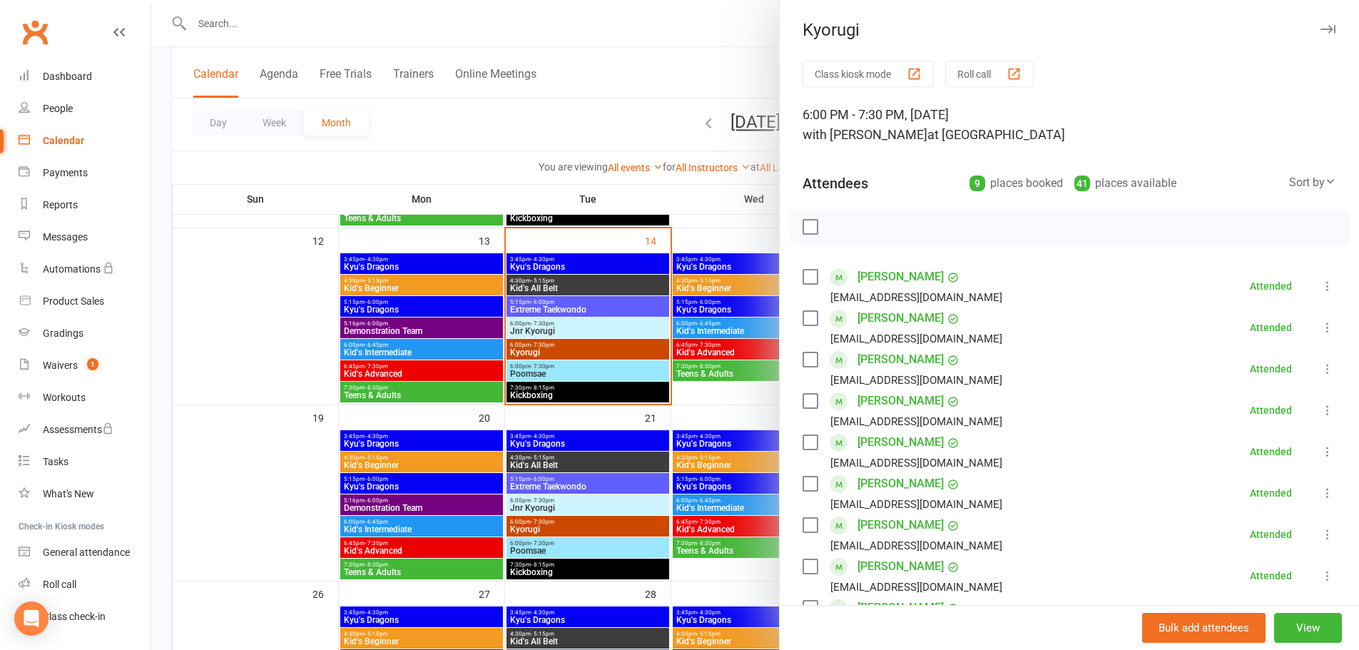
scroll to position [71, 0]
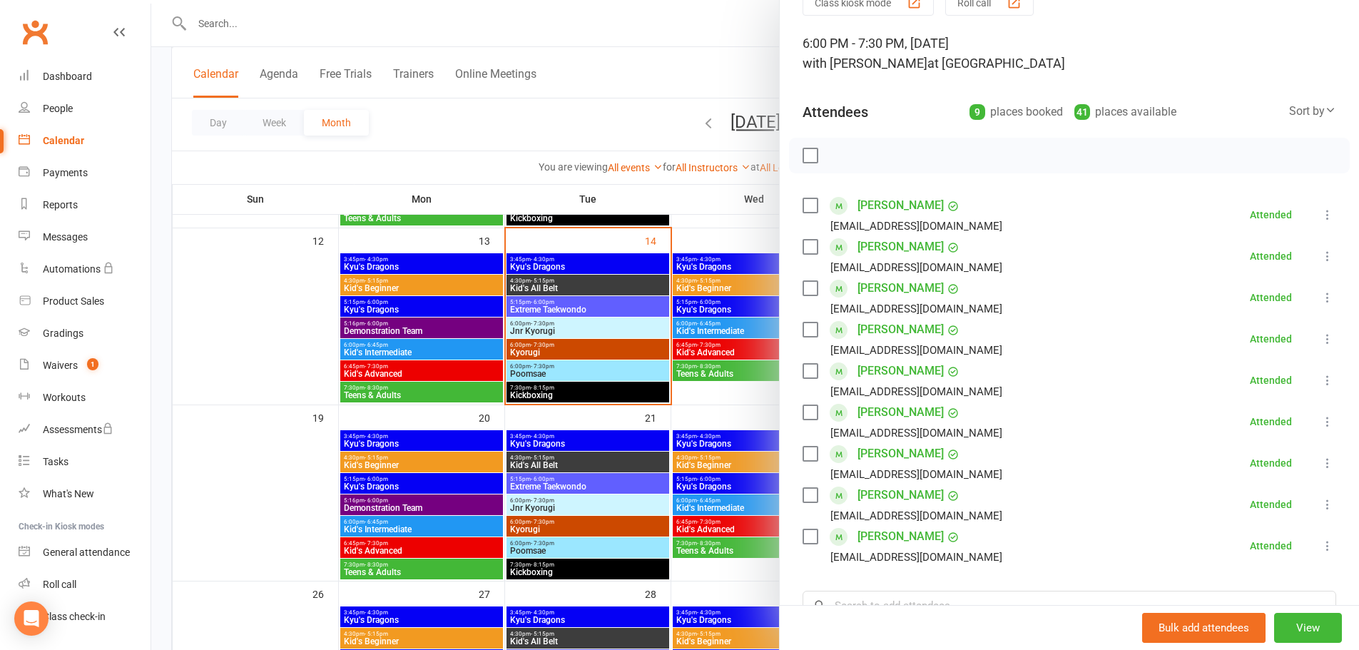
click at [573, 367] on div at bounding box center [755, 325] width 1208 height 650
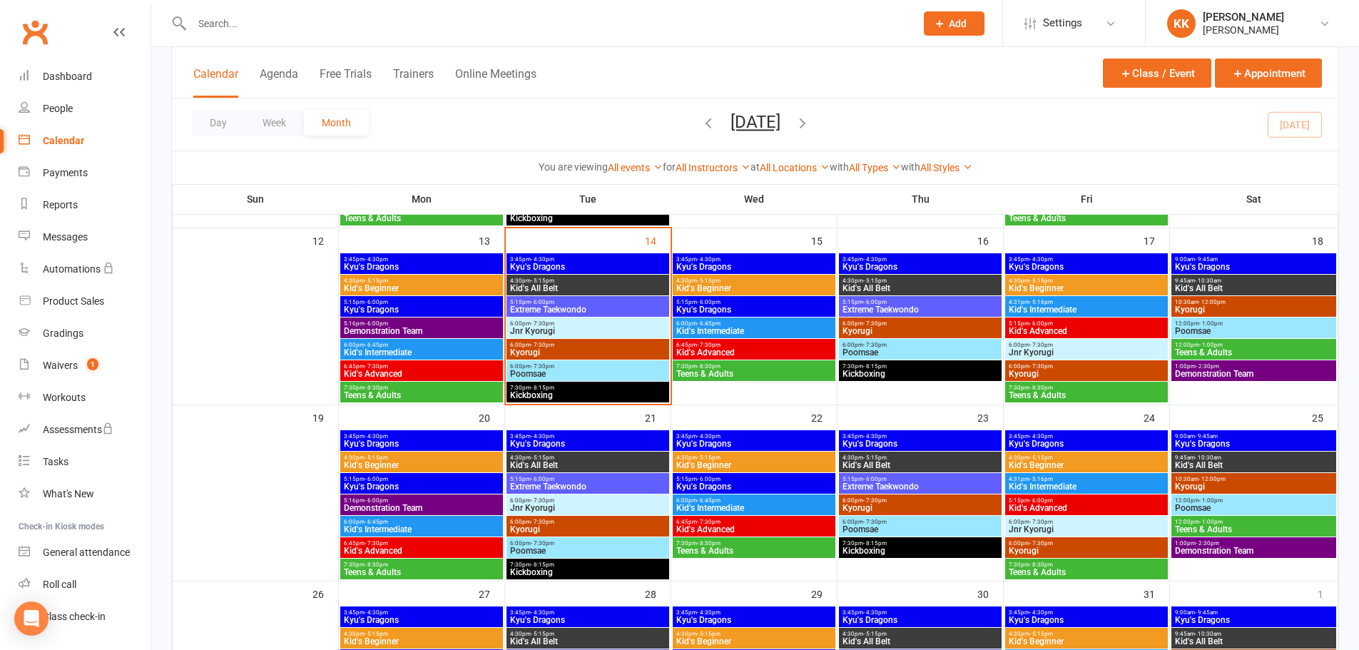
click at [573, 367] on span "6:00pm - 7:30pm" at bounding box center [587, 366] width 157 height 6
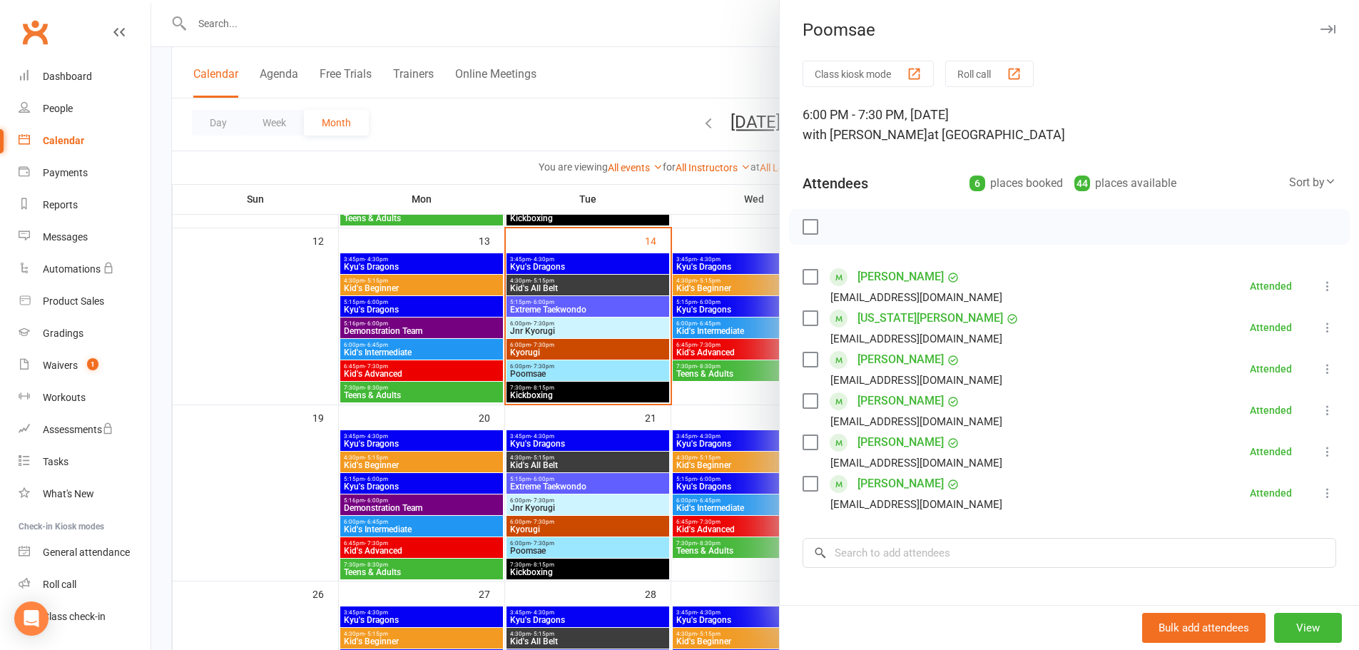
click at [302, 328] on div at bounding box center [755, 325] width 1208 height 650
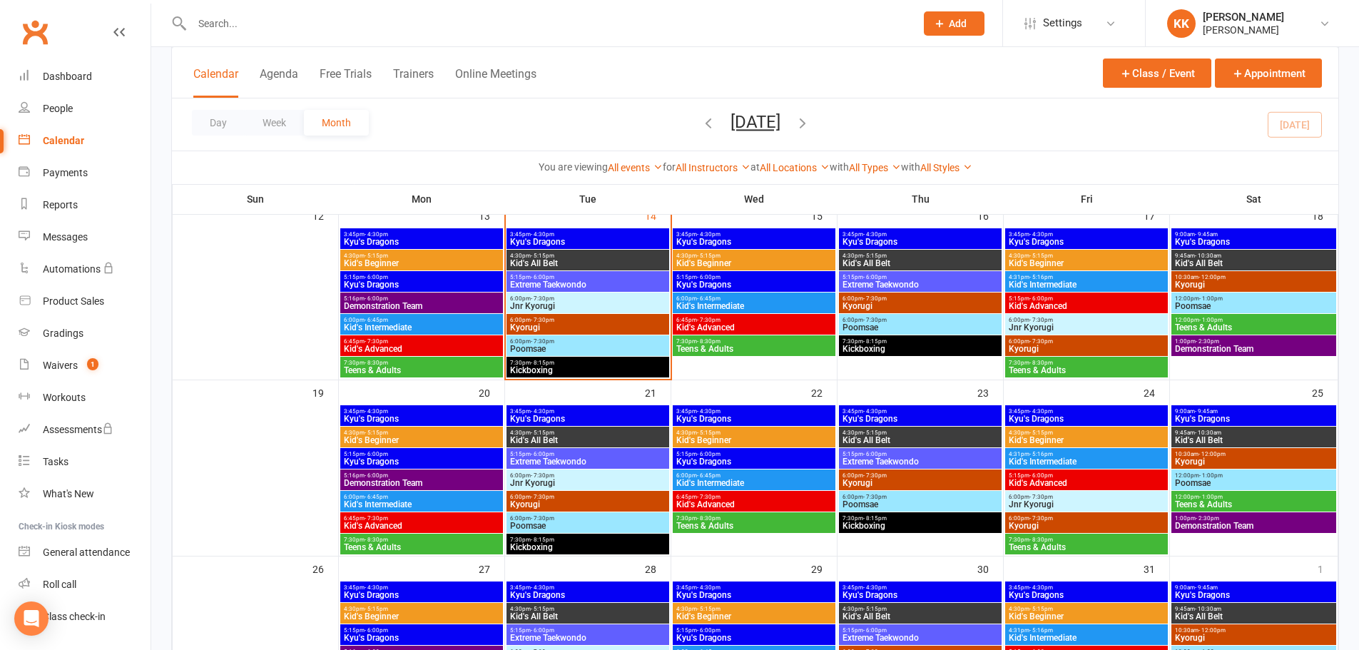
scroll to position [428, 0]
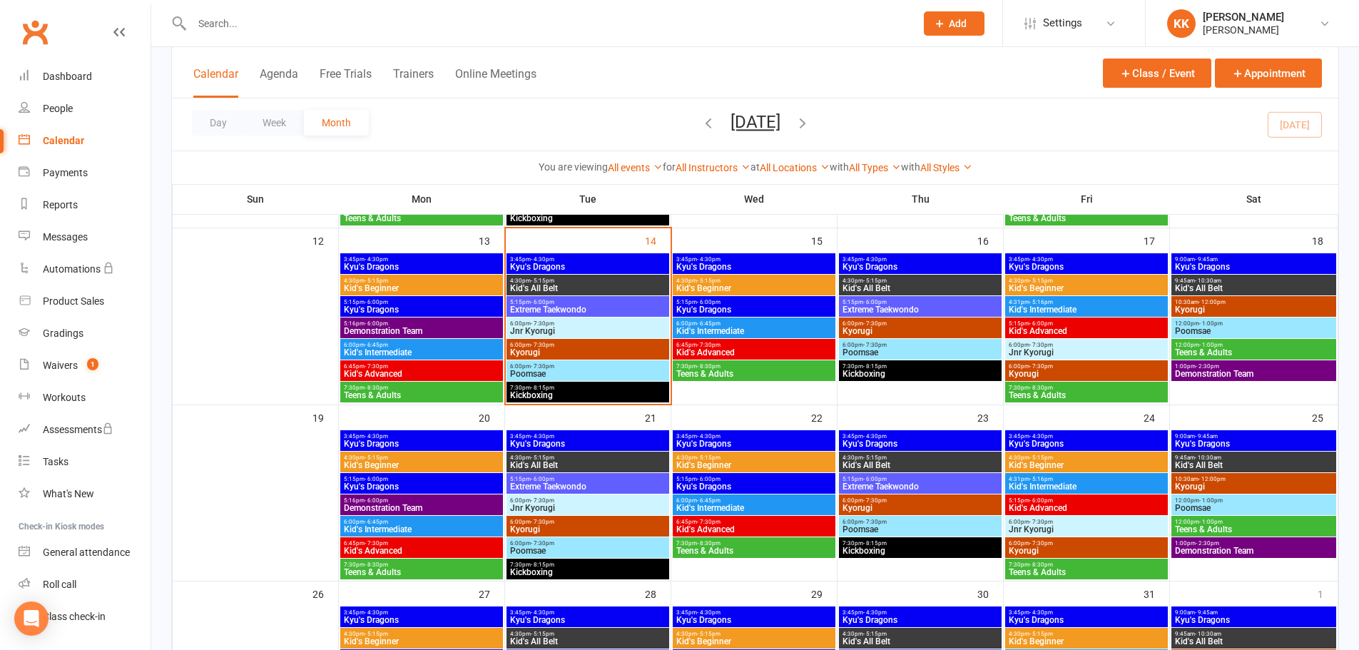
click at [219, 33] on input "text" at bounding box center [547, 24] width 718 height 20
click at [581, 256] on span "3:45pm - 4:30pm" at bounding box center [587, 259] width 157 height 6
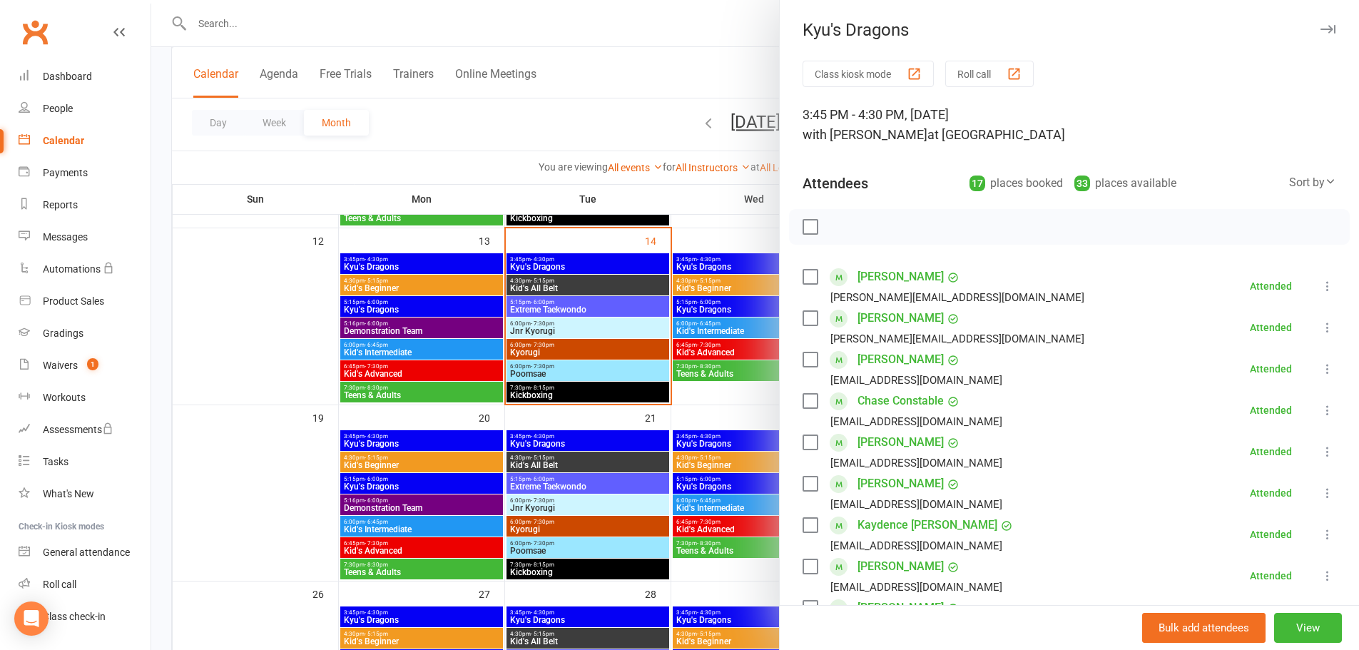
click at [902, 482] on link "[PERSON_NAME]" at bounding box center [900, 483] width 86 height 23
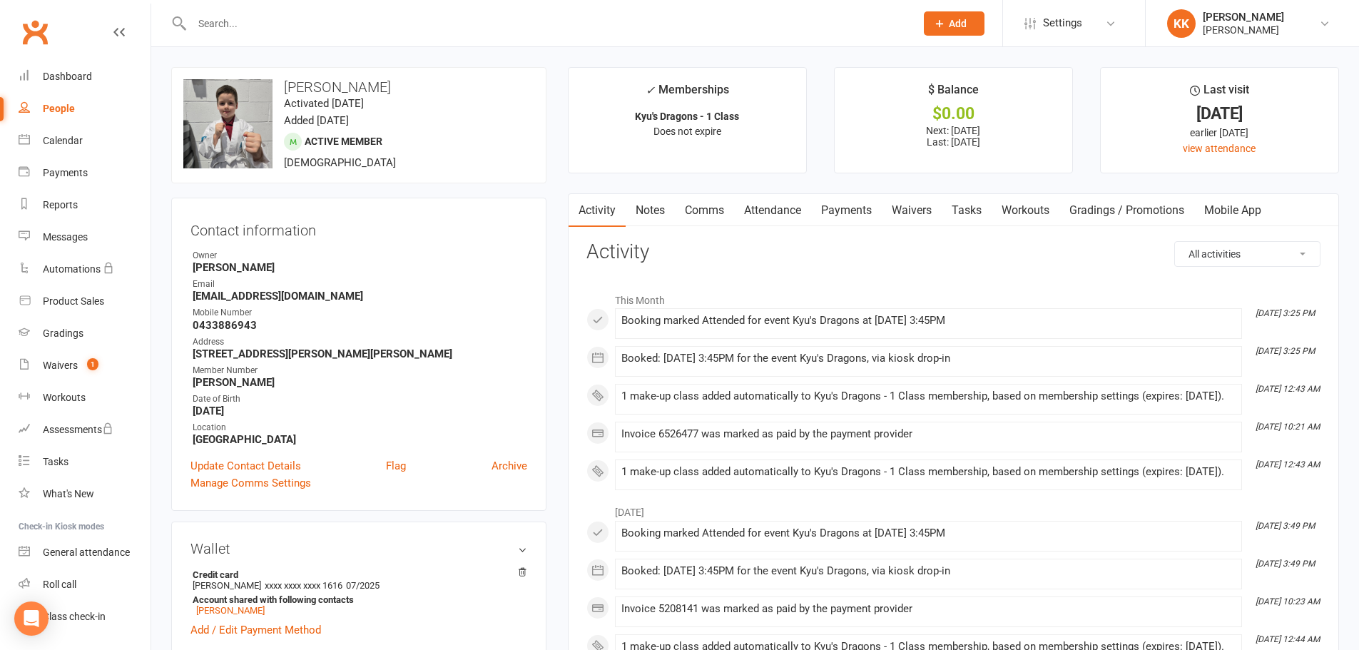
click at [863, 210] on link "Payments" at bounding box center [846, 210] width 71 height 33
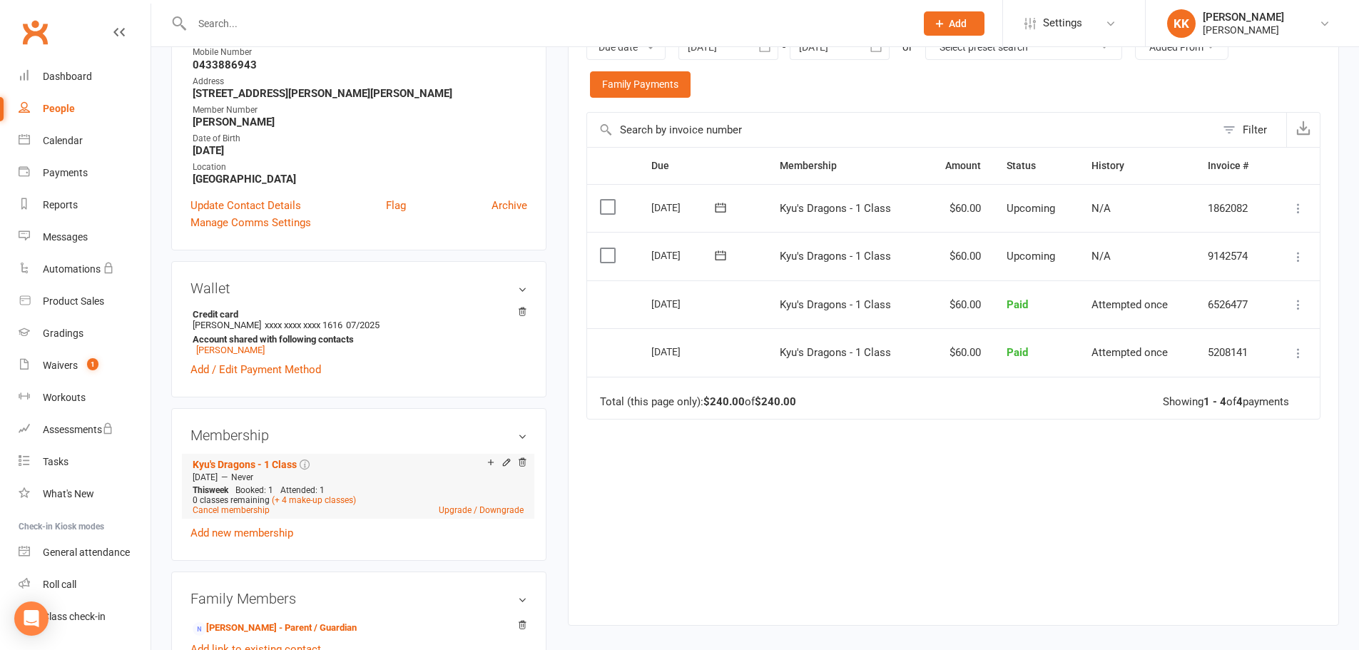
scroll to position [285, 0]
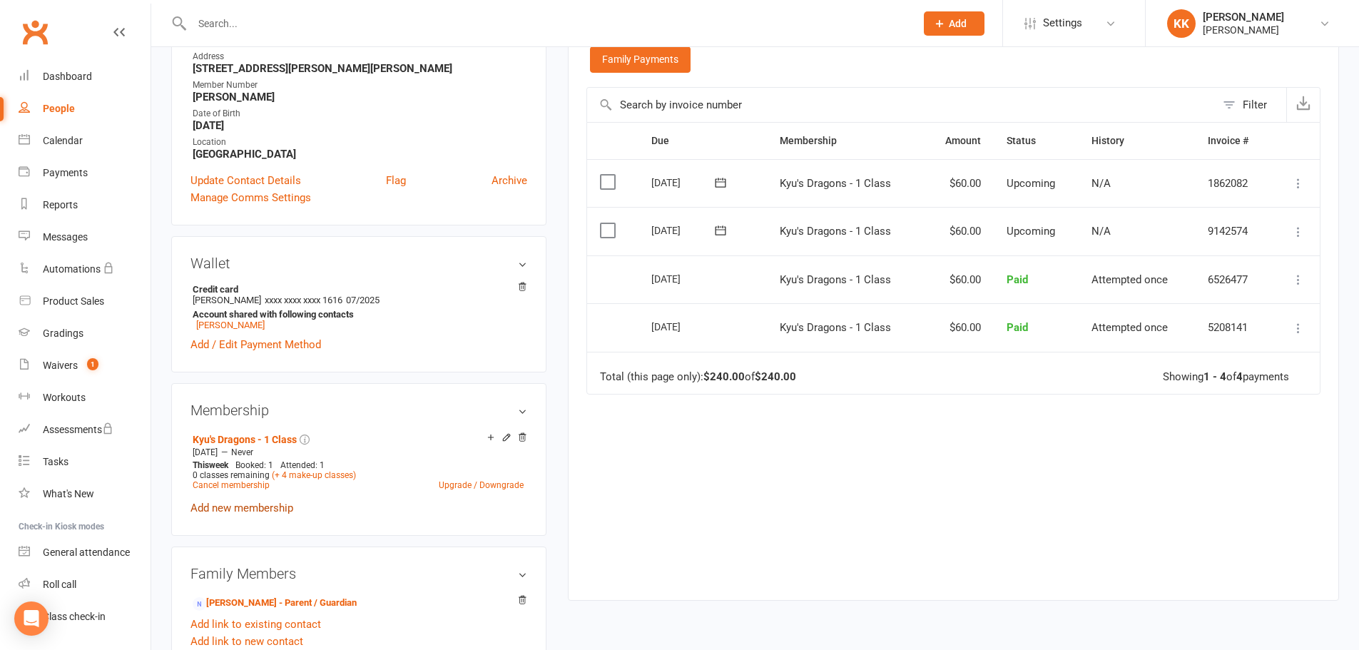
click at [262, 509] on link "Add new membership" at bounding box center [241, 507] width 103 height 13
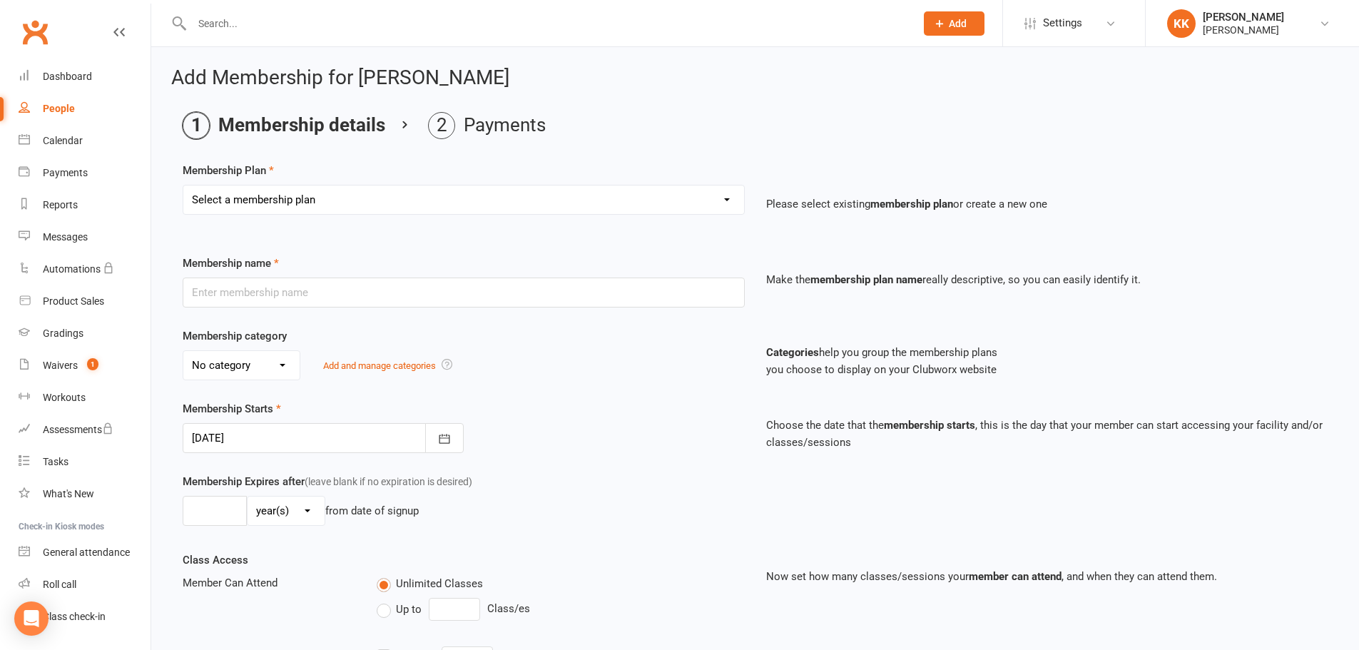
click at [553, 205] on select "Select a membership plan Create new Membership Plan Kyu's Dragons - 1 Class Kyu…" at bounding box center [463, 199] width 561 height 29
select select "20"
click at [183, 185] on select "Select a membership plan Create new Membership Plan Kyu's Dragons - 1 Class Kyu…" at bounding box center [463, 199] width 561 height 29
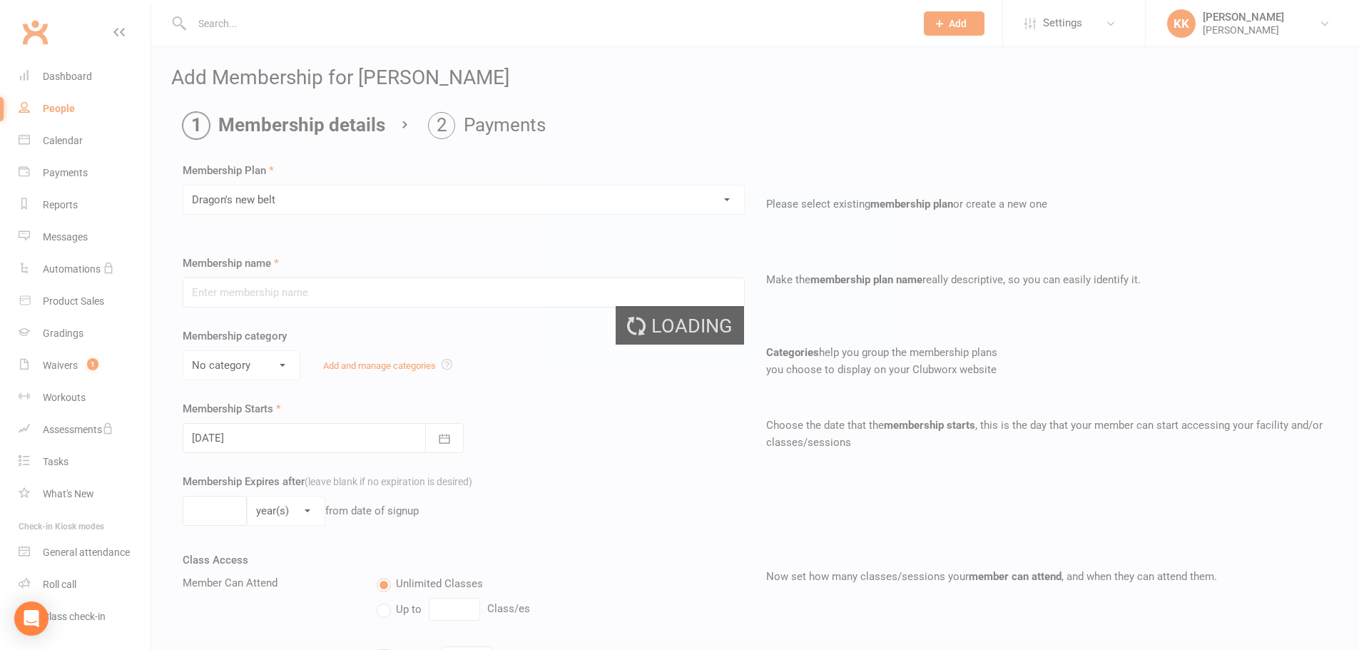
type input "Dragon's new belt"
type input "1"
select select "0"
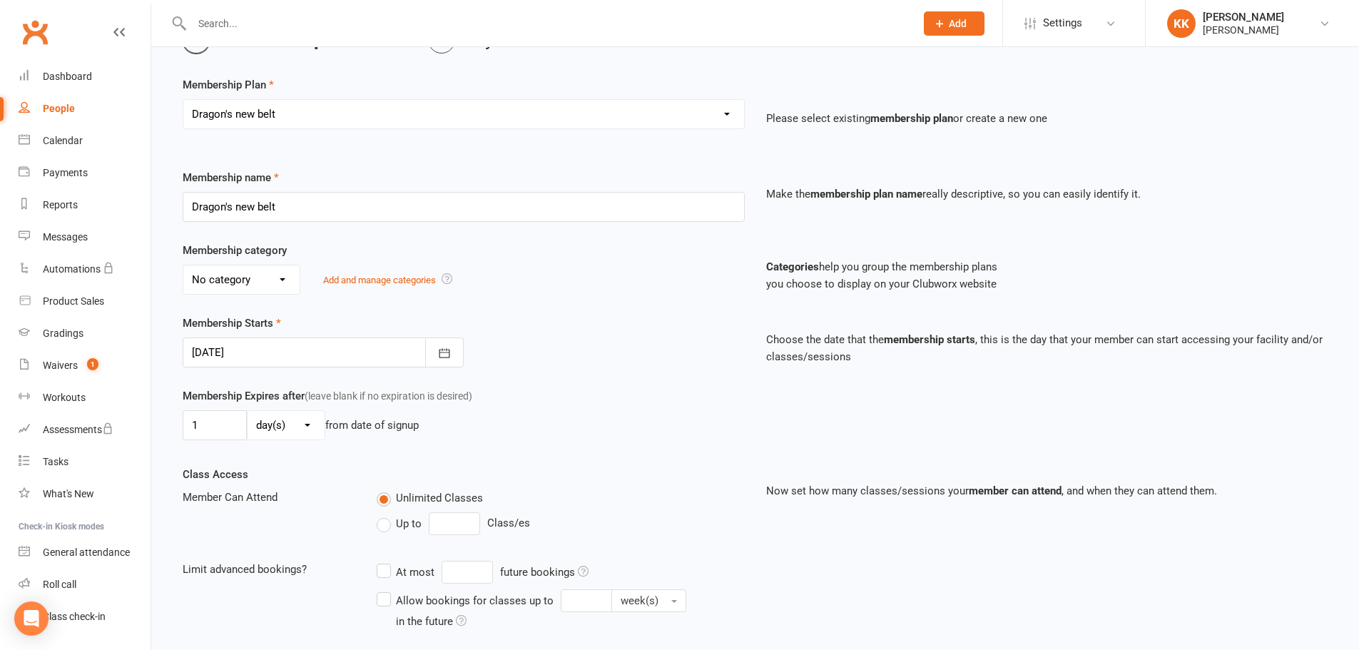
scroll to position [341, 0]
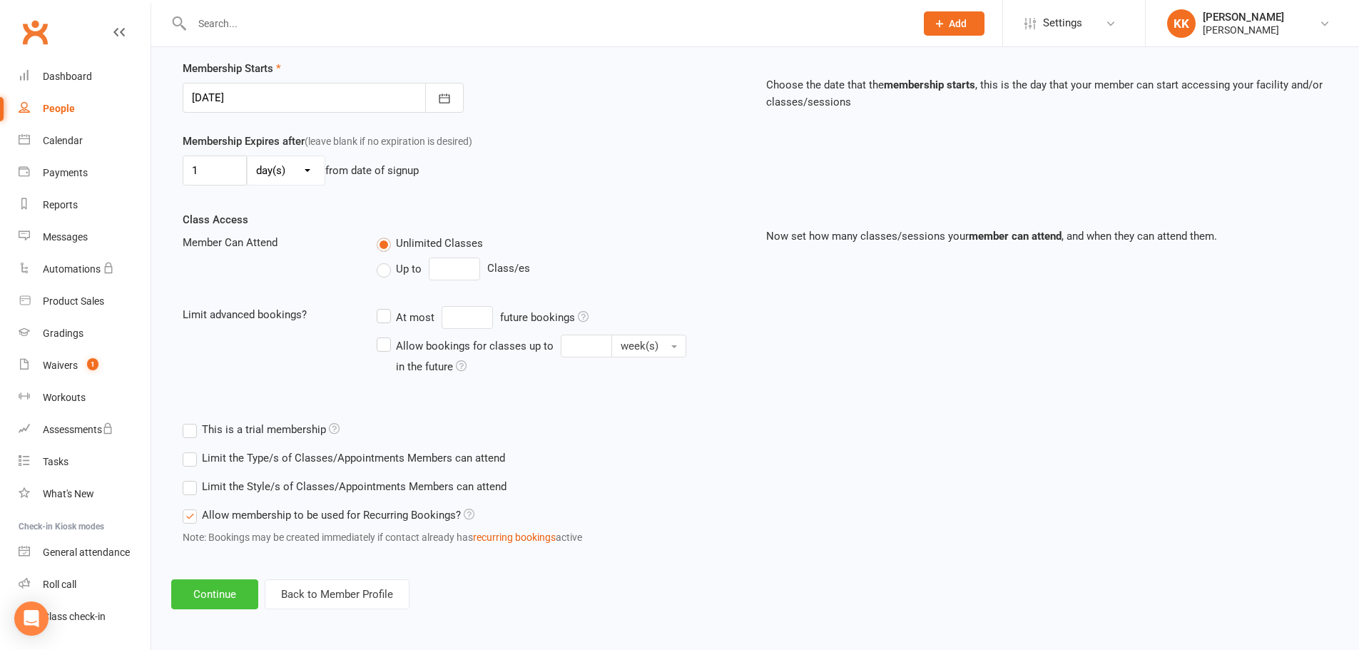
click at [209, 593] on button "Continue" at bounding box center [214, 594] width 87 height 30
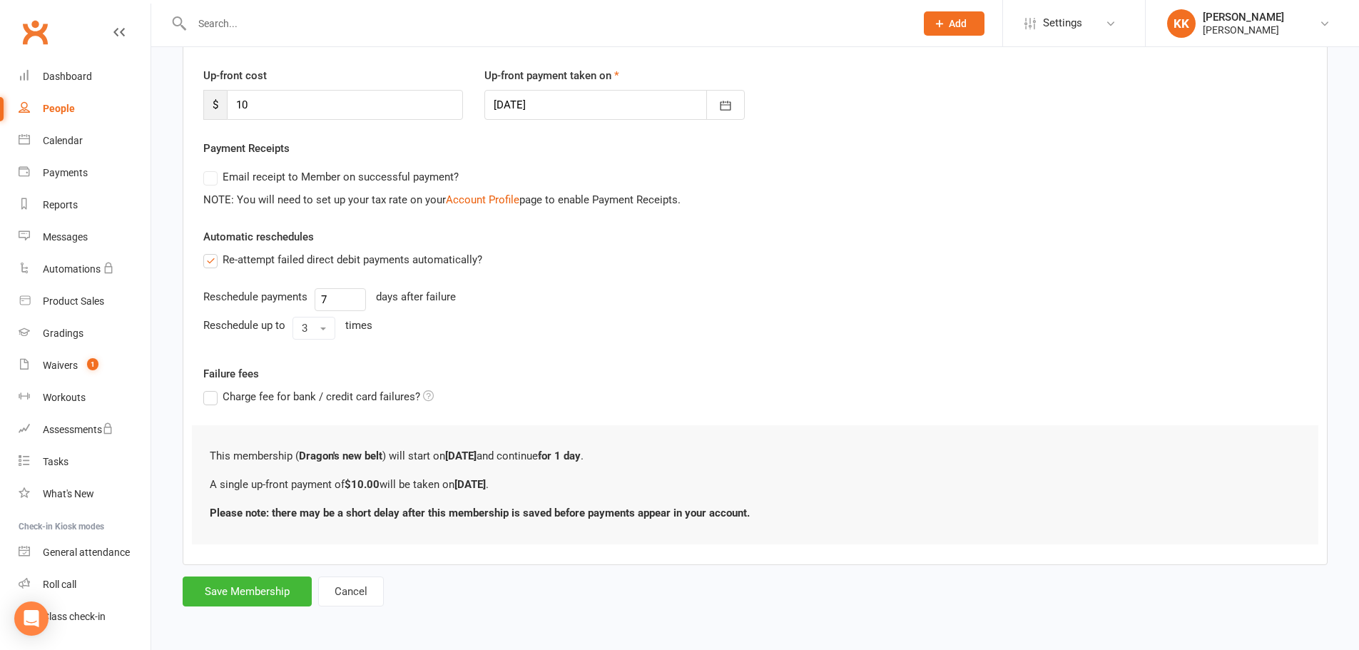
scroll to position [0, 0]
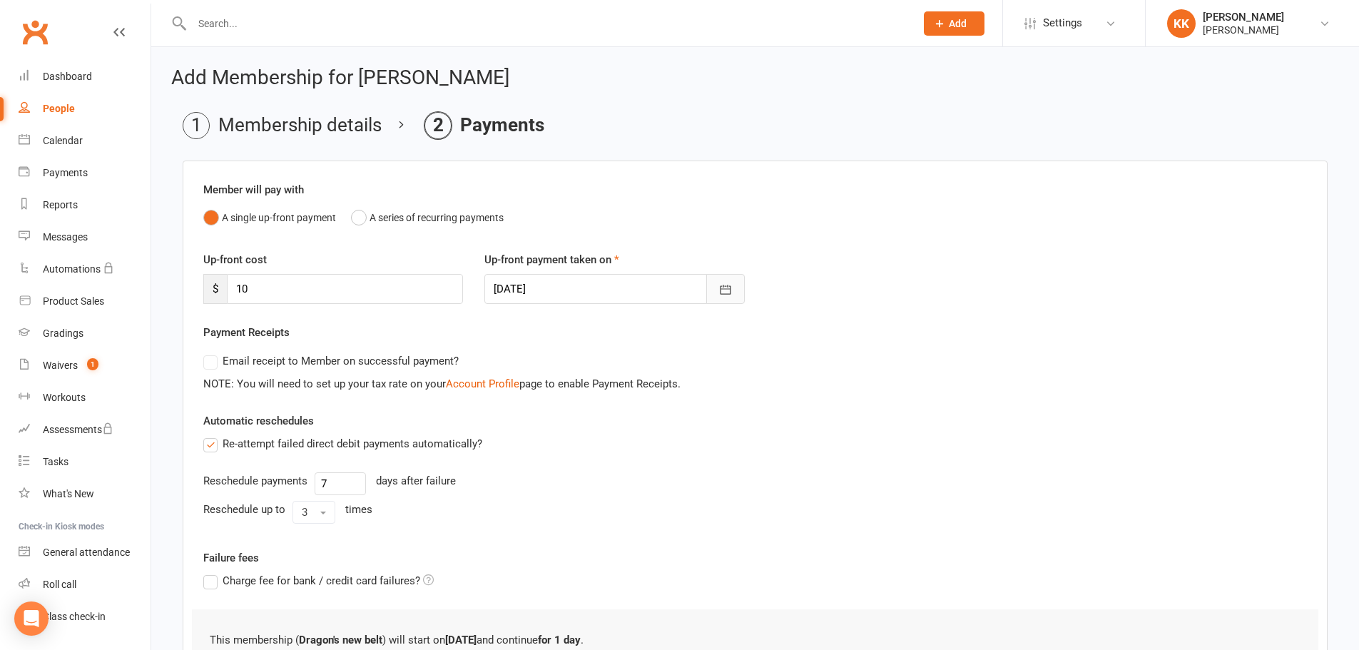
click at [721, 285] on icon "button" at bounding box center [725, 289] width 14 height 14
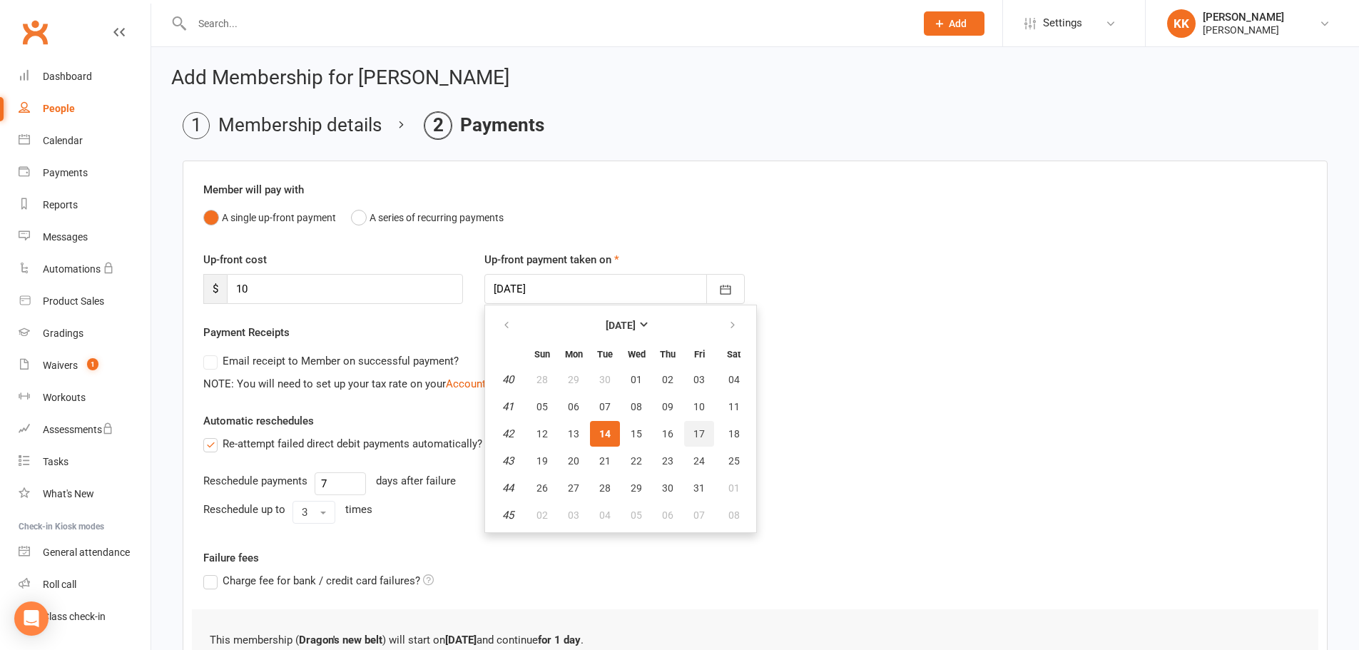
click at [692, 430] on button "17" at bounding box center [699, 434] width 30 height 26
type input "[DATE]"
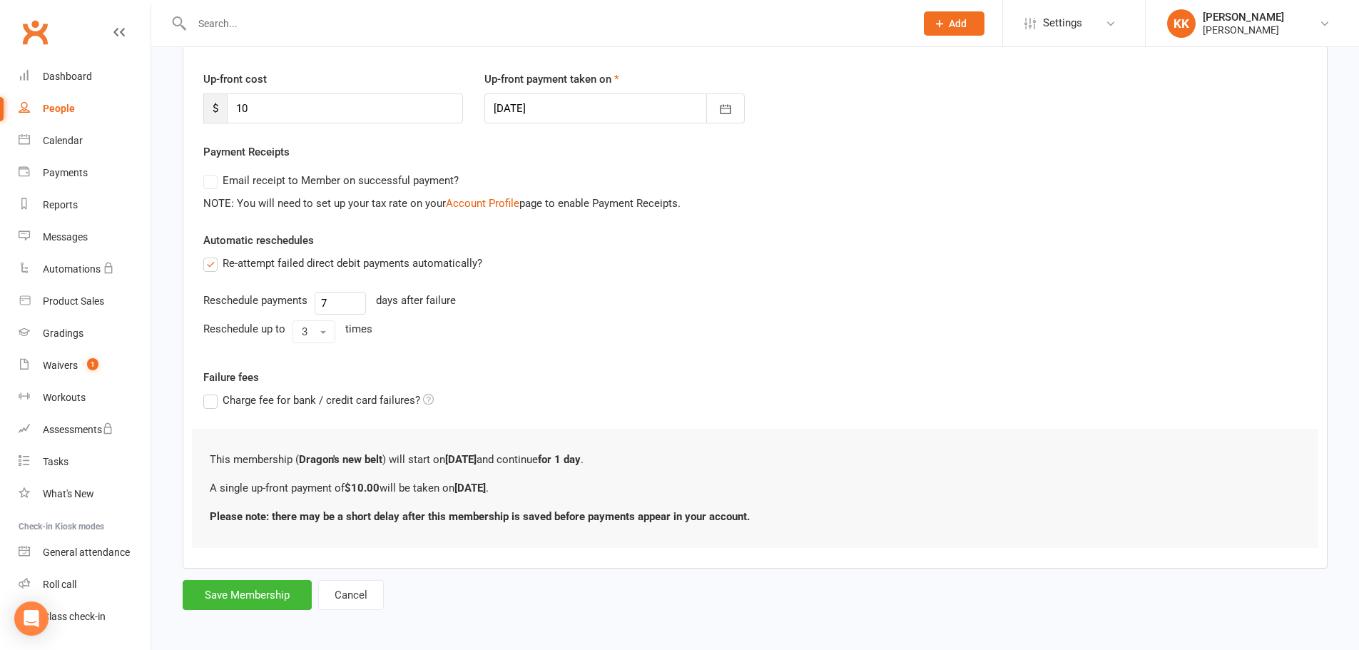
scroll to position [184, 0]
click at [245, 595] on button "Save Membership" at bounding box center [247, 591] width 129 height 30
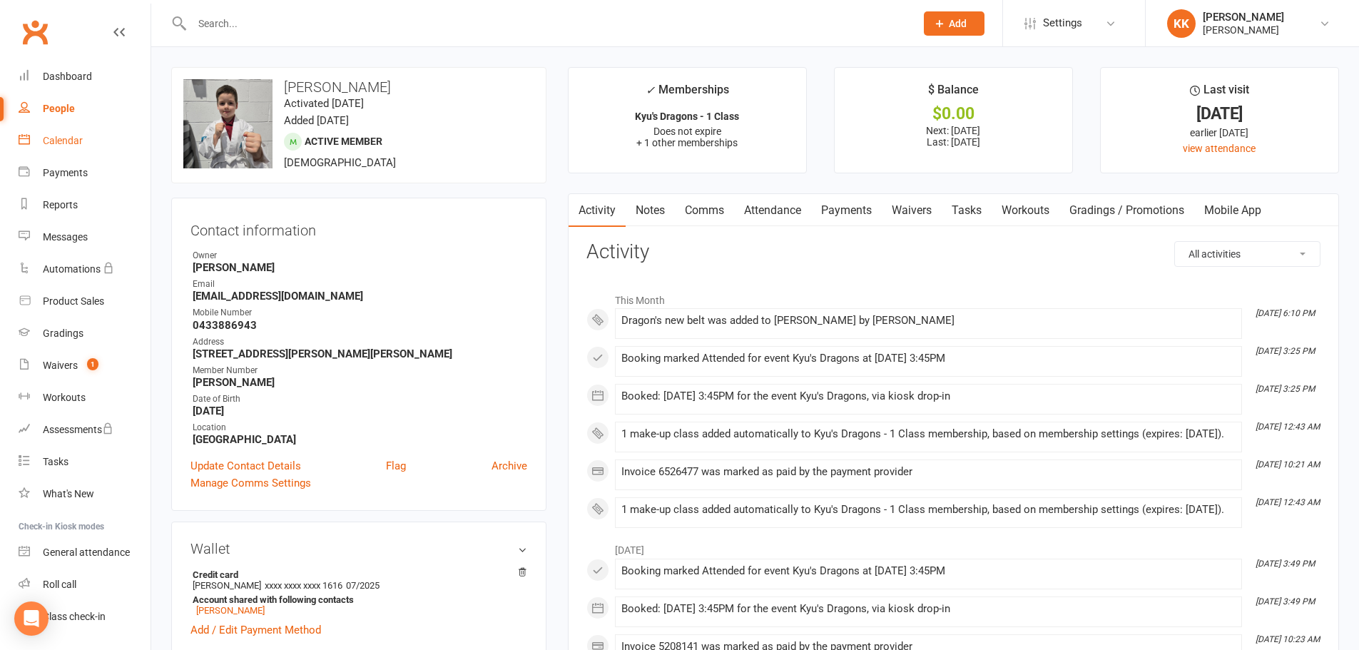
click at [79, 138] on div "Calendar" at bounding box center [63, 140] width 40 height 11
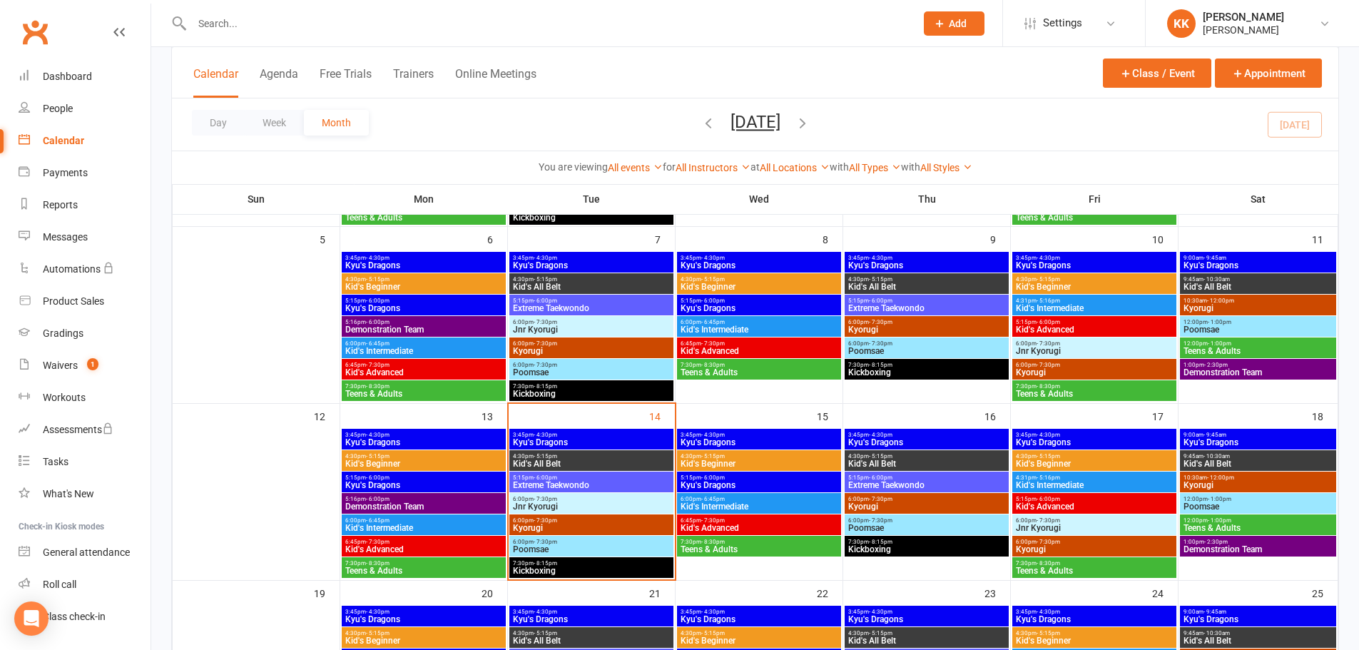
scroll to position [285, 0]
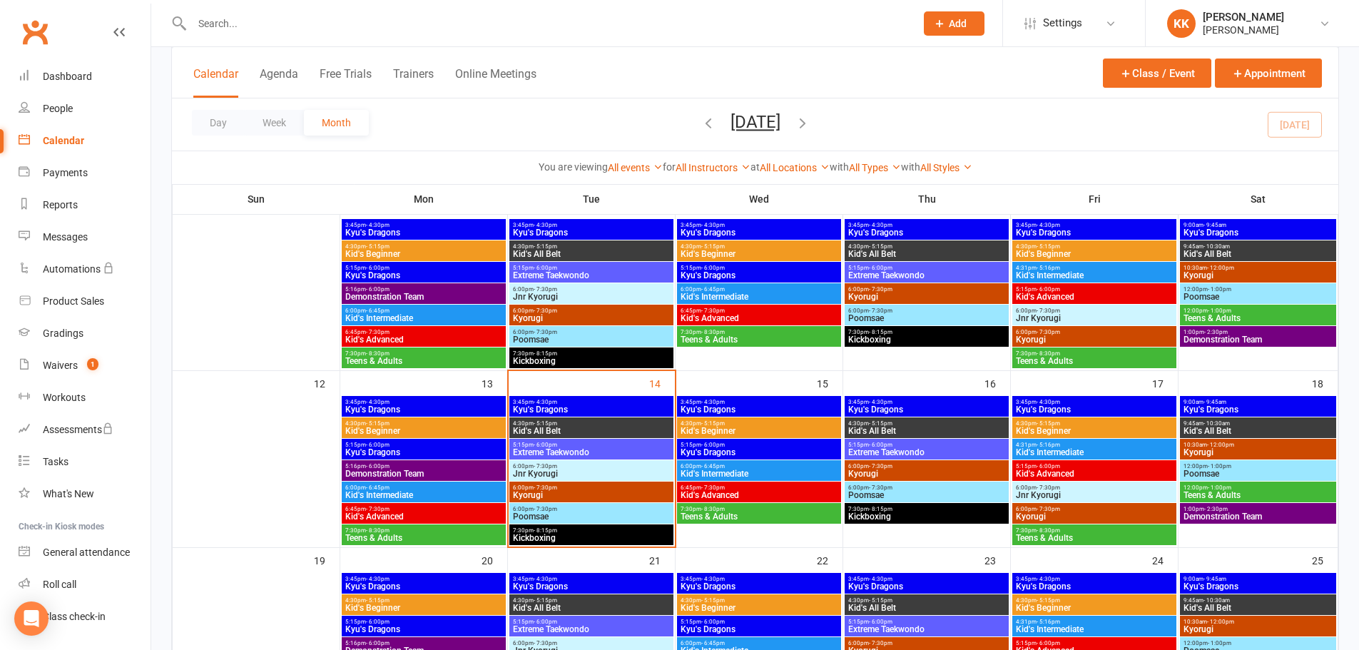
click at [596, 407] on span "Kyu's Dragons" at bounding box center [591, 409] width 158 height 9
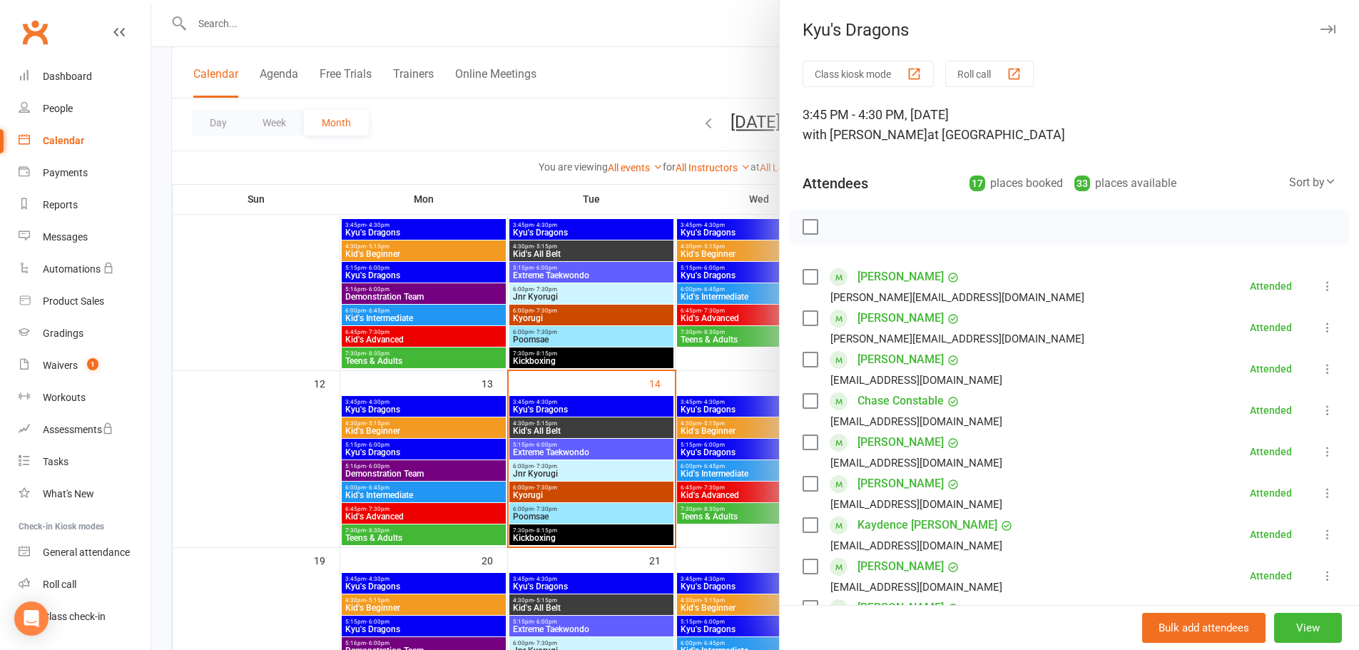
scroll to position [71, 0]
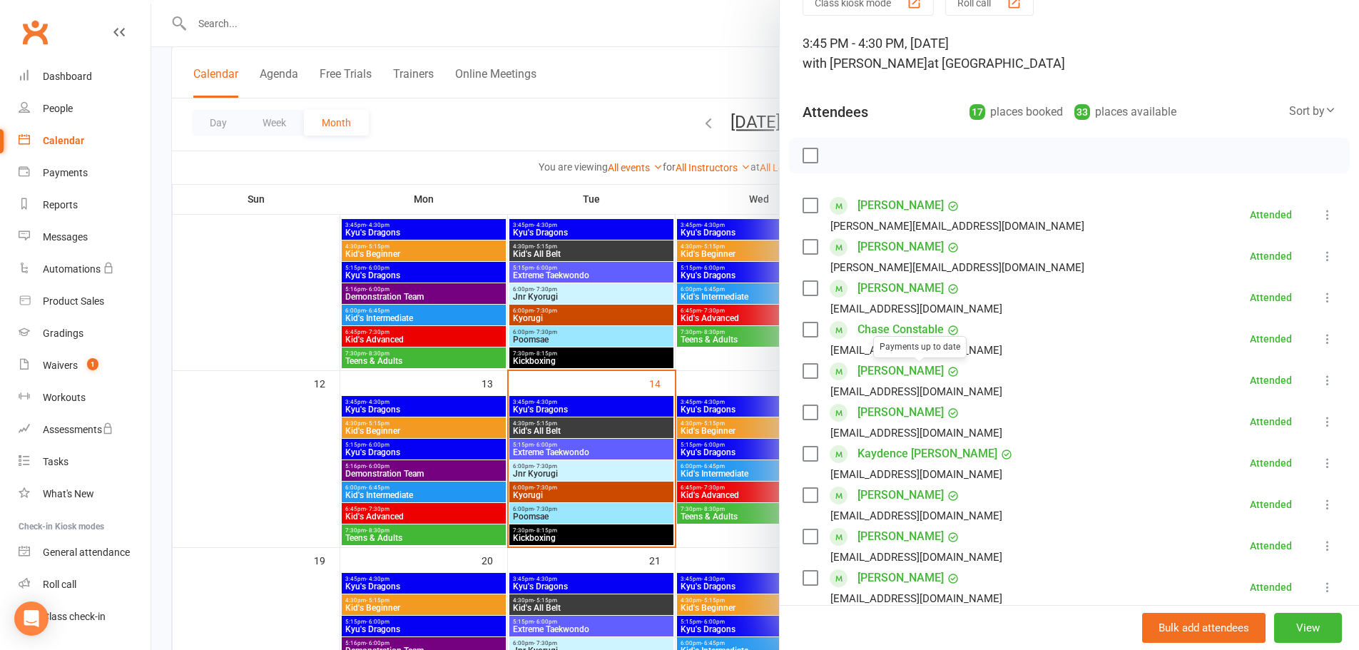
click at [909, 329] on link "Chase Constable" at bounding box center [900, 329] width 86 height 23
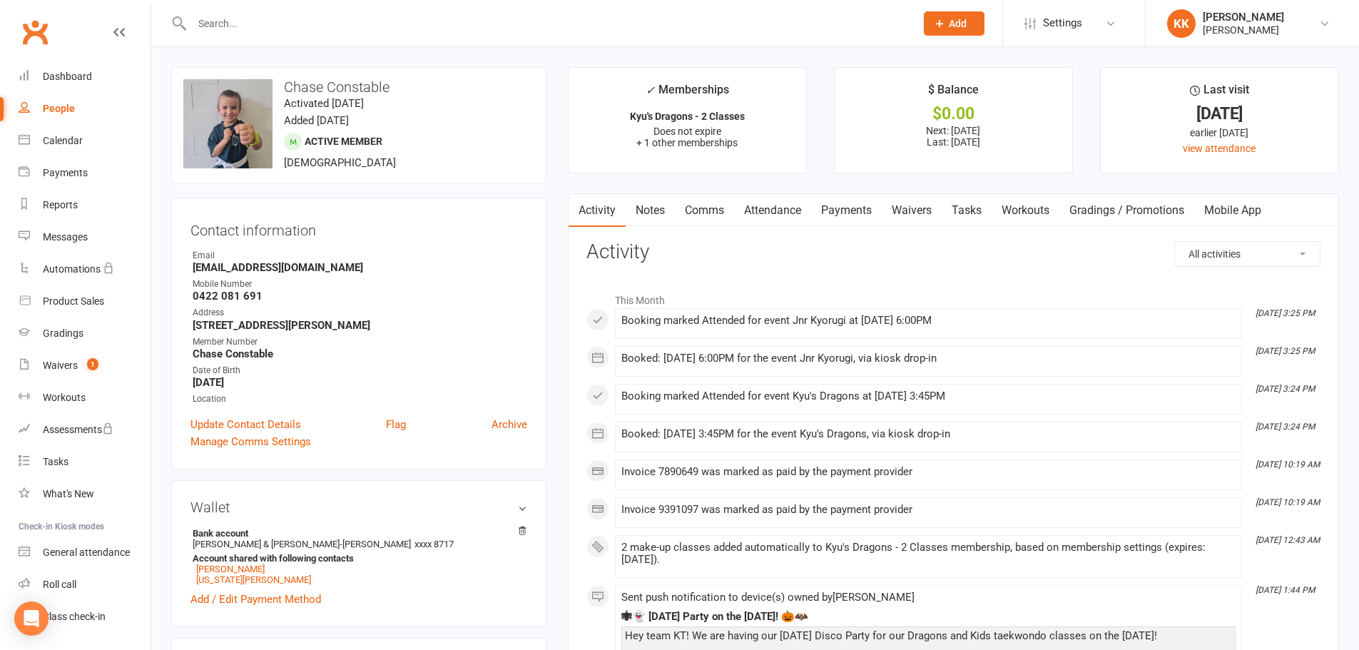
click at [857, 208] on link "Payments" at bounding box center [846, 210] width 71 height 33
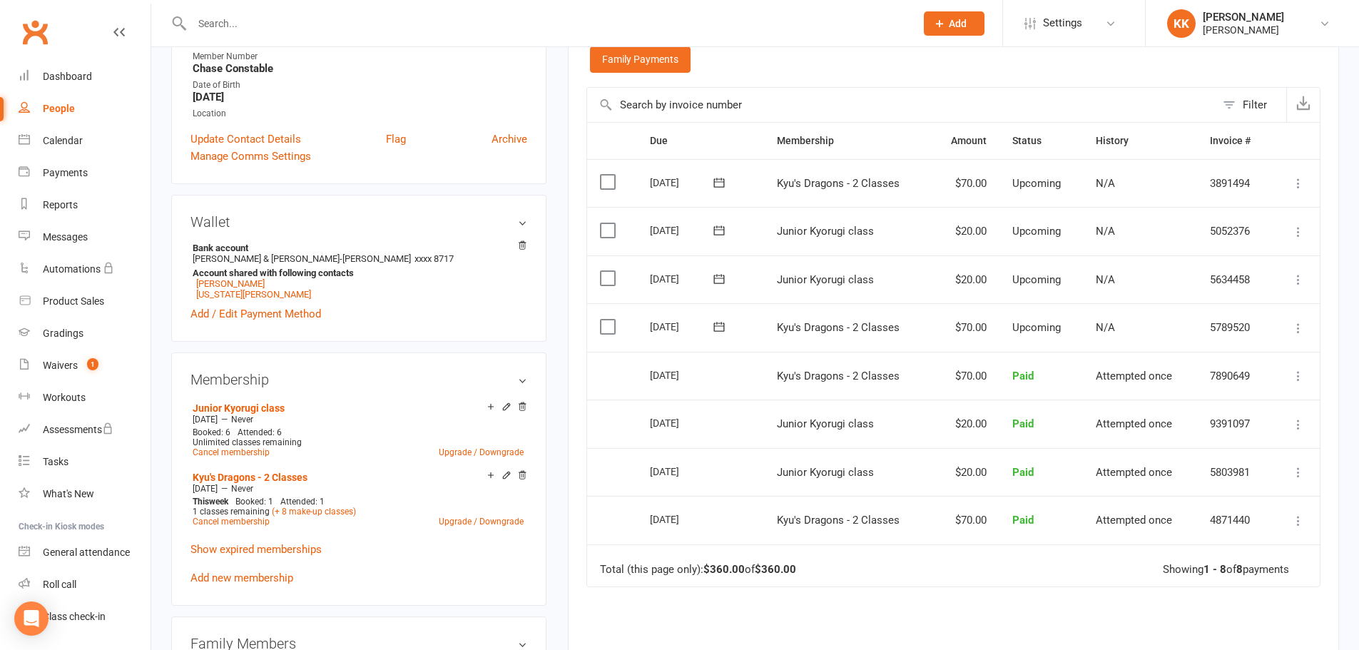
scroll to position [357, 0]
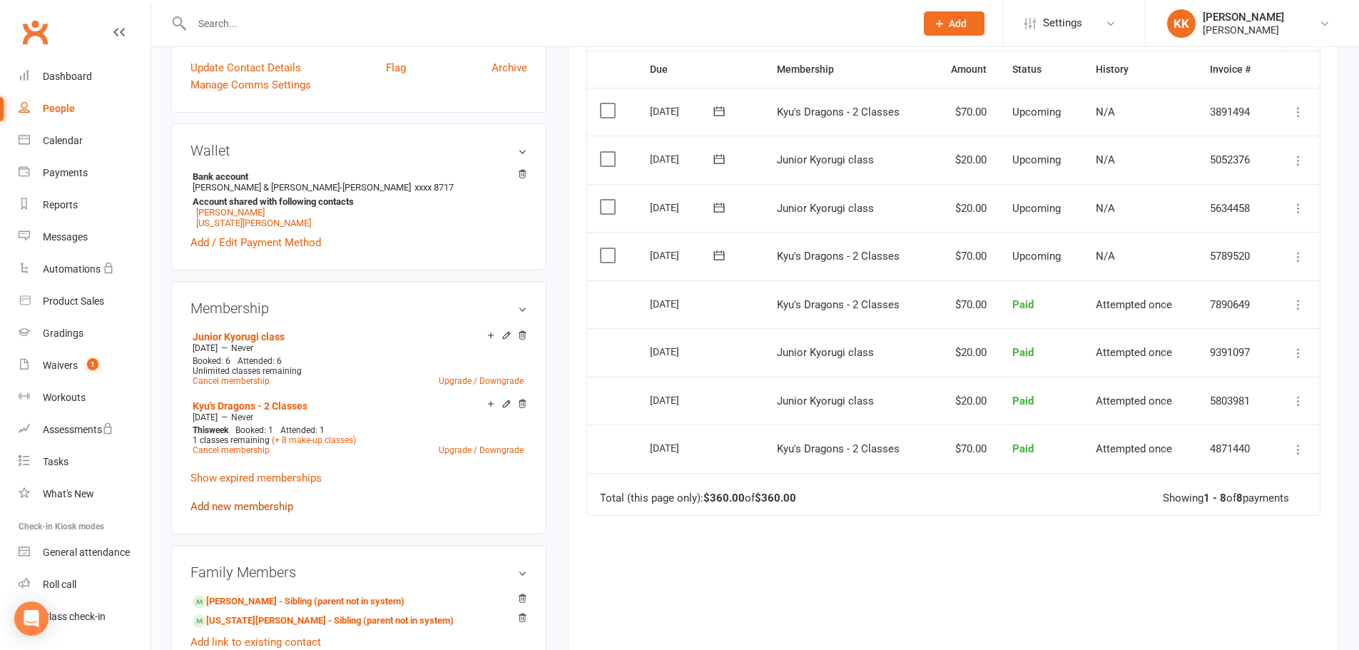
click at [256, 504] on link "Add new membership" at bounding box center [241, 506] width 103 height 13
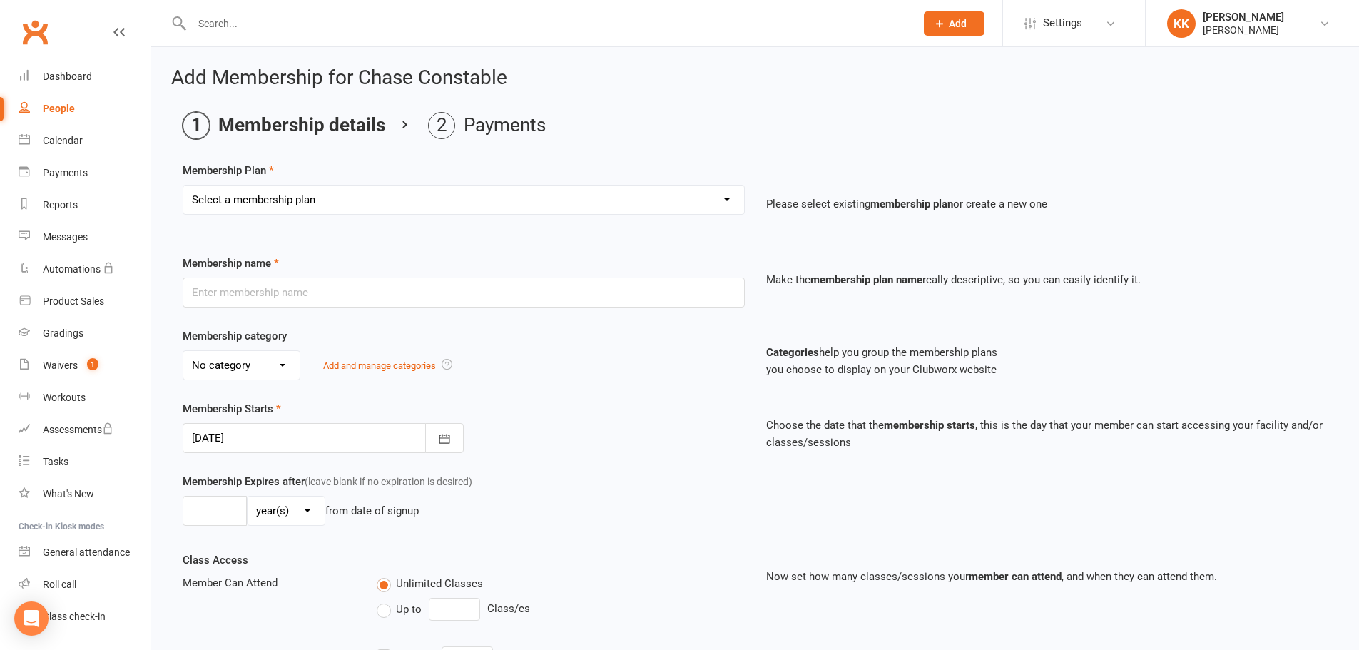
click at [449, 203] on select "Select a membership plan Create new Membership Plan Kyu's Dragons - 1 Class Kyu…" at bounding box center [463, 199] width 561 height 29
select select "20"
click at [183, 185] on select "Select a membership plan Create new Membership Plan Kyu's Dragons - 1 Class Kyu…" at bounding box center [463, 199] width 561 height 29
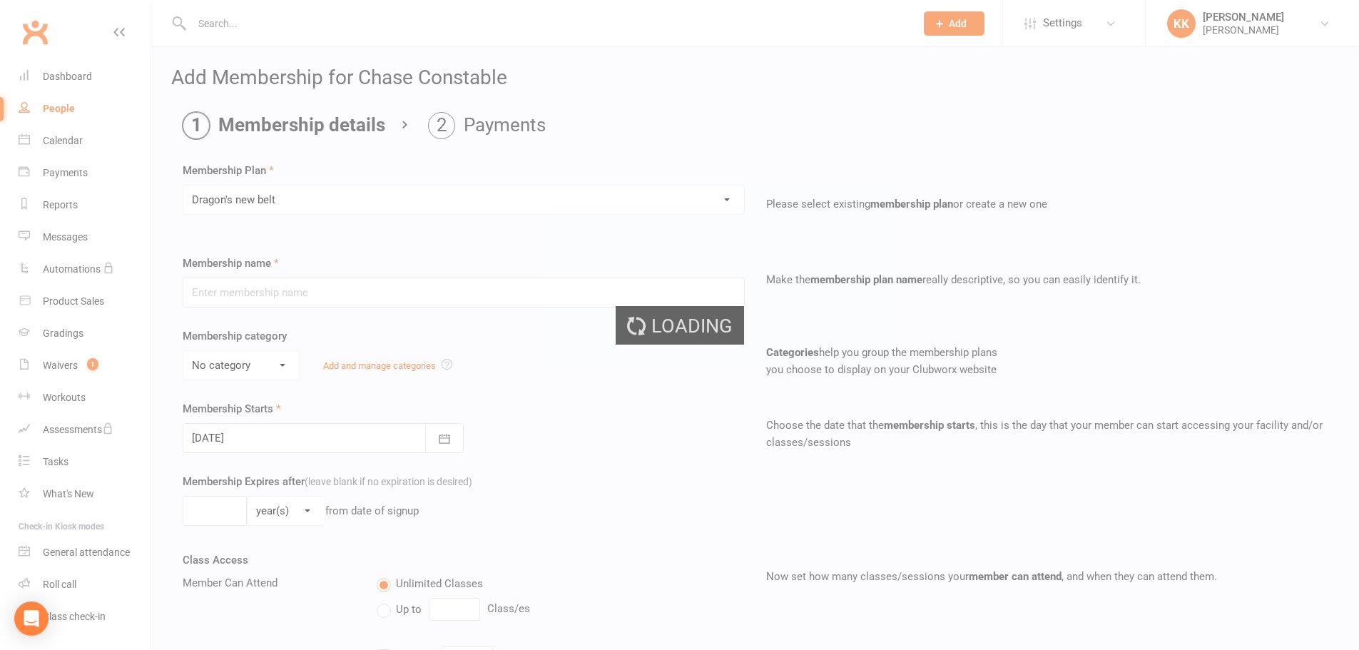
type input "Dragon's new belt"
type input "1"
select select "0"
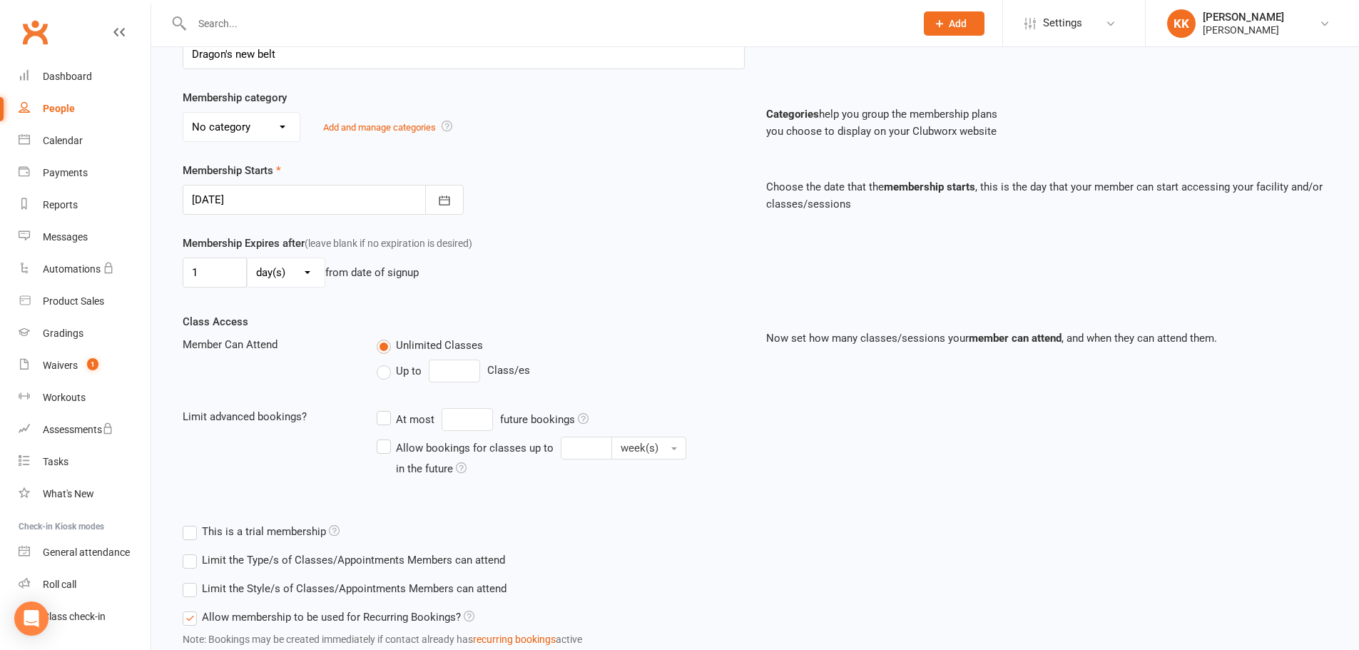
scroll to position [341, 0]
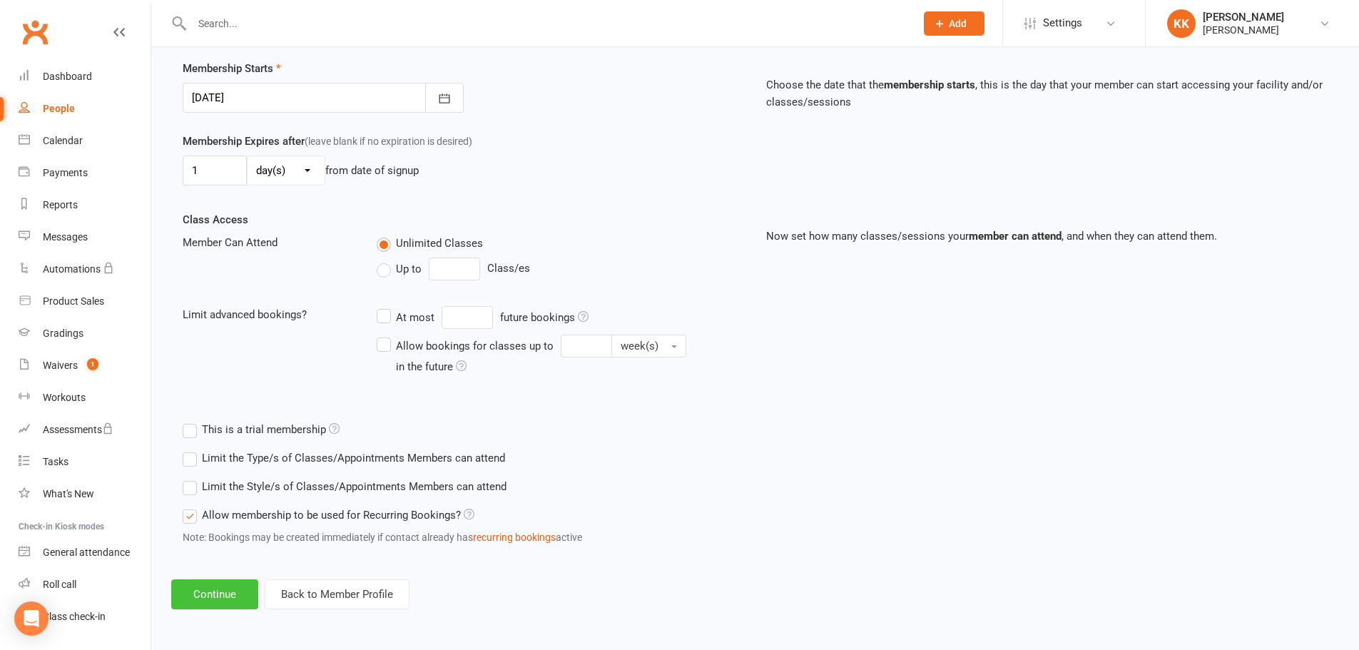
click at [226, 584] on button "Continue" at bounding box center [214, 594] width 87 height 30
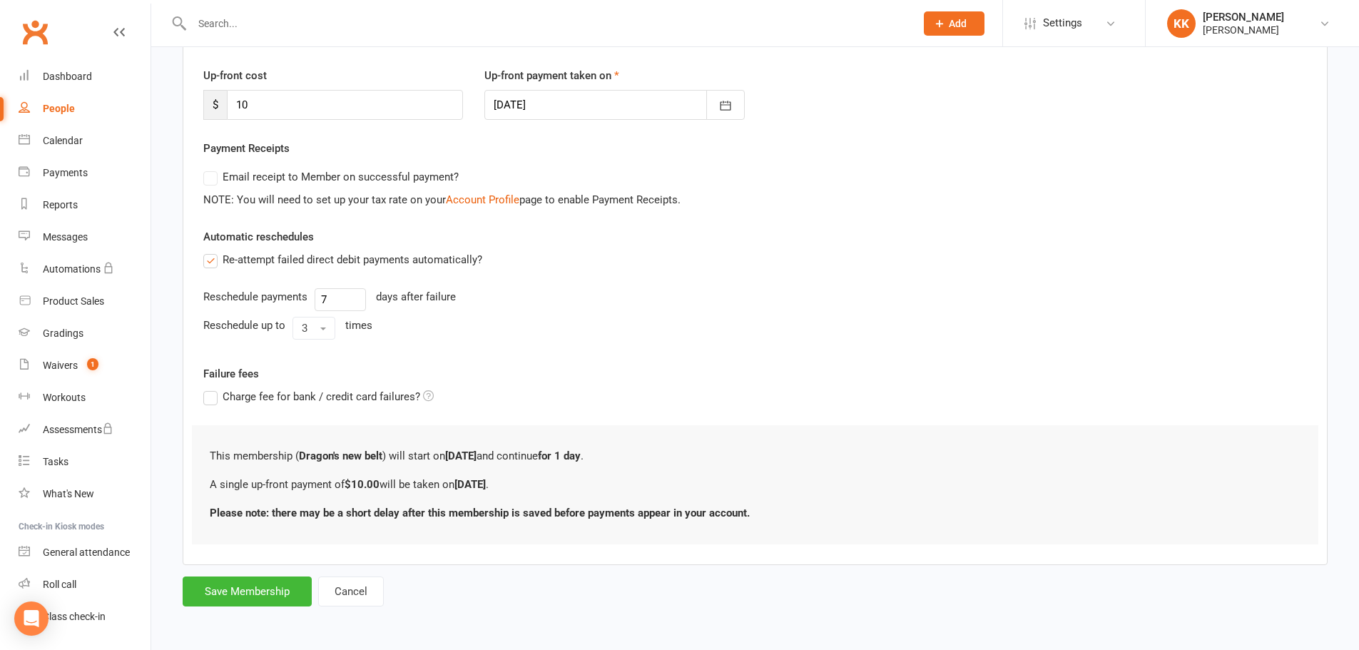
scroll to position [0, 0]
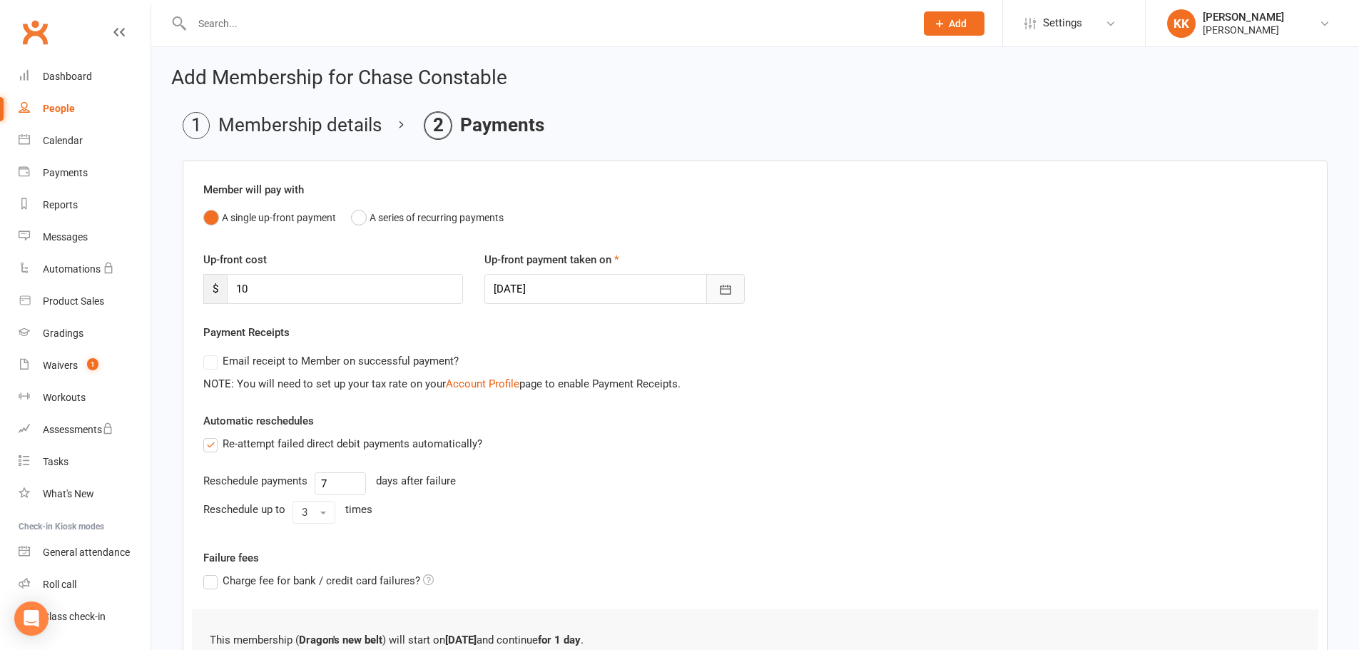
click at [725, 290] on icon "button" at bounding box center [725, 289] width 14 height 14
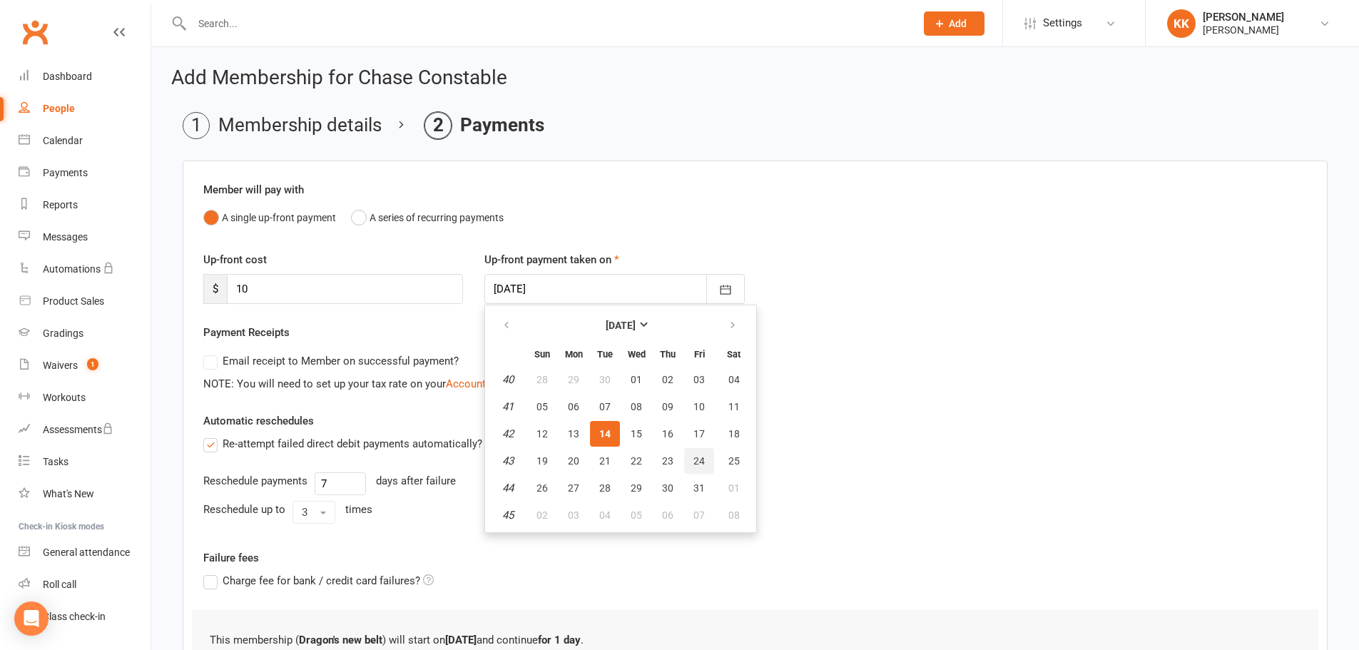
click at [693, 463] on span "24" at bounding box center [698, 460] width 11 height 11
type input "[DATE]"
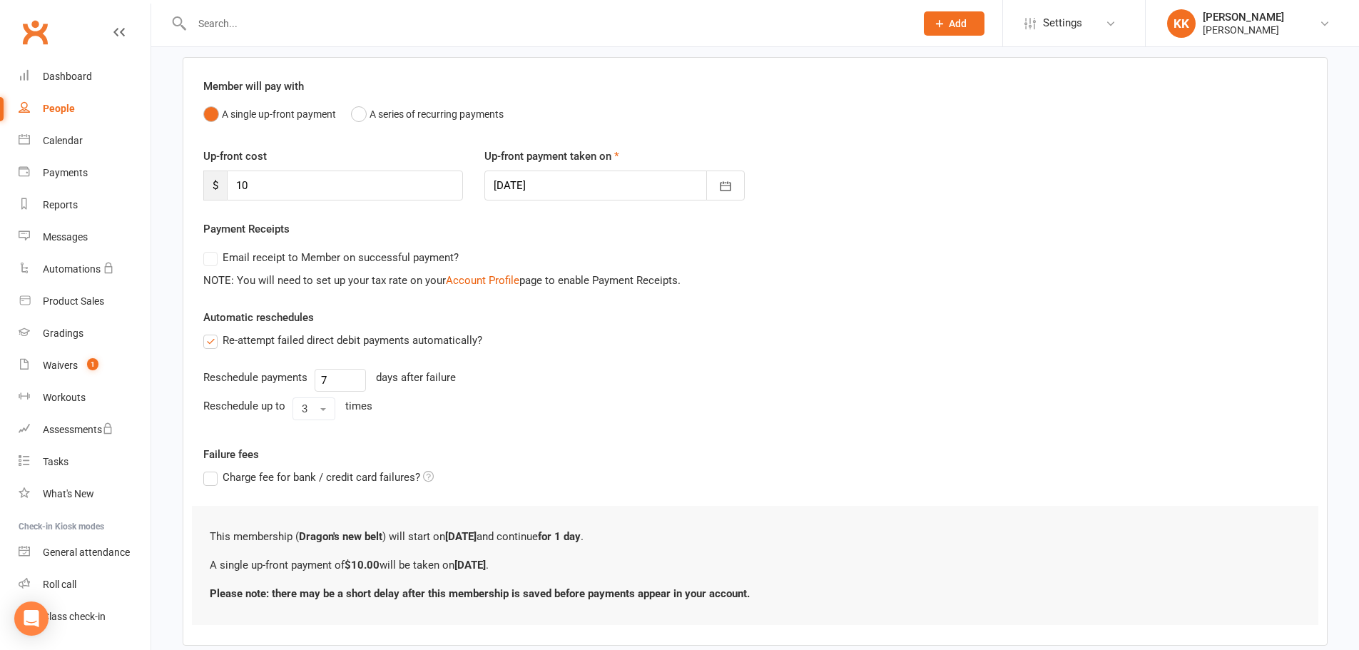
scroll to position [143, 0]
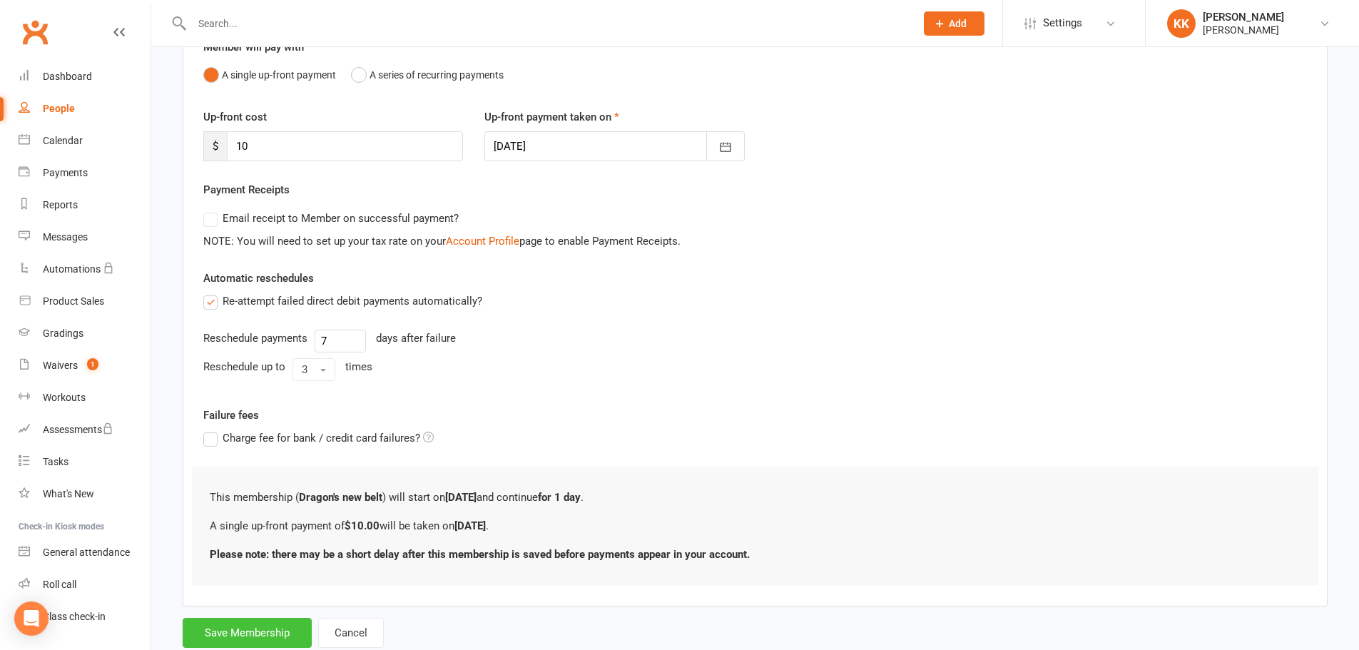
click at [272, 629] on button "Save Membership" at bounding box center [247, 633] width 129 height 30
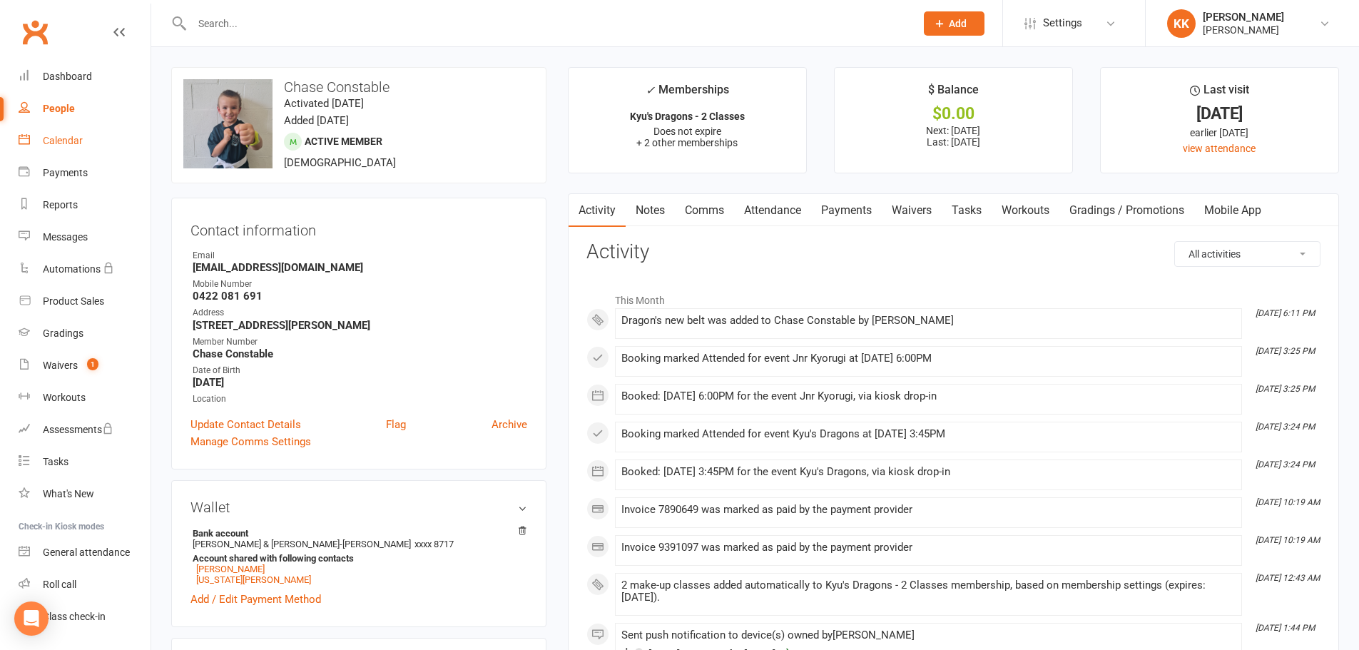
click at [60, 139] on div "Calendar" at bounding box center [63, 140] width 40 height 11
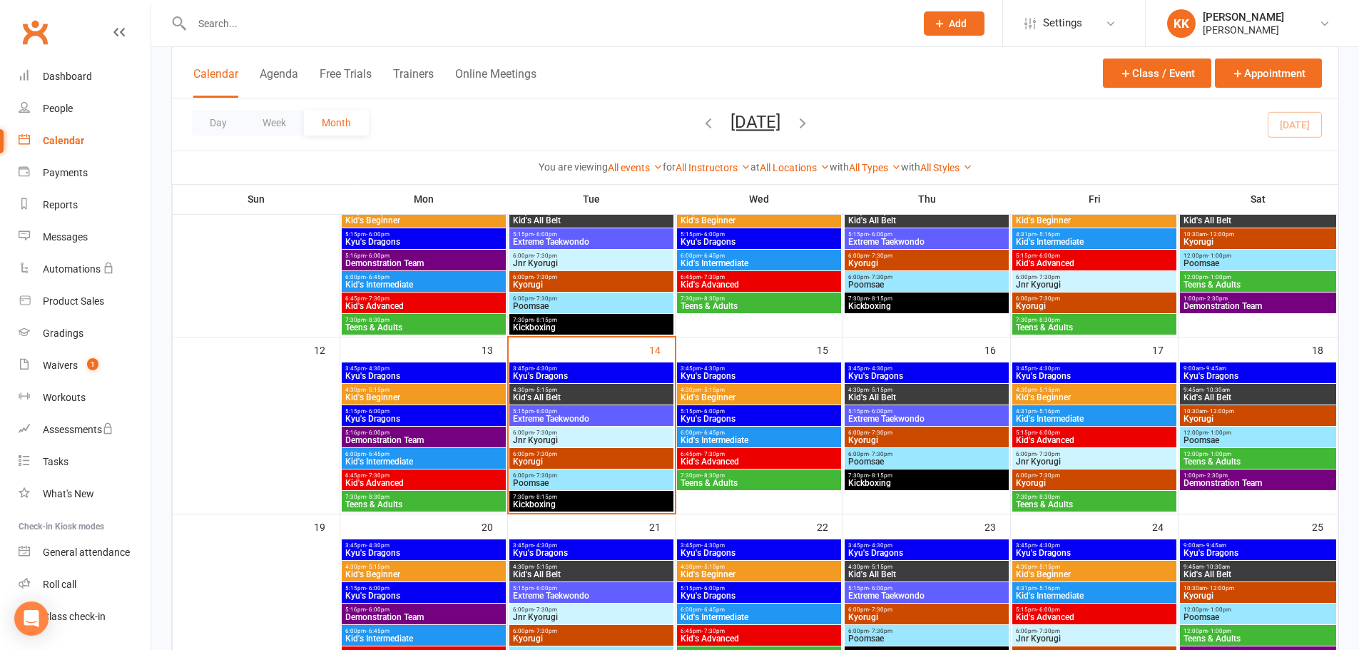
scroll to position [357, 0]
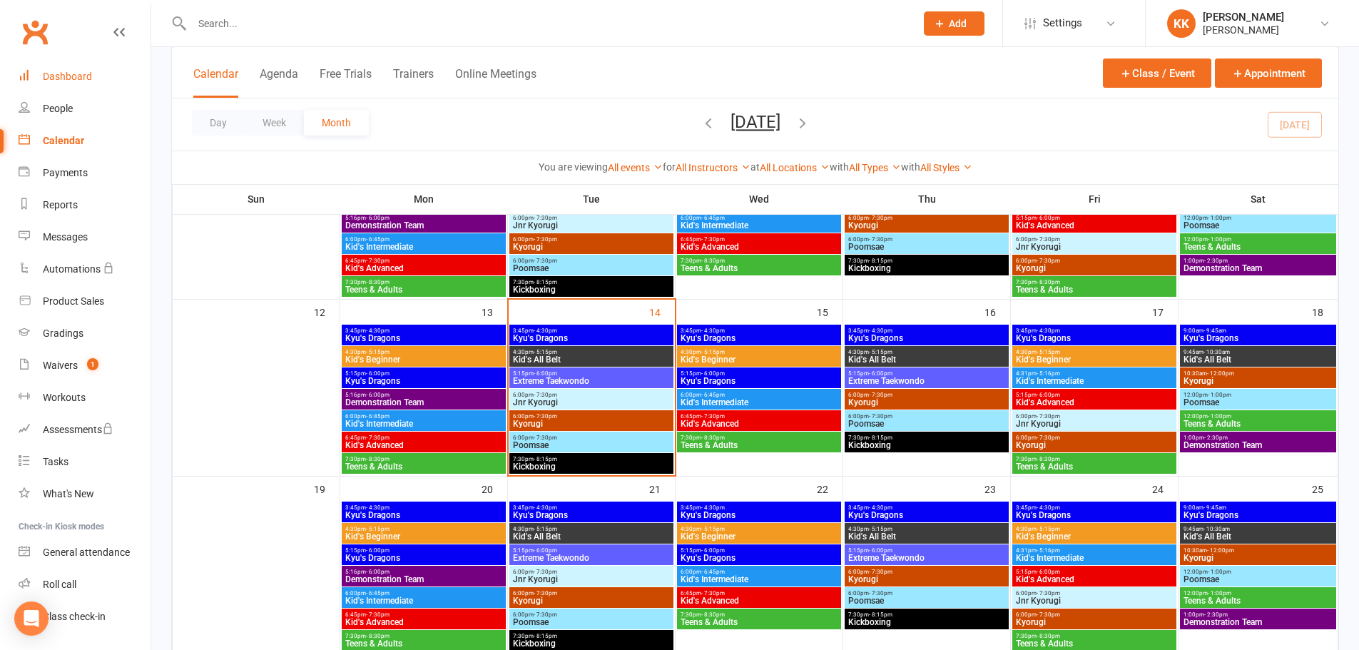
click at [69, 76] on div "Dashboard" at bounding box center [67, 76] width 49 height 11
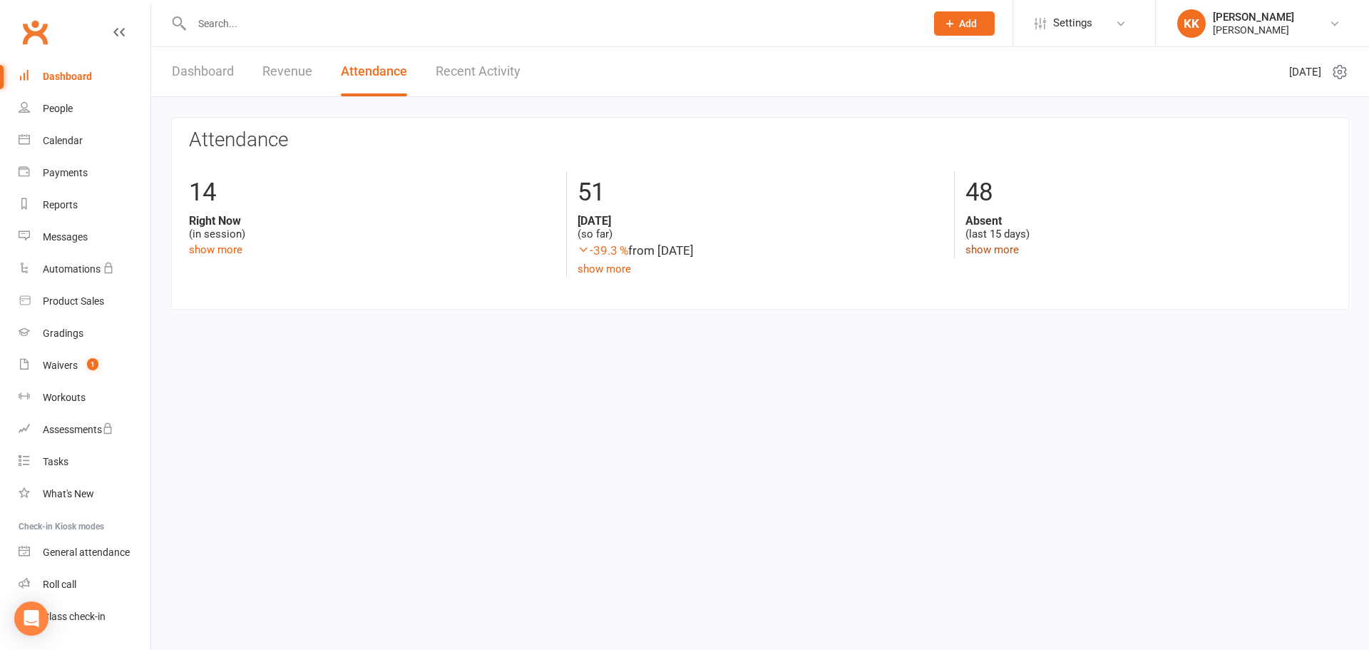
click at [1004, 250] on link "show more" at bounding box center [992, 249] width 53 height 13
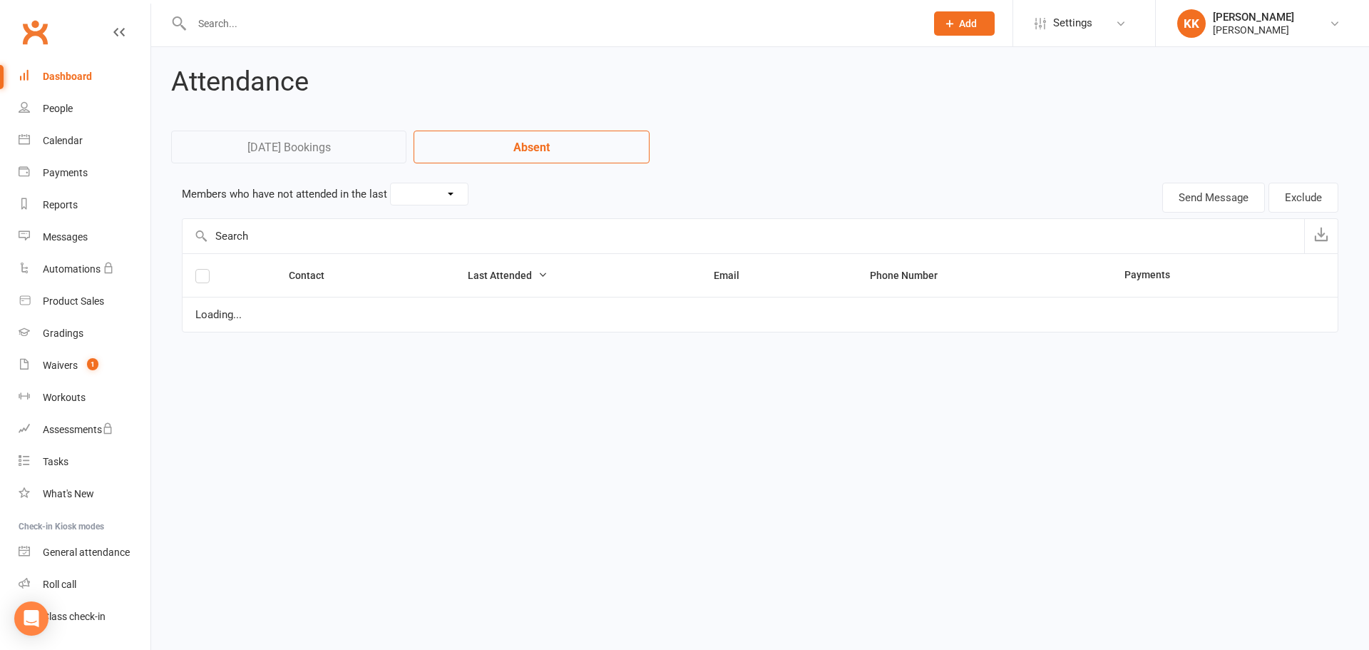
select select "15"
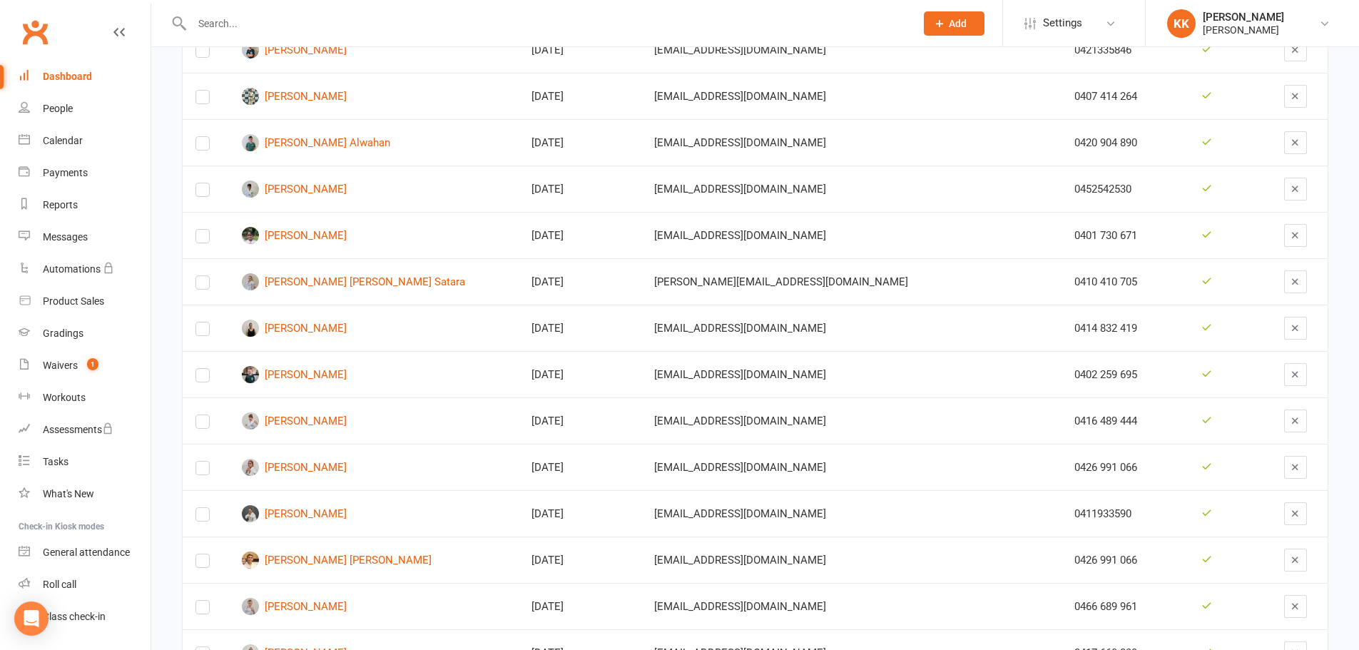
scroll to position [1498, 0]
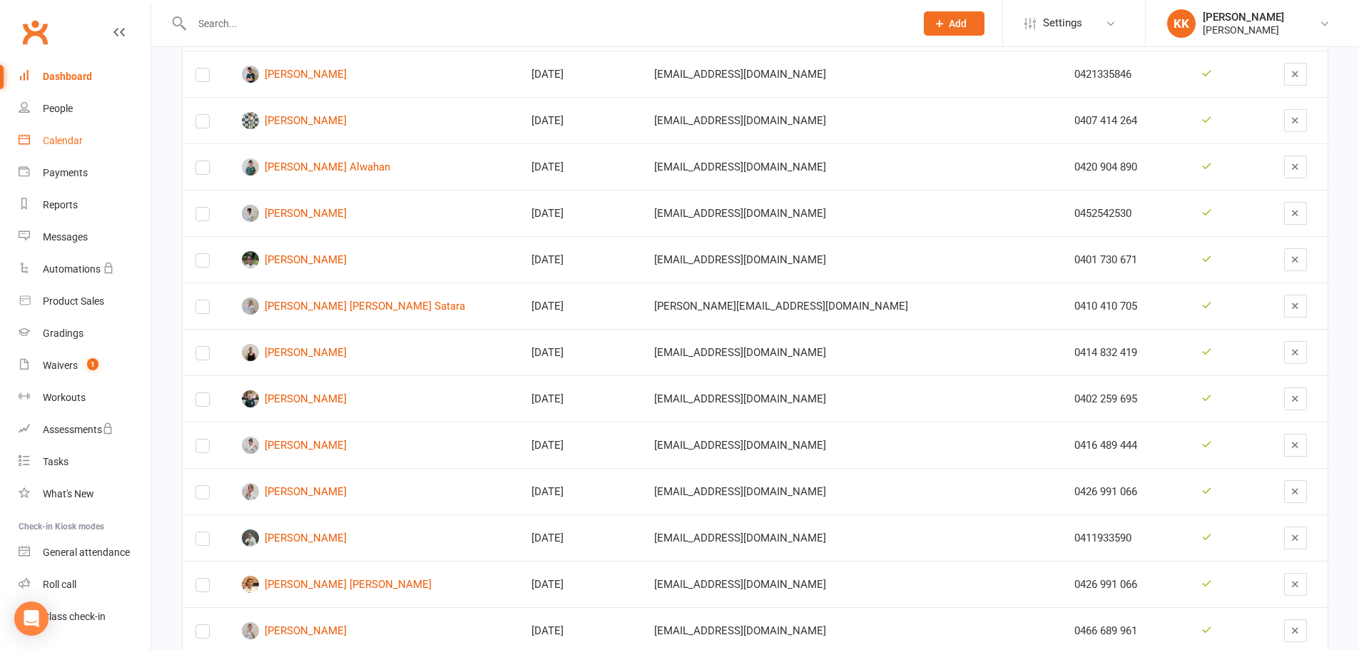
click at [75, 138] on div "Calendar" at bounding box center [63, 140] width 40 height 11
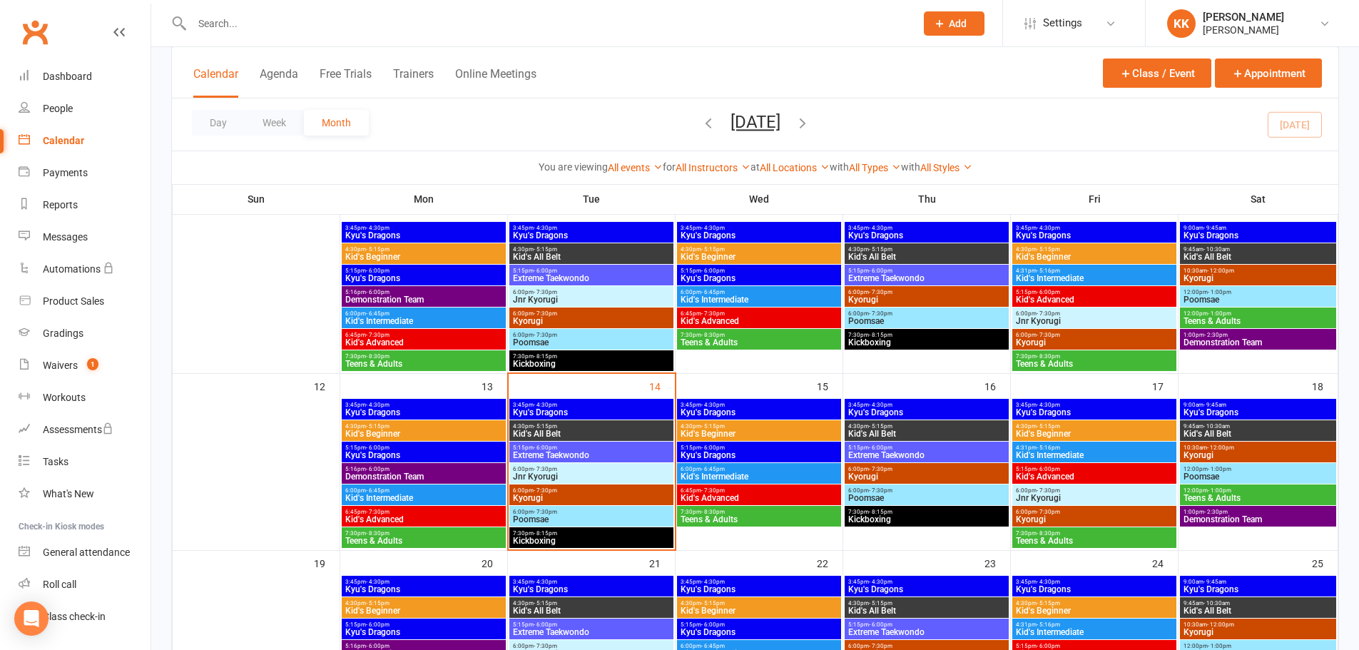
scroll to position [285, 0]
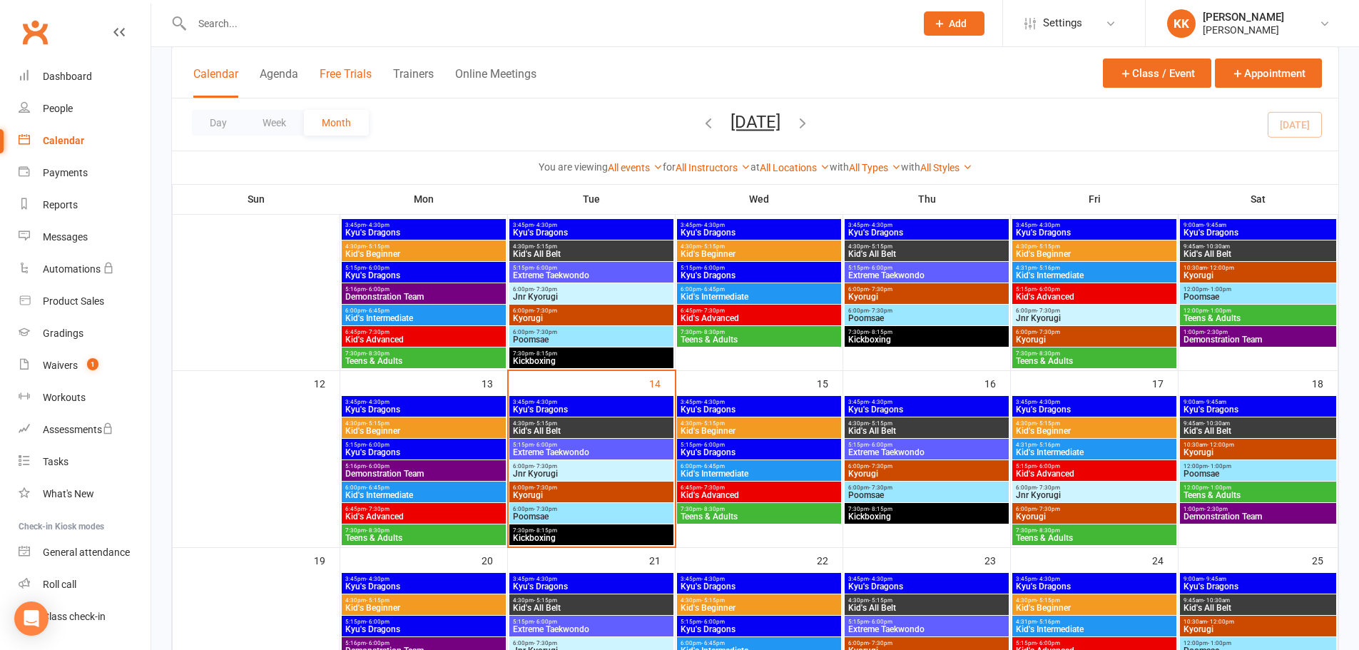
click at [351, 76] on button "Free Trials" at bounding box center [346, 82] width 52 height 31
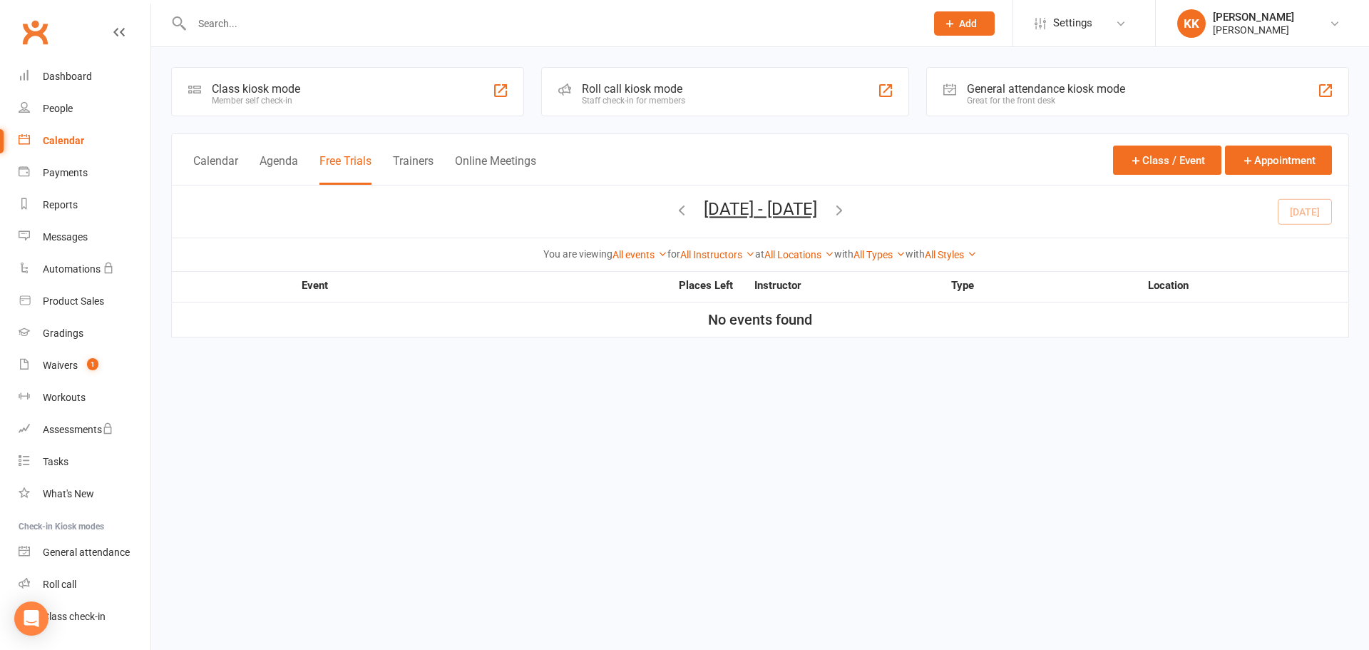
click at [61, 138] on div "Calendar" at bounding box center [63, 140] width 41 height 11
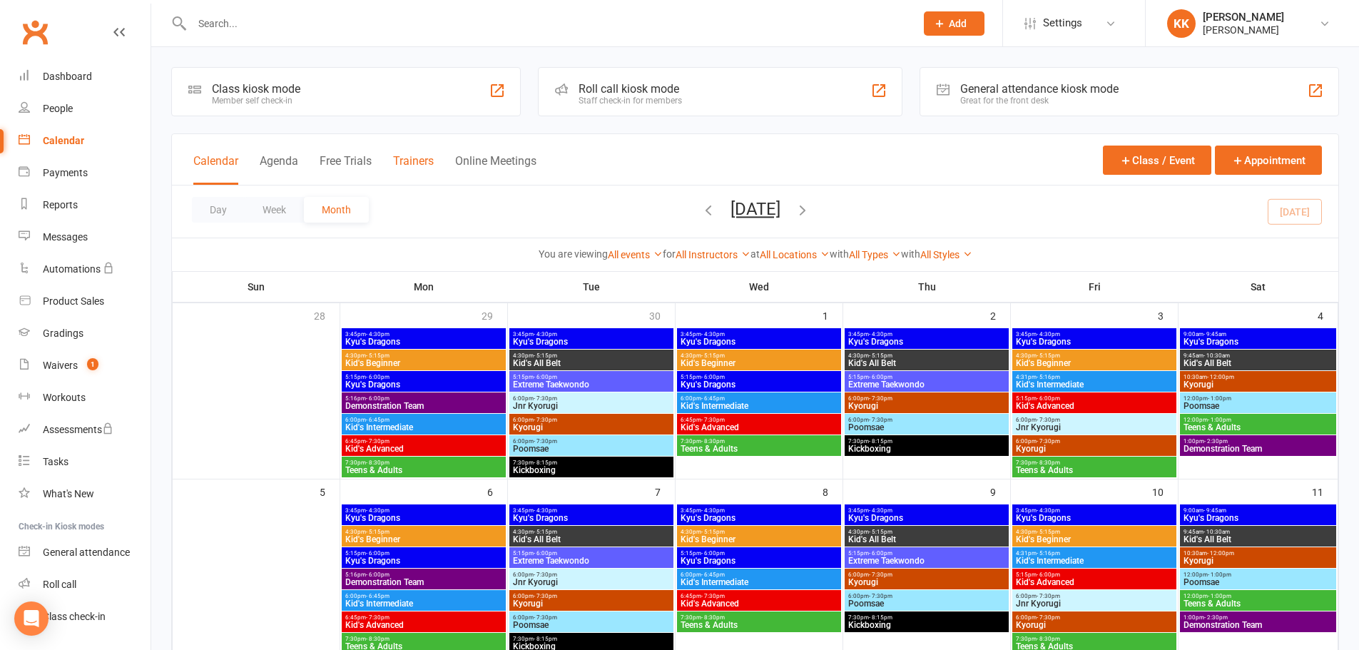
click at [422, 163] on button "Trainers" at bounding box center [413, 169] width 41 height 31
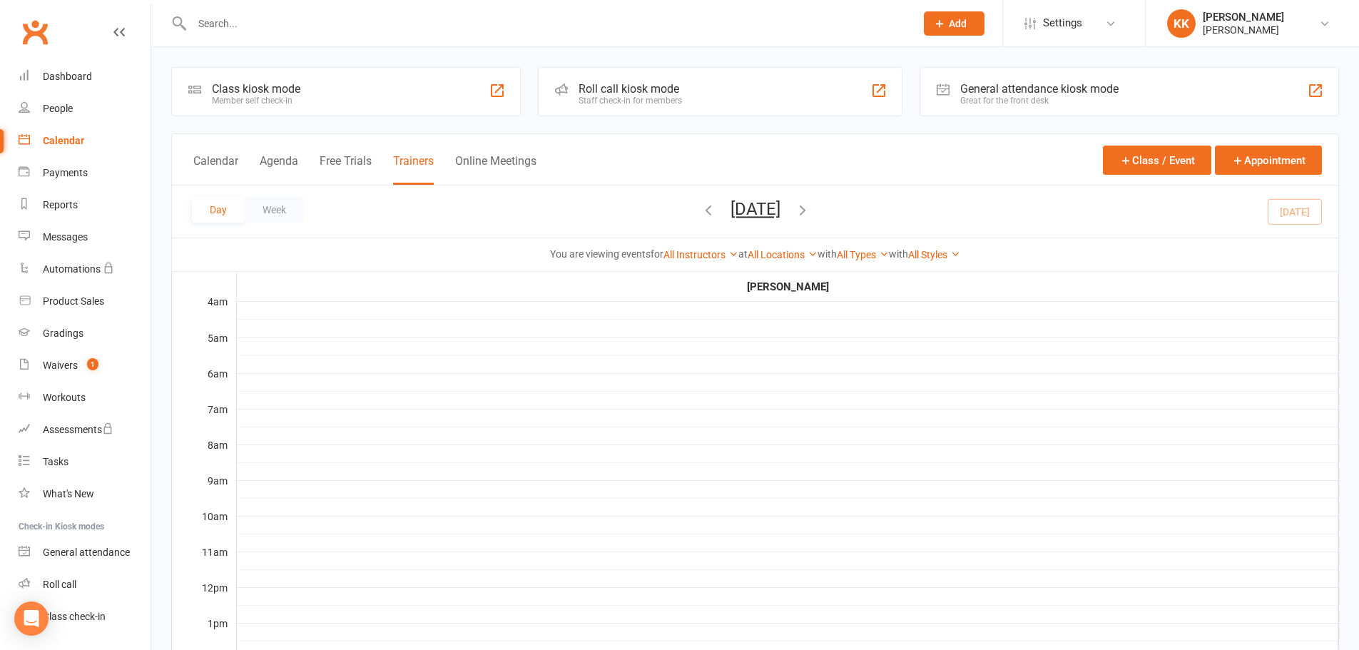
click at [55, 139] on div "Calendar" at bounding box center [63, 140] width 41 height 11
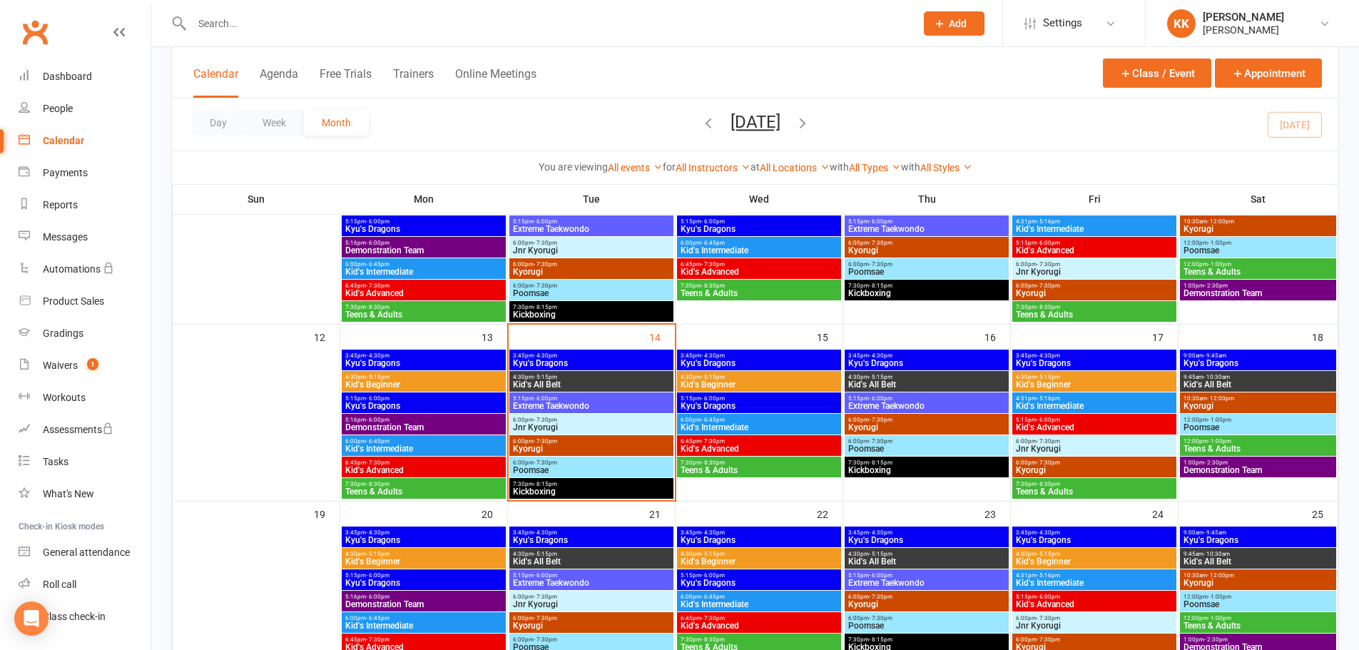
scroll to position [357, 0]
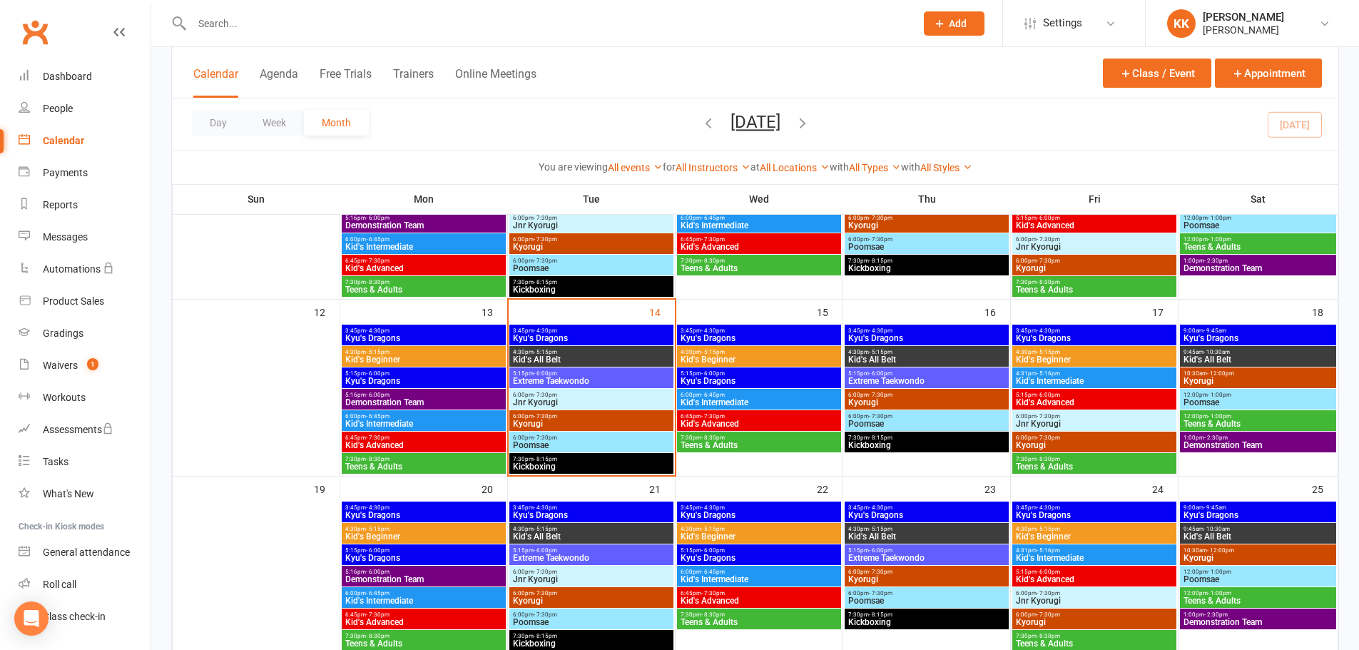
click at [625, 442] on span "Poomsae" at bounding box center [591, 445] width 158 height 9
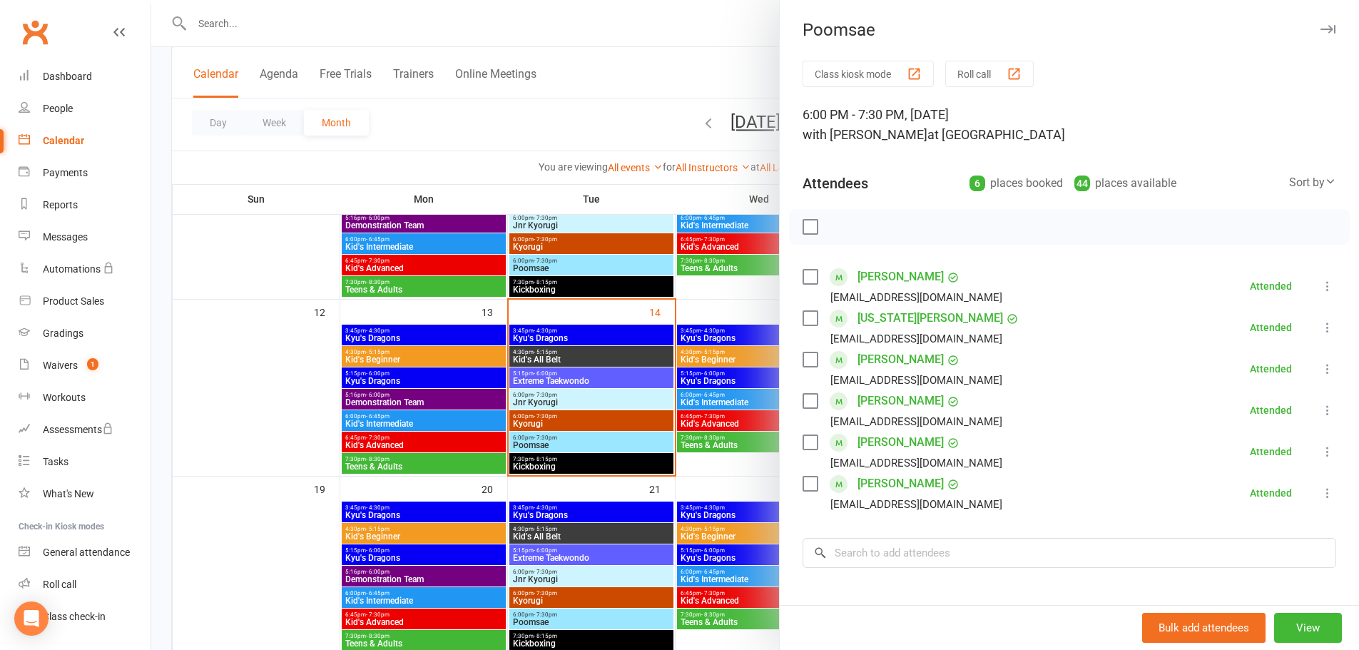
click at [283, 379] on div at bounding box center [755, 325] width 1208 height 650
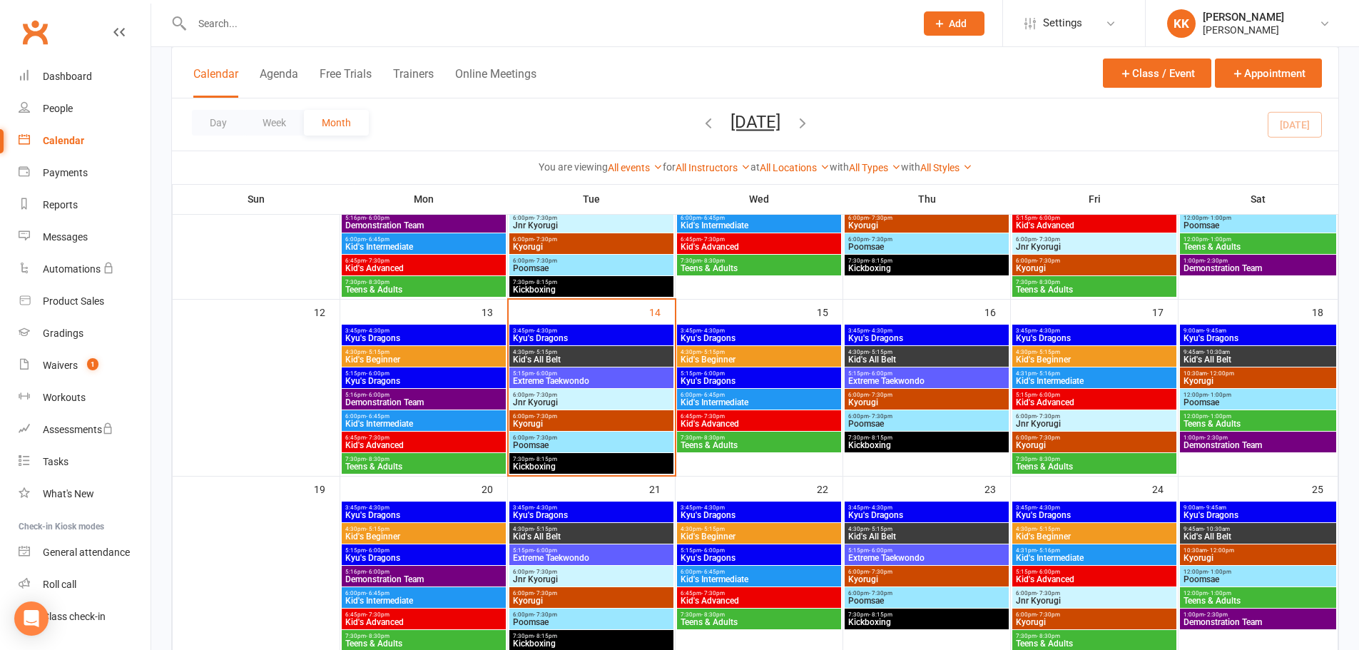
click at [222, 24] on input "text" at bounding box center [547, 24] width 718 height 20
type input "[PERSON_NAME]"
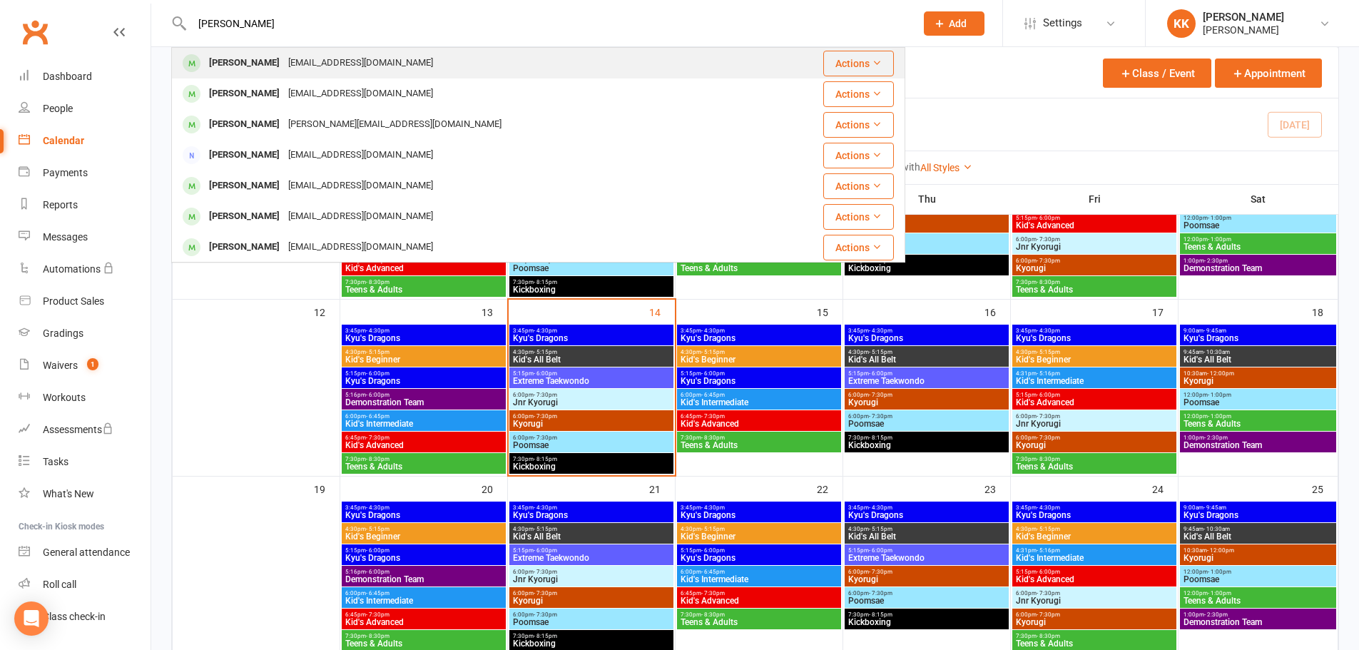
click at [238, 61] on div "[PERSON_NAME]" at bounding box center [244, 63] width 79 height 21
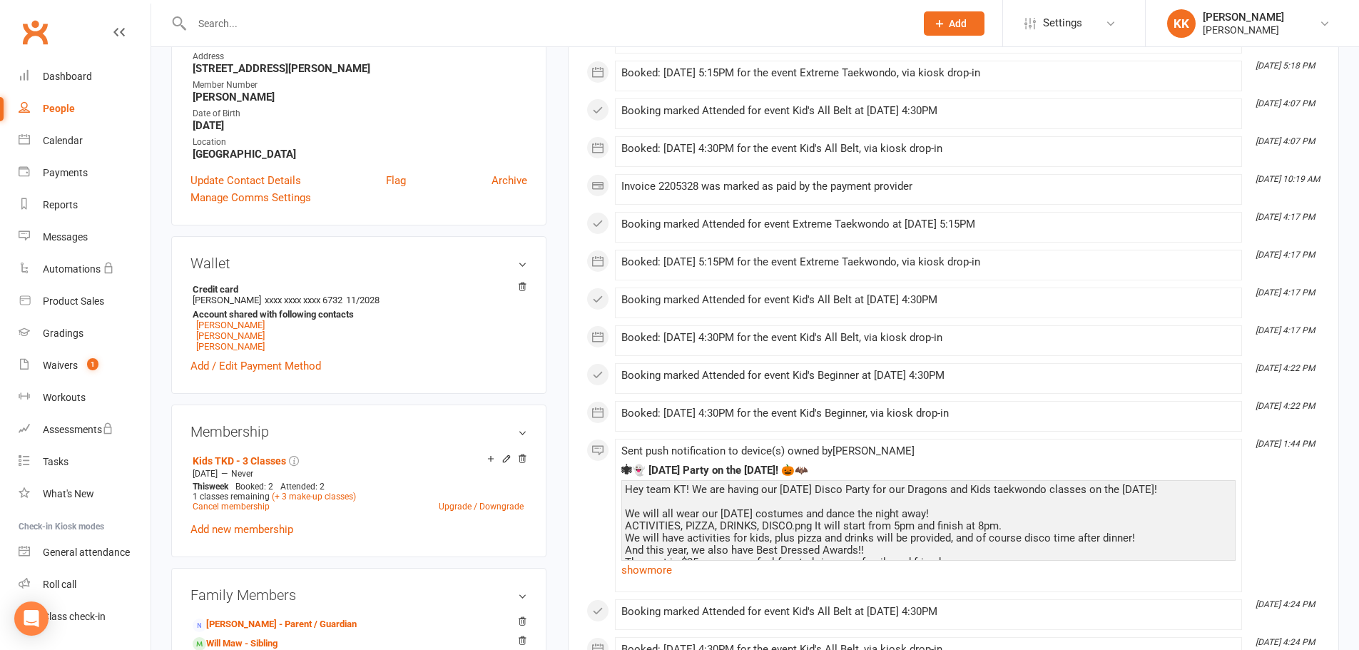
scroll to position [357, 0]
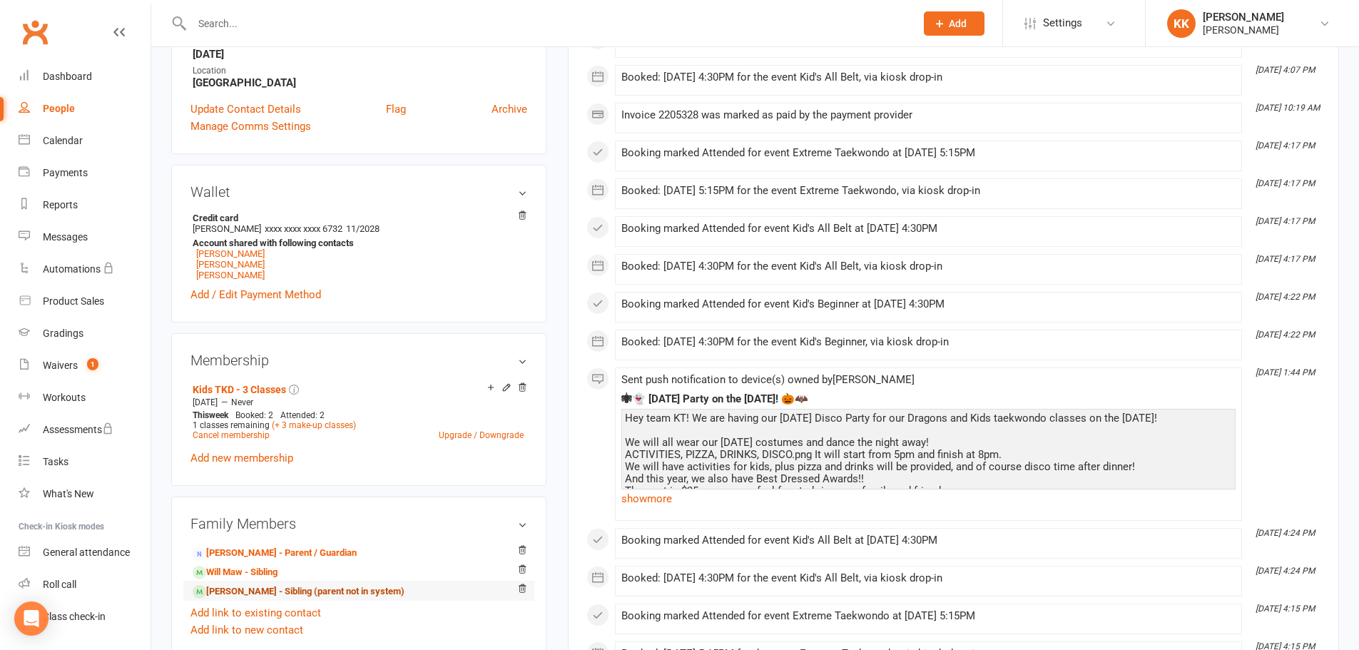
click at [234, 594] on link "[PERSON_NAME] - Sibling (parent not in system)" at bounding box center [299, 591] width 212 height 15
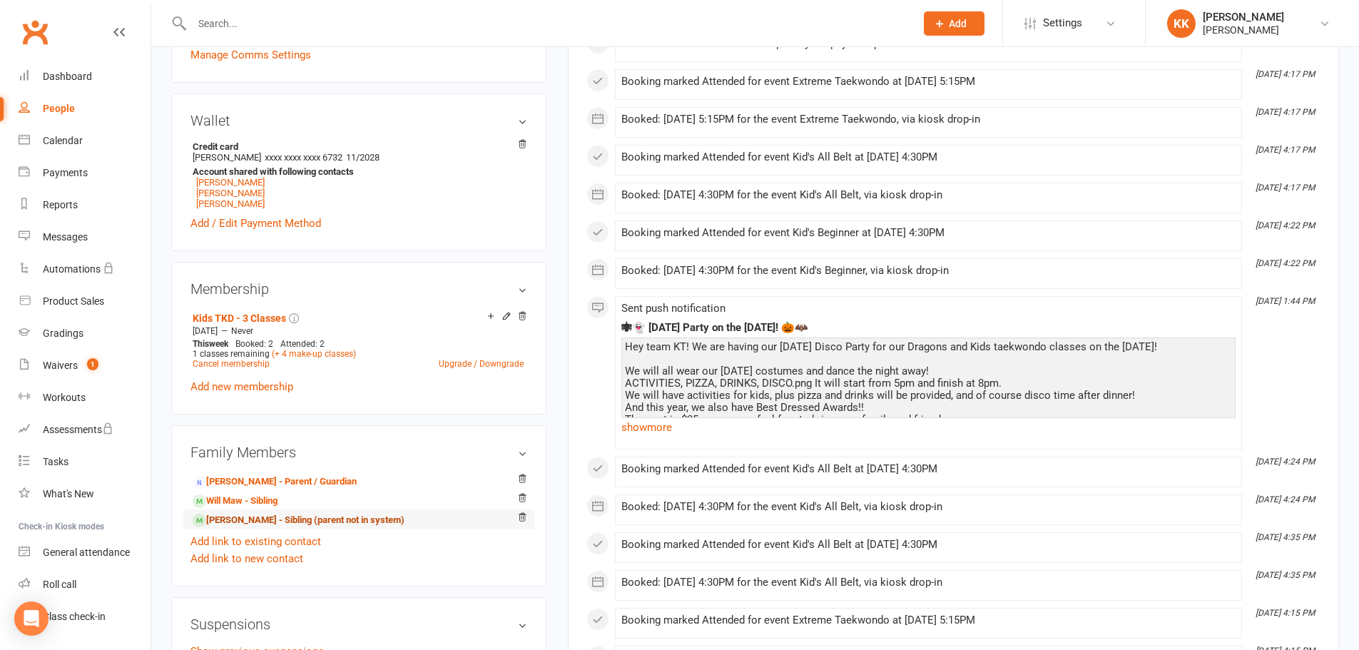
click at [250, 518] on link "[PERSON_NAME] - Sibling (parent not in system)" at bounding box center [299, 520] width 212 height 15
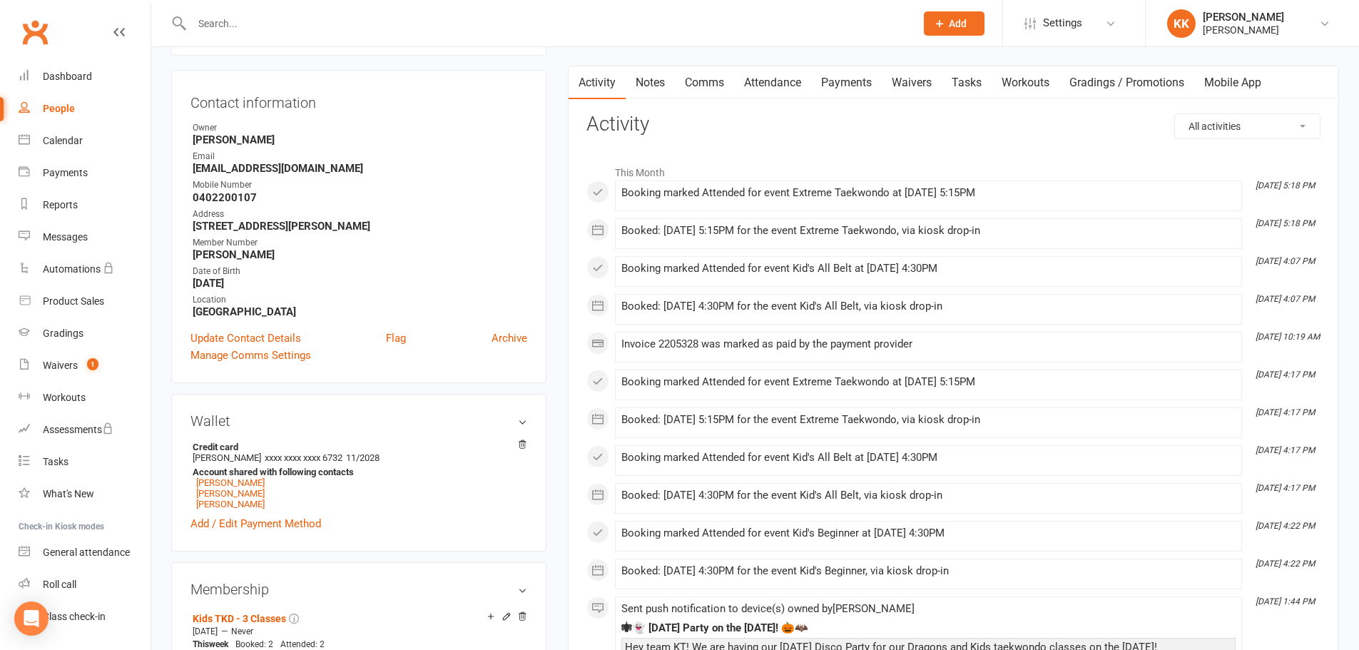
scroll to position [143, 0]
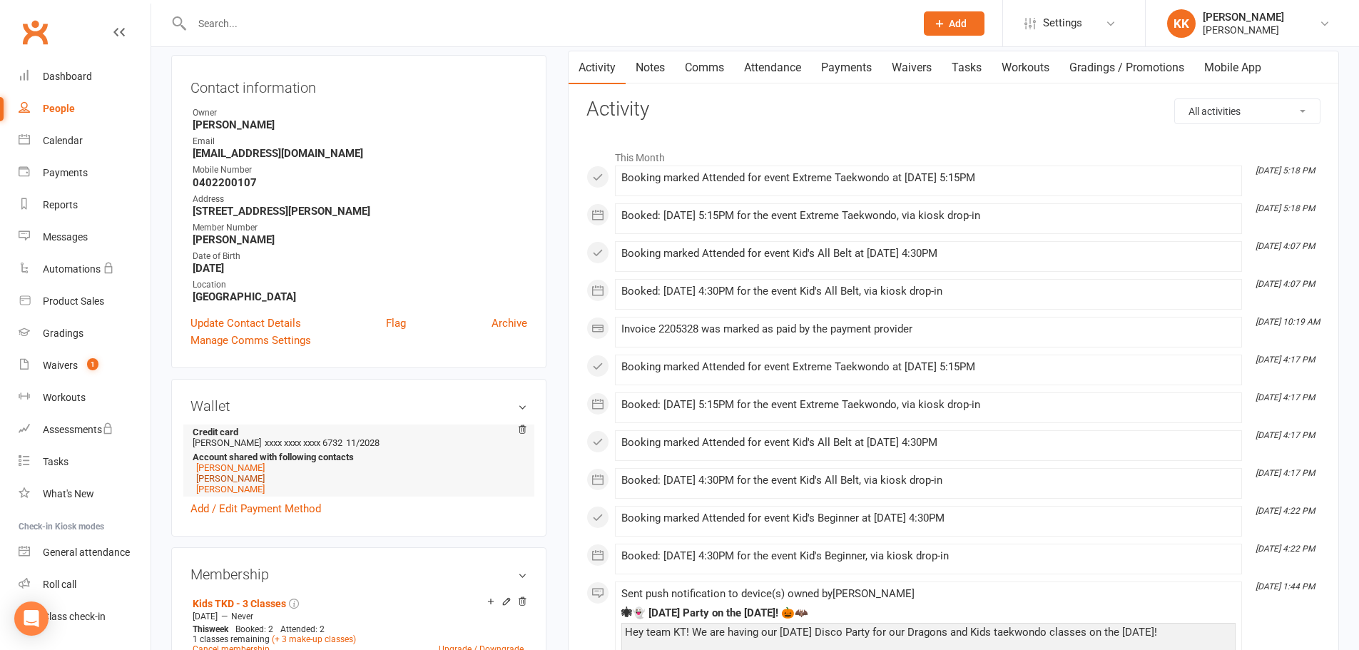
click at [213, 479] on link "[PERSON_NAME]" at bounding box center [230, 478] width 68 height 11
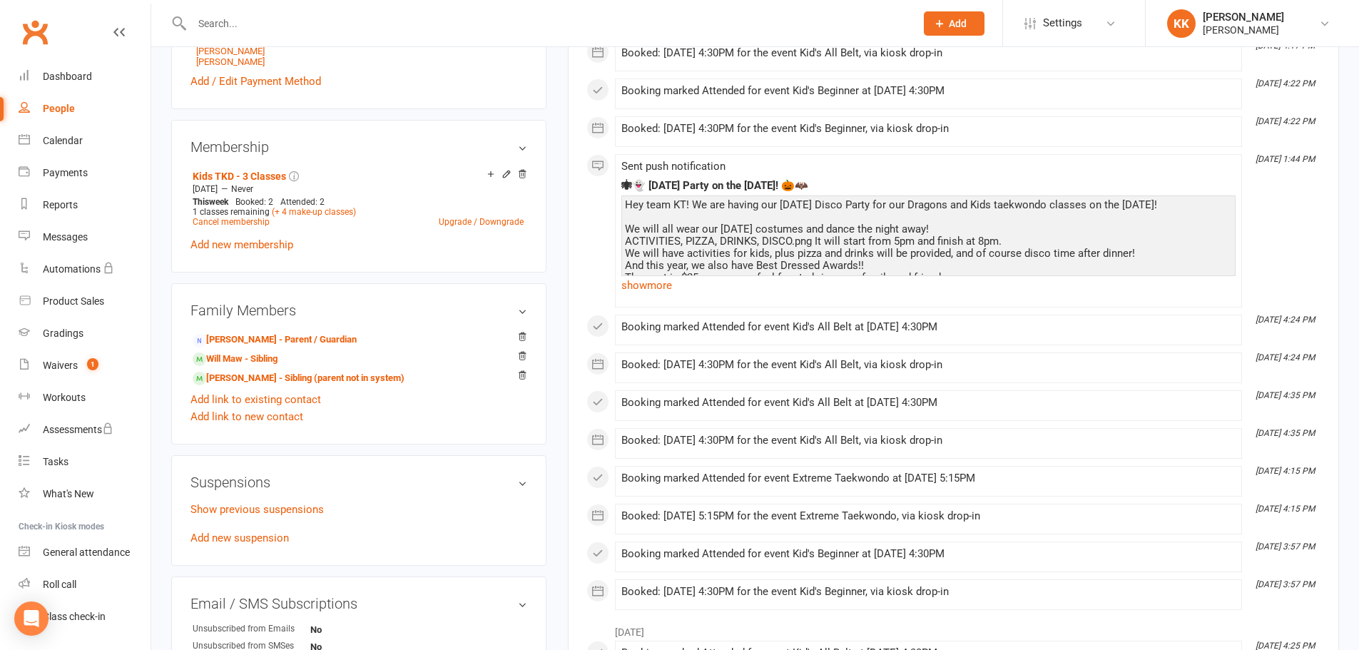
scroll to position [571, 0]
click at [230, 357] on link "Will Maw - Sibling" at bounding box center [235, 358] width 85 height 15
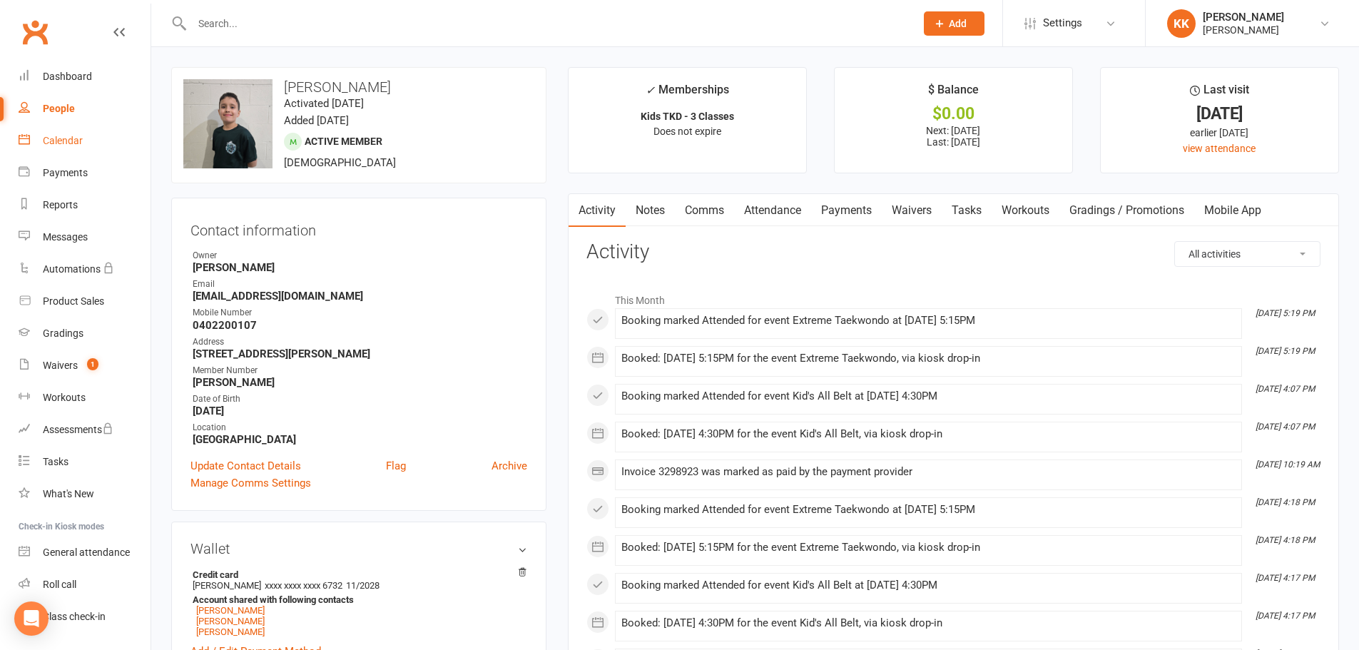
click at [79, 143] on div "Calendar" at bounding box center [63, 140] width 40 height 11
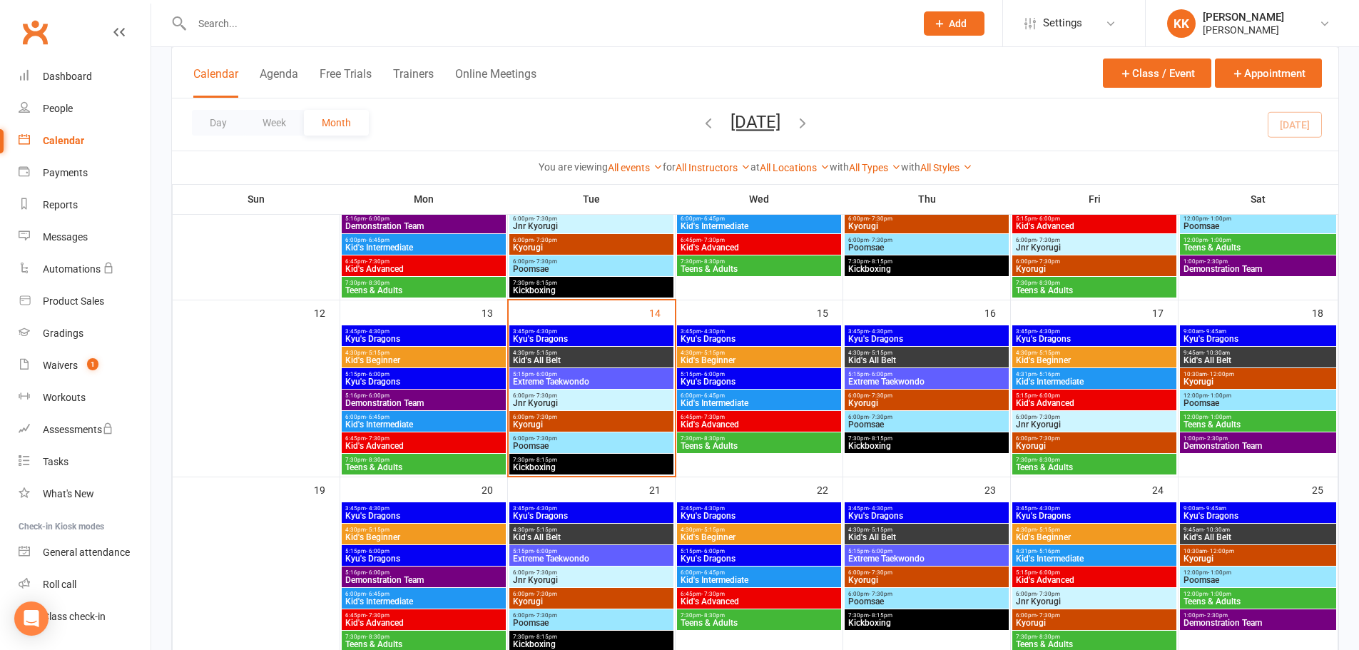
scroll to position [357, 0]
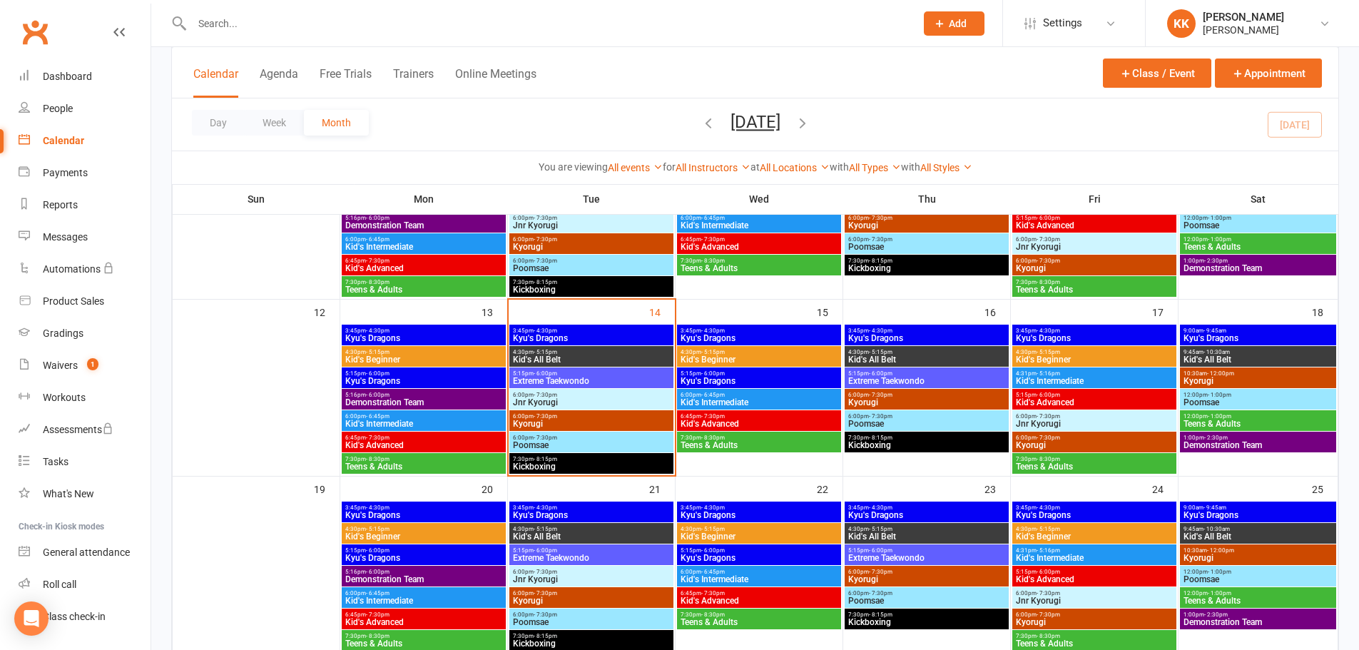
click at [573, 354] on span "4:30pm - 5:15pm" at bounding box center [591, 352] width 158 height 6
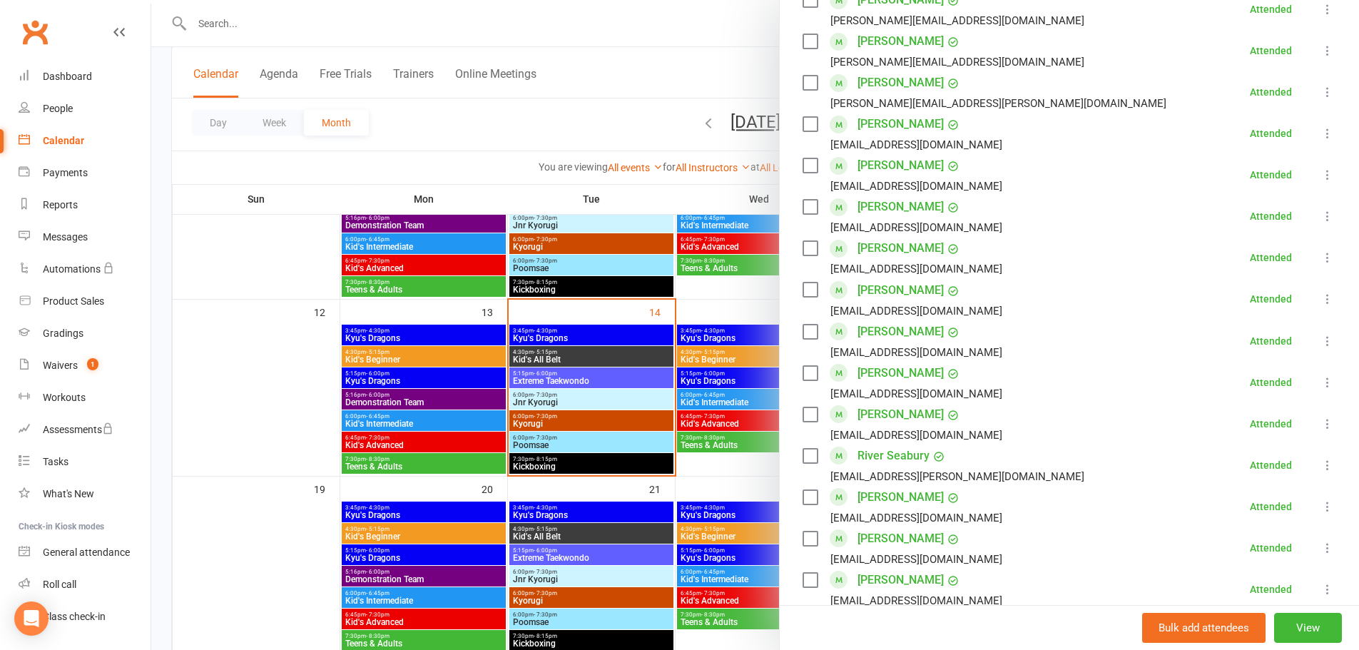
scroll to position [642, 0]
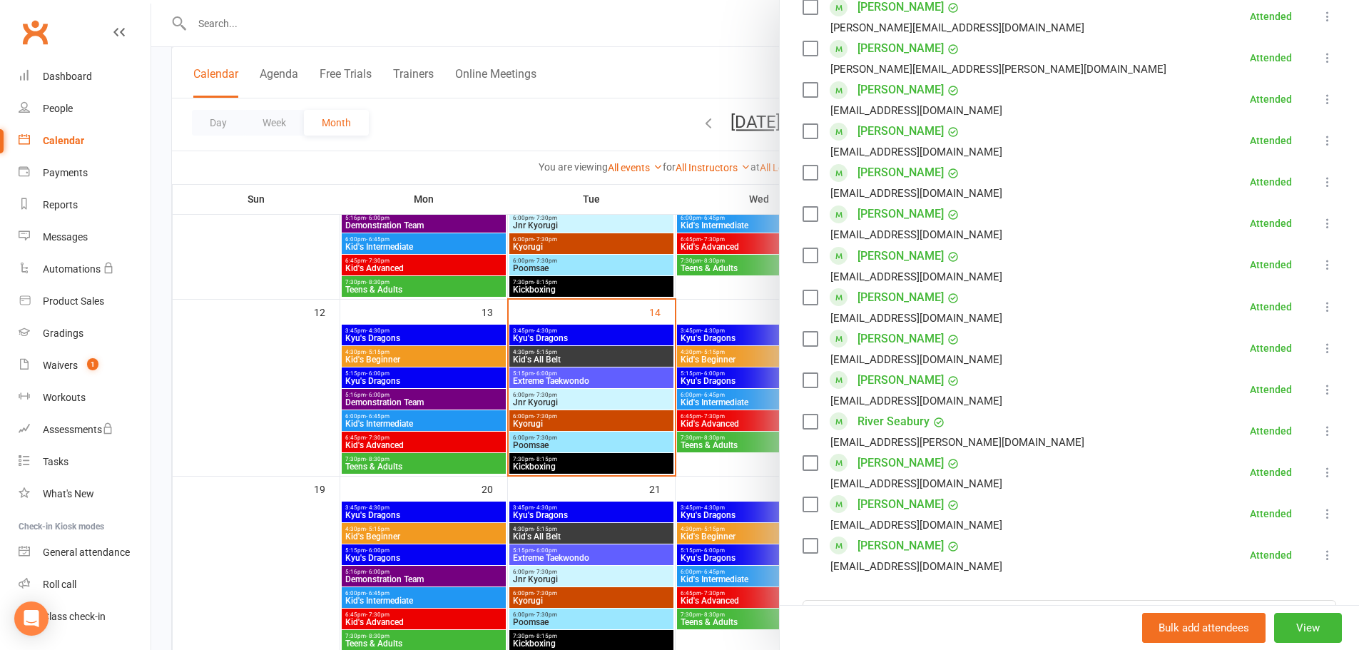
click at [226, 19] on div at bounding box center [755, 325] width 1208 height 650
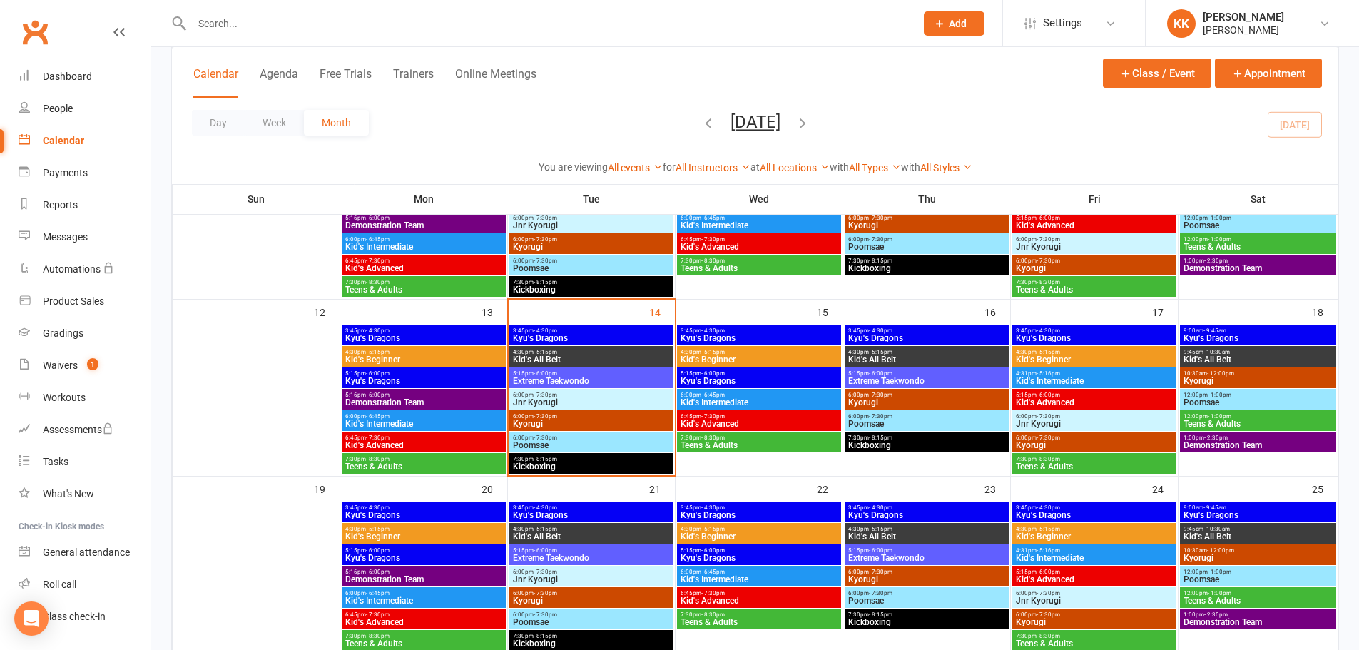
click at [224, 24] on input "text" at bounding box center [547, 24] width 718 height 20
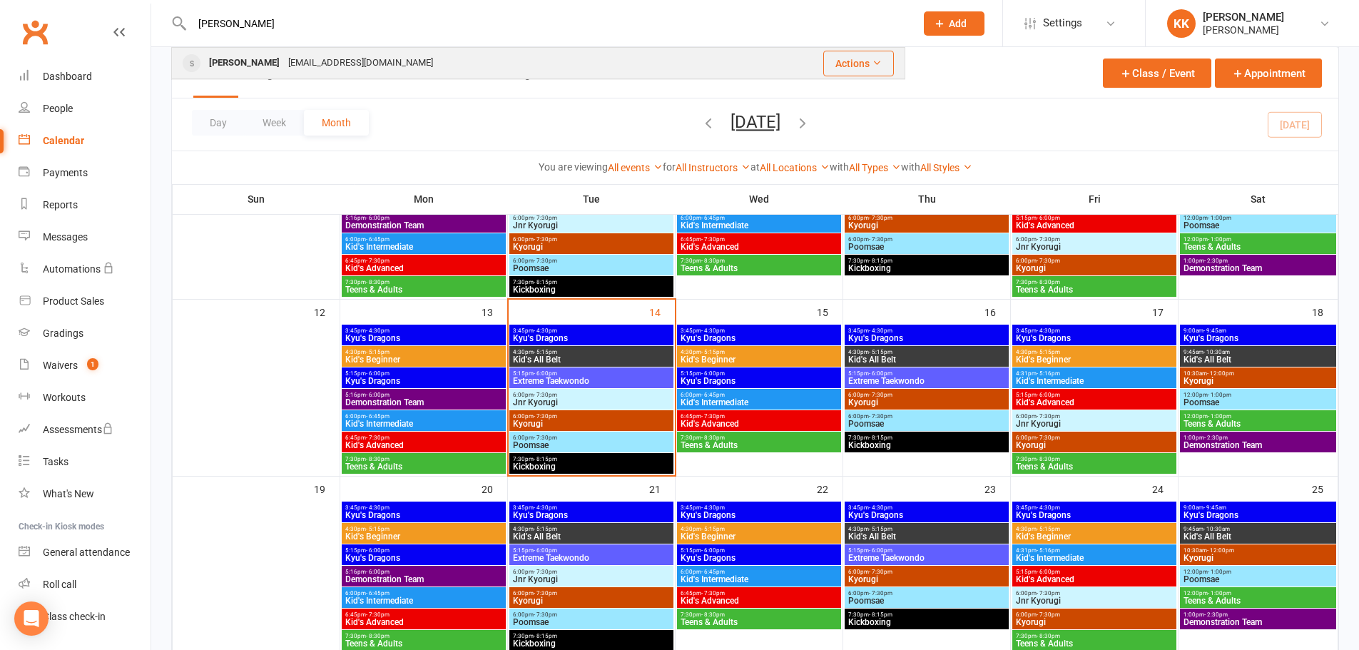
type input "[PERSON_NAME]"
click at [225, 61] on div "[PERSON_NAME]" at bounding box center [244, 63] width 79 height 21
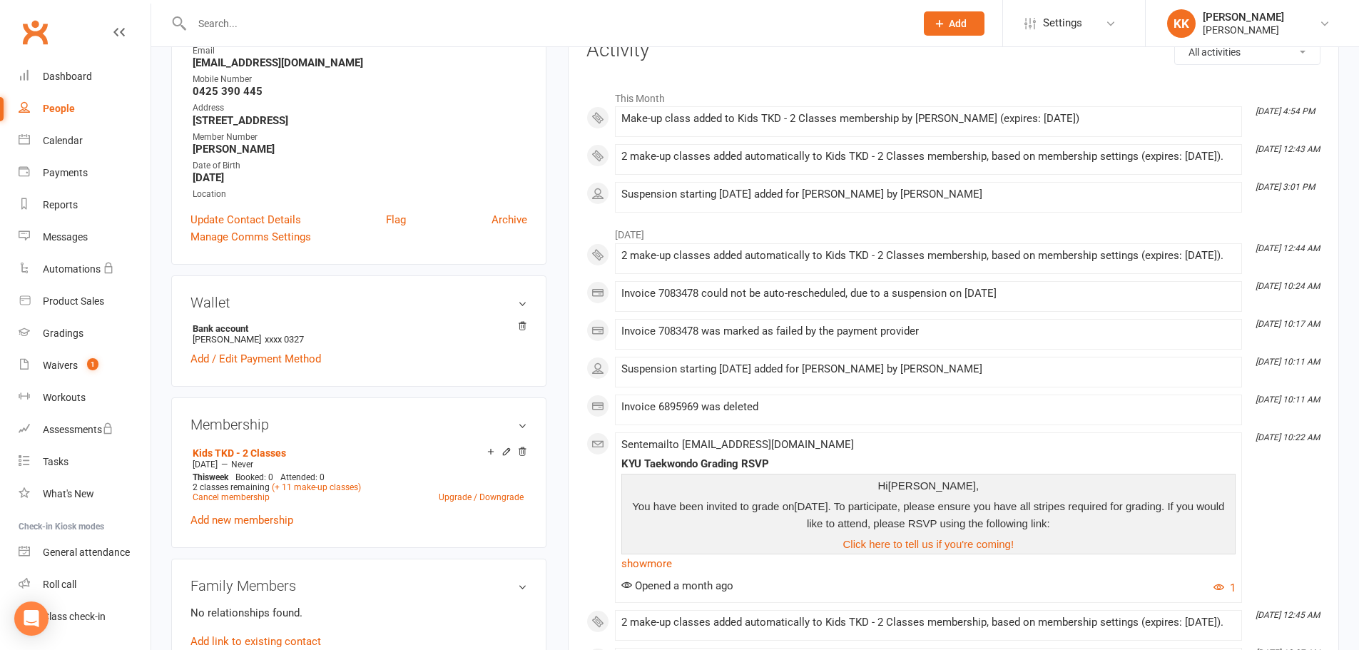
scroll to position [214, 0]
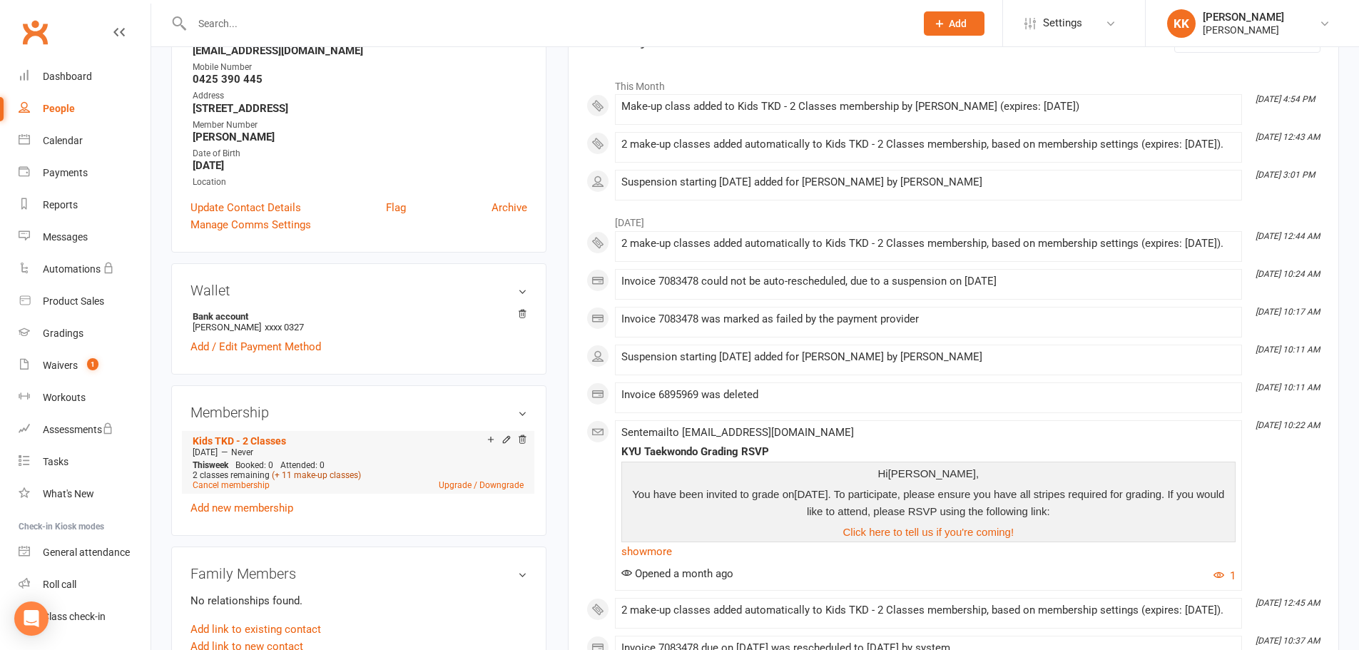
click at [305, 476] on link "(+ 11 make-up classes)" at bounding box center [316, 475] width 89 height 10
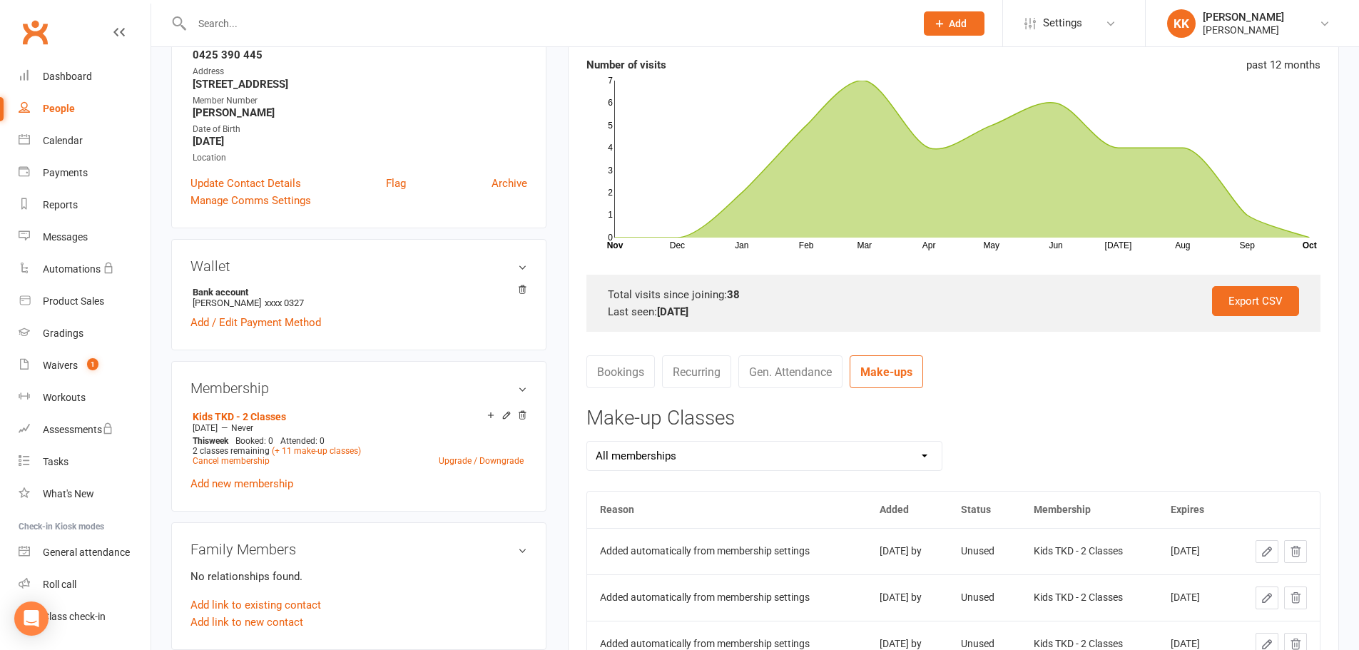
scroll to position [214, 0]
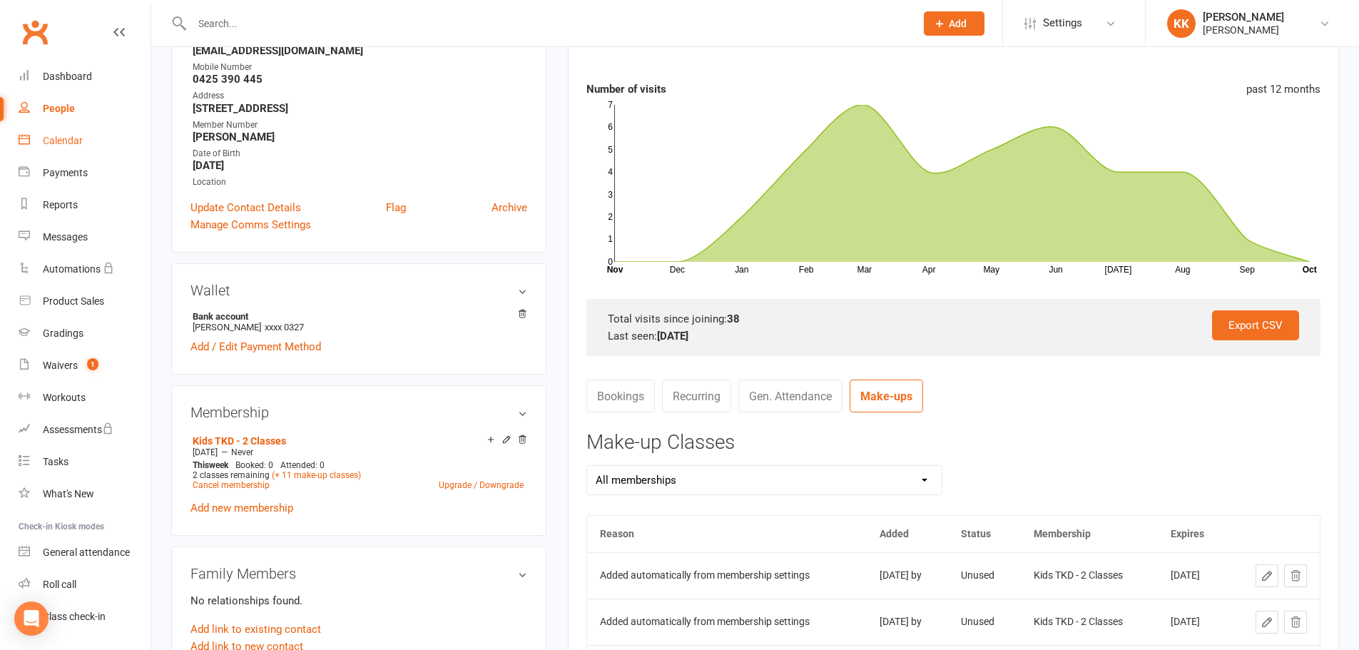
click at [56, 136] on div "Calendar" at bounding box center [63, 140] width 40 height 11
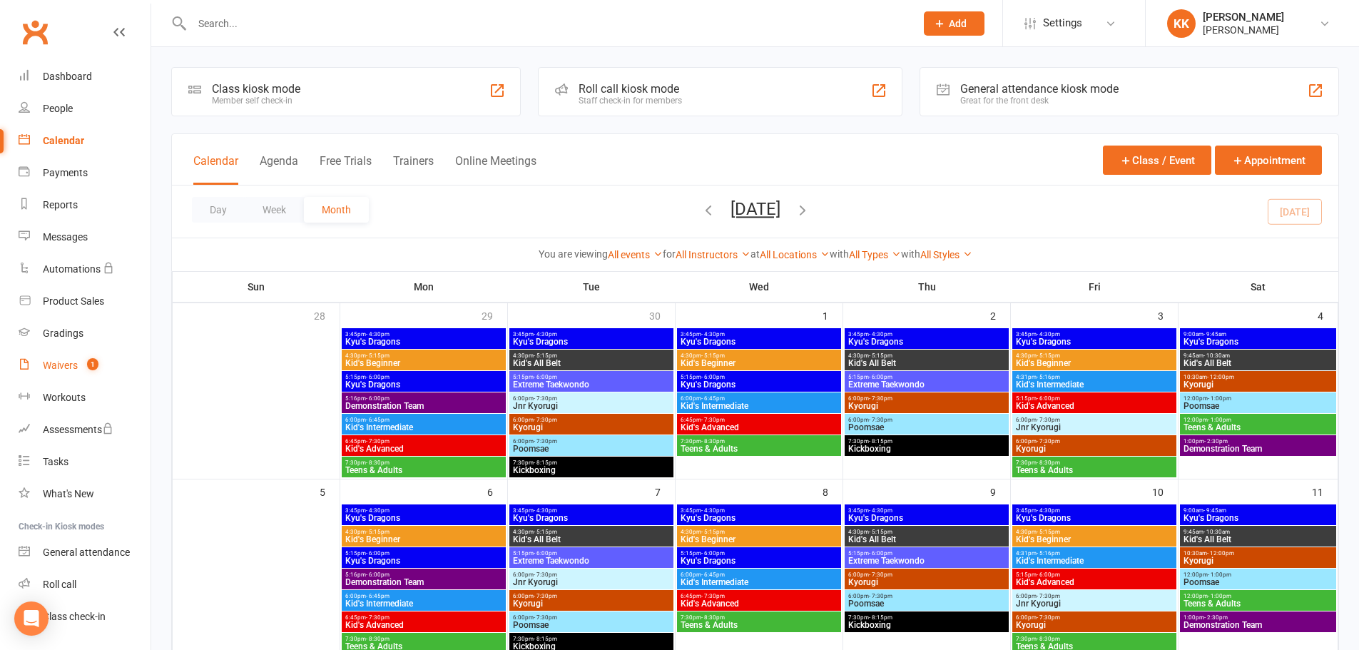
click at [58, 367] on div "Waivers" at bounding box center [60, 364] width 35 height 11
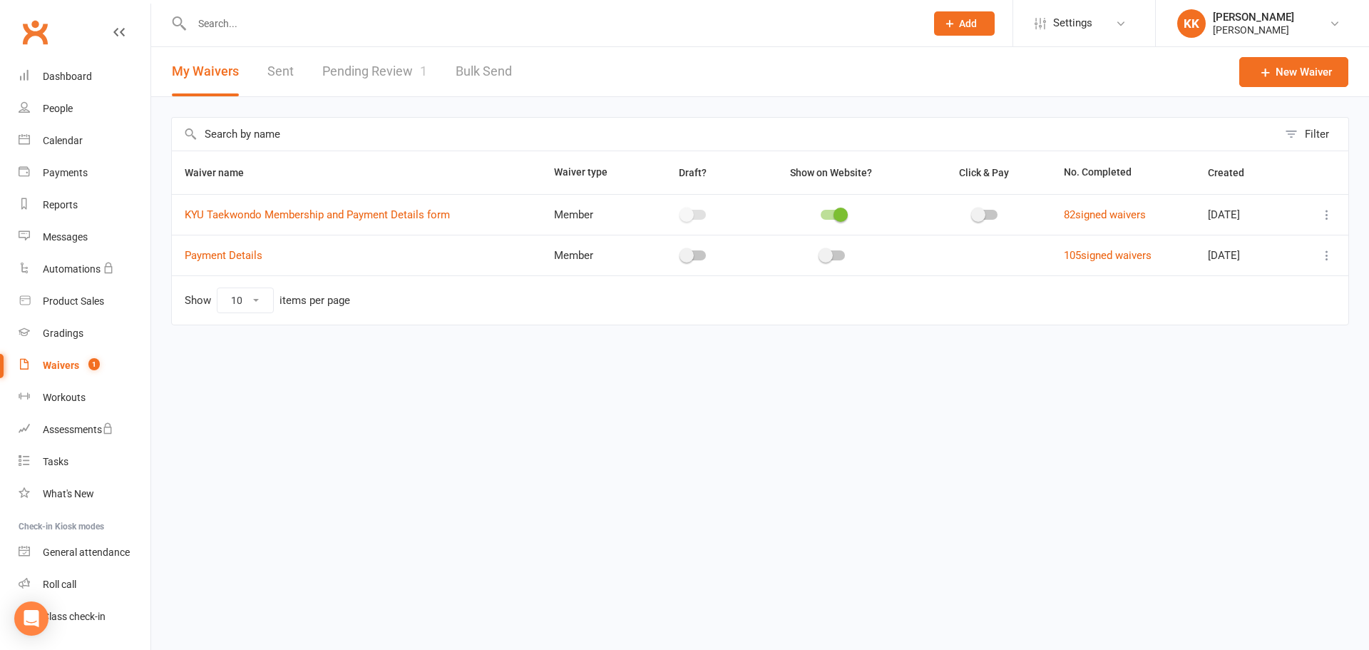
click at [397, 75] on link "Pending Review 1" at bounding box center [374, 71] width 105 height 49
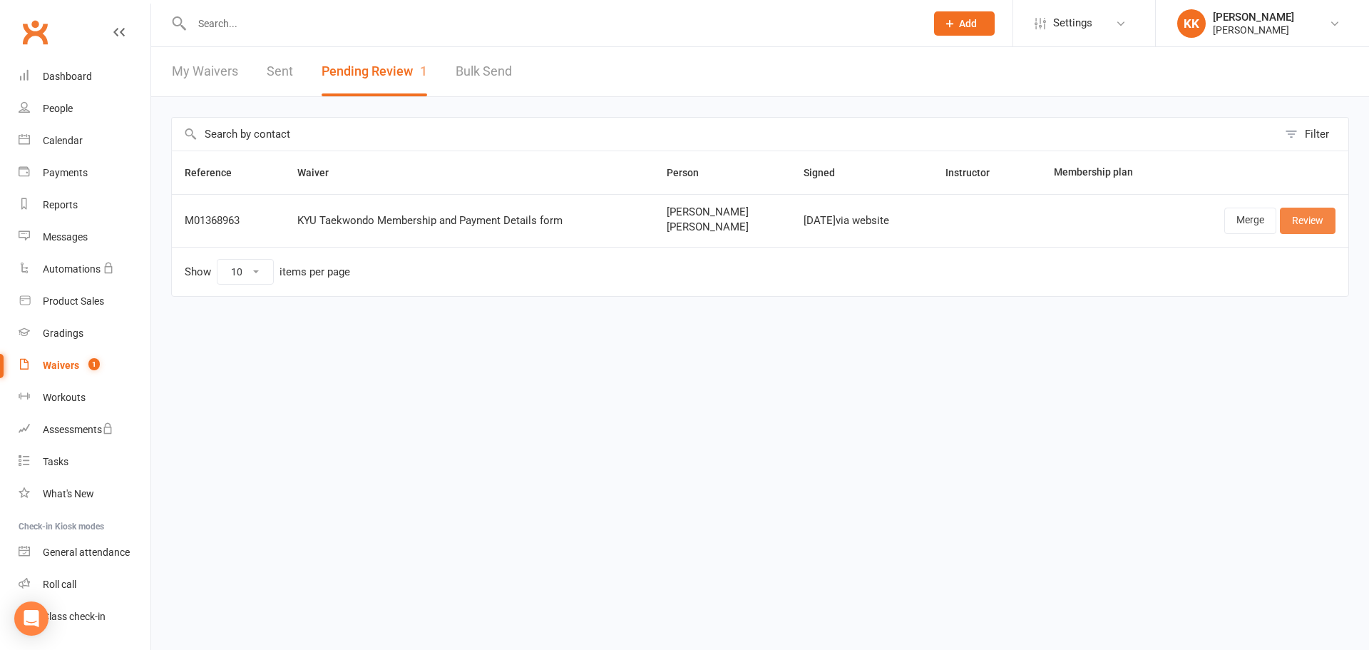
click at [1315, 218] on link "Review" at bounding box center [1308, 221] width 56 height 26
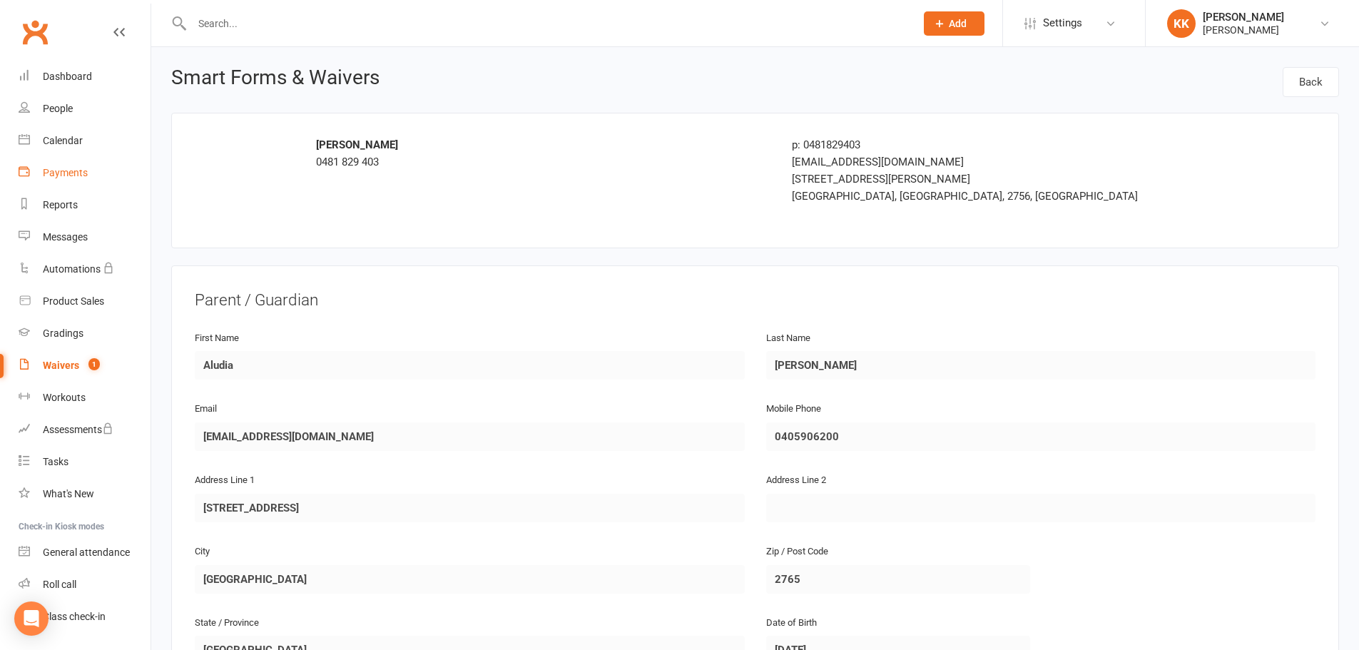
click at [63, 174] on div "Payments" at bounding box center [65, 172] width 45 height 11
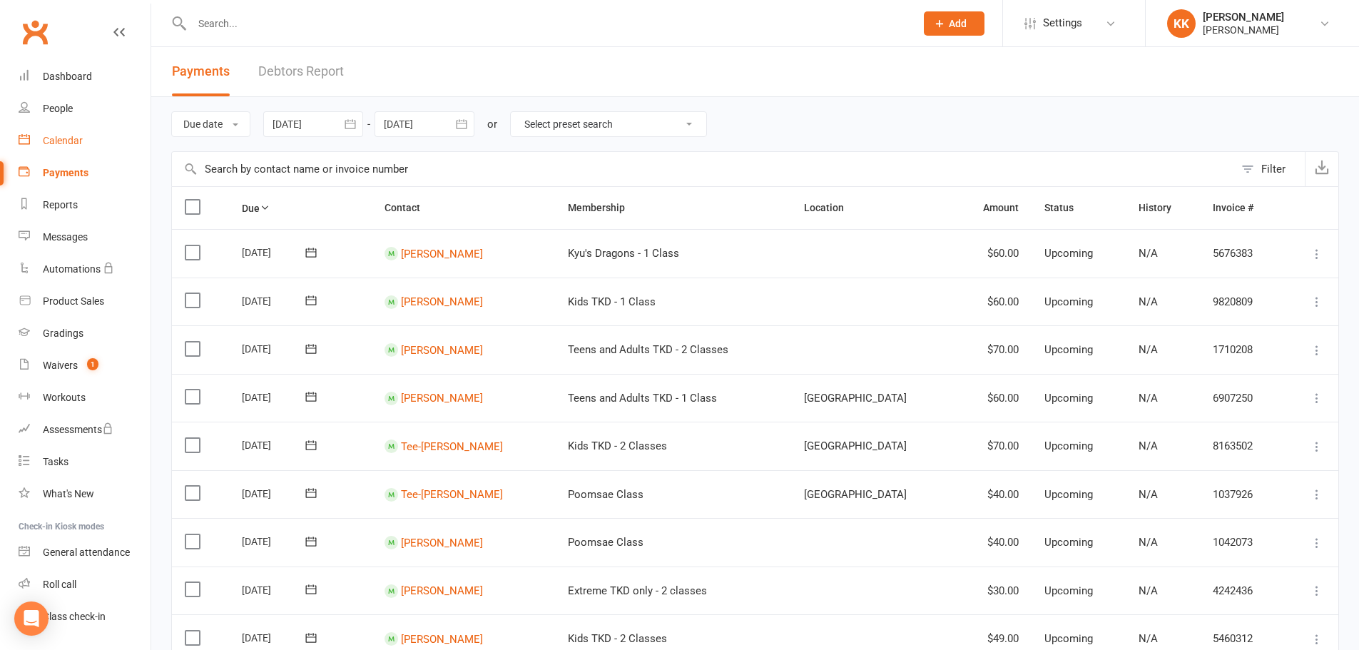
click at [61, 144] on div "Calendar" at bounding box center [63, 140] width 40 height 11
